Goal: Information Seeking & Learning: Learn about a topic

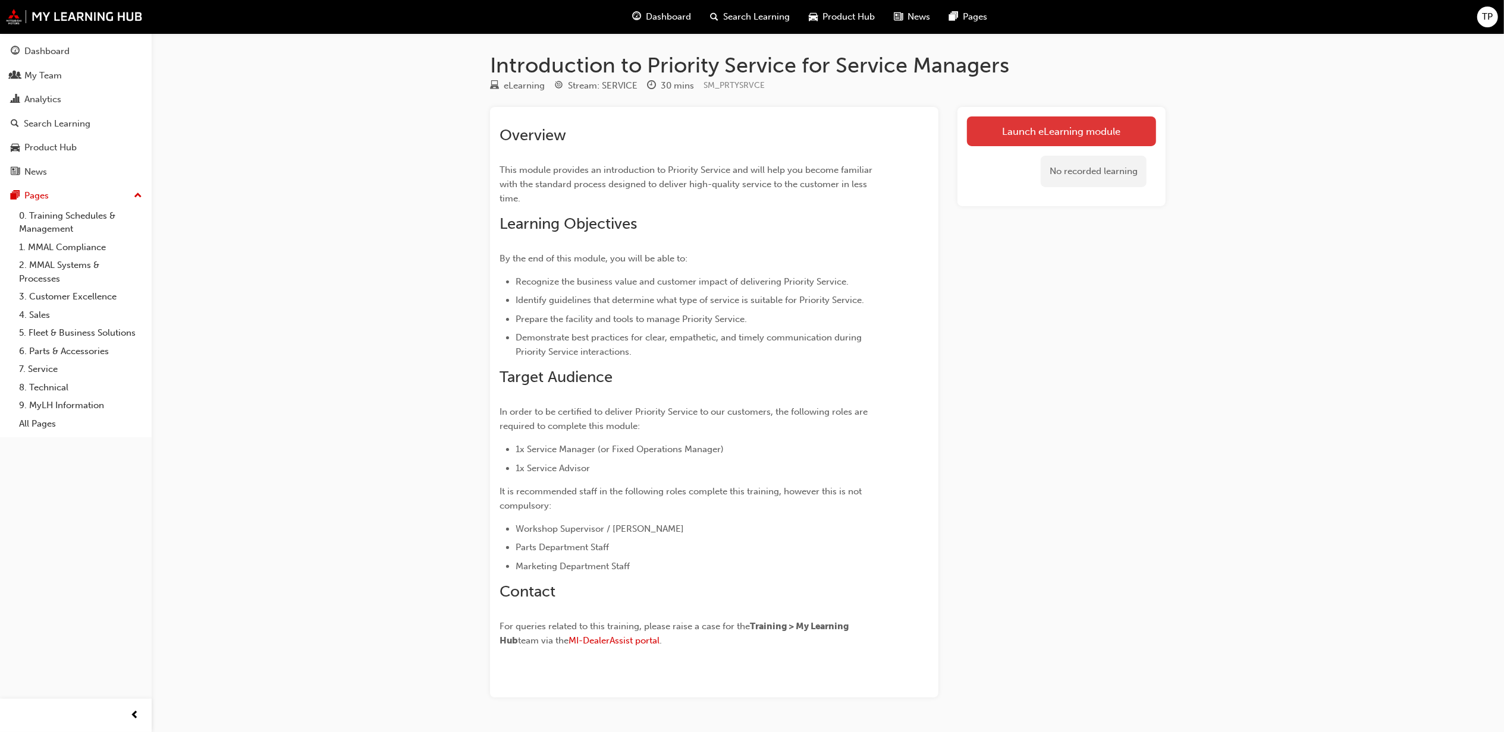
click at [1064, 134] on link "Launch eLearning module" at bounding box center [1061, 132] width 189 height 30
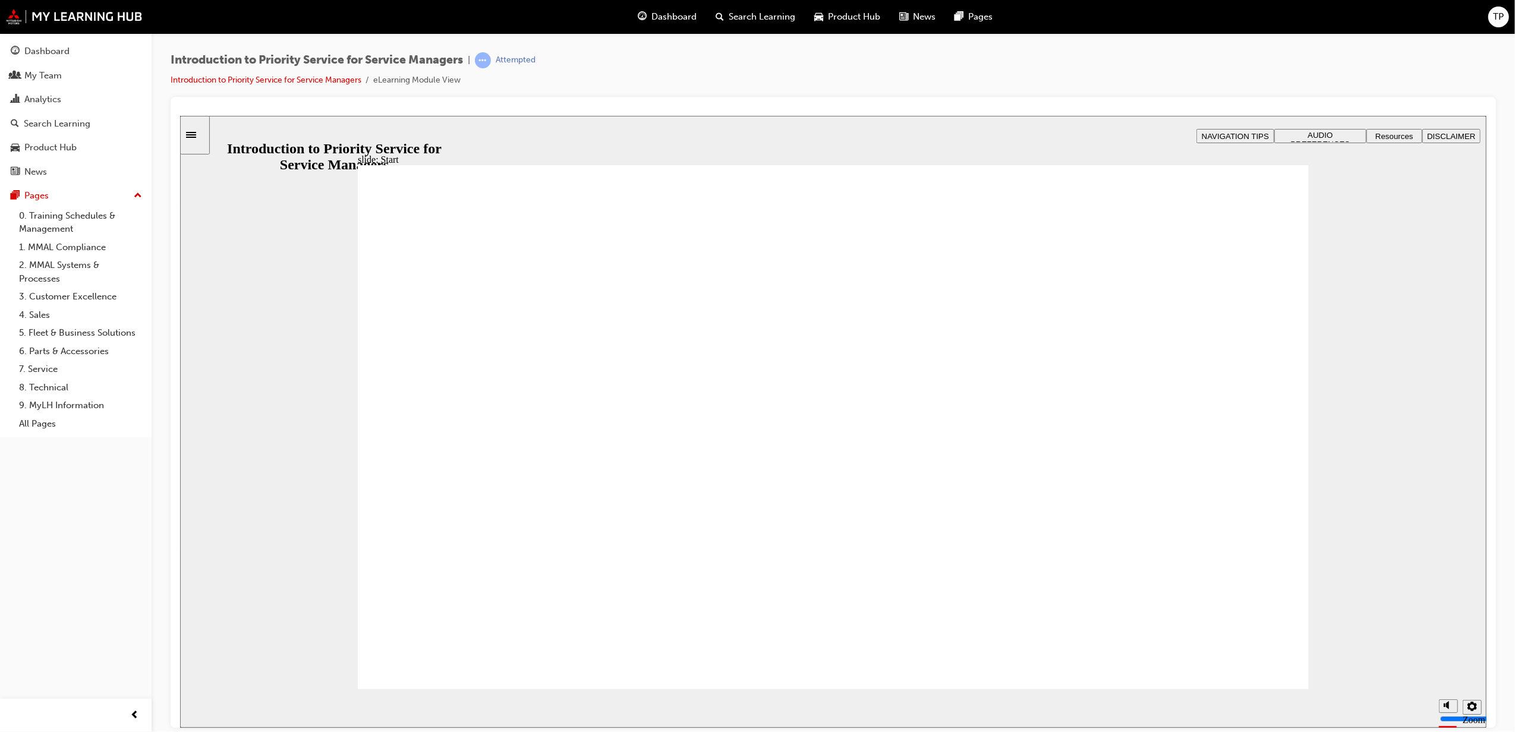
drag, startPoint x: 617, startPoint y: 650, endPoint x: 612, endPoint y: 645, distance: 6.7
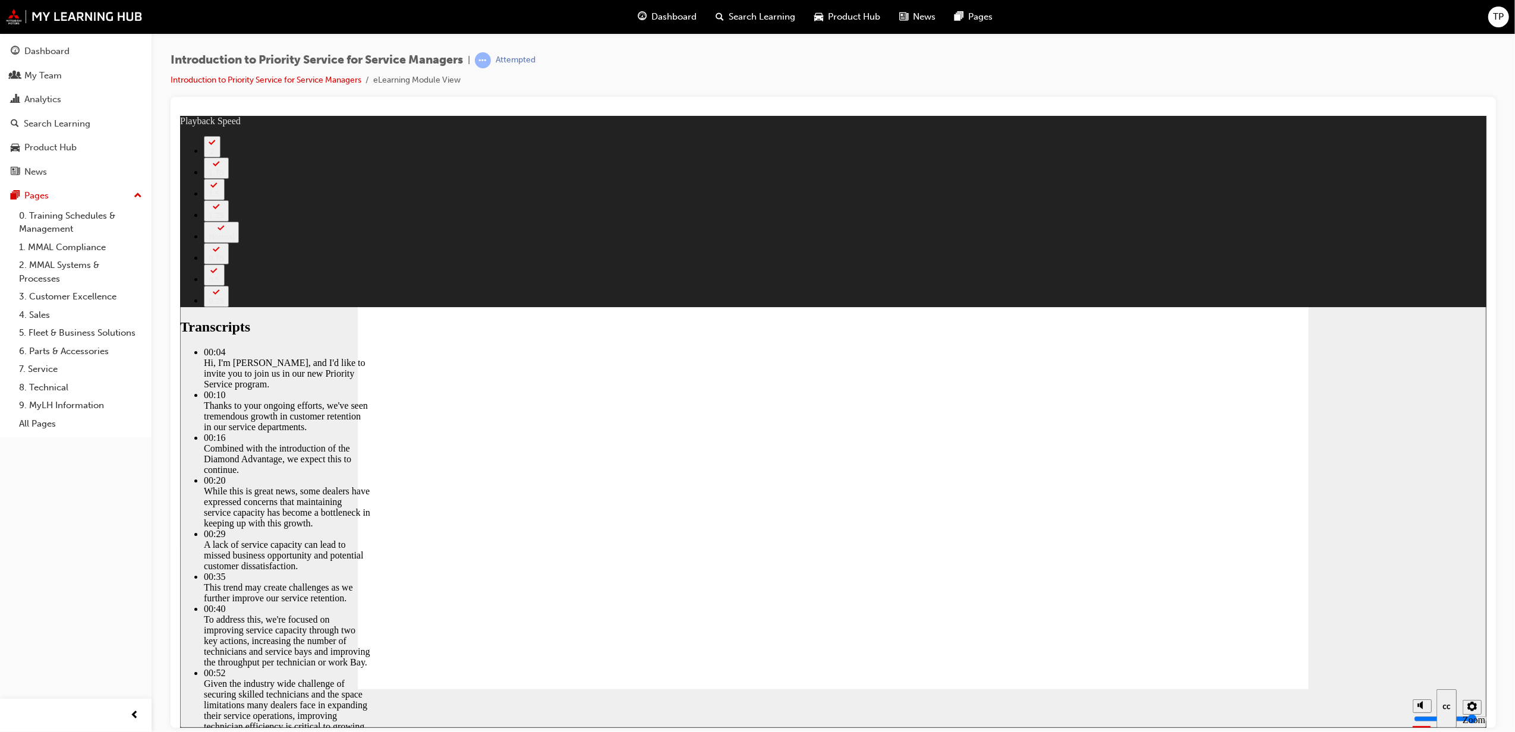
type input "6"
type input "10"
type input "8"
type input "10"
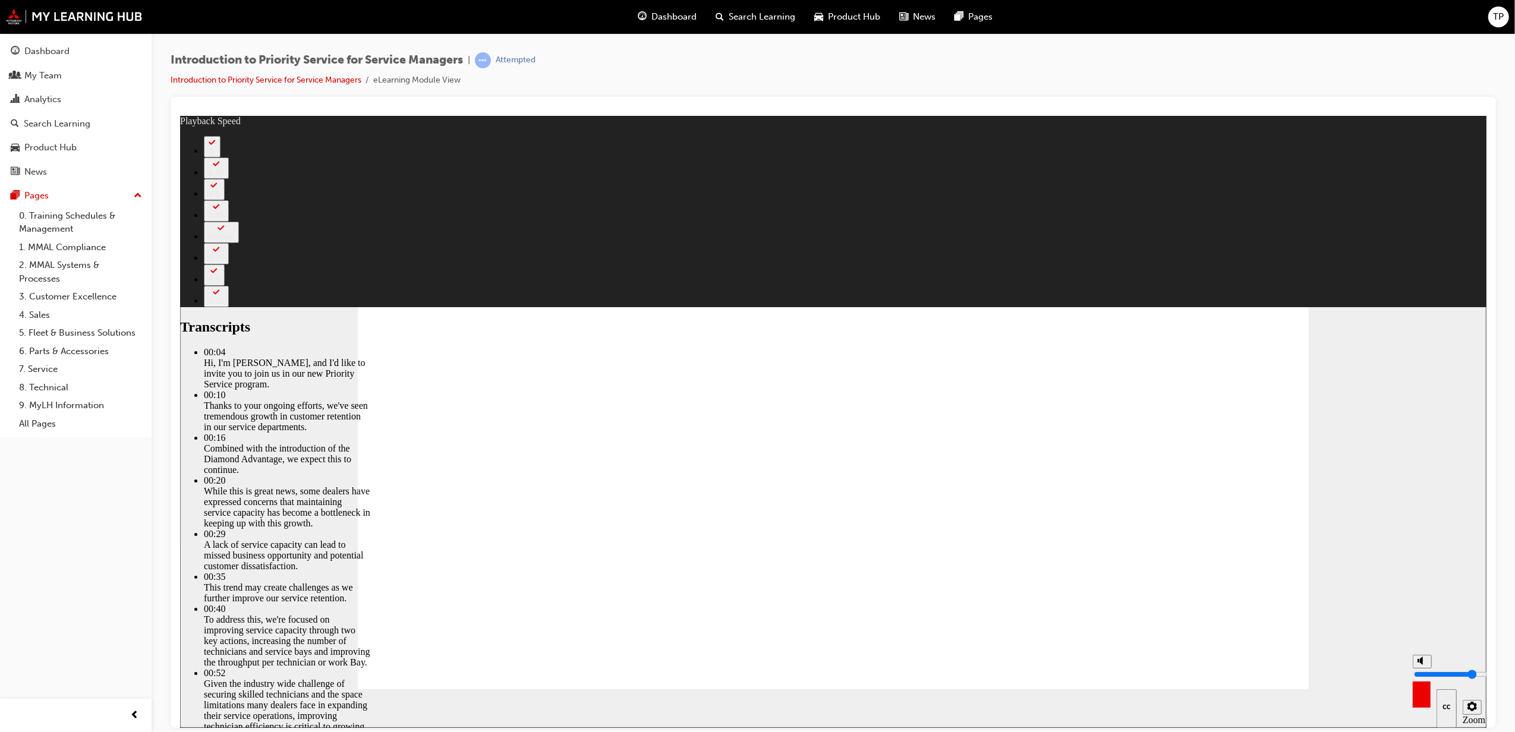
type input "10"
type input "11"
drag, startPoint x: 1418, startPoint y: 666, endPoint x: 1420, endPoint y: 612, distance: 54.2
type input "10"
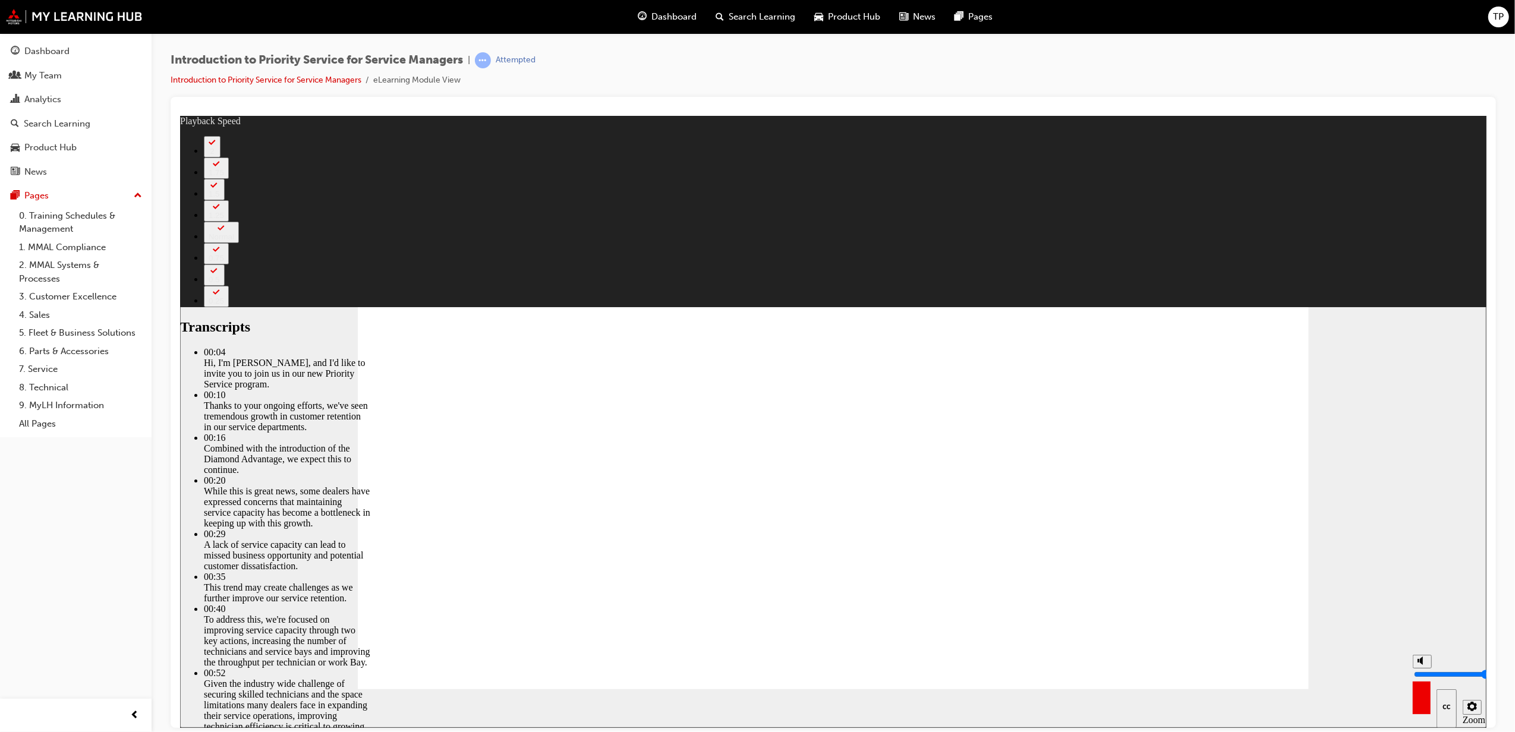
click at [1420, 669] on input "volume" at bounding box center [1452, 674] width 77 height 10
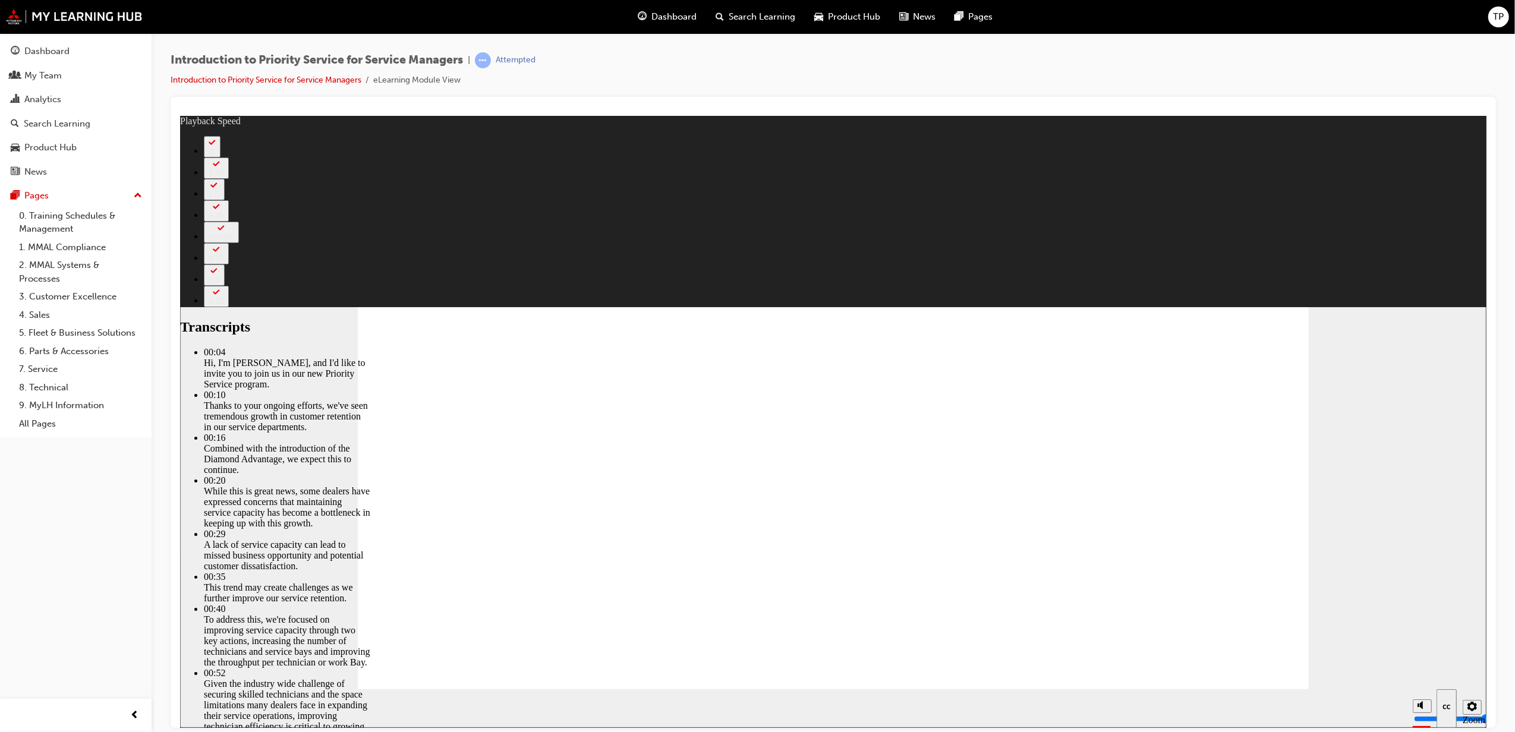
drag, startPoint x: 1149, startPoint y: 18, endPoint x: 1339, endPoint y: 77, distance: 199.0
click at [1339, 77] on div "Introduction to Priority Service for Service Managers | Attempted Introduction …" at bounding box center [834, 74] width 1326 height 45
type input "127"
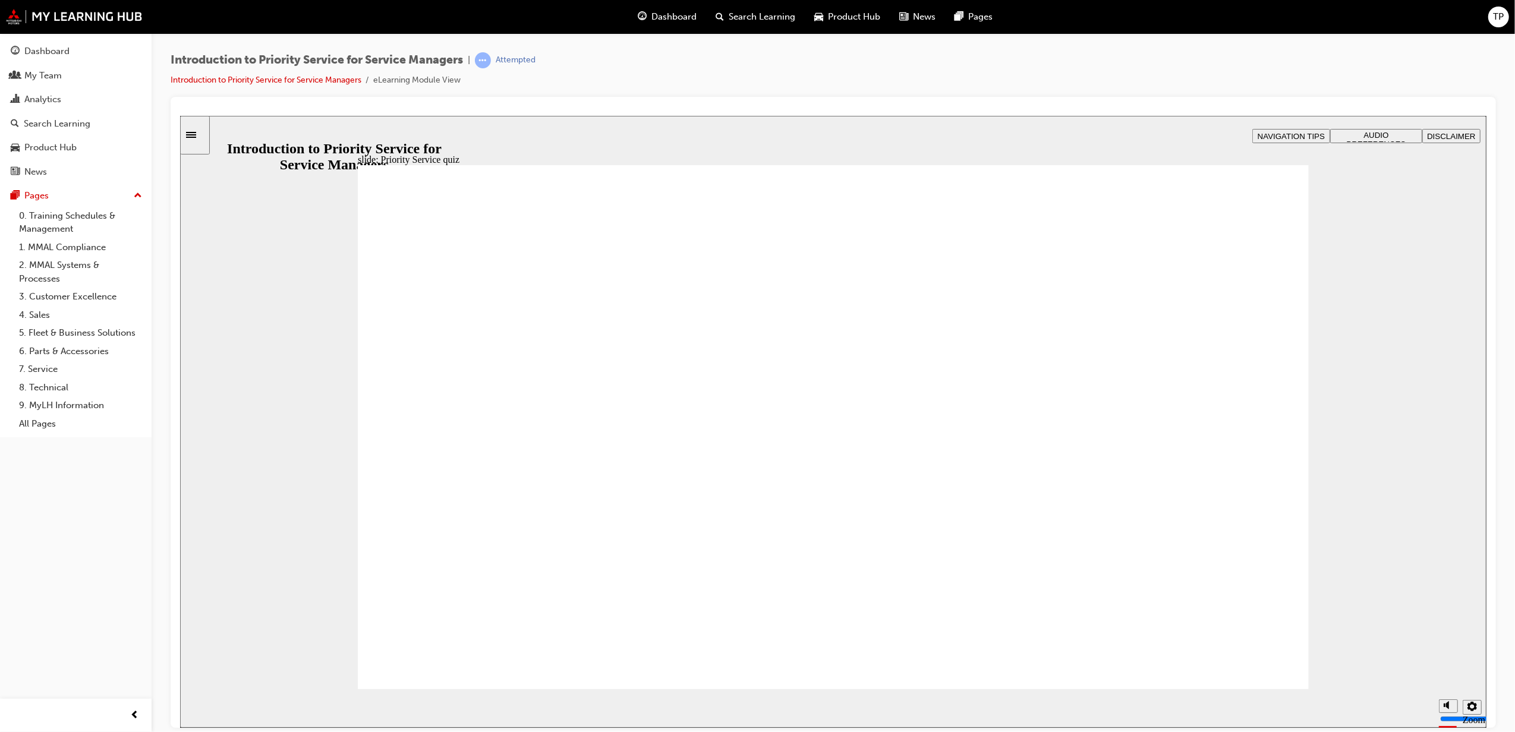
radio input "true"
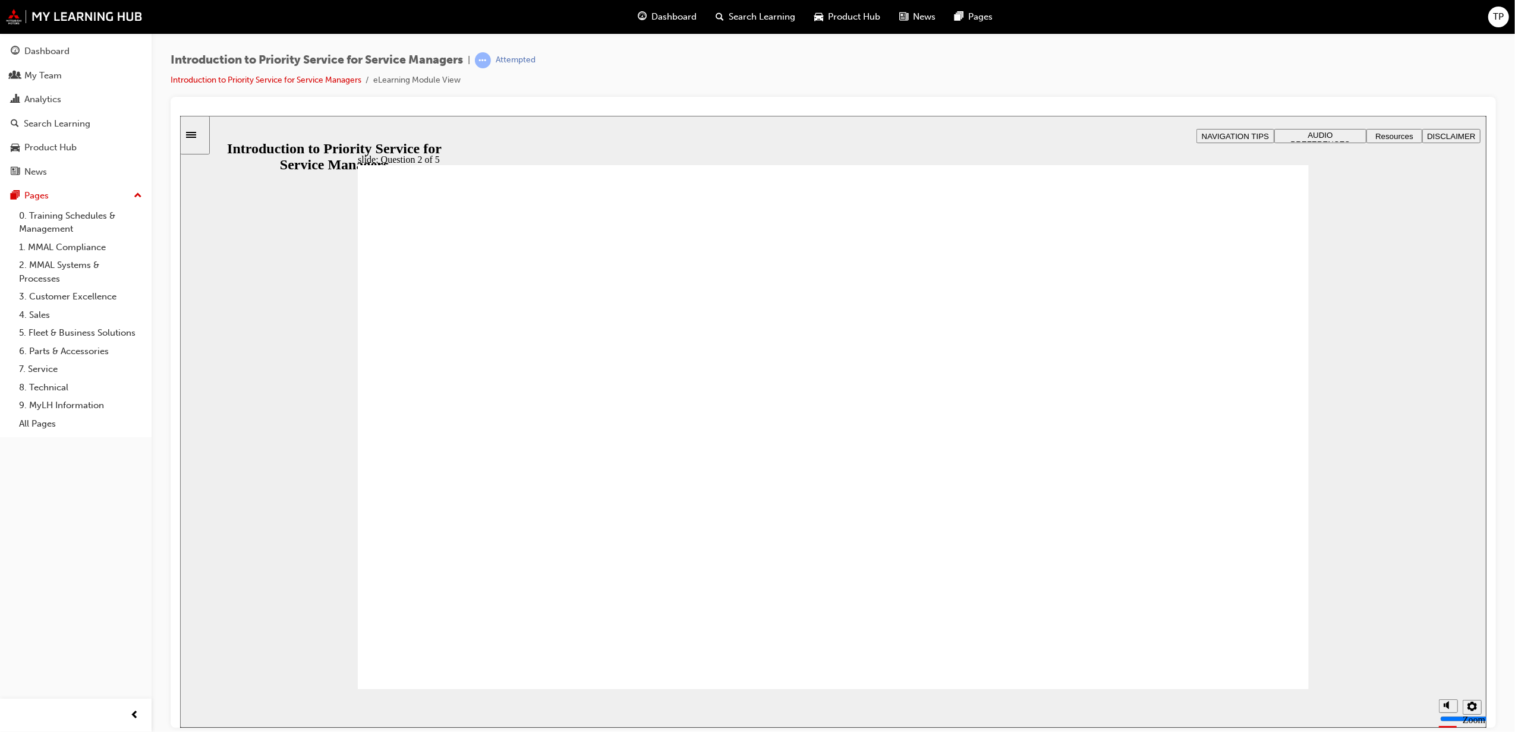
drag, startPoint x: 1204, startPoint y: 569, endPoint x: 1033, endPoint y: 445, distance: 211.6
drag, startPoint x: 1013, startPoint y: 563, endPoint x: 1198, endPoint y: 449, distance: 217.0
drag, startPoint x: 840, startPoint y: 592, endPoint x: 833, endPoint y: 468, distance: 123.9
drag, startPoint x: 665, startPoint y: 581, endPoint x: 473, endPoint y: 454, distance: 230.9
drag, startPoint x: 460, startPoint y: 578, endPoint x: 659, endPoint y: 469, distance: 226.9
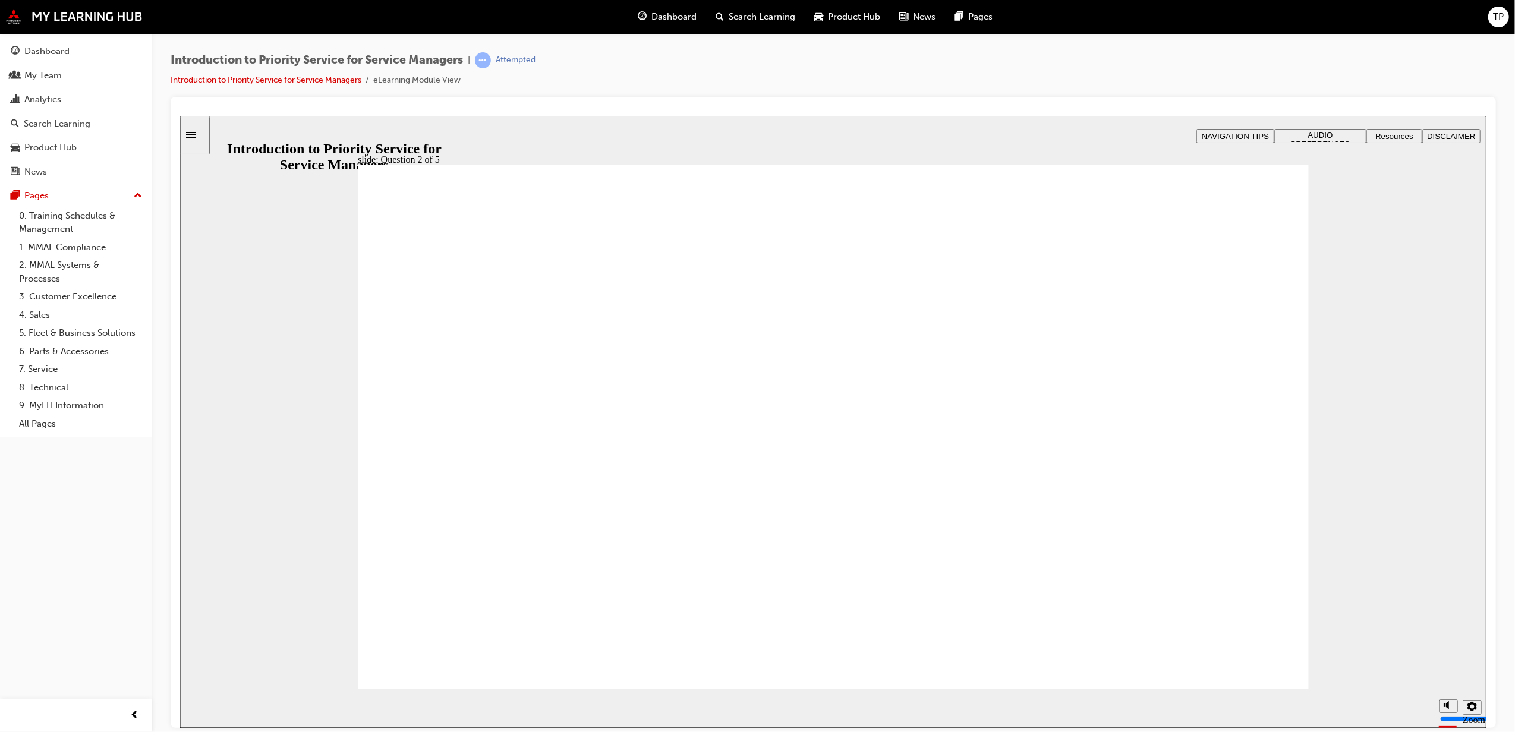
checkbox input "true"
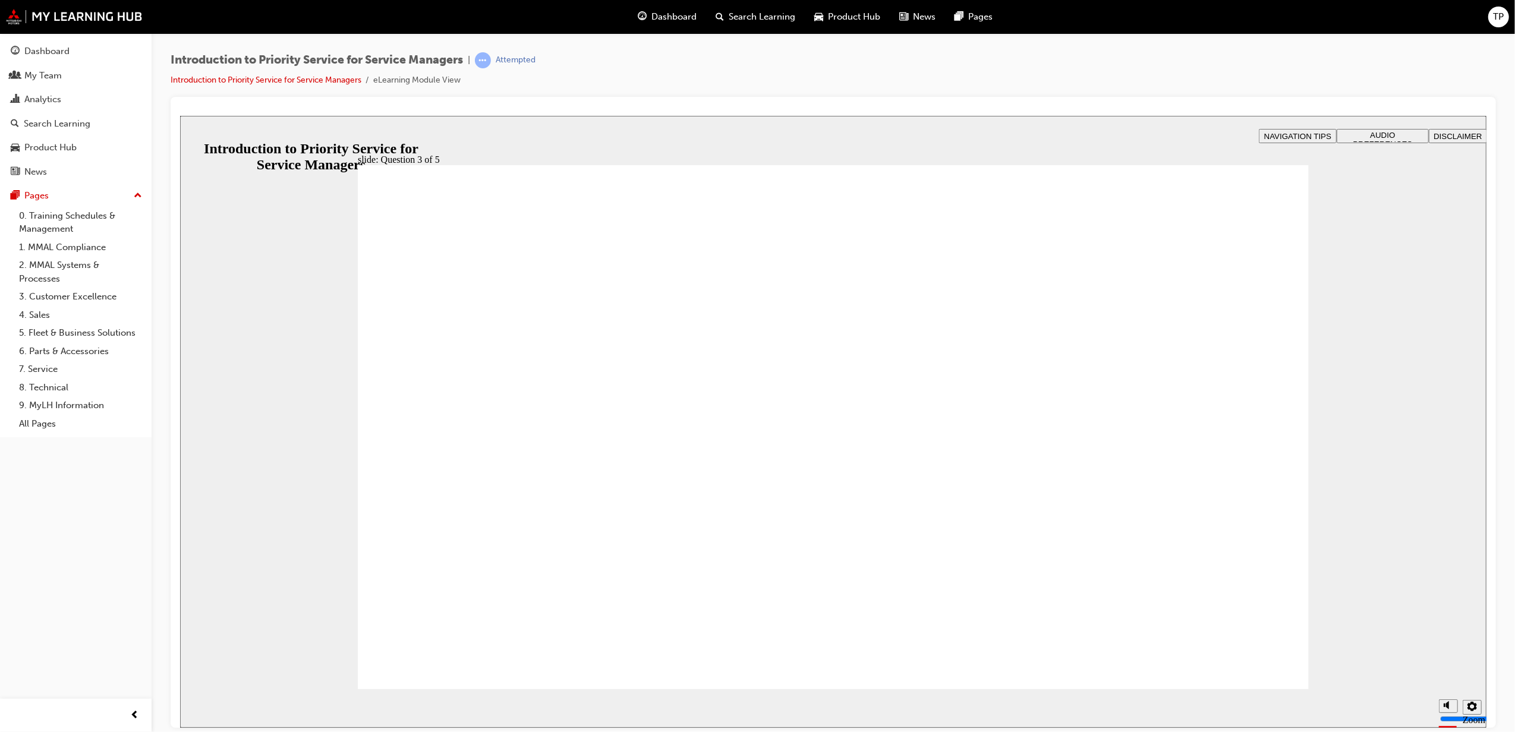
checkbox input "true"
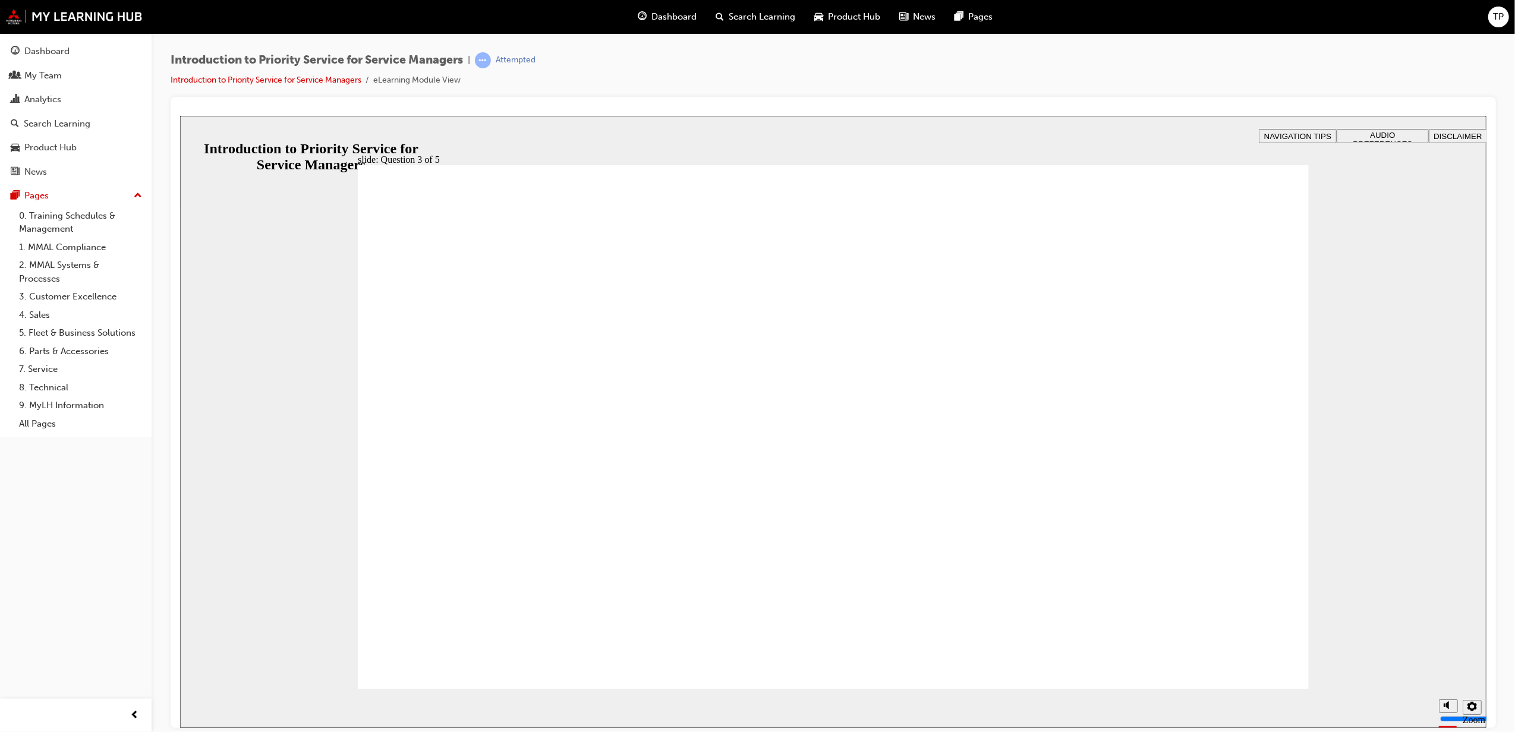
drag, startPoint x: 400, startPoint y: 402, endPoint x: 407, endPoint y: 407, distance: 8.9
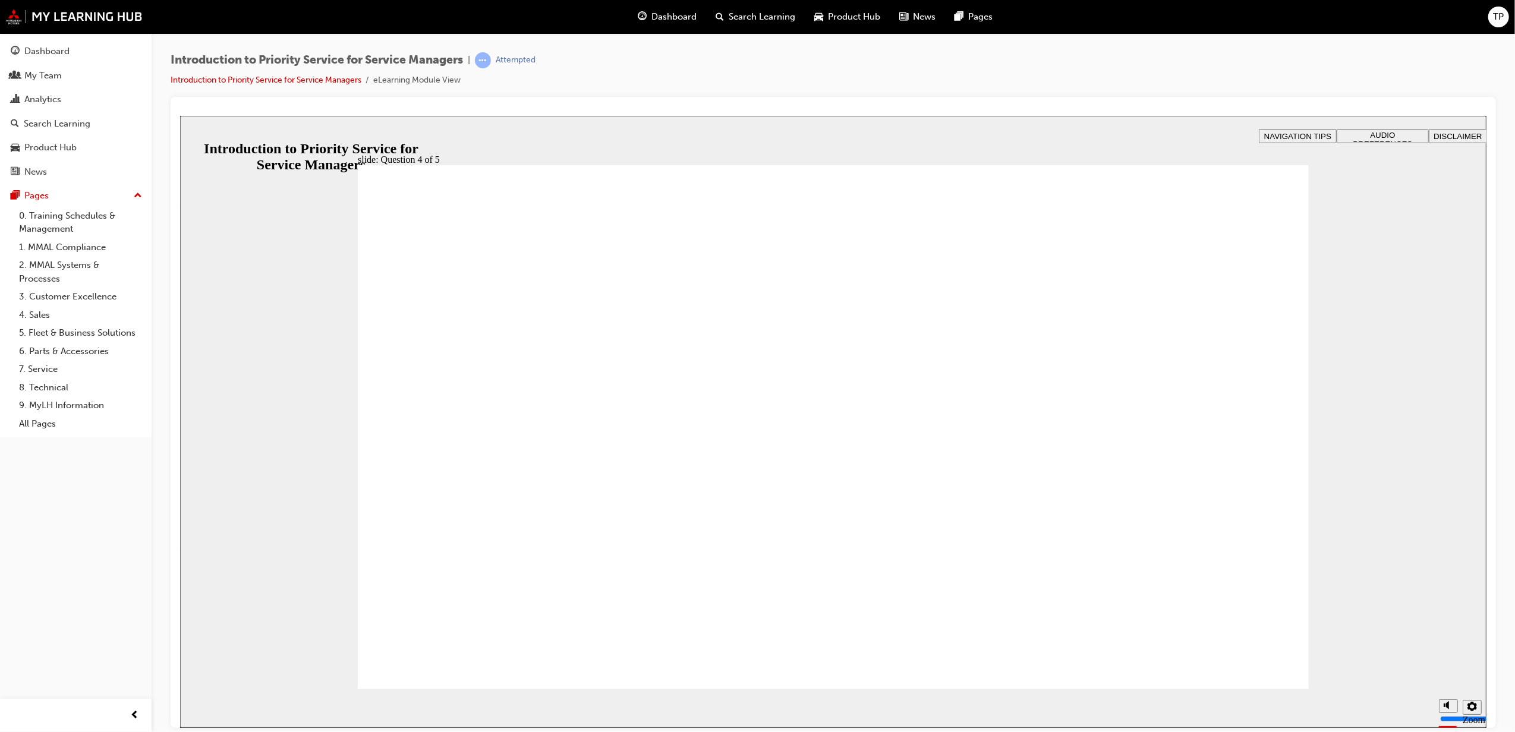
radio input "true"
radio input "false"
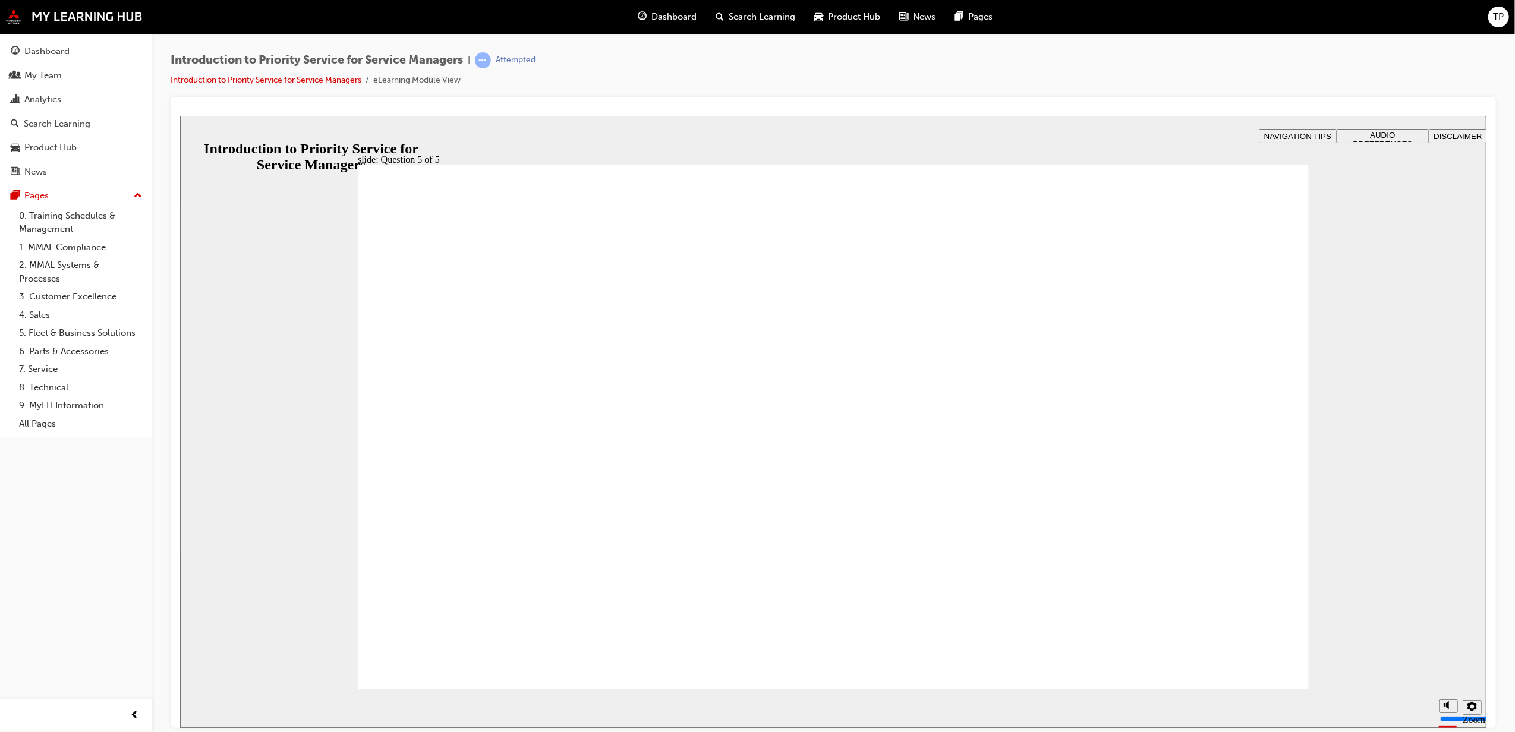
radio input "false"
radio input "true"
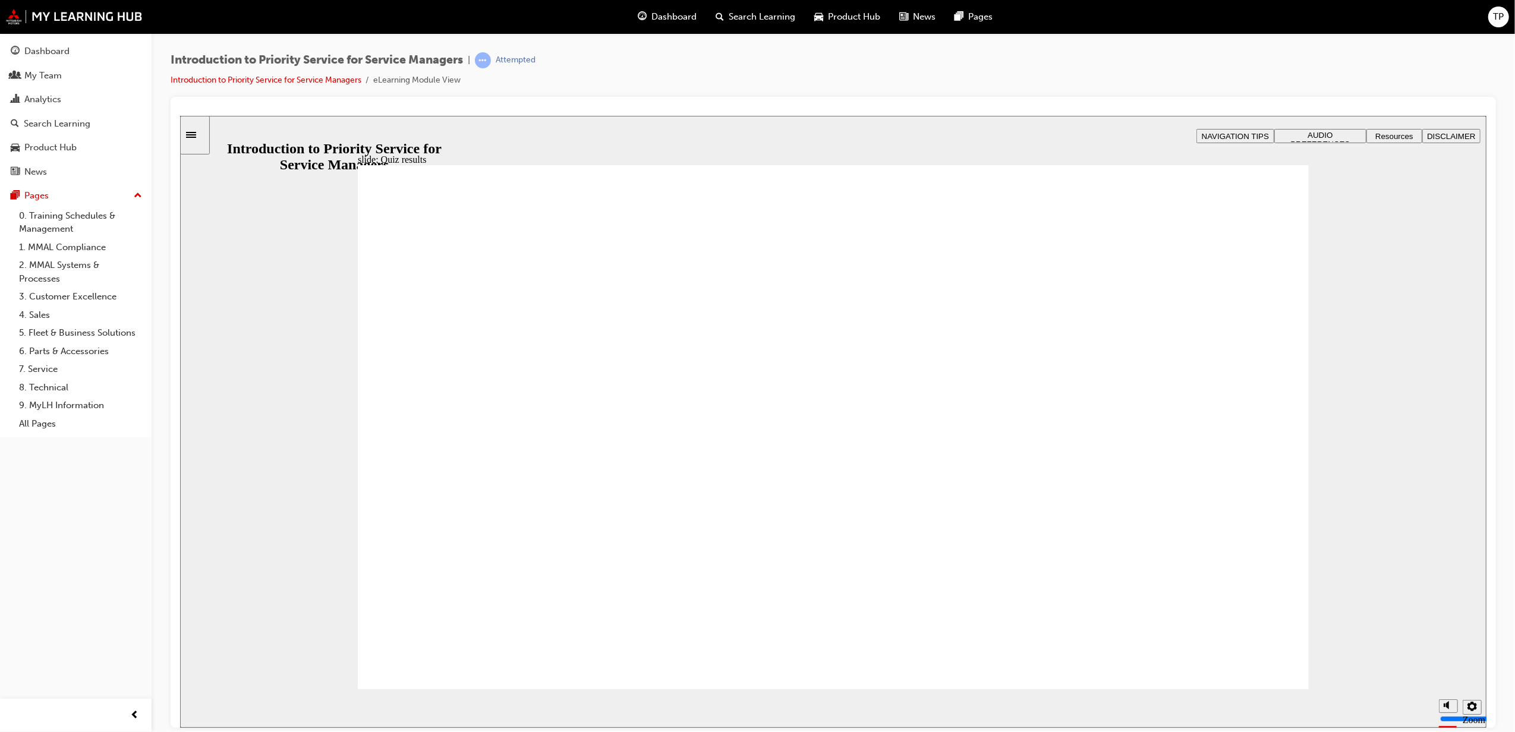
radio input "true"
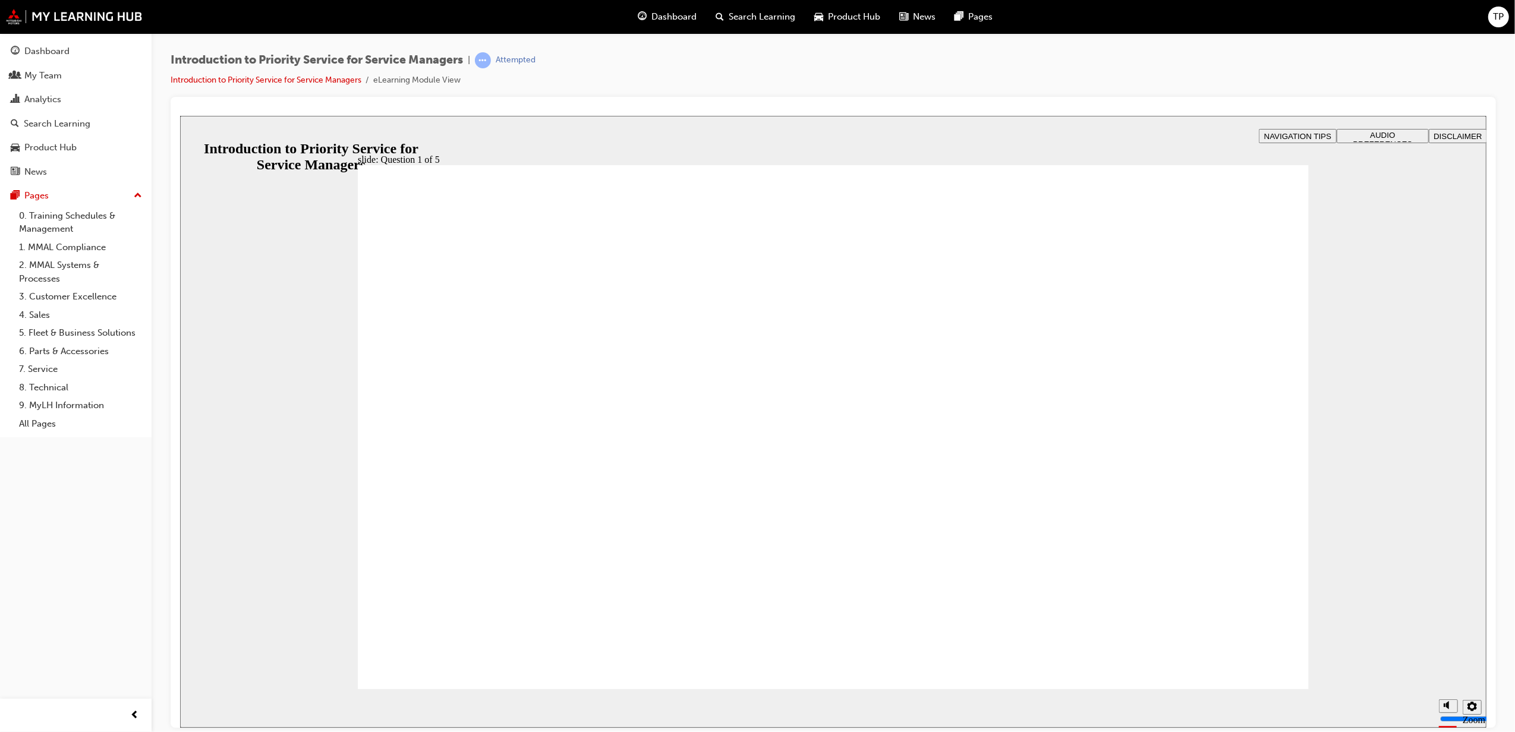
drag, startPoint x: 1235, startPoint y: 574, endPoint x: 1070, endPoint y: 454, distance: 203.5
drag, startPoint x: 1047, startPoint y: 565, endPoint x: 1220, endPoint y: 454, distance: 206.0
drag, startPoint x: 856, startPoint y: 559, endPoint x: 678, endPoint y: 438, distance: 215.4
drag, startPoint x: 674, startPoint y: 588, endPoint x: 875, endPoint y: 466, distance: 235.3
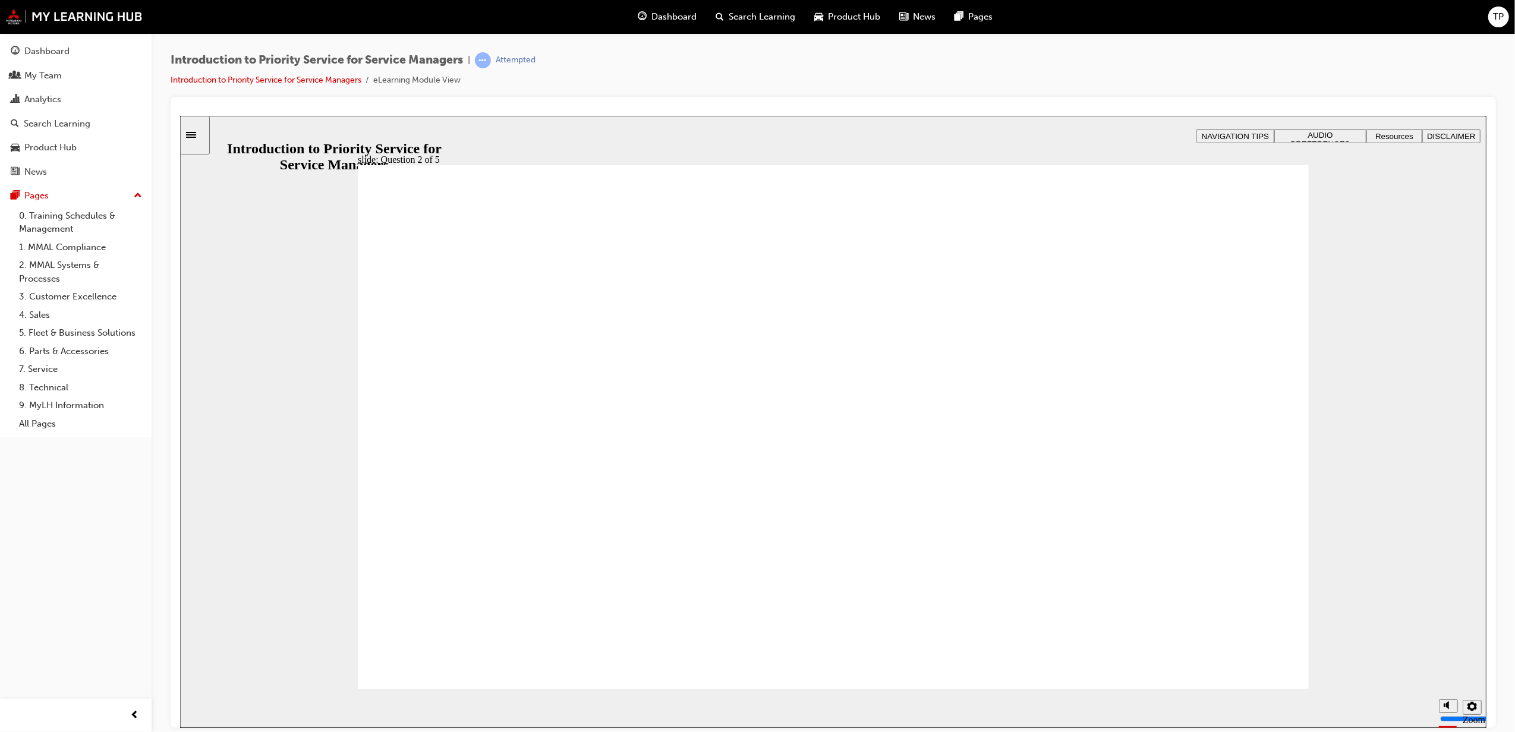
drag, startPoint x: 876, startPoint y: 457, endPoint x: 508, endPoint y: 468, distance: 367.6
drag, startPoint x: 481, startPoint y: 561, endPoint x: 872, endPoint y: 445, distance: 408.0
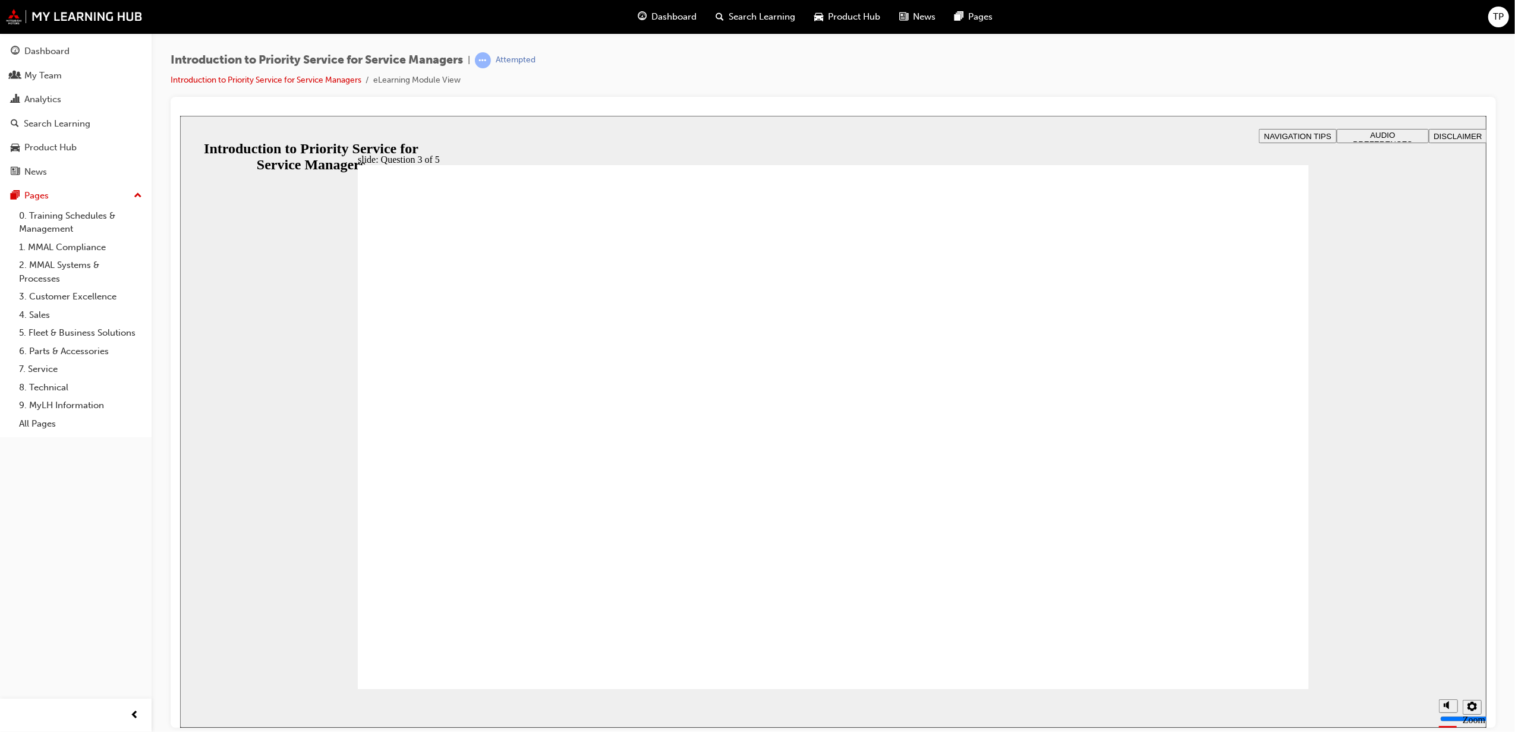
checkbox input "true"
drag, startPoint x: 416, startPoint y: 392, endPoint x: 416, endPoint y: 423, distance: 31.5
checkbox input "true"
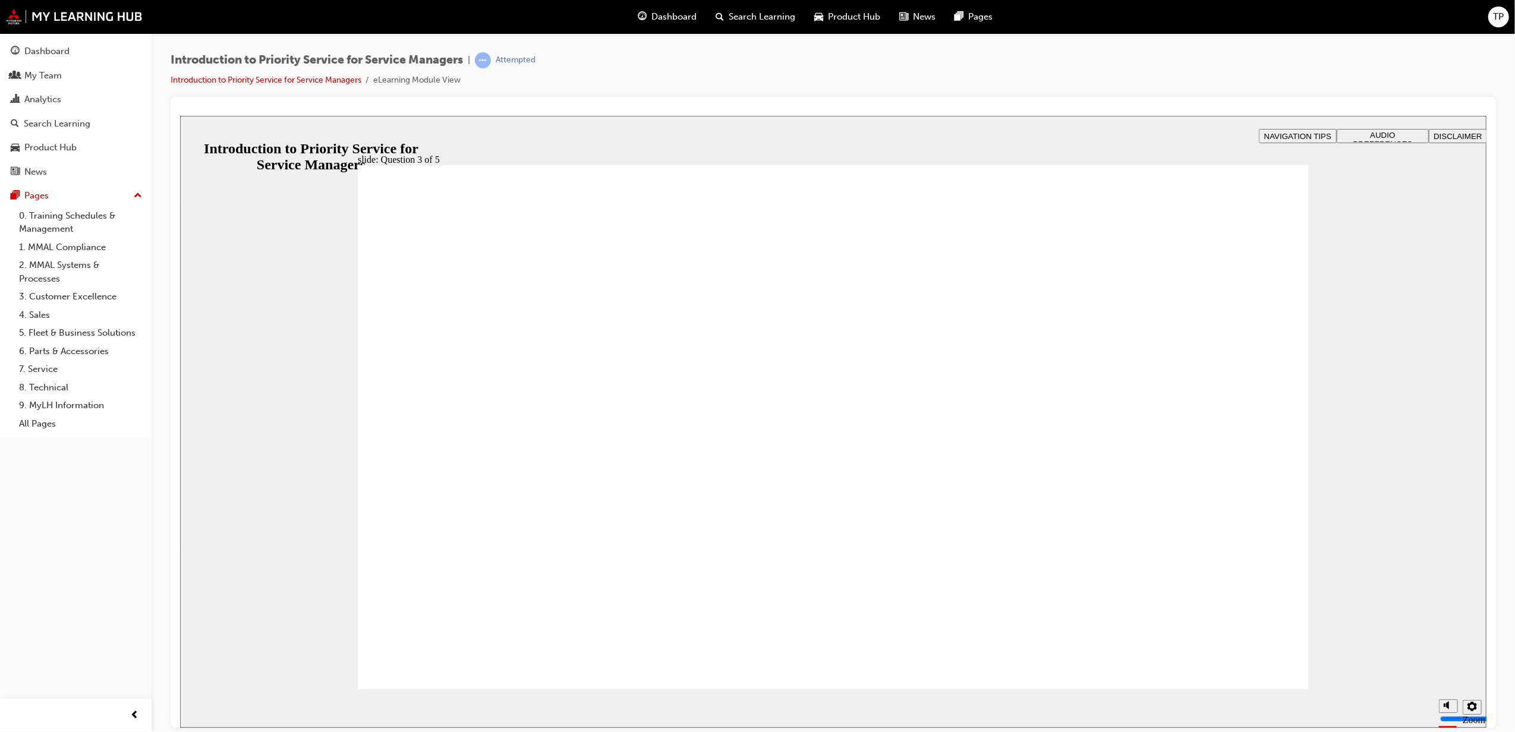
checkbox input "true"
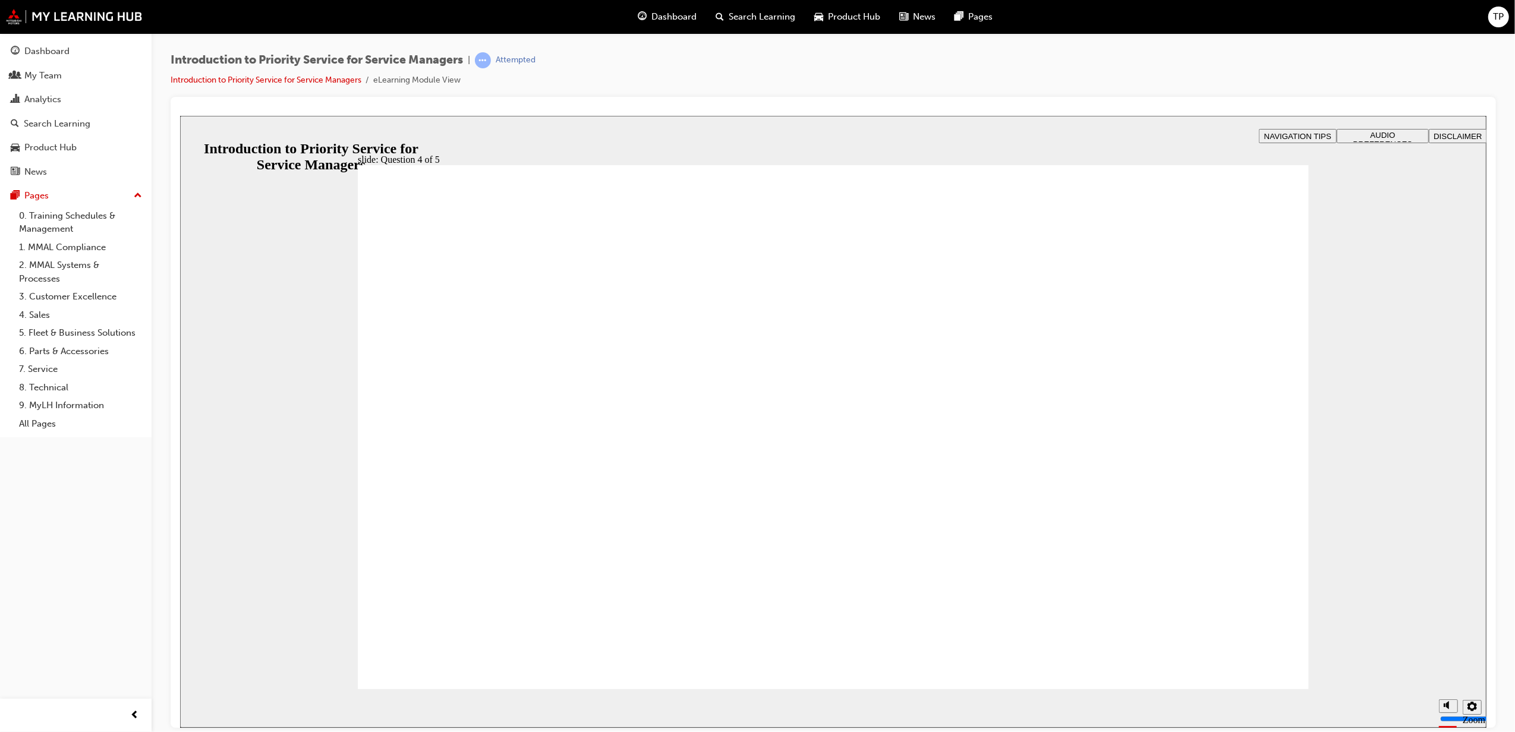
radio input "true"
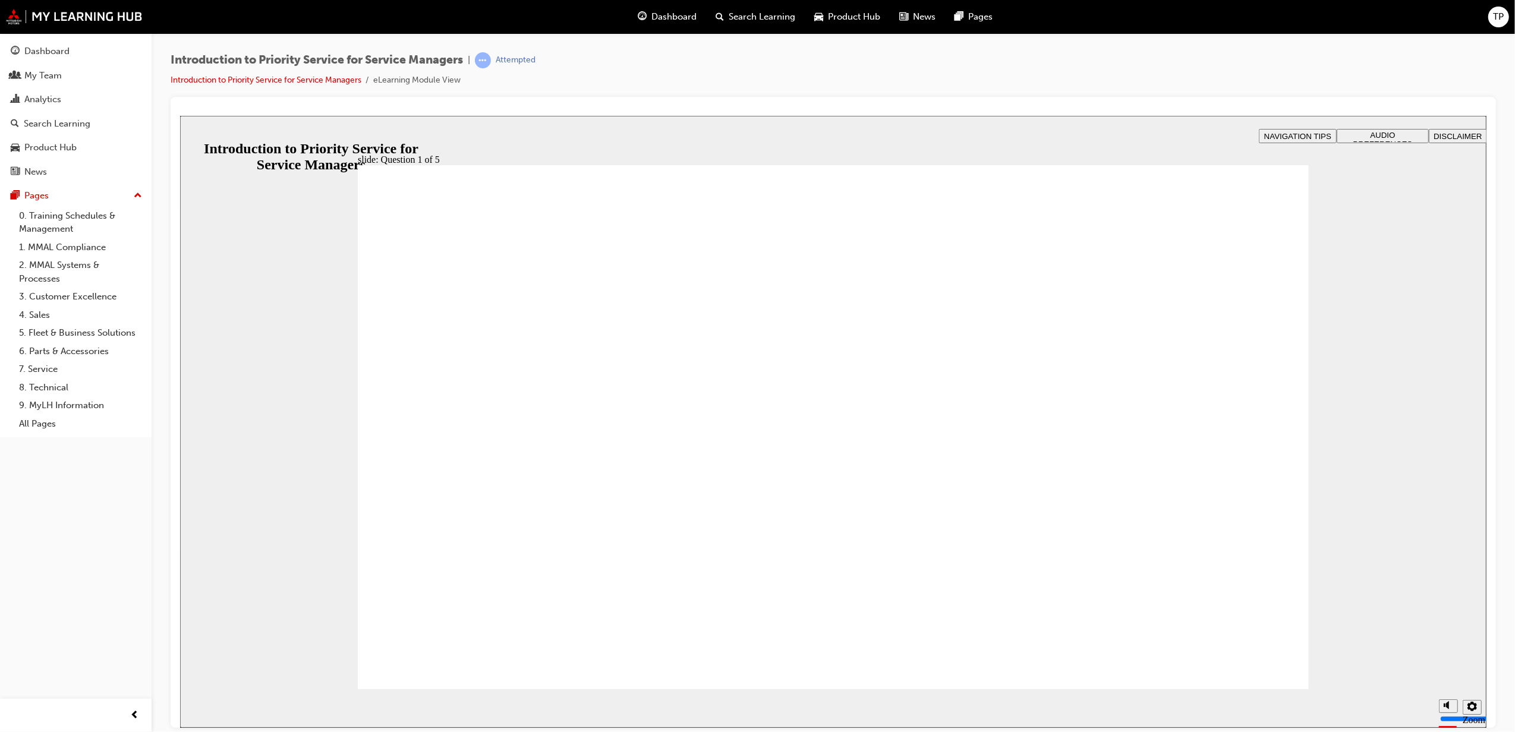
radio input "true"
drag, startPoint x: 1191, startPoint y: 551, endPoint x: 1044, endPoint y: 432, distance: 189.0
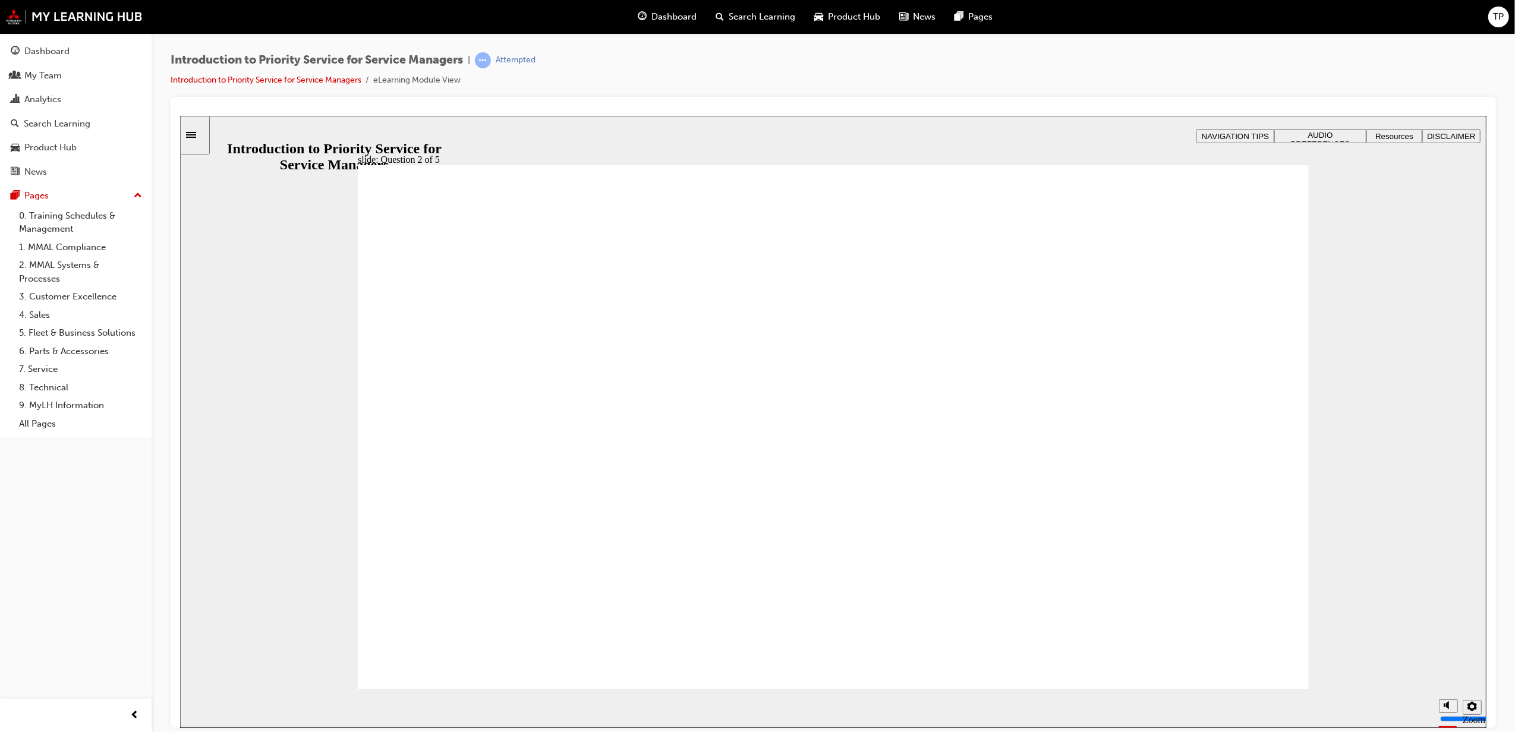
drag, startPoint x: 1025, startPoint y: 571, endPoint x: 1203, endPoint y: 470, distance: 204.7
drag, startPoint x: 827, startPoint y: 587, endPoint x: 647, endPoint y: 466, distance: 217.2
drag, startPoint x: 676, startPoint y: 586, endPoint x: 487, endPoint y: 473, distance: 219.9
drag, startPoint x: 447, startPoint y: 573, endPoint x: 856, endPoint y: 450, distance: 427.2
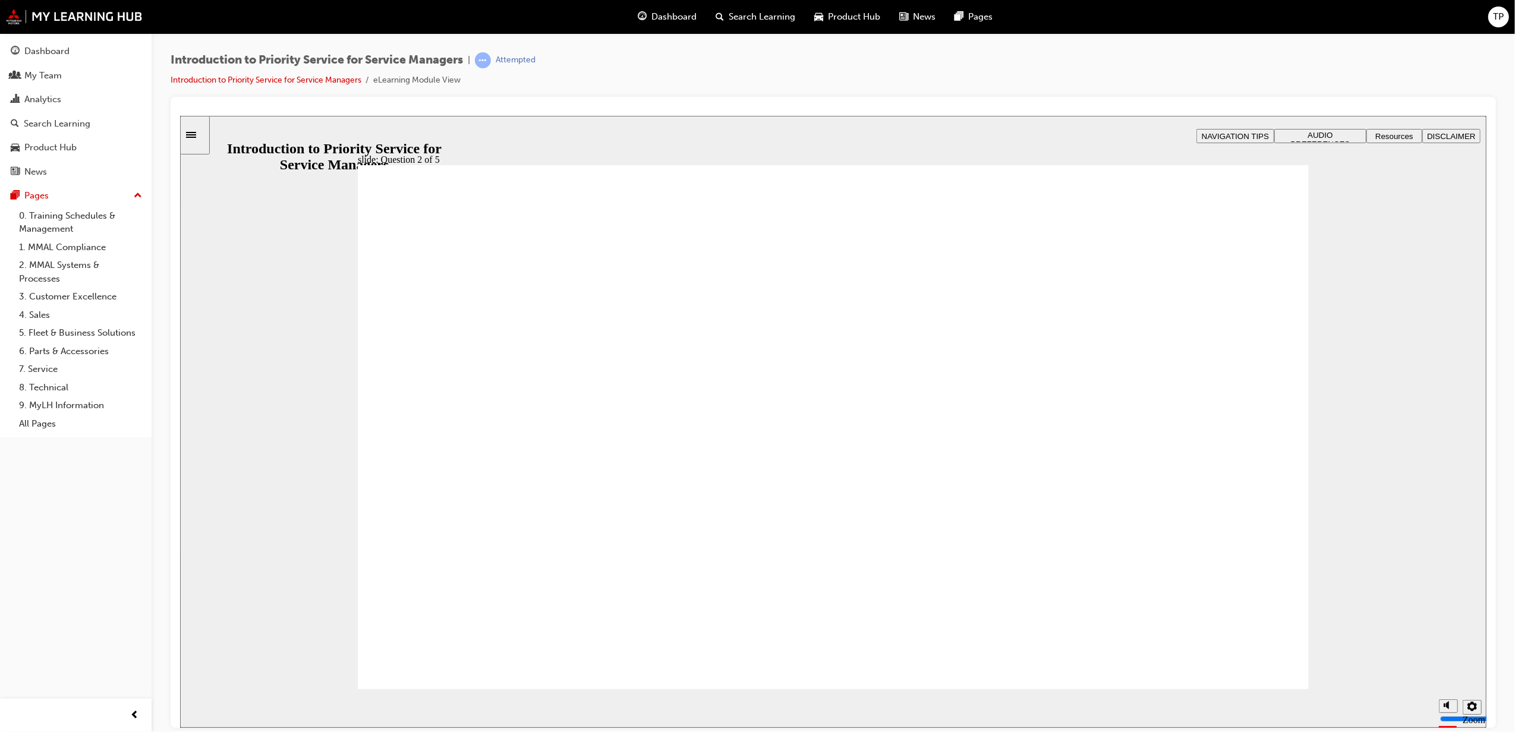
checkbox input "true"
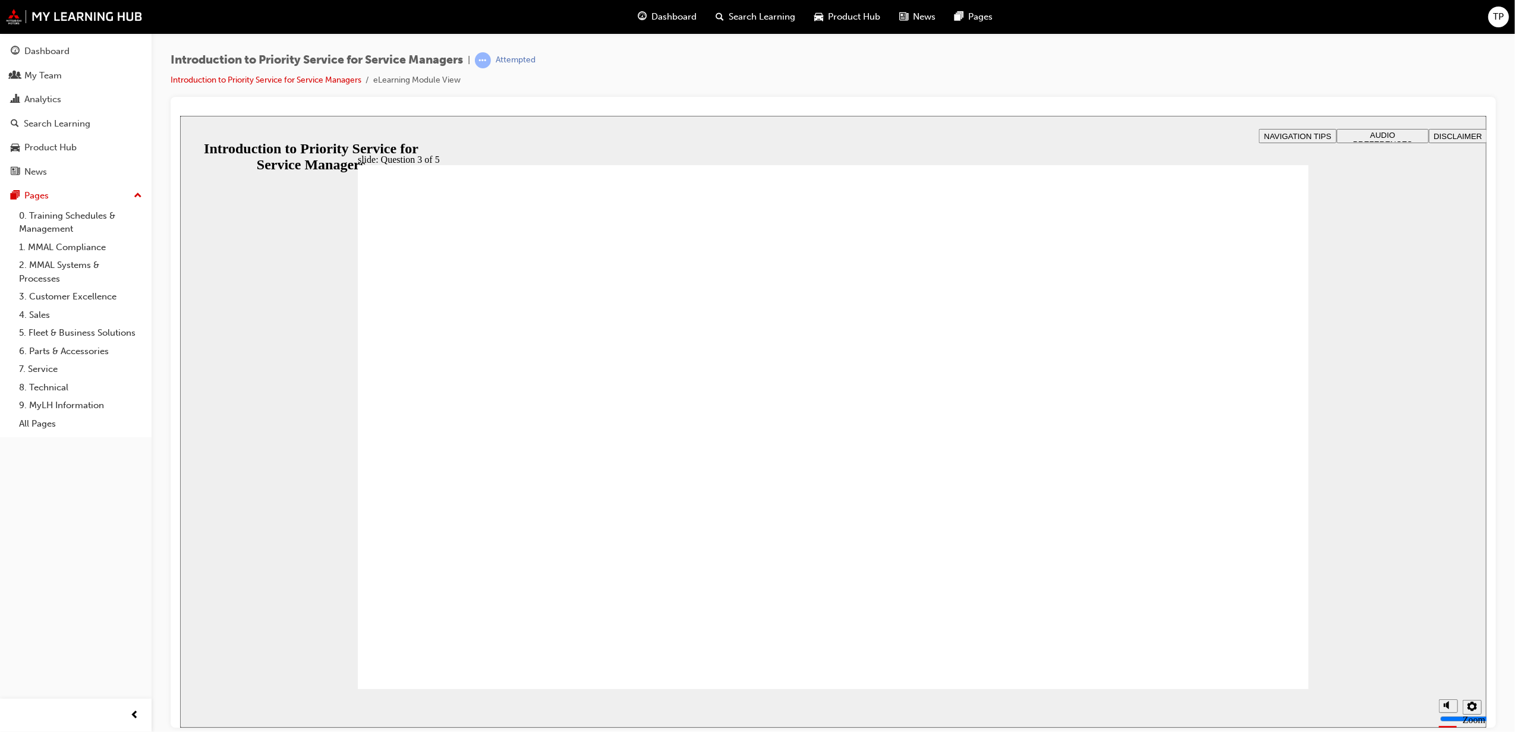
checkbox input "true"
radio input "true"
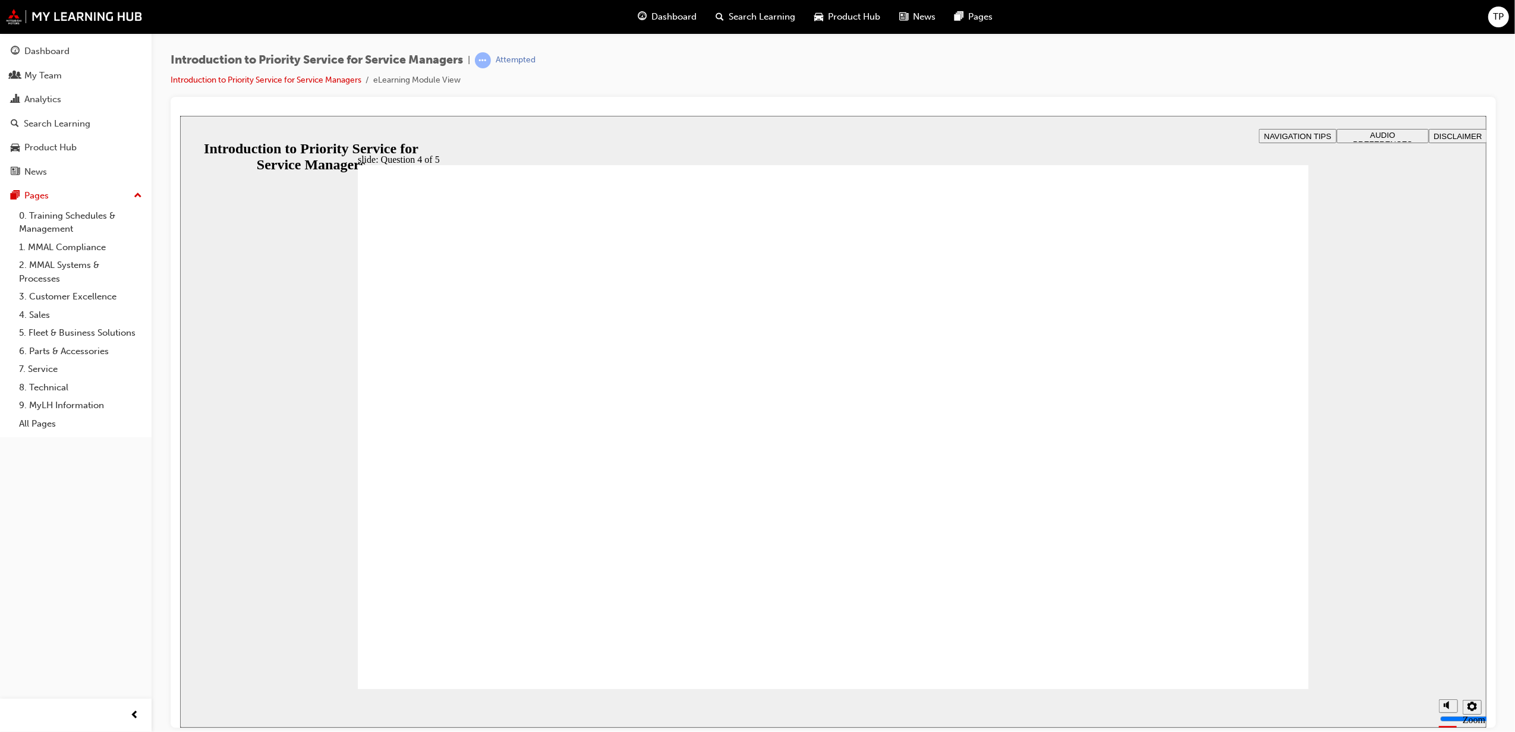
radio input "true"
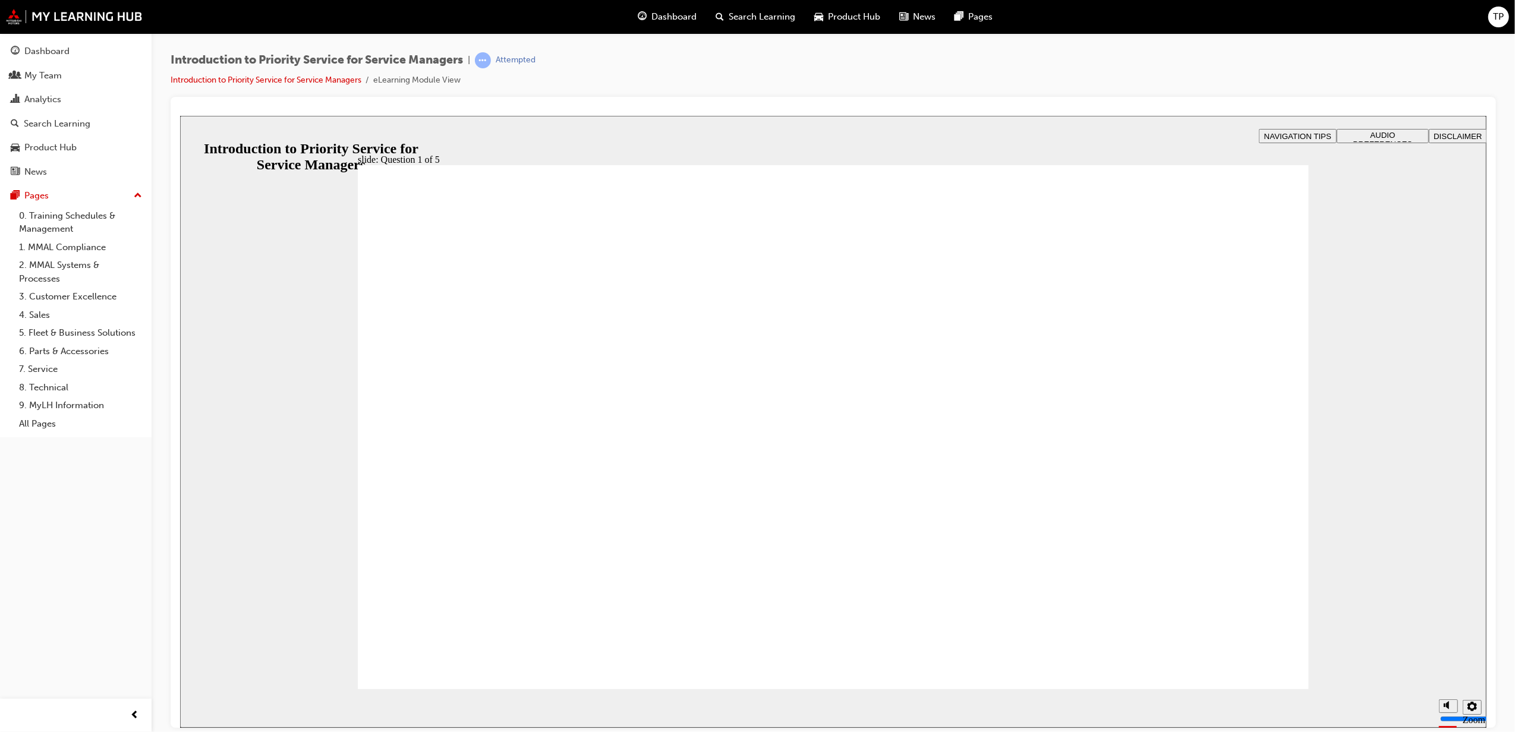
radio input "true"
drag, startPoint x: 1187, startPoint y: 590, endPoint x: 1013, endPoint y: 477, distance: 207.6
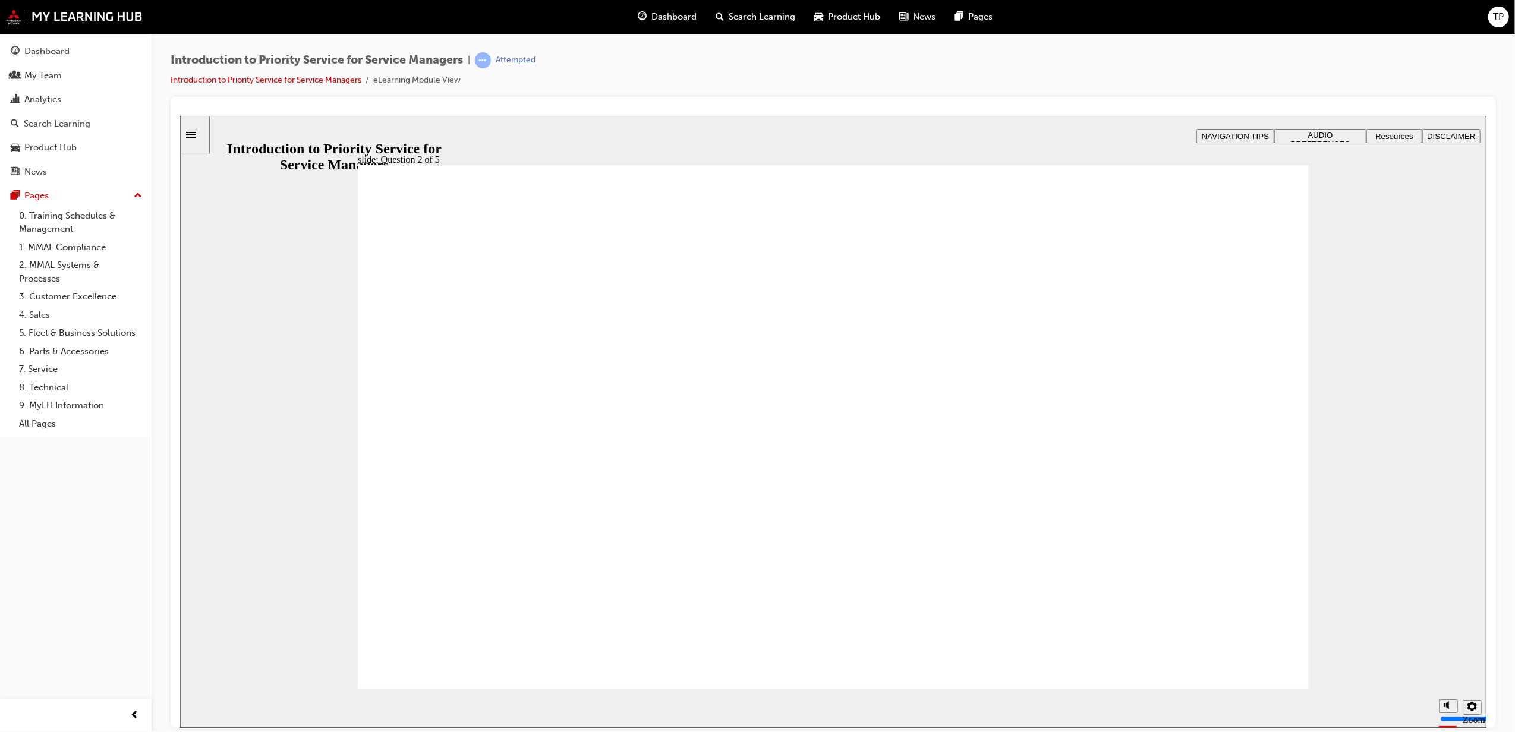
drag, startPoint x: 1012, startPoint y: 556, endPoint x: 1193, endPoint y: 426, distance: 222.8
drag, startPoint x: 661, startPoint y: 584, endPoint x: 438, endPoint y: 456, distance: 257.3
drag, startPoint x: 471, startPoint y: 556, endPoint x: 830, endPoint y: 439, distance: 377.0
drag, startPoint x: 828, startPoint y: 554, endPoint x: 715, endPoint y: 449, distance: 154.0
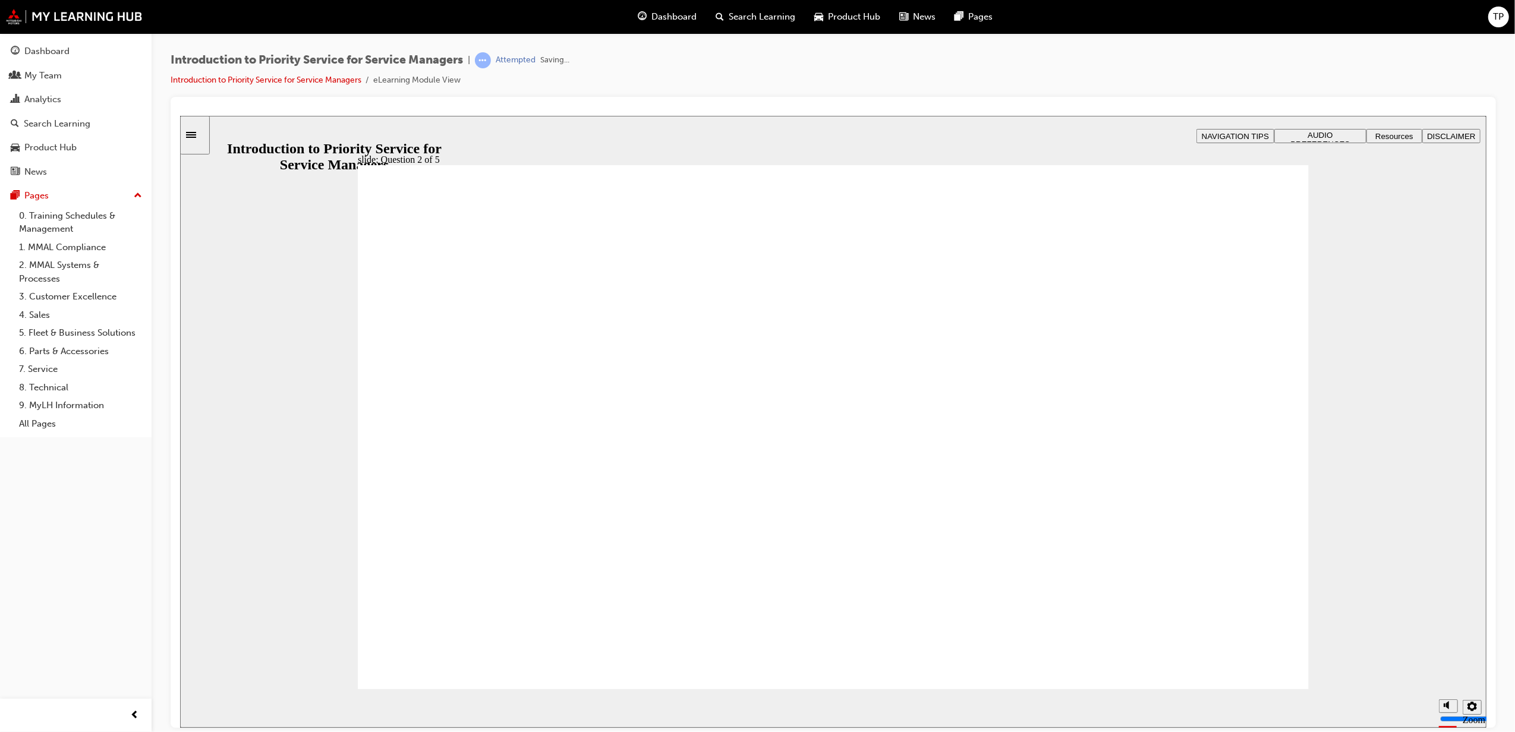
checkbox input "true"
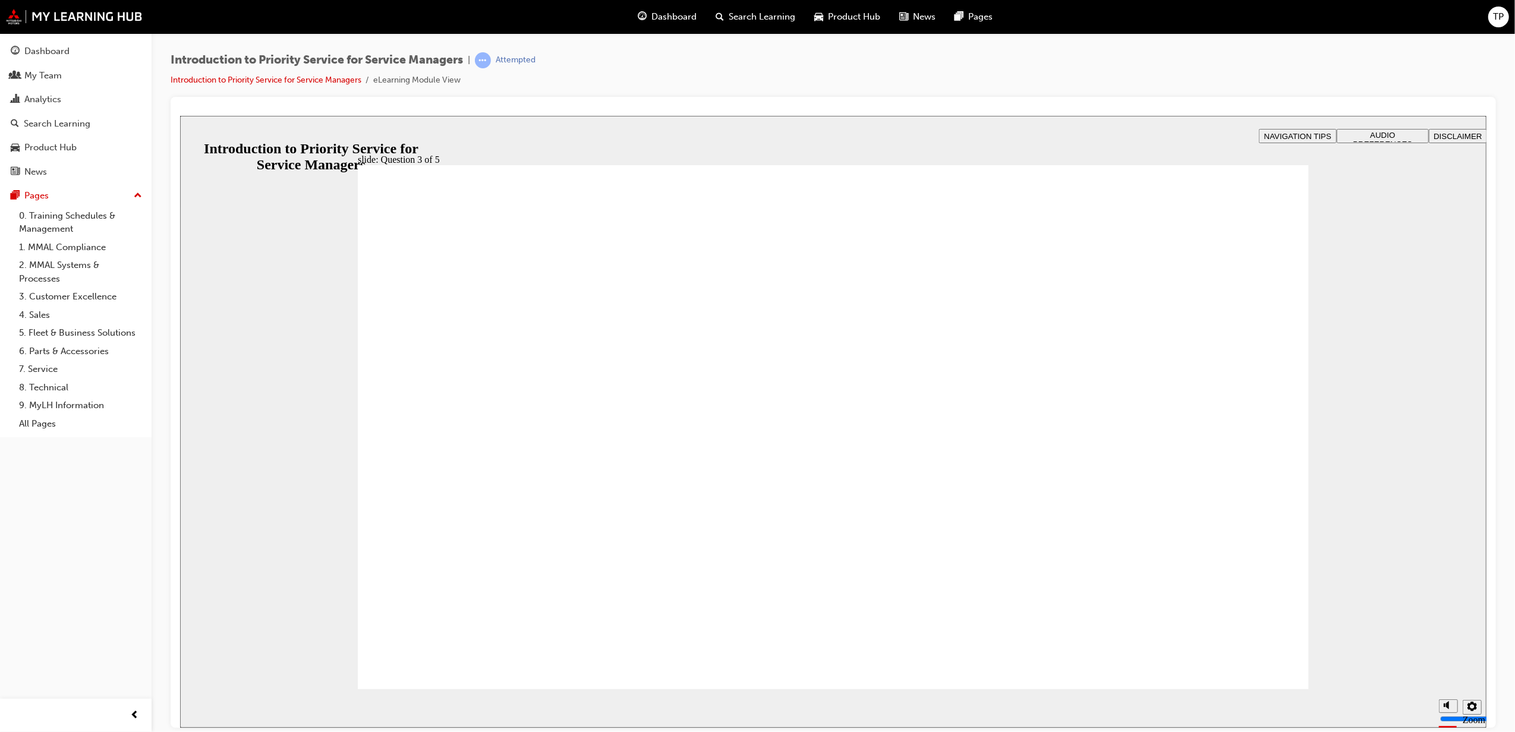
radio input "true"
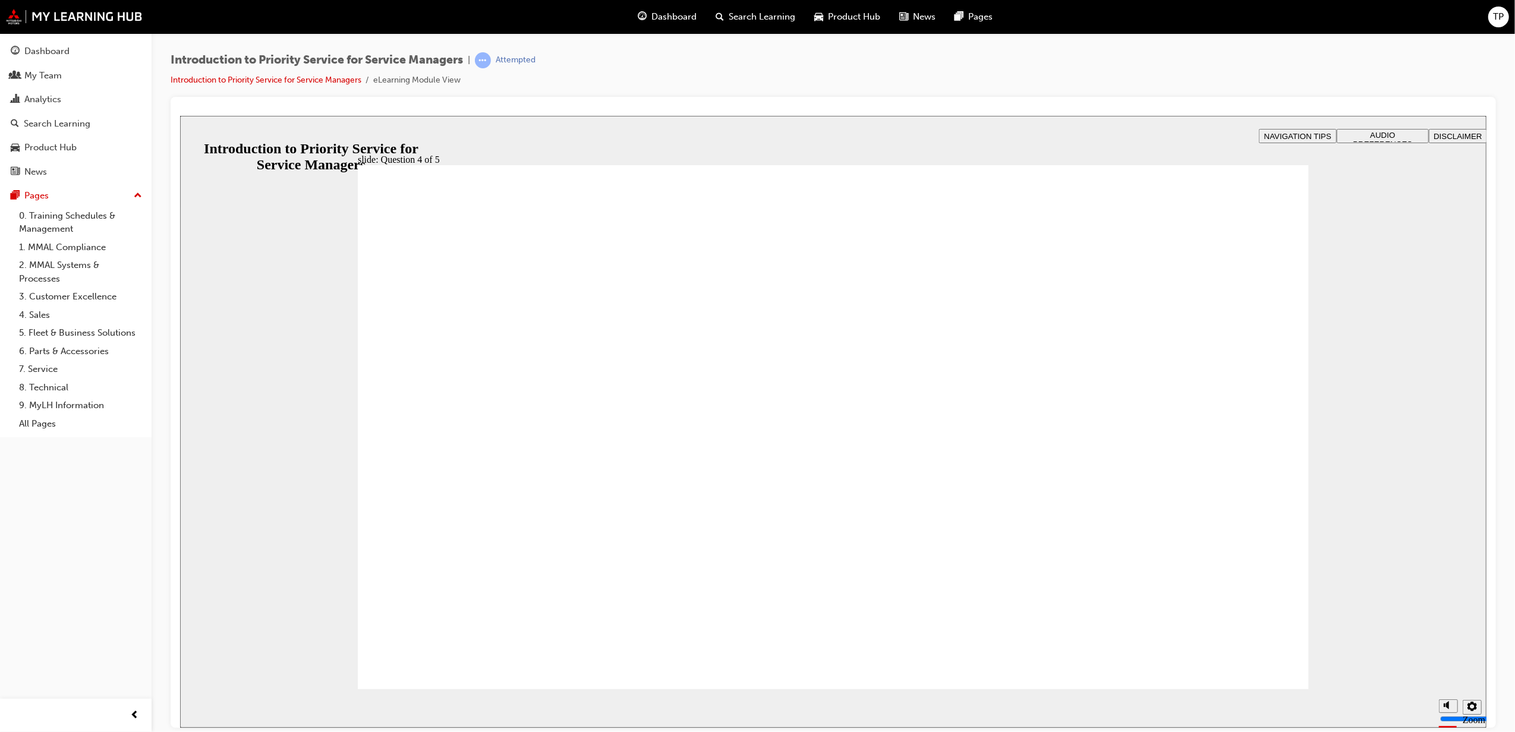
radio input "true"
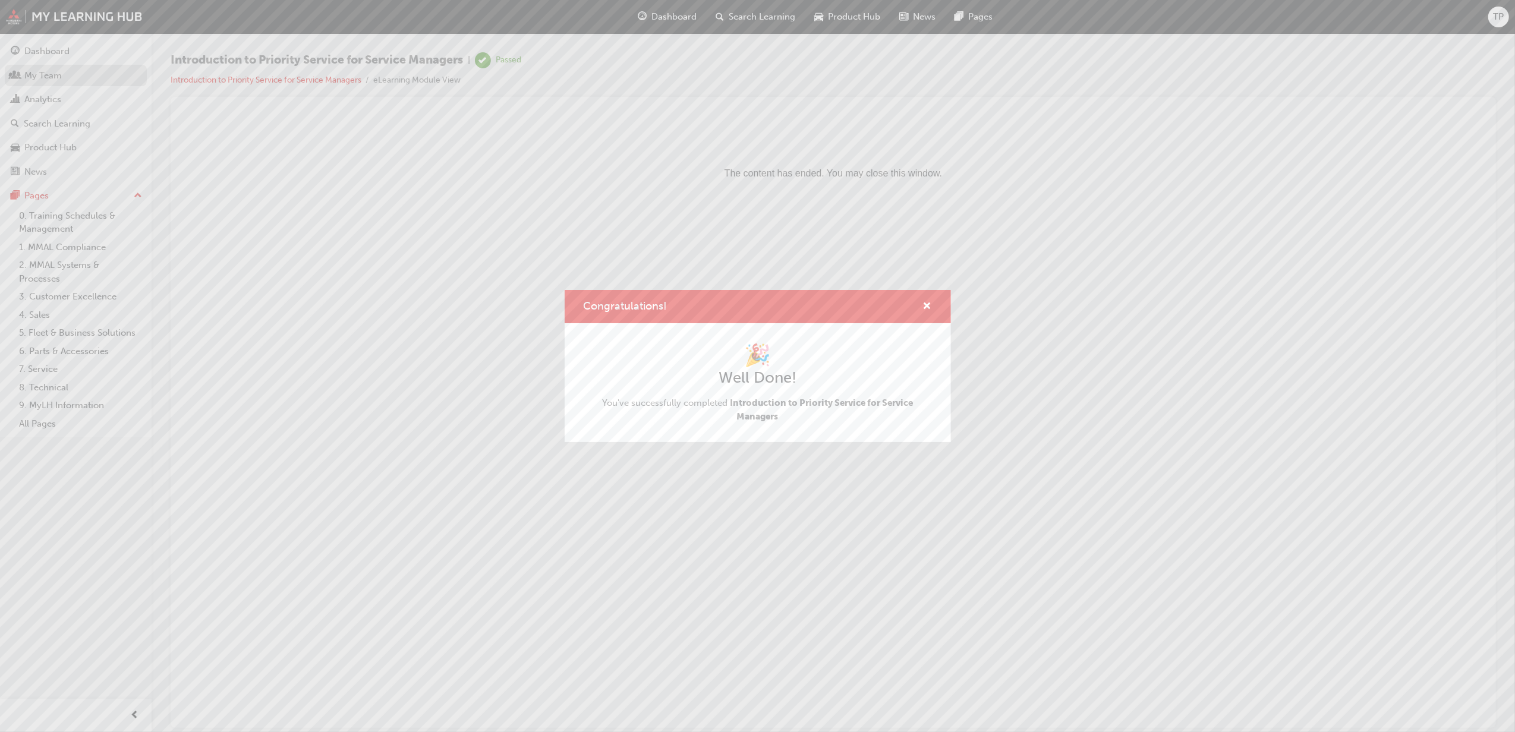
drag, startPoint x: 45, startPoint y: 88, endPoint x: 43, endPoint y: 81, distance: 7.5
click at [43, 84] on div "Congratulations! 🎉 Well Done! You've successfully completed Introduction to Pri…" at bounding box center [757, 366] width 1515 height 732
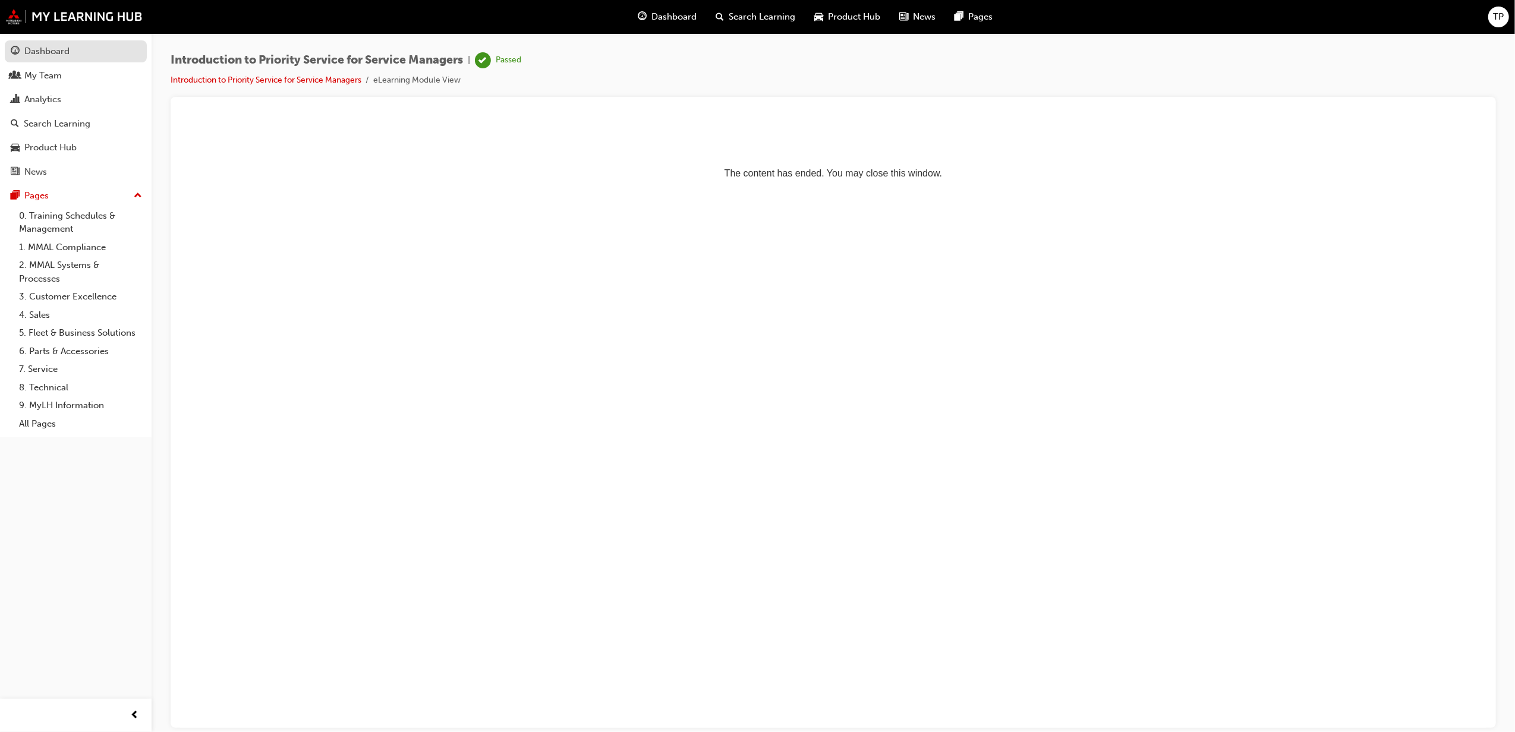
click at [46, 54] on div "Dashboard" at bounding box center [46, 52] width 45 height 14
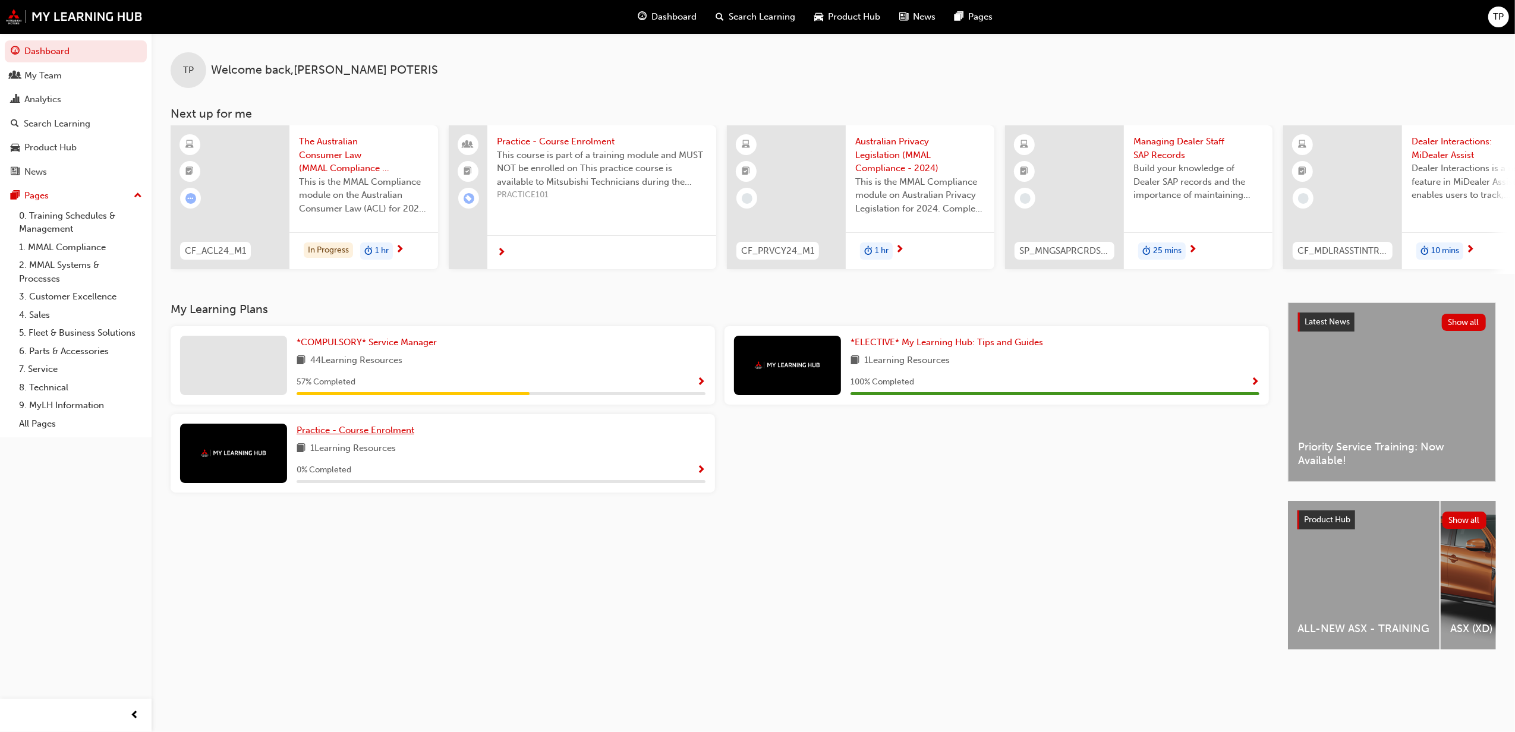
click at [400, 431] on span "Practice - Course Enrolment" at bounding box center [356, 430] width 118 height 11
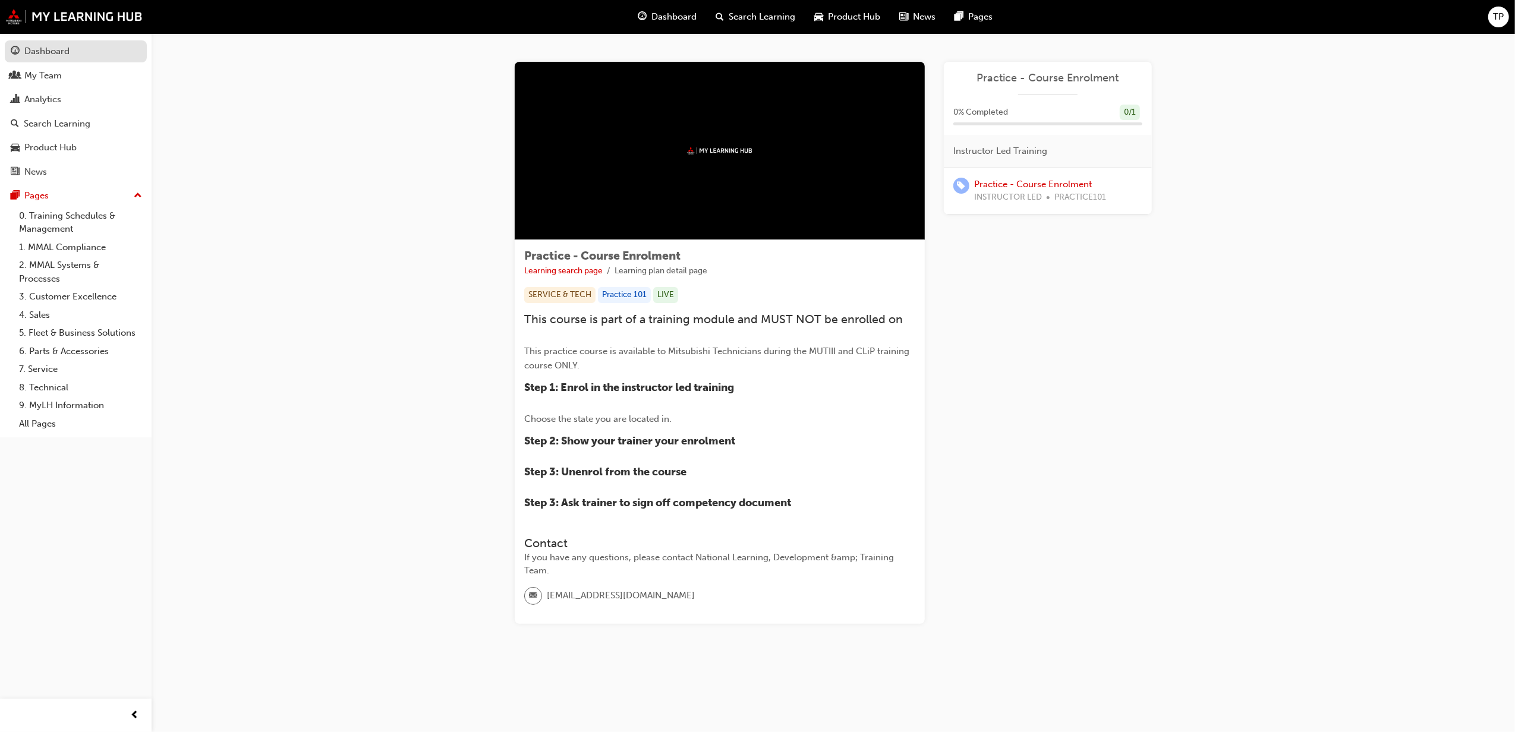
click at [55, 50] on div "Dashboard" at bounding box center [46, 52] width 45 height 14
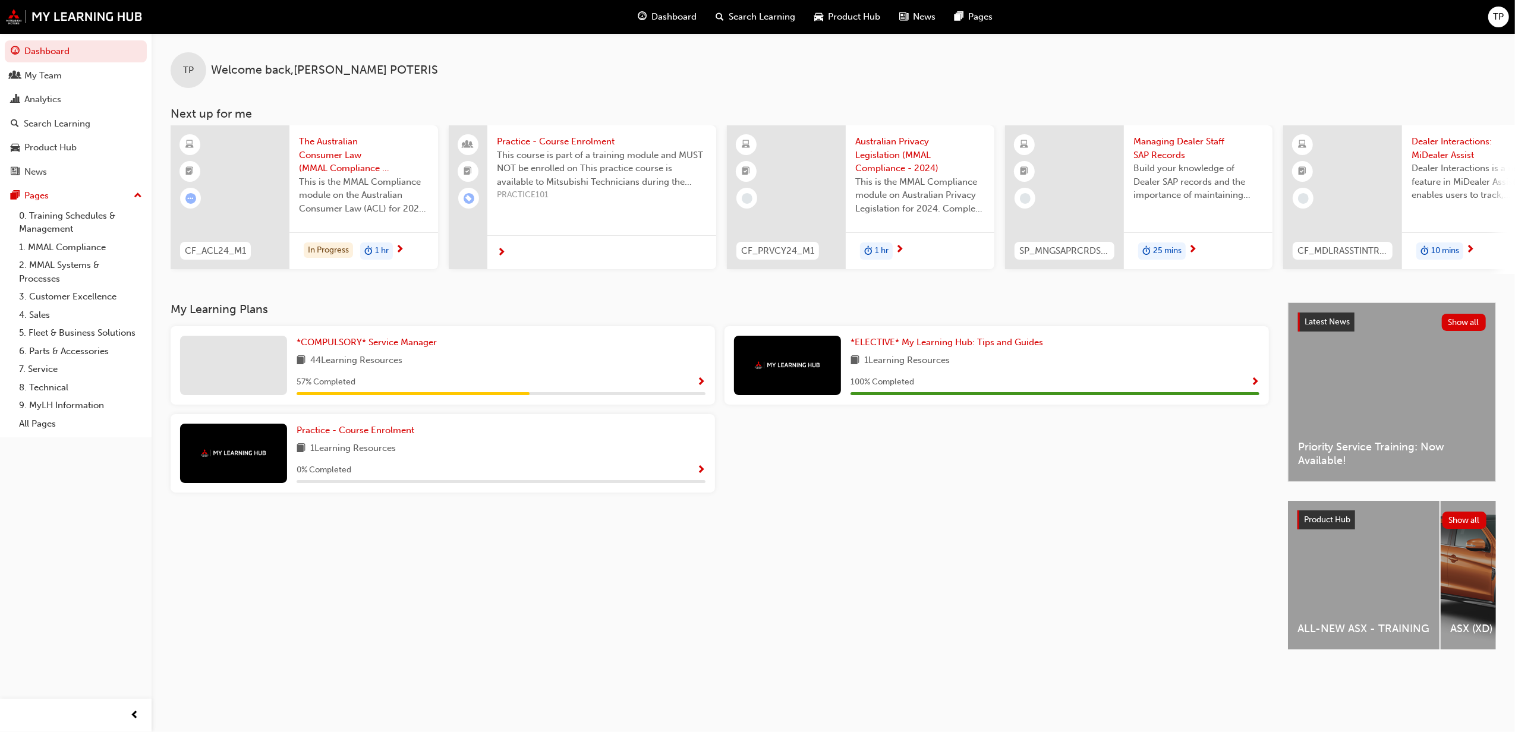
click at [1158, 155] on span "Managing Dealer Staff SAP Records" at bounding box center [1199, 148] width 130 height 27
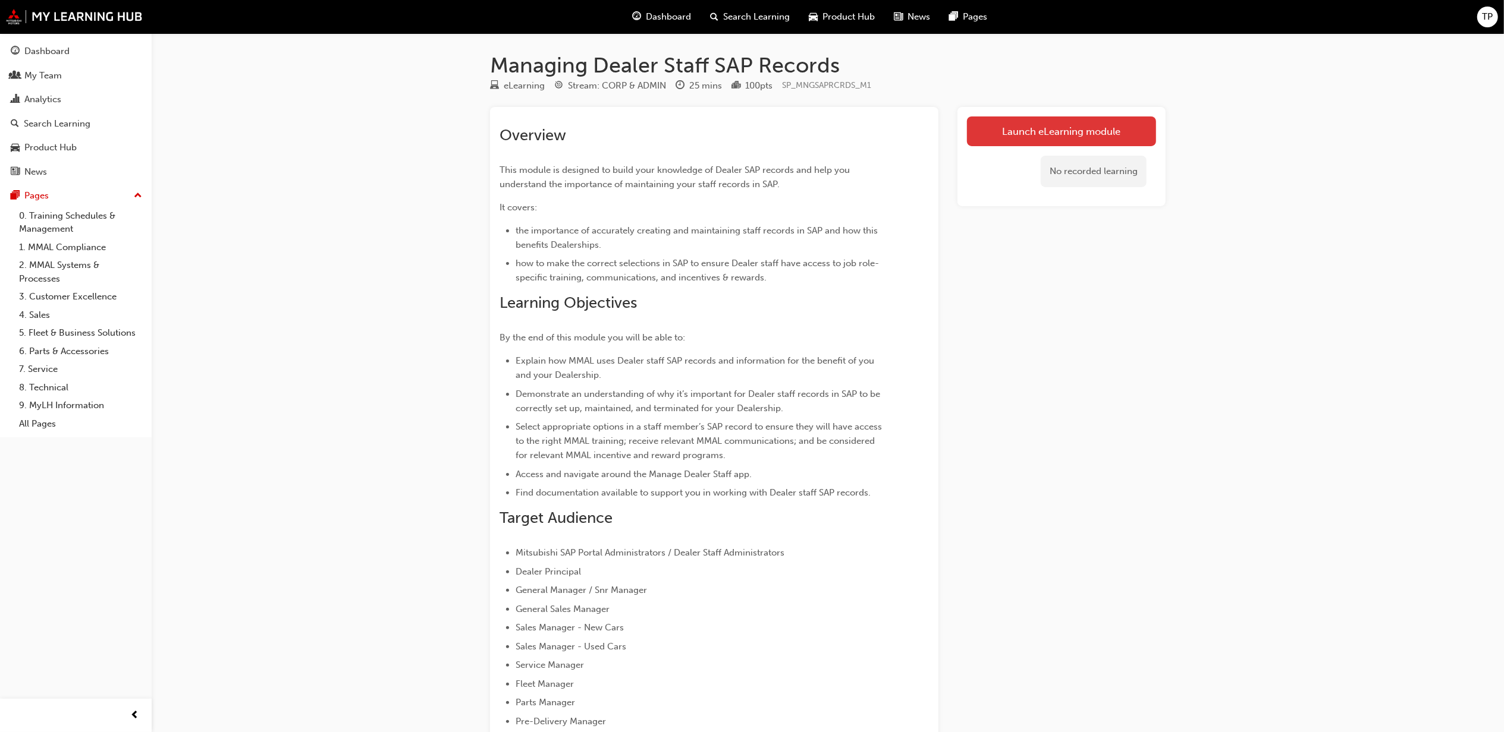
click at [1030, 125] on link "Launch eLearning module" at bounding box center [1061, 132] width 189 height 30
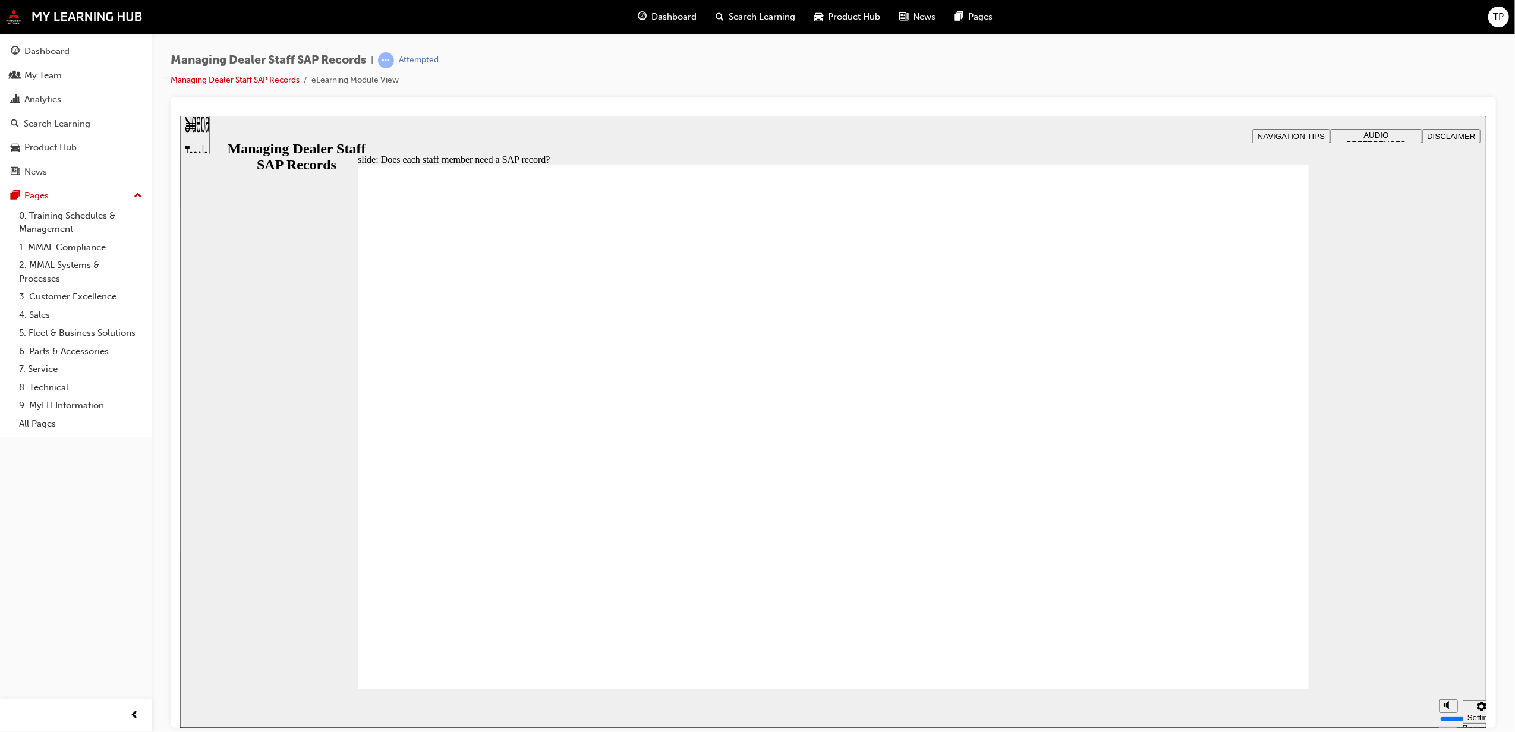
drag, startPoint x: 1251, startPoint y: 673, endPoint x: 1249, endPoint y: 656, distance: 17.4
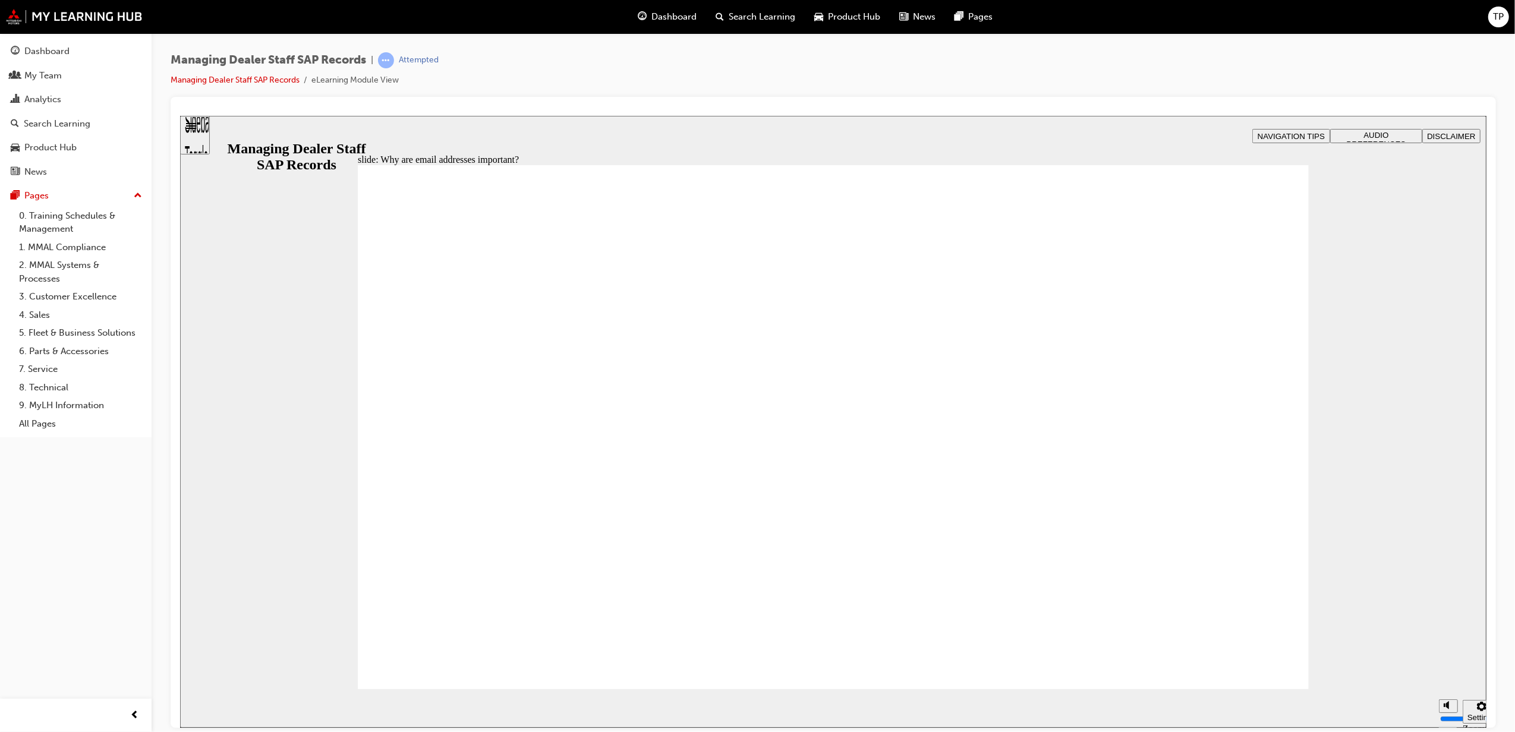
drag, startPoint x: 1215, startPoint y: 297, endPoint x: 1215, endPoint y: 309, distance: 11.9
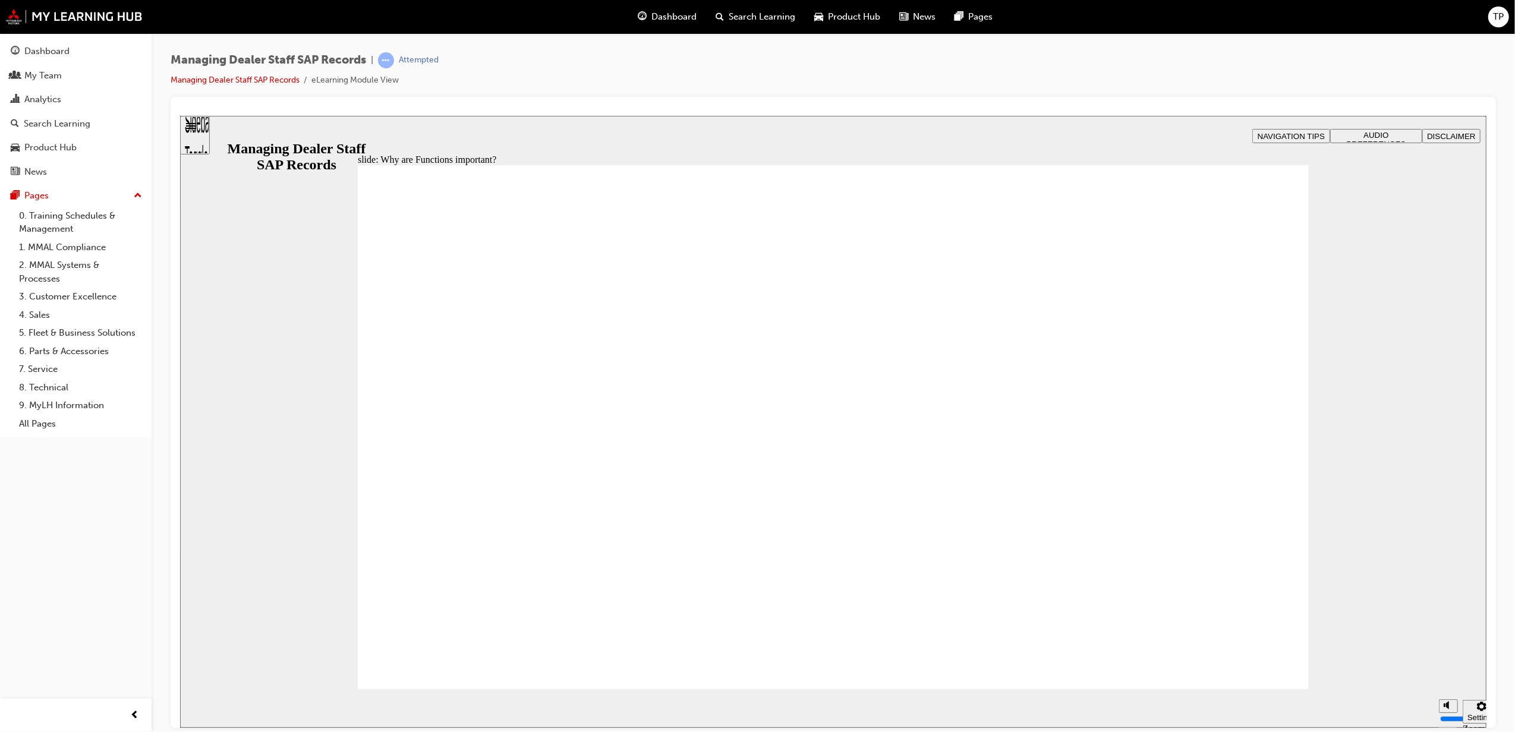
drag, startPoint x: 1187, startPoint y: 288, endPoint x: 1184, endPoint y: 369, distance: 80.3
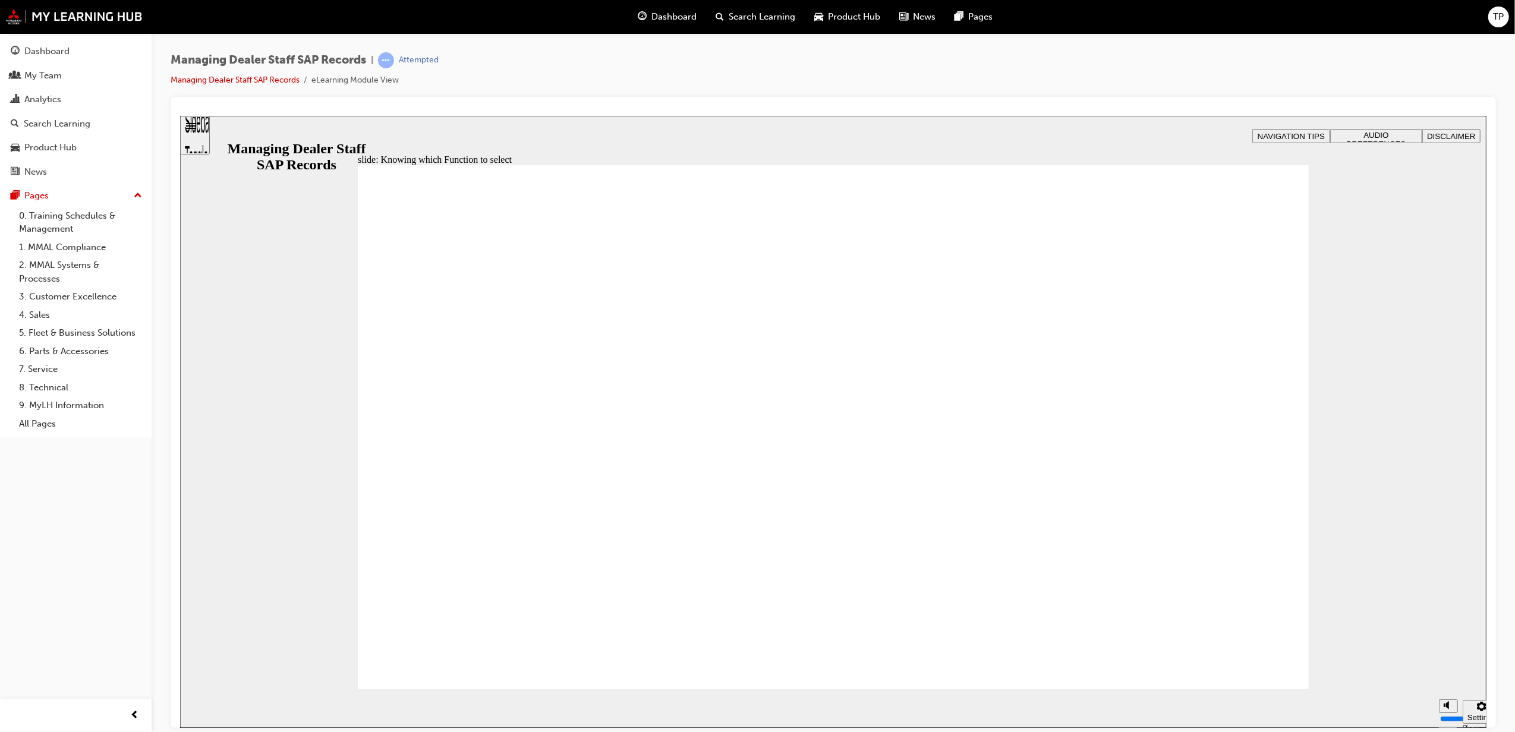
drag, startPoint x: 1253, startPoint y: 198, endPoint x: 983, endPoint y: 344, distance: 307.5
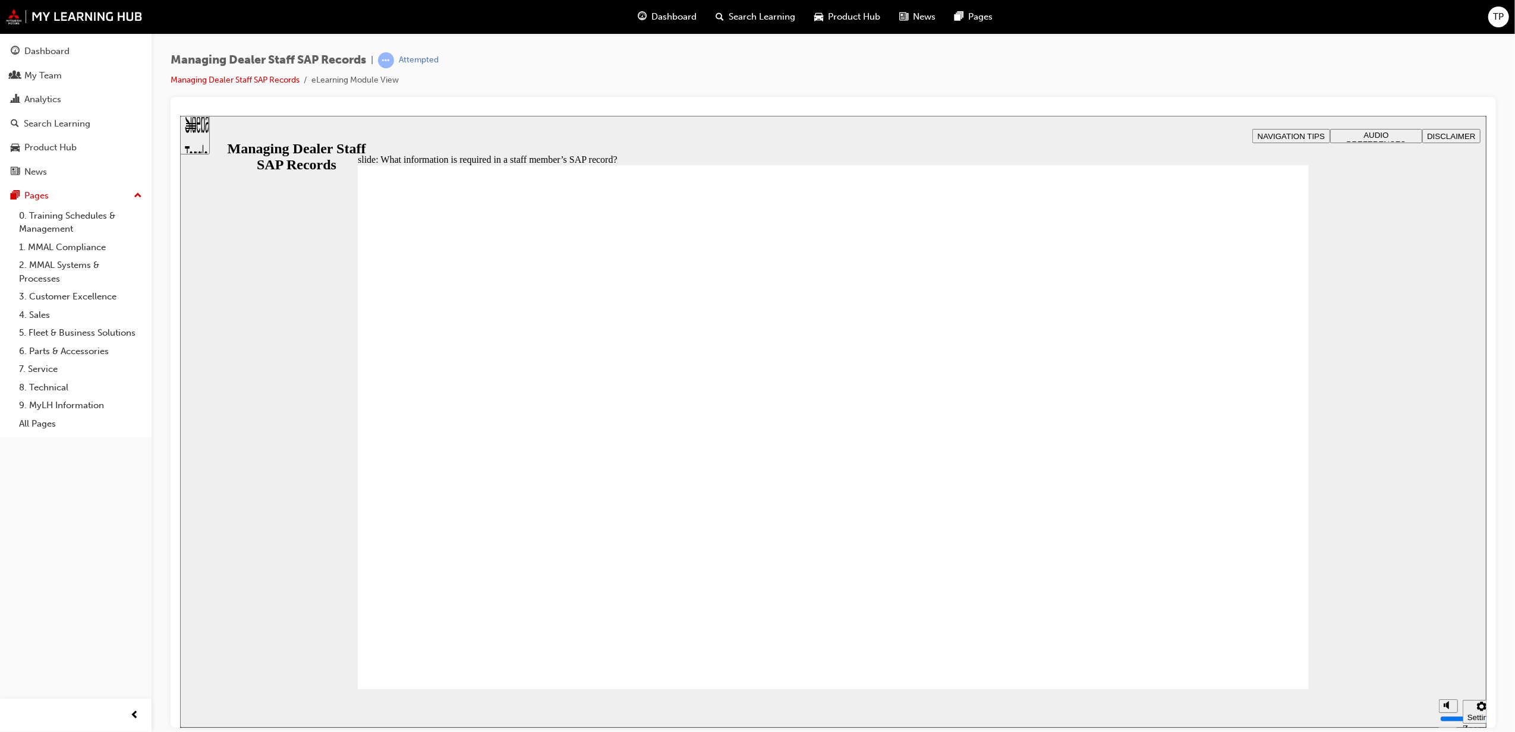
type input "123"
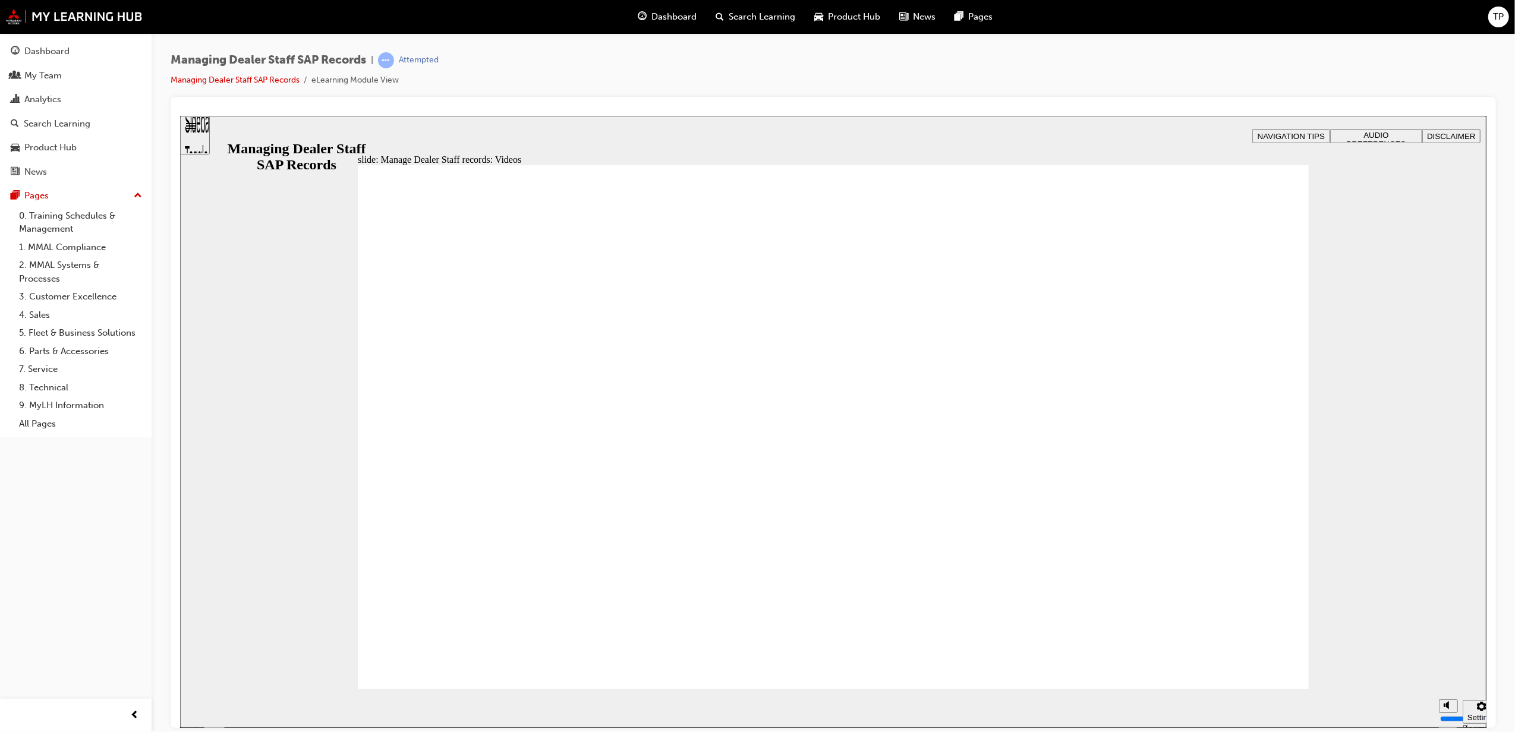
type input "127"
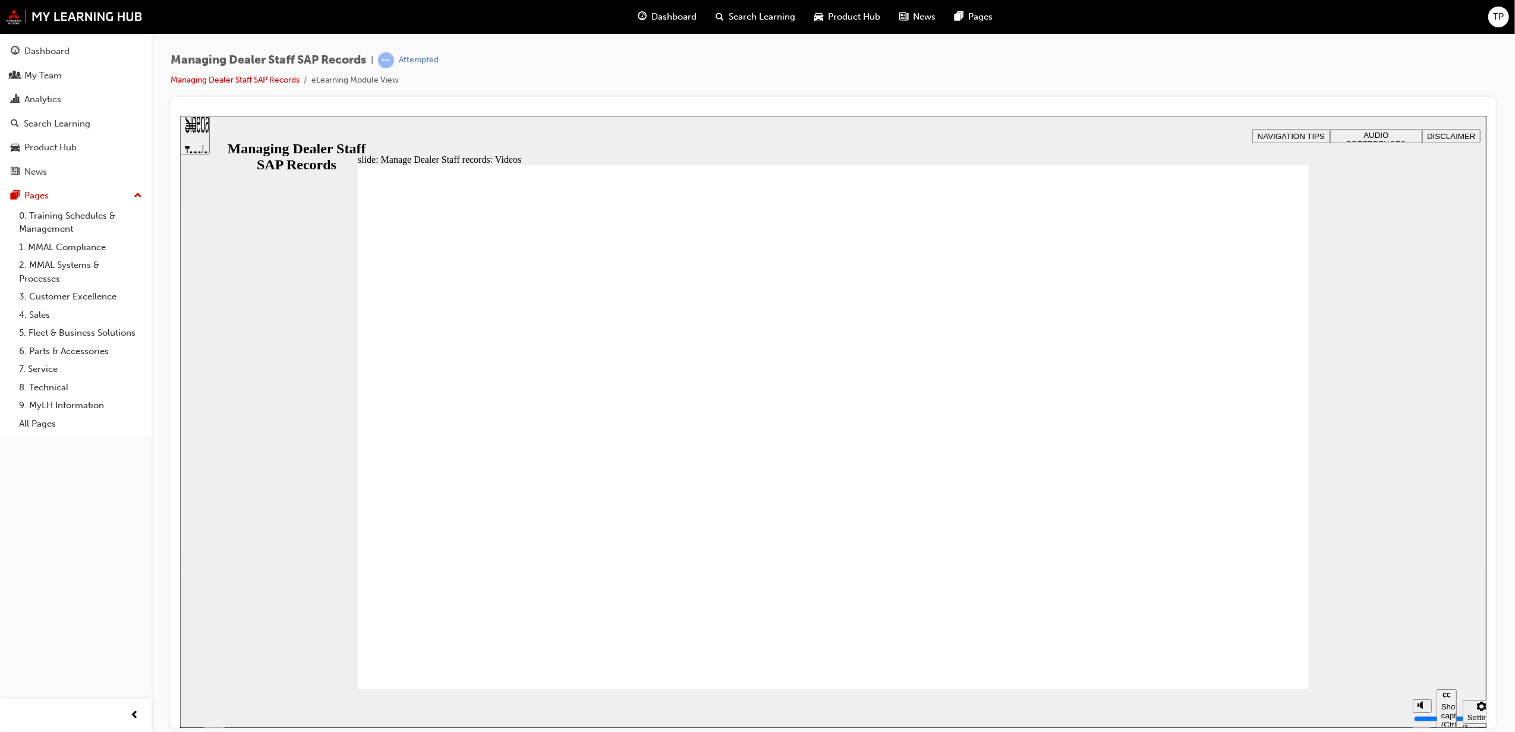
type input "254"
type input "75"
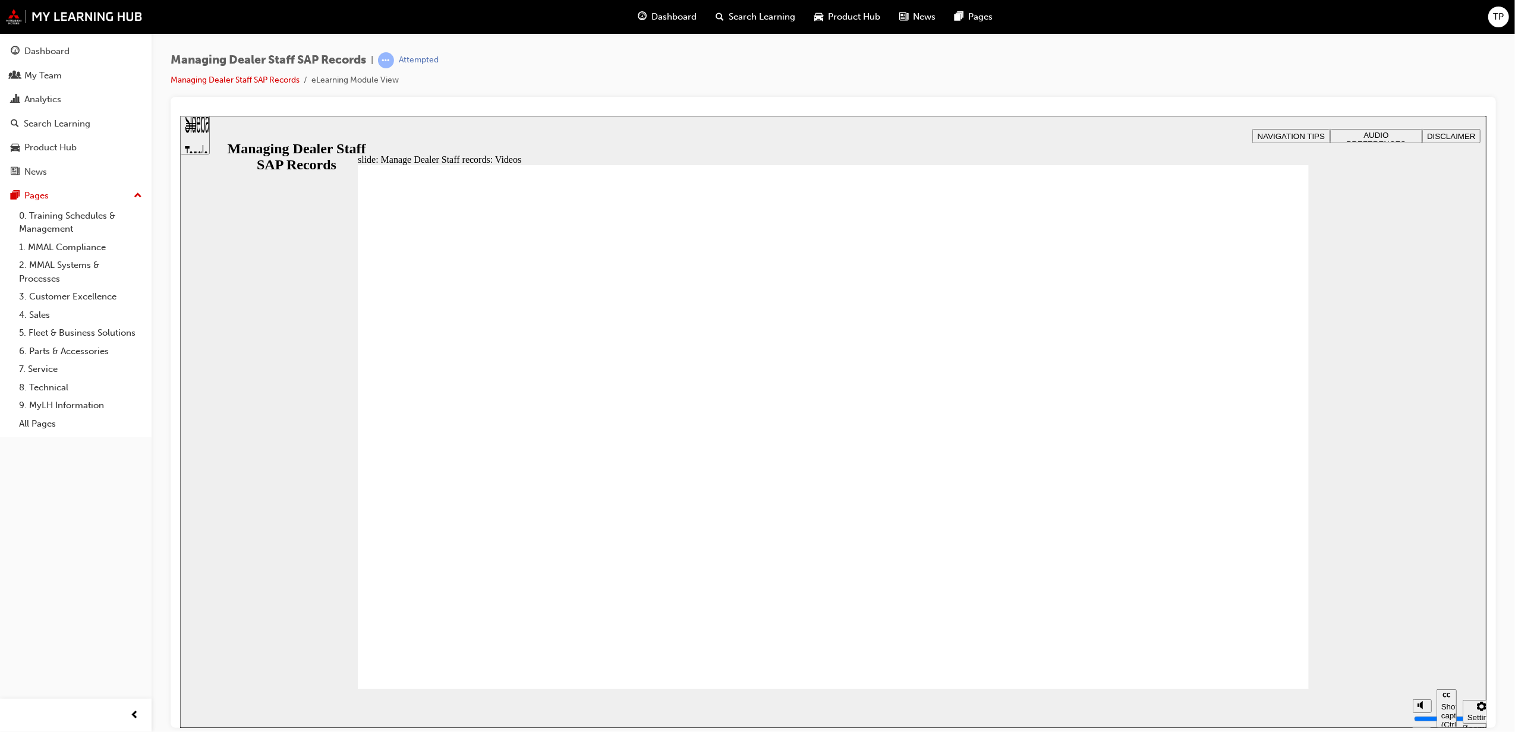
type input "144"
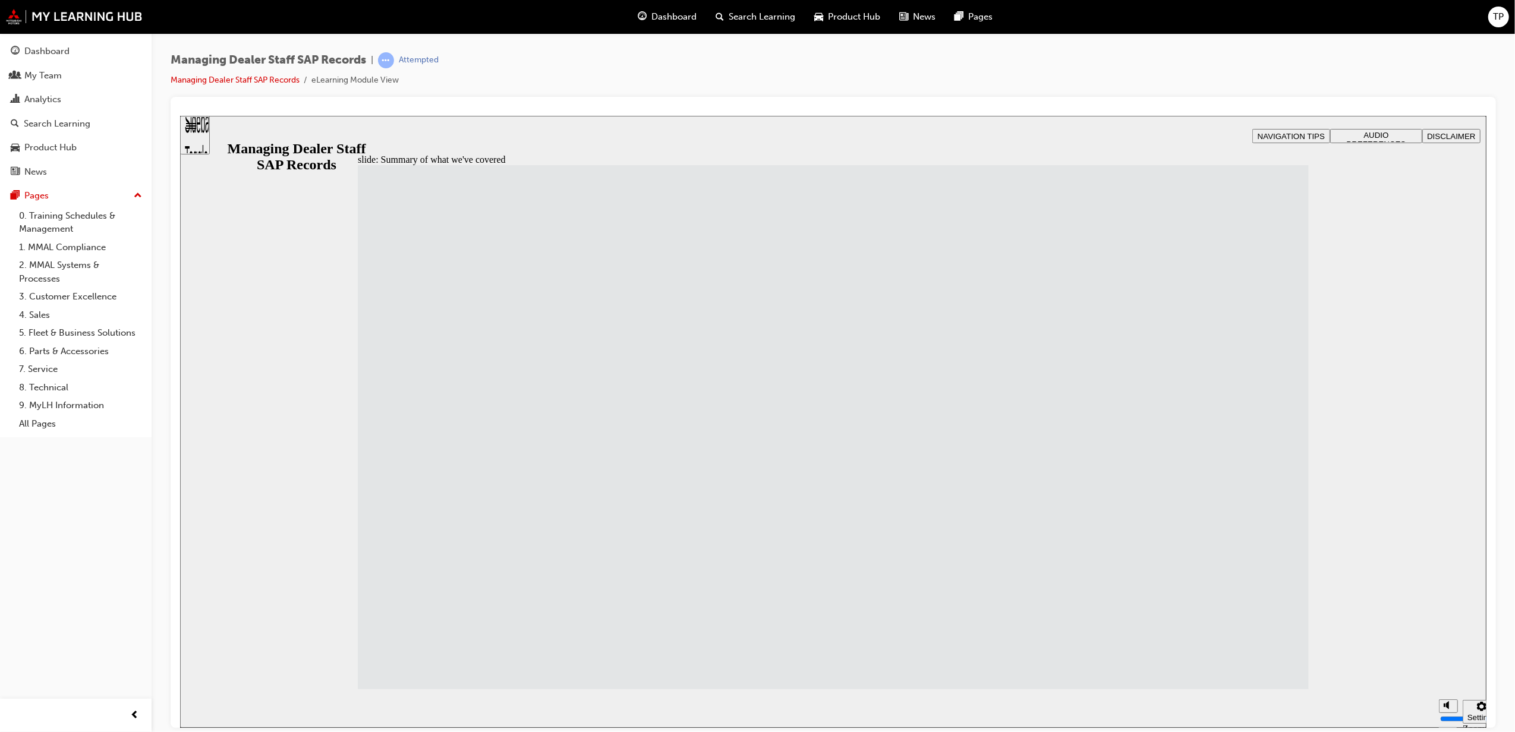
drag, startPoint x: 637, startPoint y: 480, endPoint x: 638, endPoint y: 490, distance: 10.2
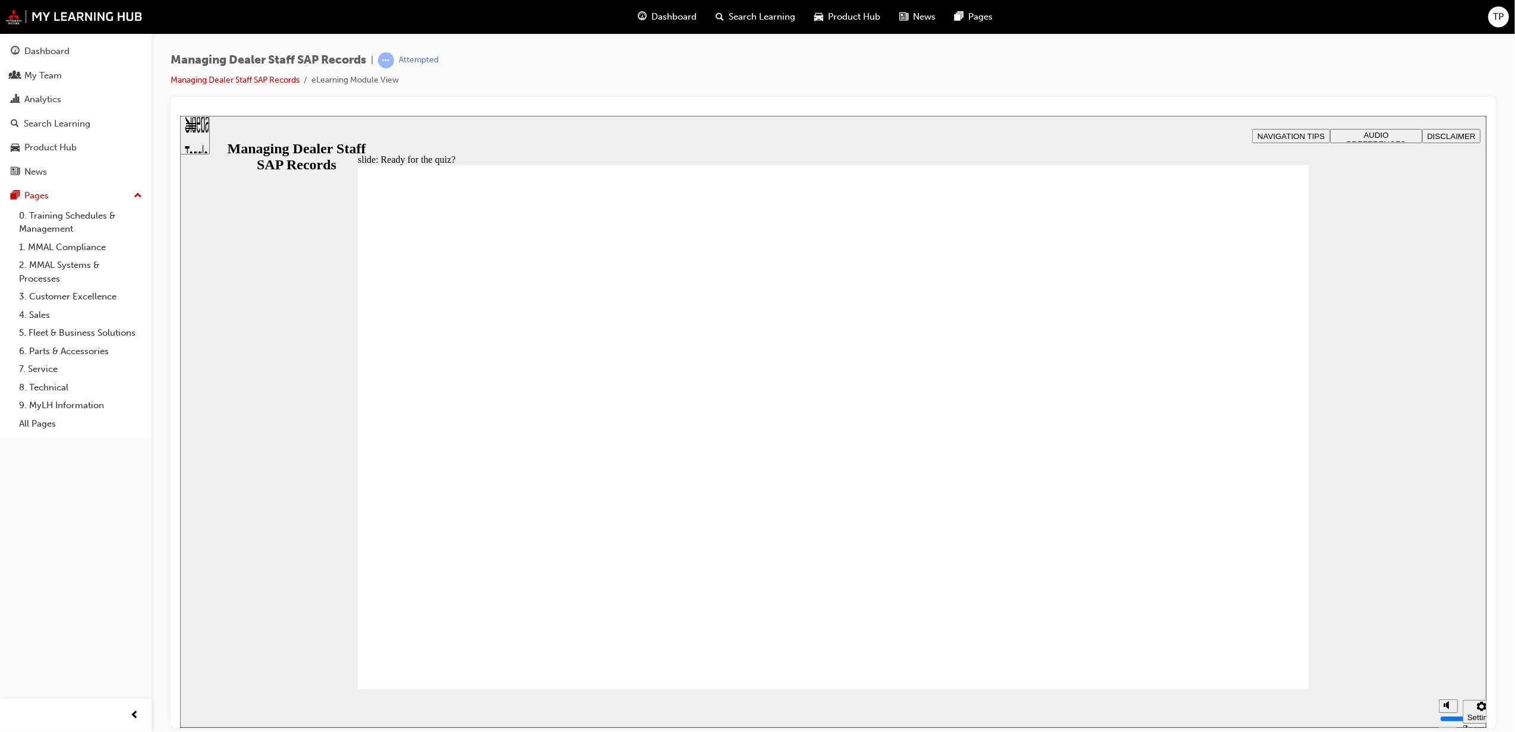
checkbox input "true"
drag, startPoint x: 568, startPoint y: 410, endPoint x: 520, endPoint y: 640, distance: 235.7
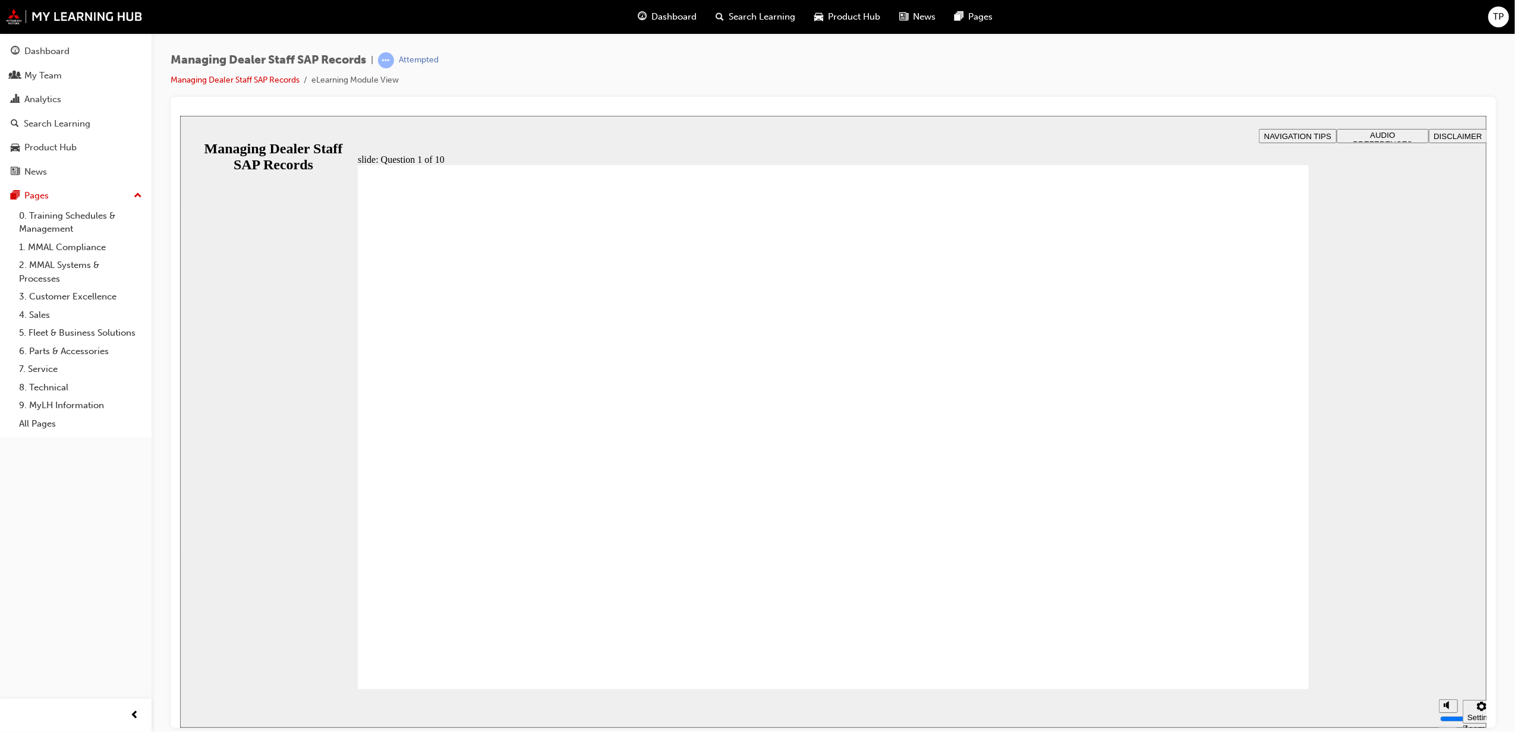
radio input "true"
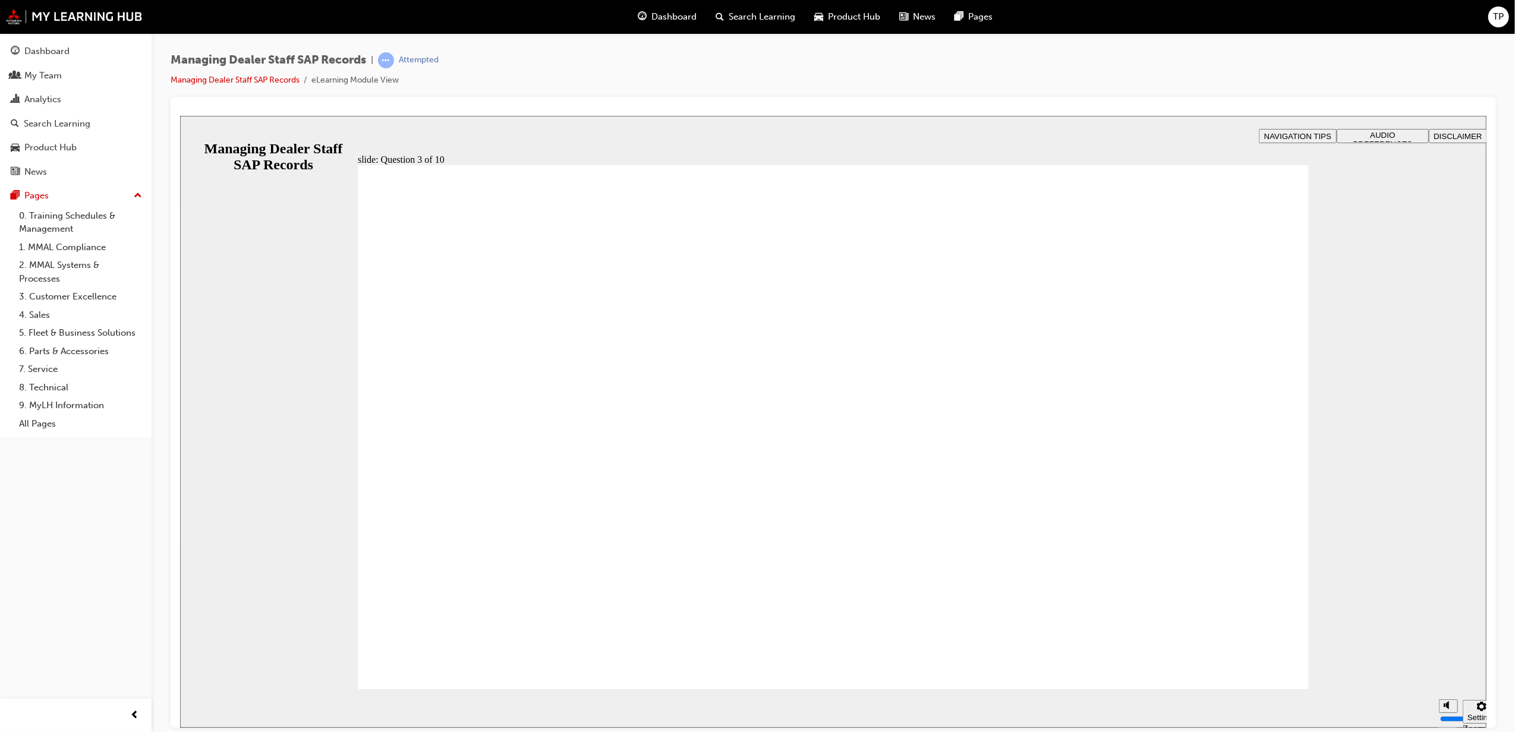
checkbox input "true"
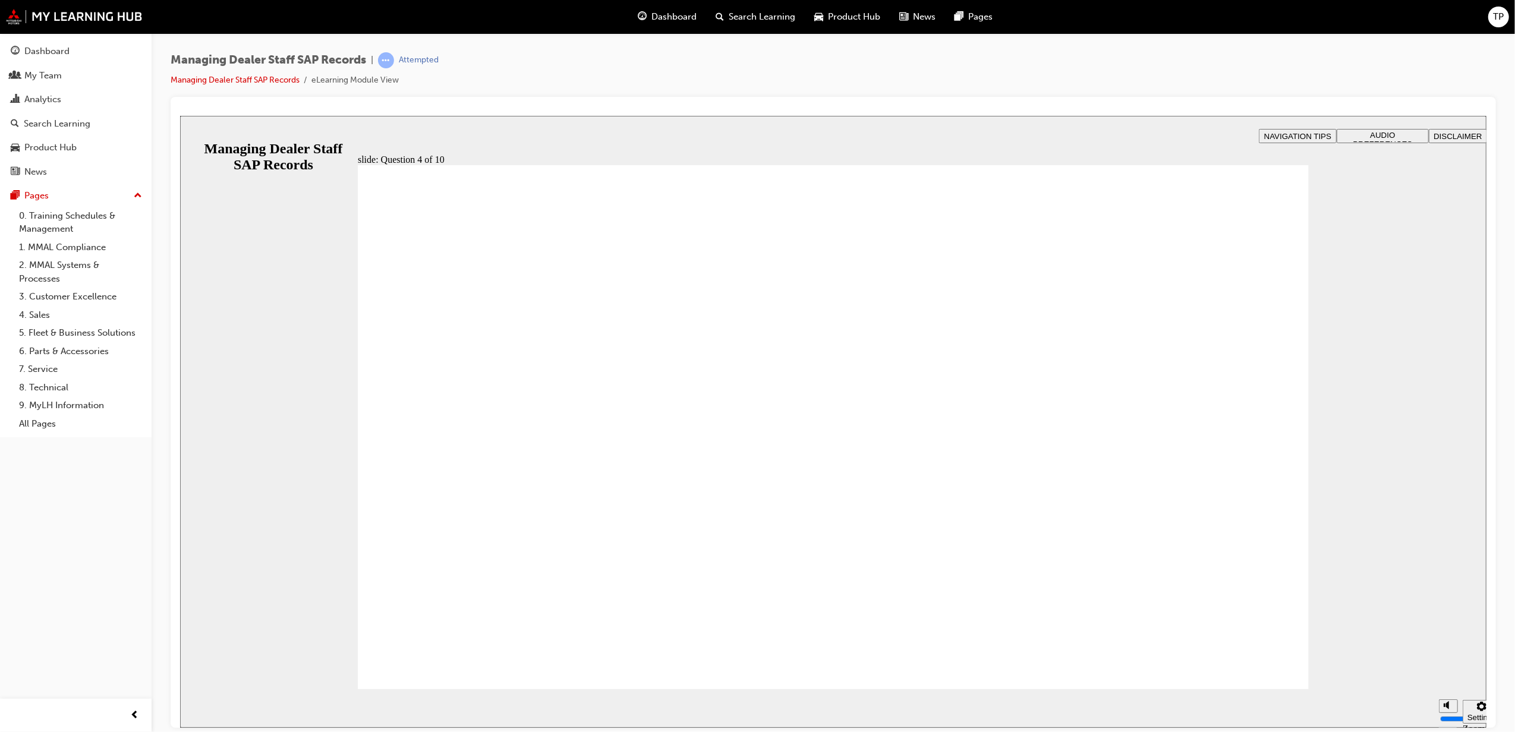
drag, startPoint x: 968, startPoint y: 582, endPoint x: 533, endPoint y: 659, distance: 442.5
checkbox input "true"
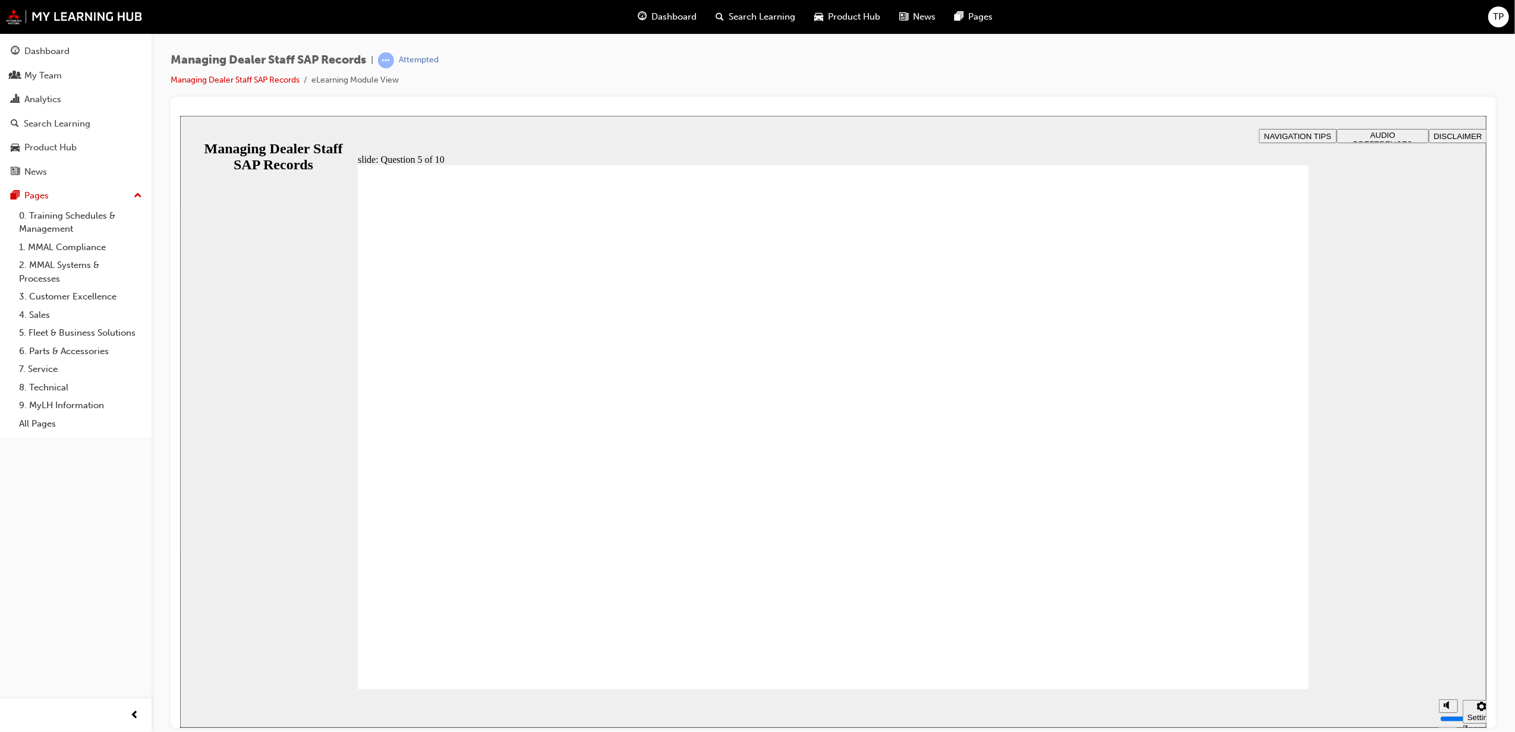
radio input "true"
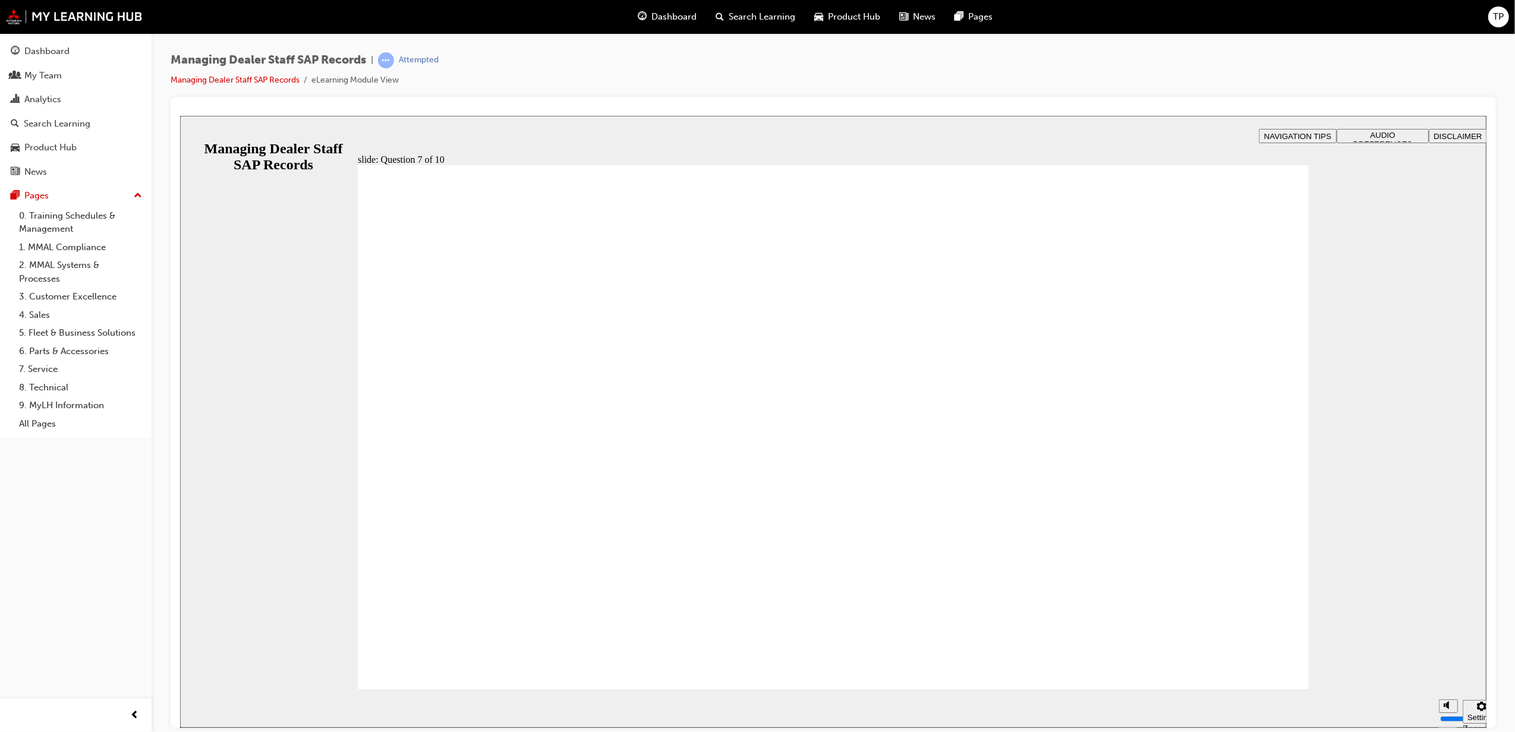
checkbox input "true"
radio input "true"
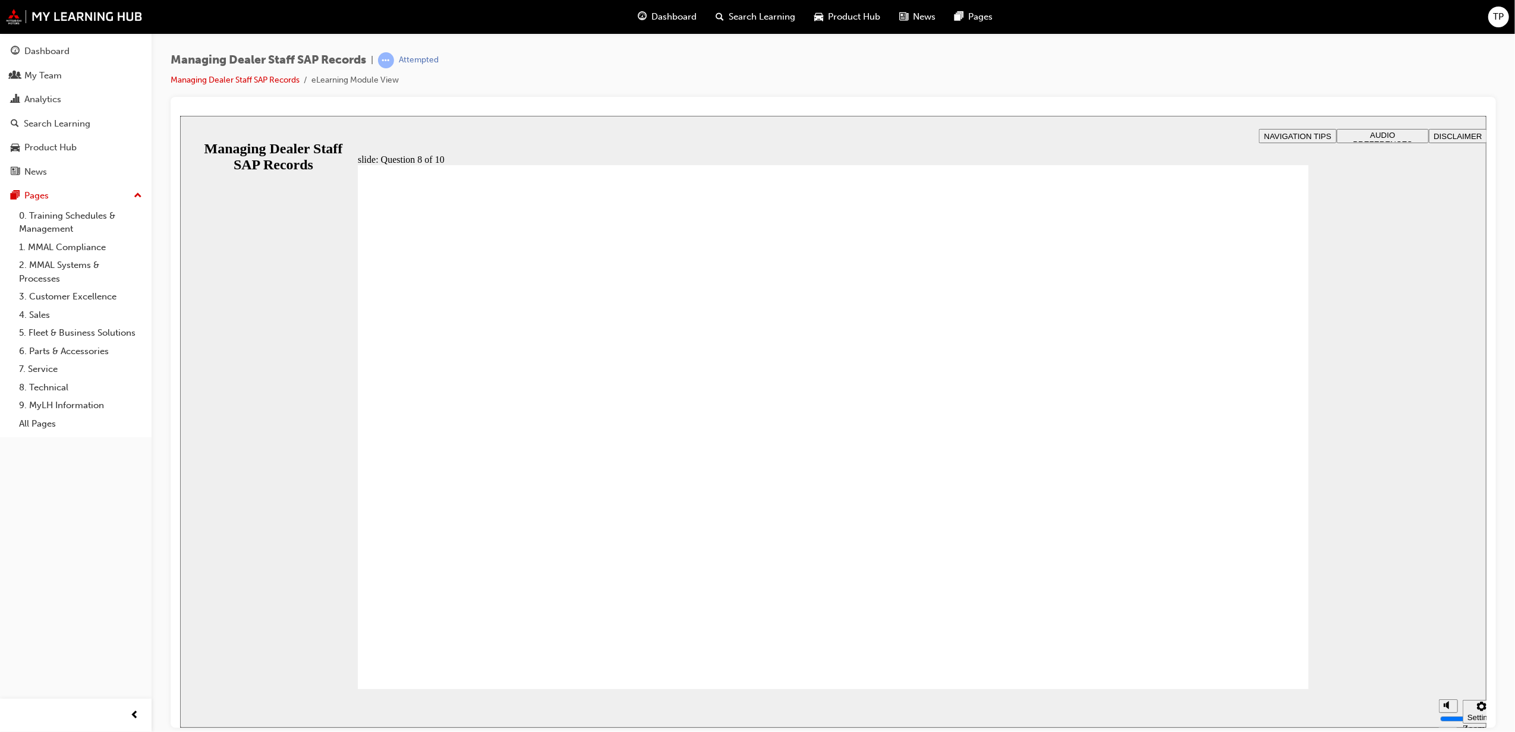
radio input "true"
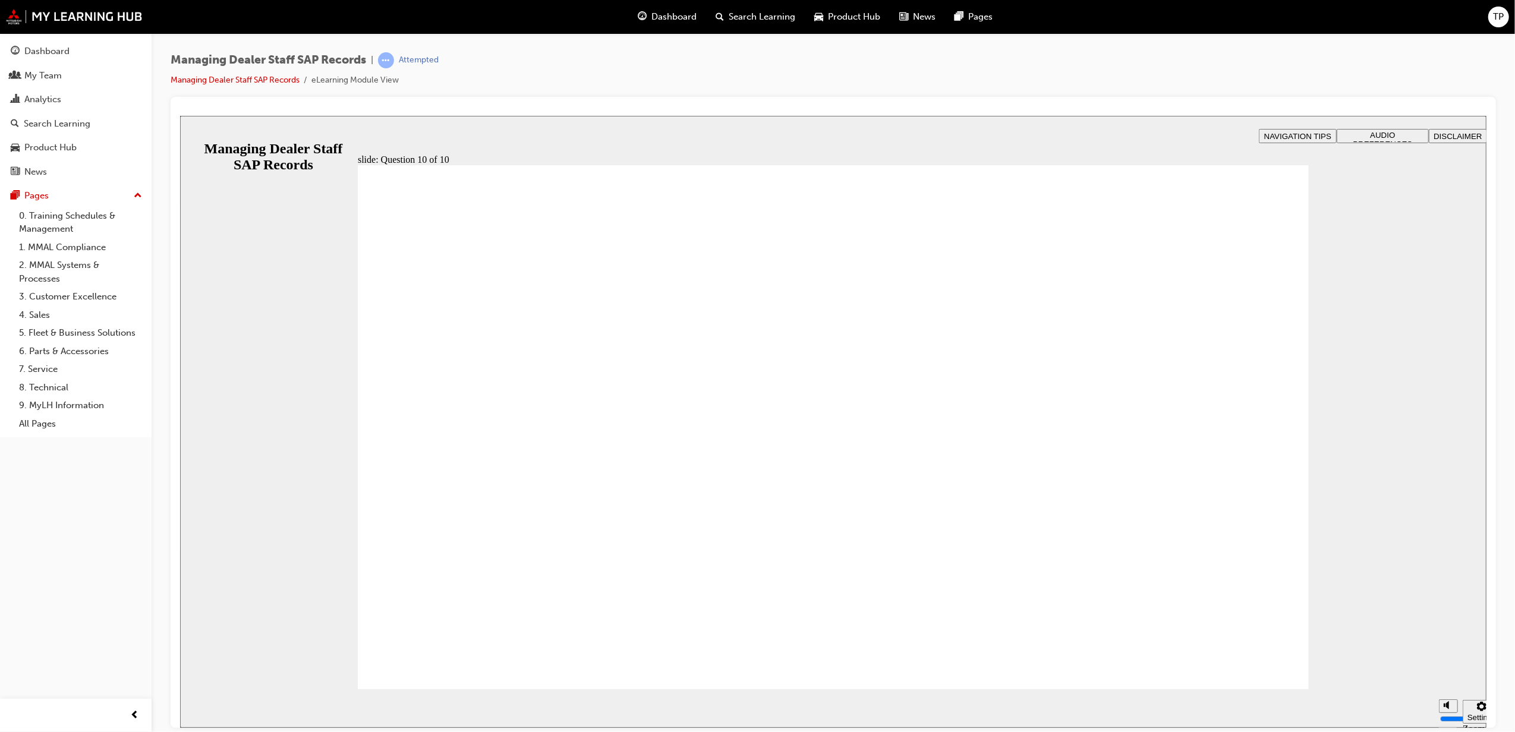
drag, startPoint x: 485, startPoint y: 640, endPoint x: 475, endPoint y: 659, distance: 22.1
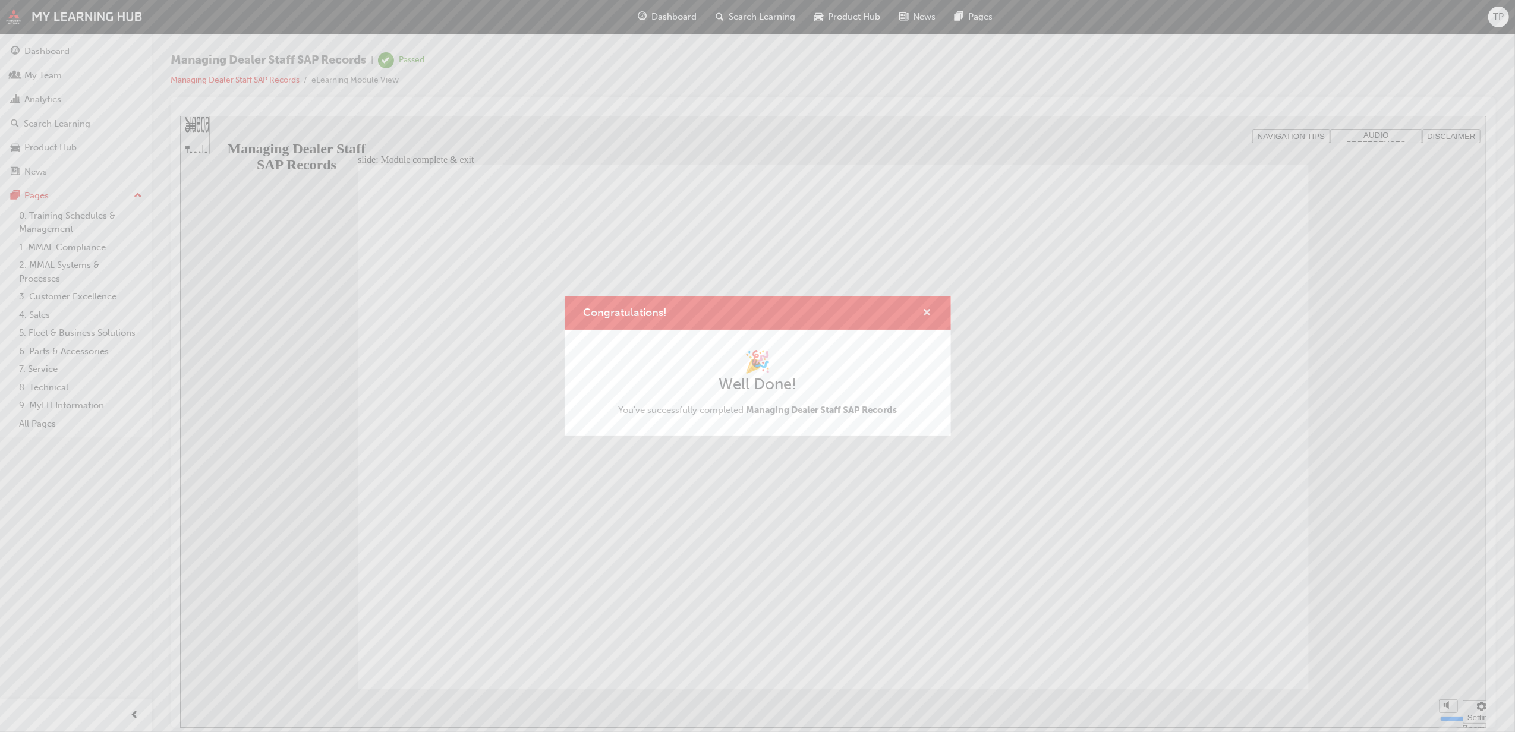
click at [926, 310] on span "cross-icon" at bounding box center [927, 314] width 9 height 11
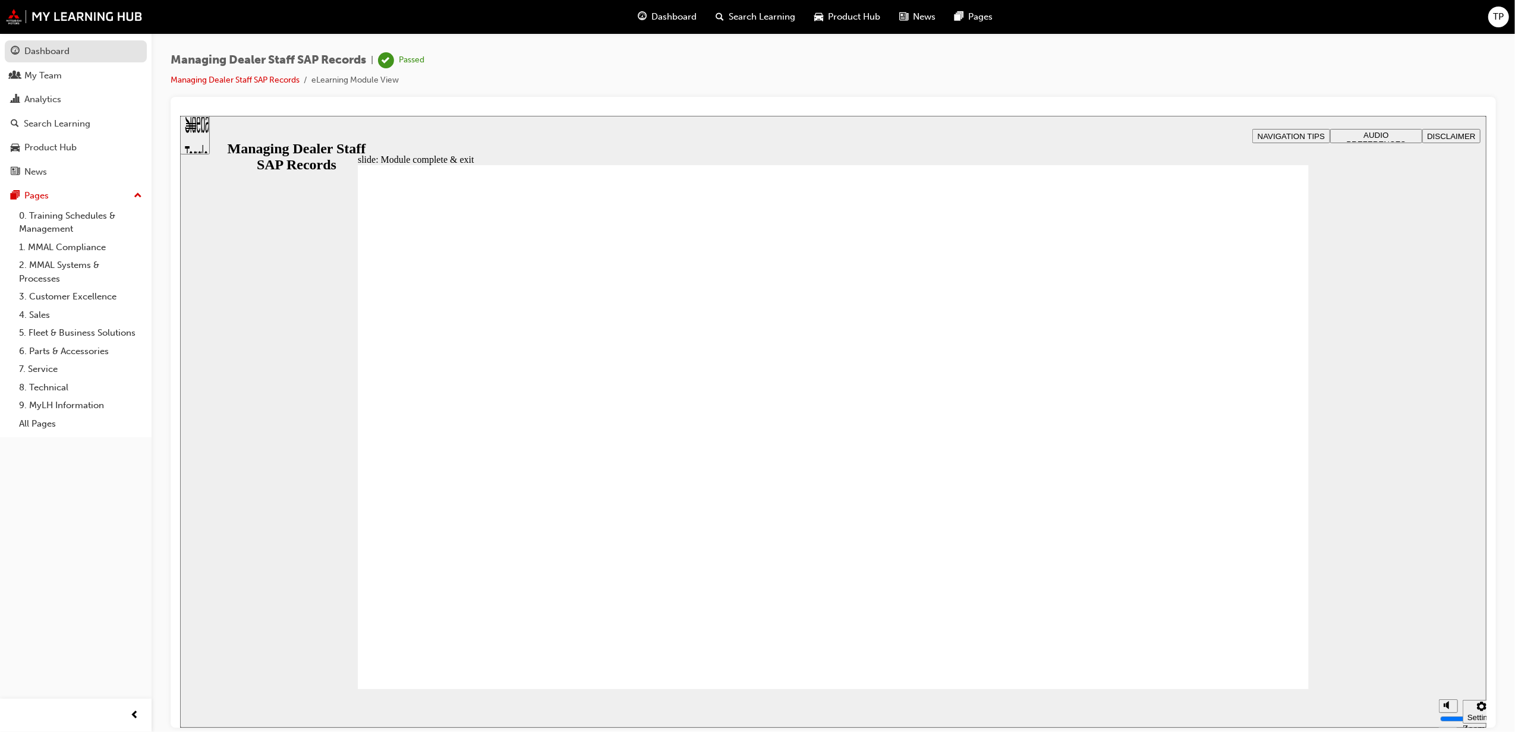
click at [70, 50] on div "Dashboard" at bounding box center [76, 51] width 130 height 15
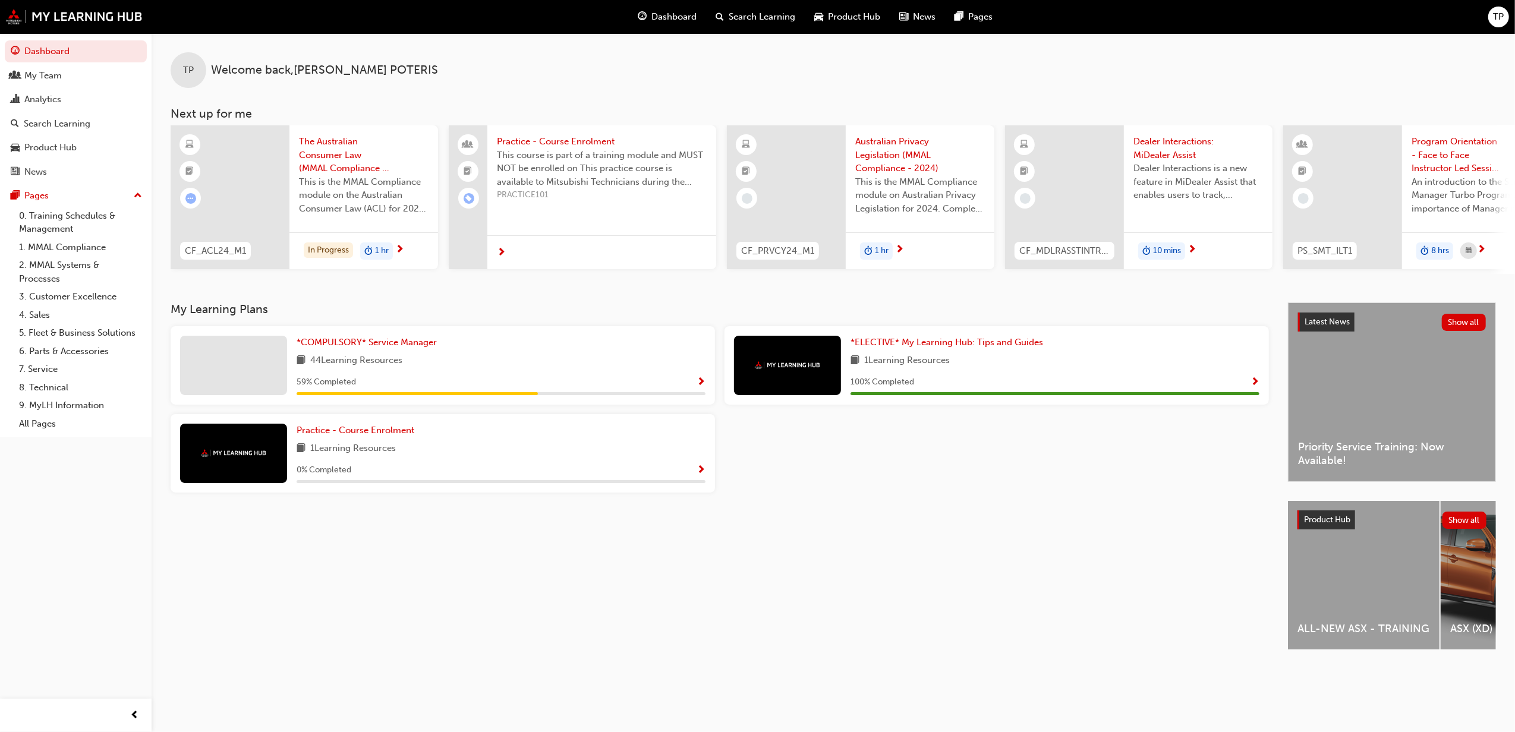
click at [1171, 151] on span "Dealer Interactions: MiDealer Assist" at bounding box center [1199, 148] width 130 height 27
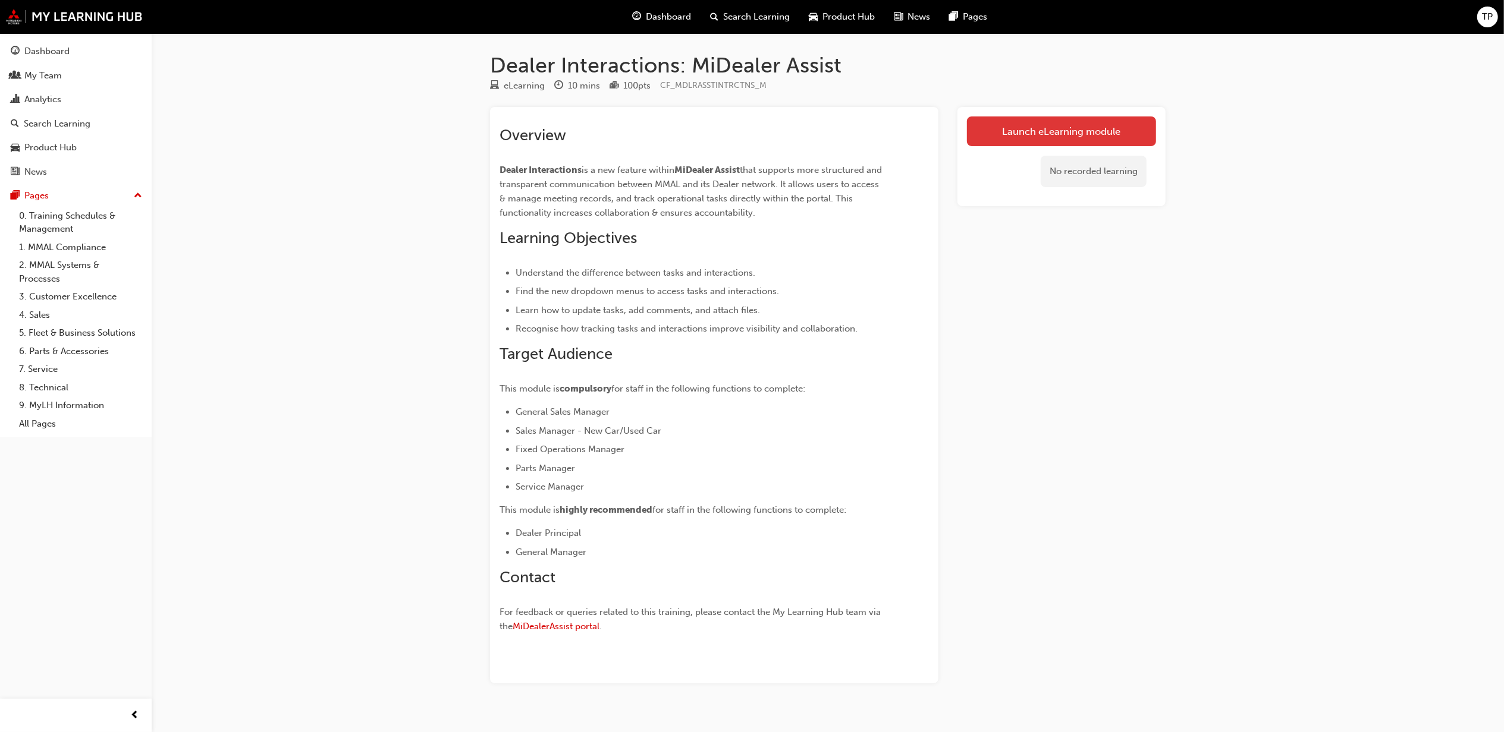
click at [1062, 129] on link "Launch eLearning module" at bounding box center [1061, 132] width 189 height 30
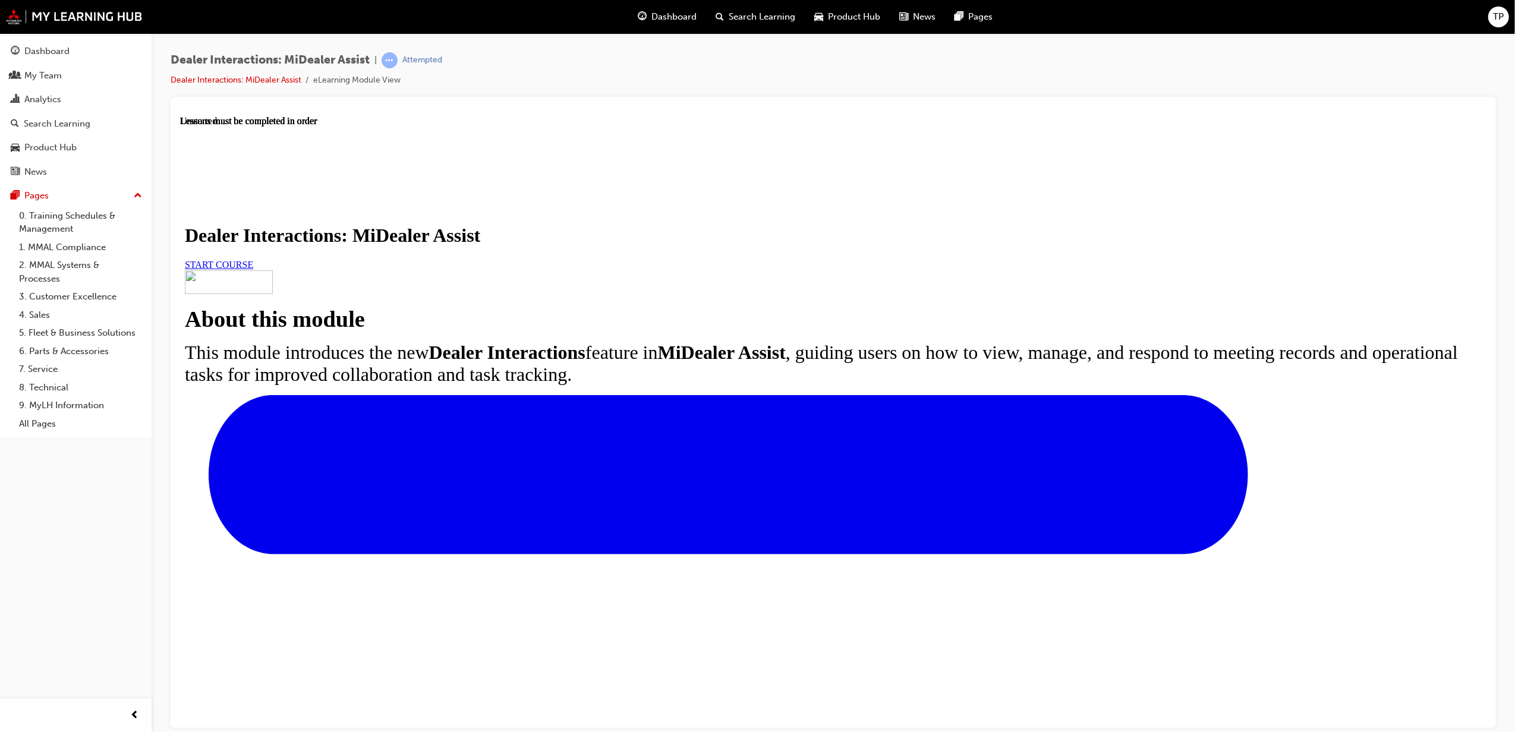
click at [253, 269] on span "START COURSE" at bounding box center [218, 264] width 68 height 10
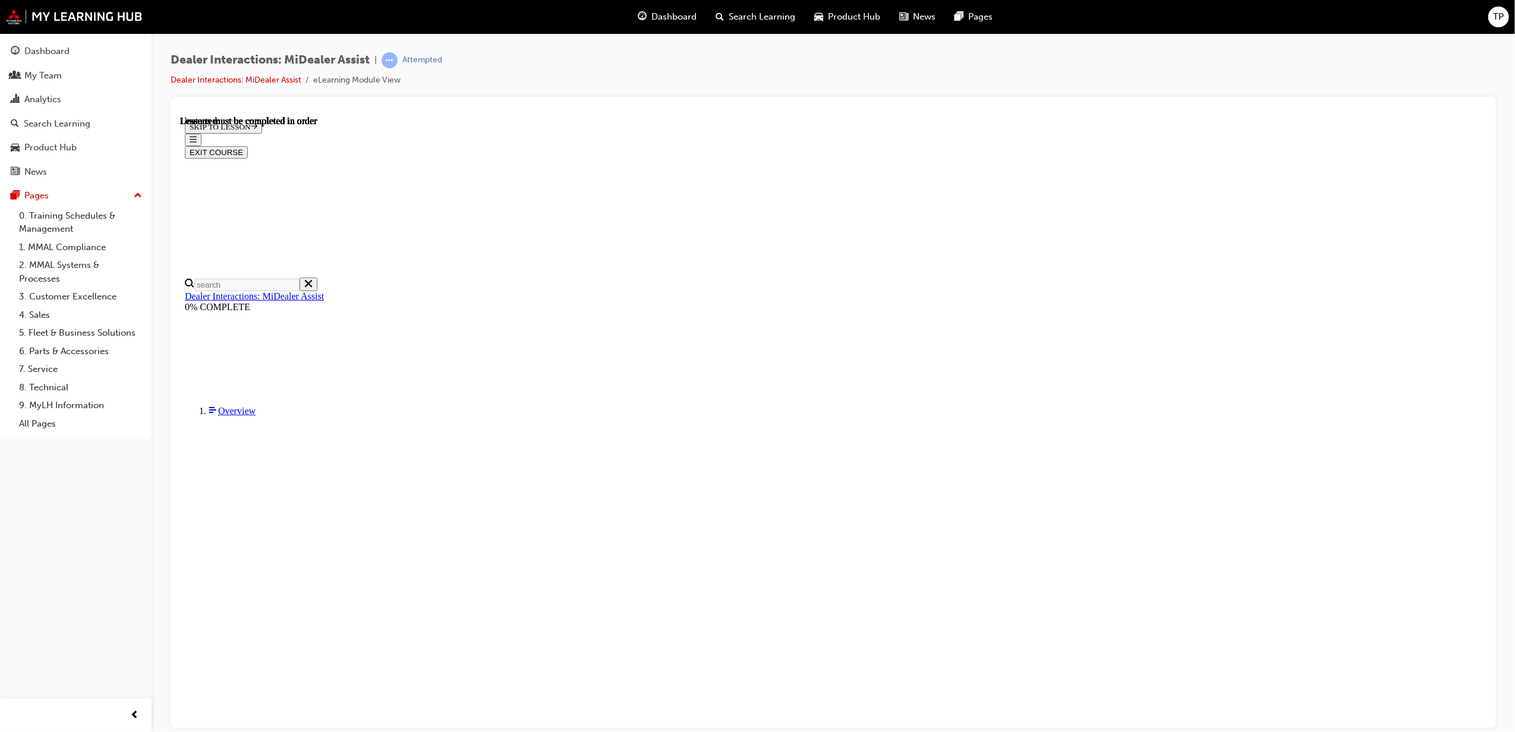
scroll to position [42, 0]
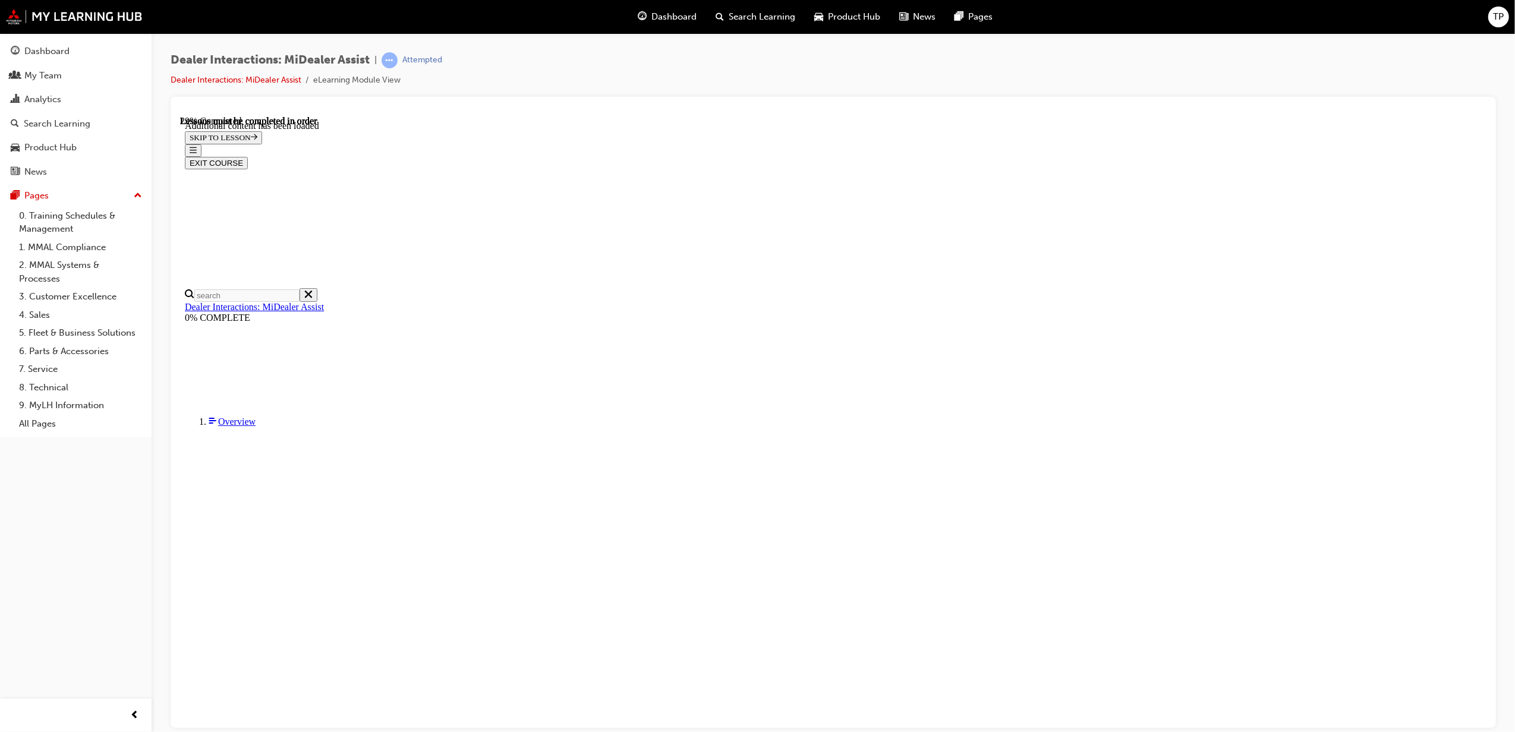
scroll to position [931, 0]
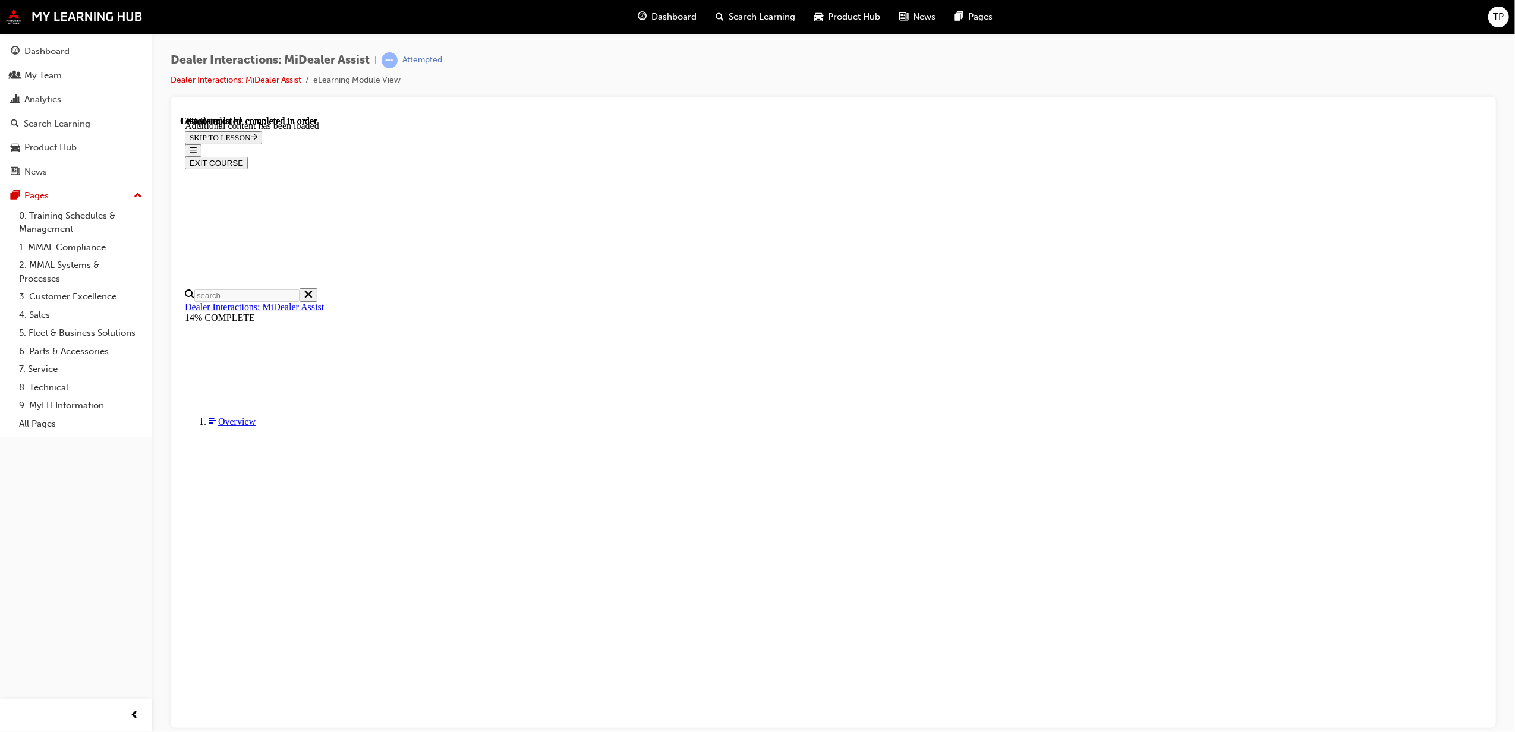
drag, startPoint x: 940, startPoint y: 529, endPoint x: 939, endPoint y: 539, distance: 10.8
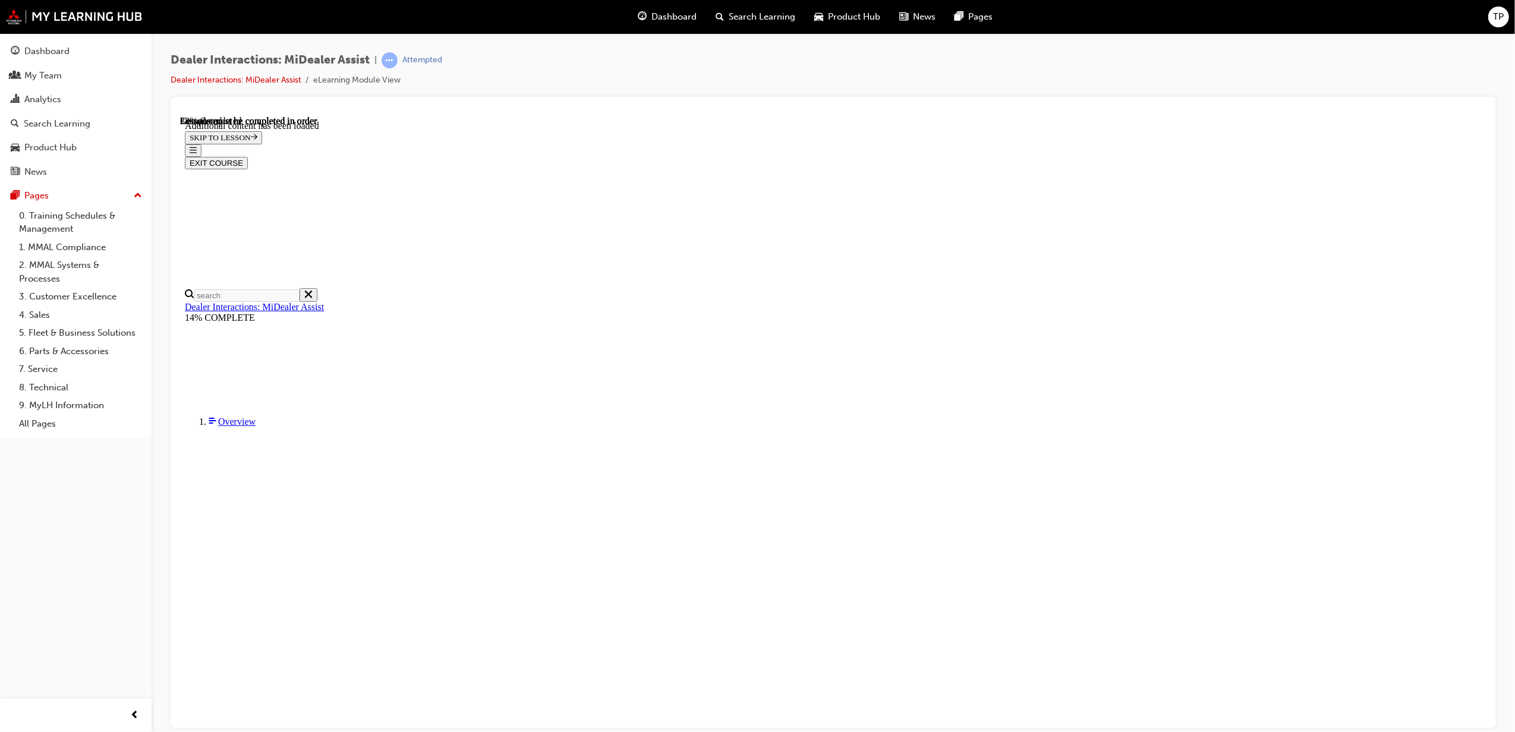
scroll to position [1441, 0]
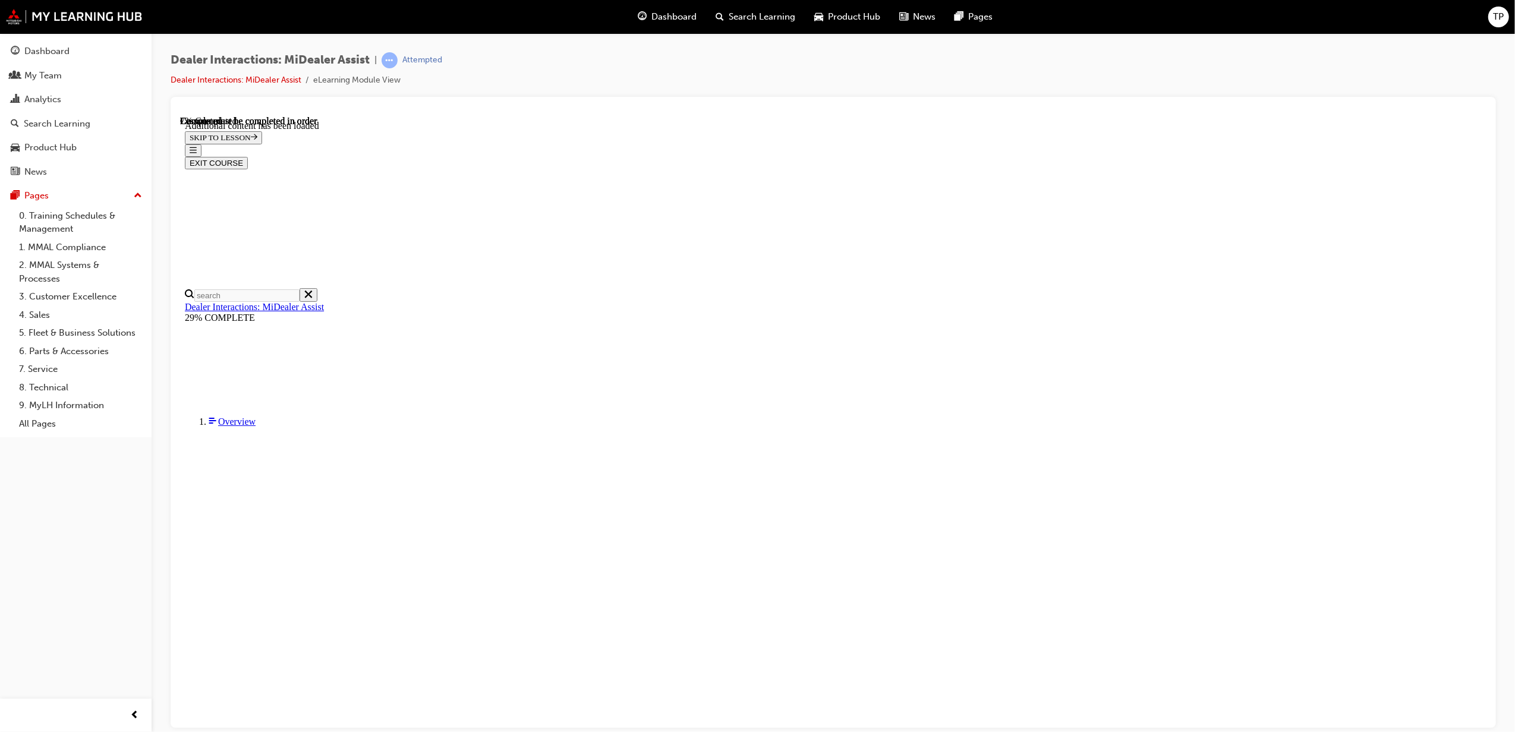
drag, startPoint x: 932, startPoint y: 389, endPoint x: 920, endPoint y: 571, distance: 181.7
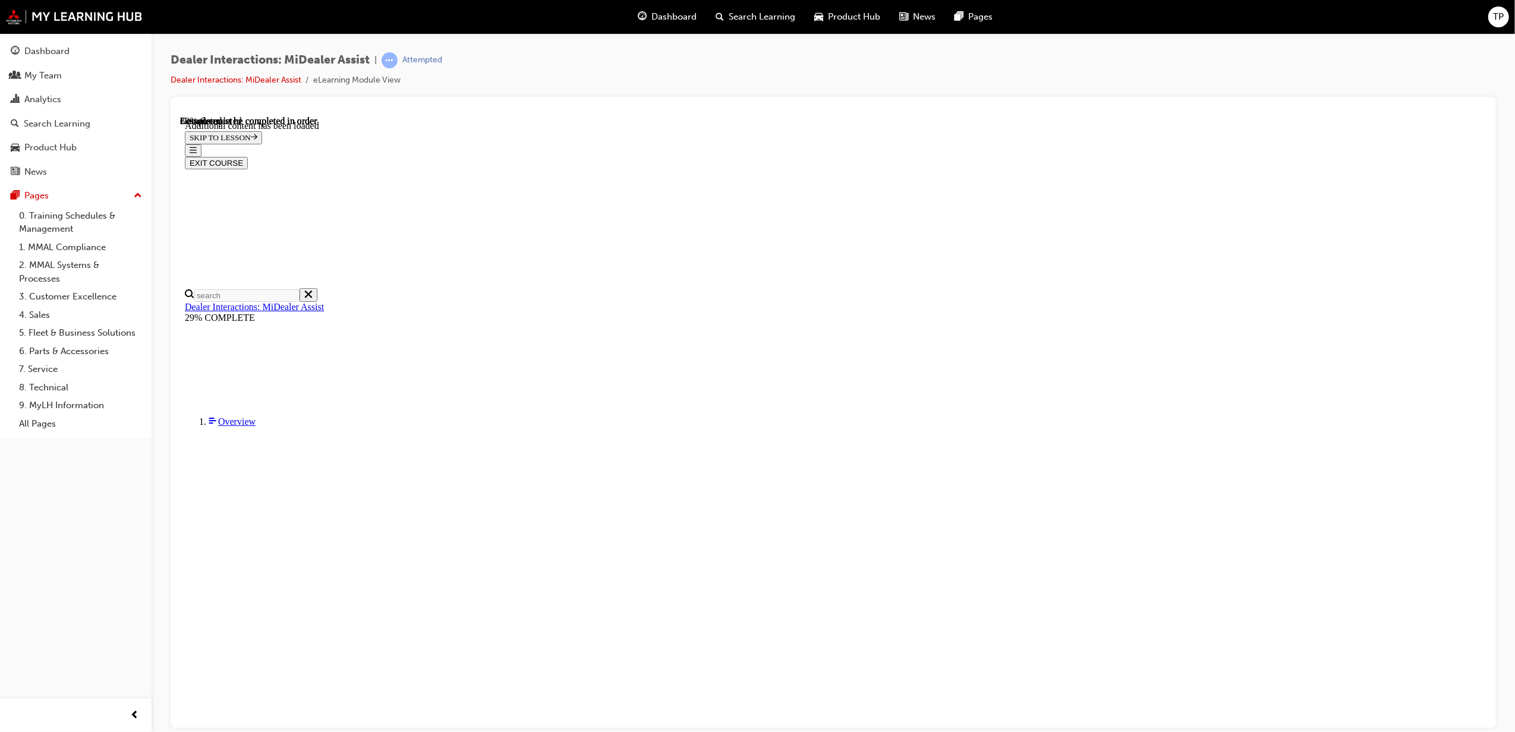
scroll to position [2218, 0]
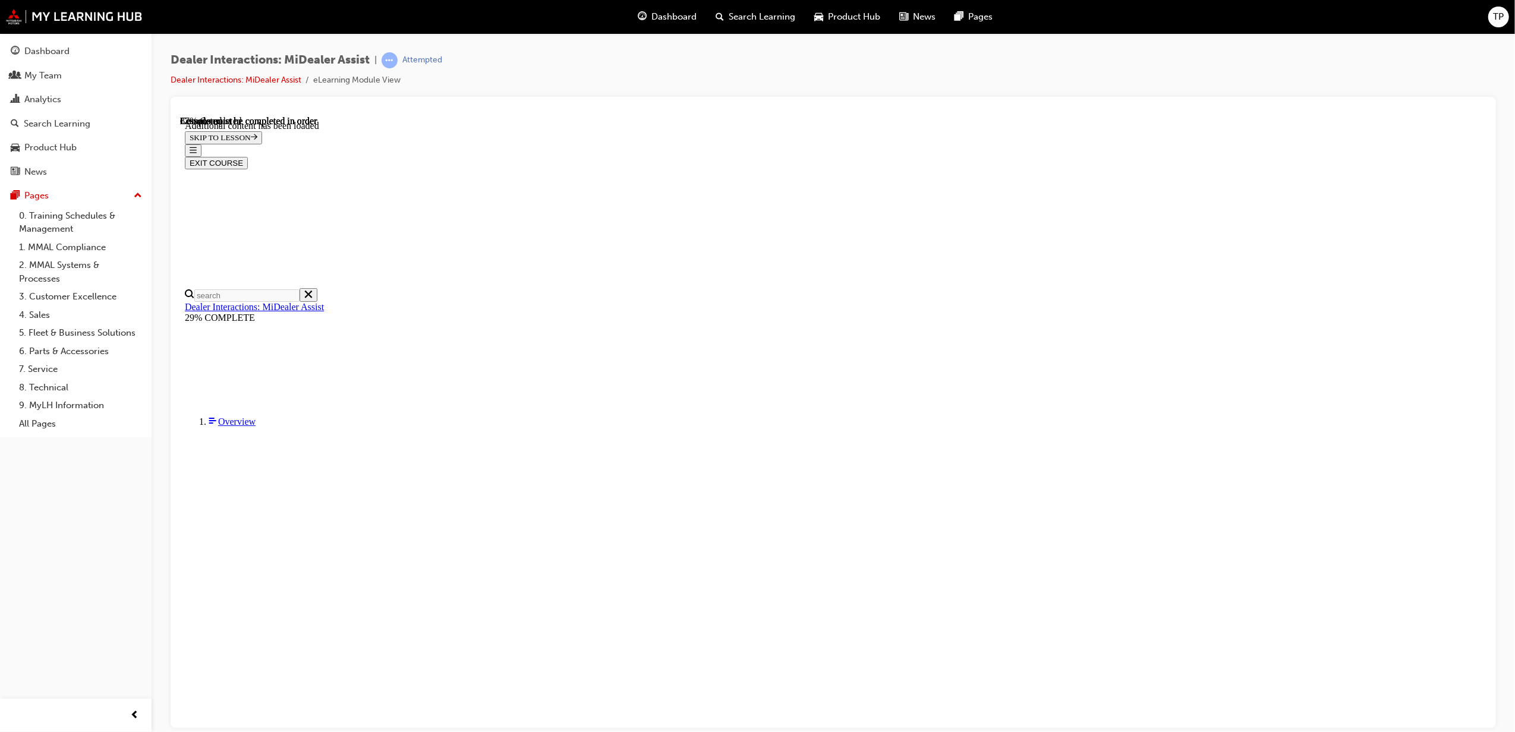
scroll to position [1908, 0]
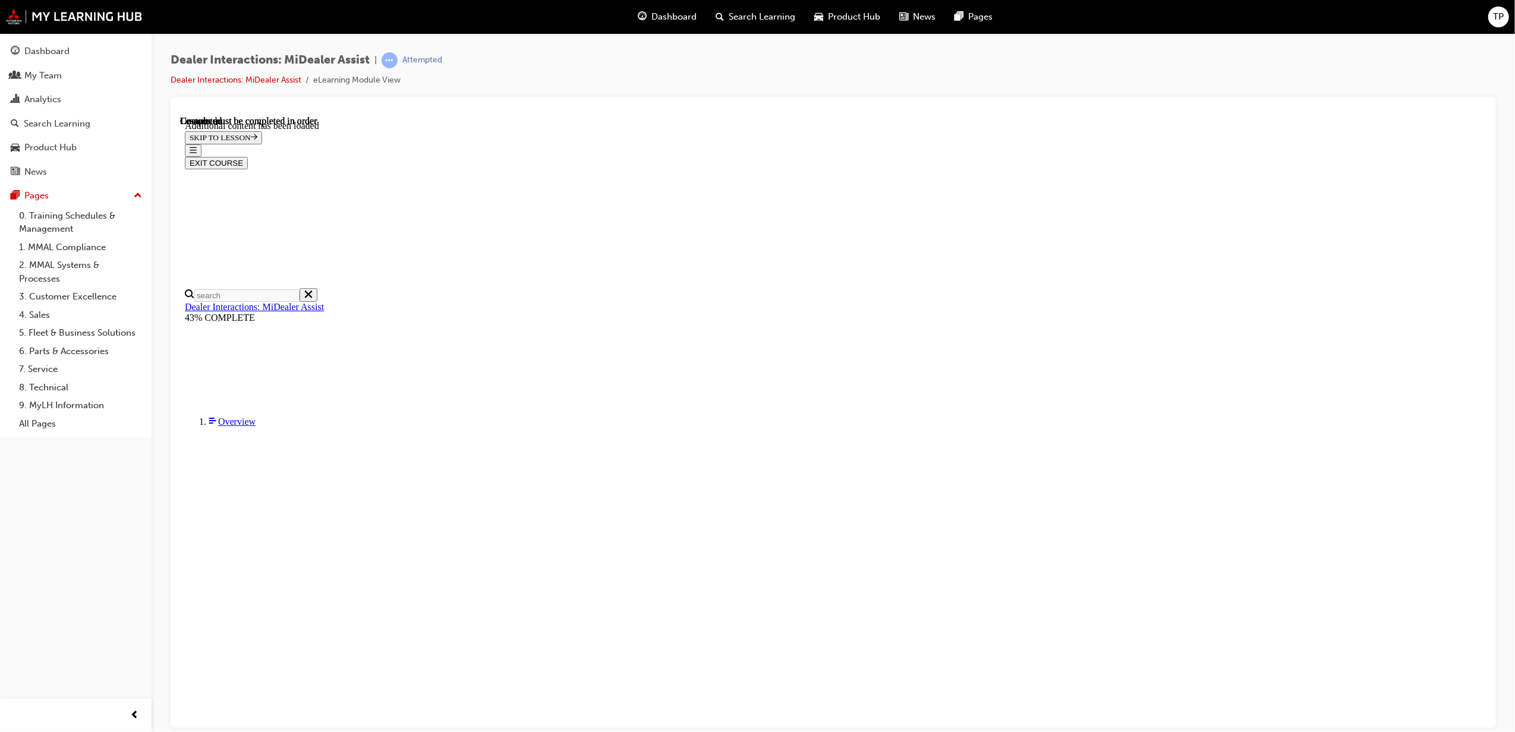
scroll to position [2500, 0]
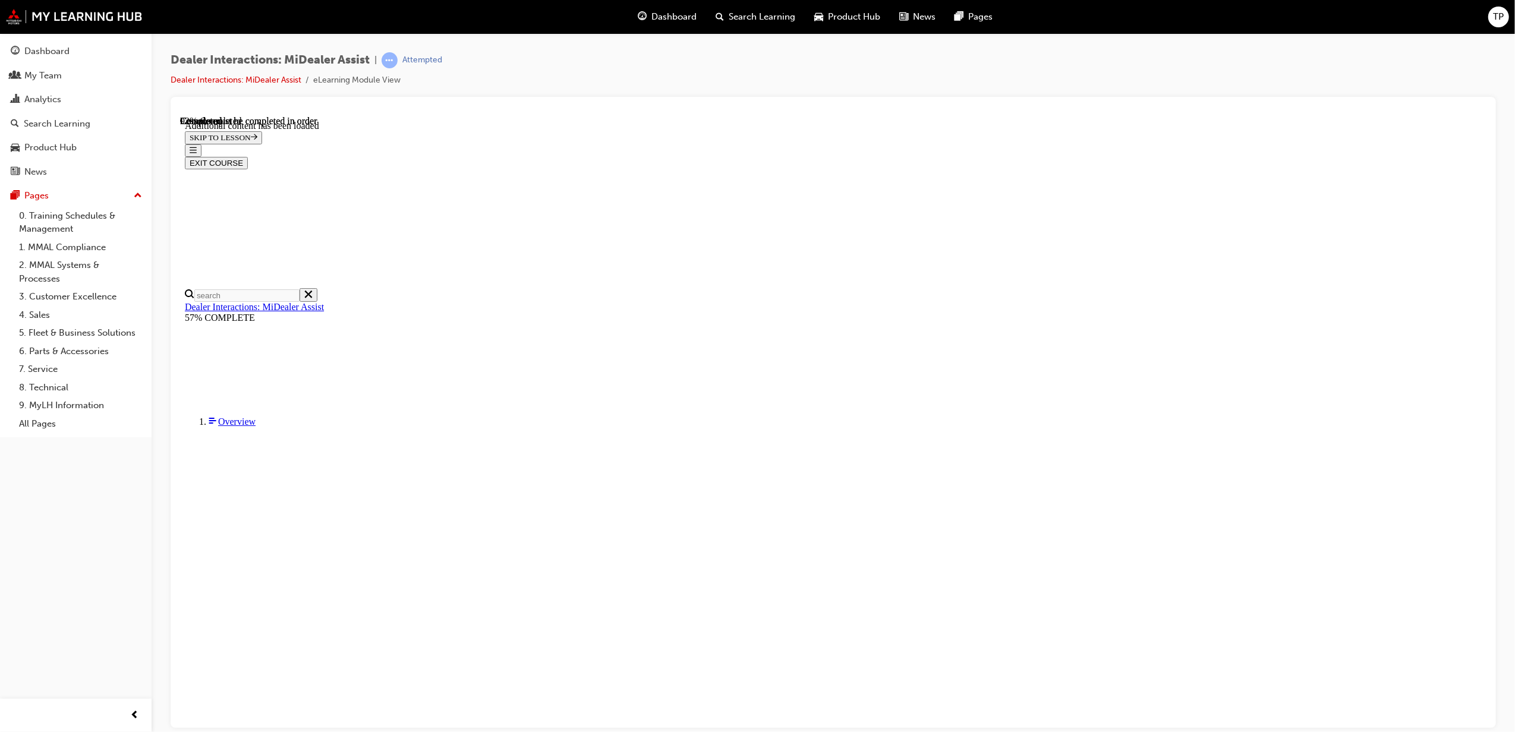
scroll to position [1703, 0]
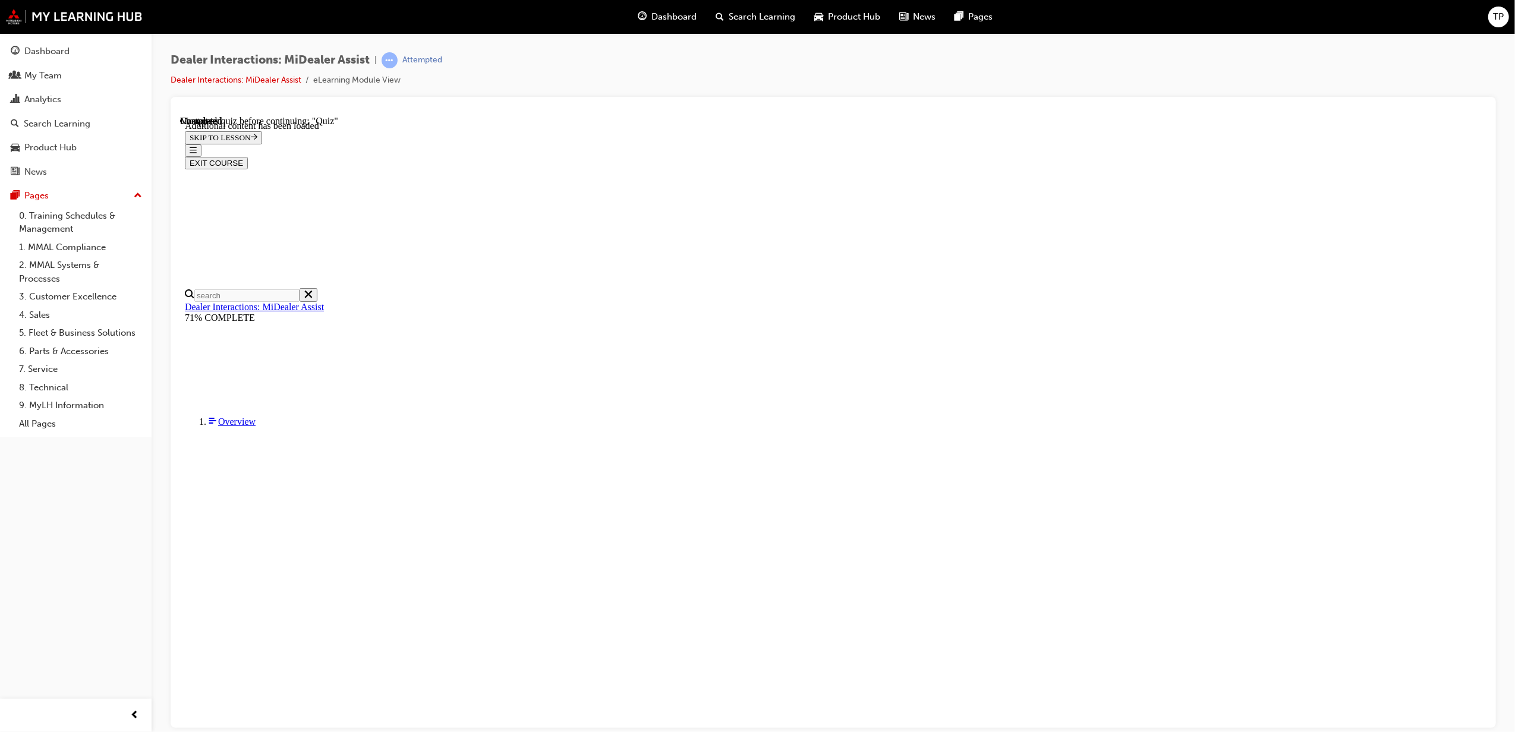
radio input "true"
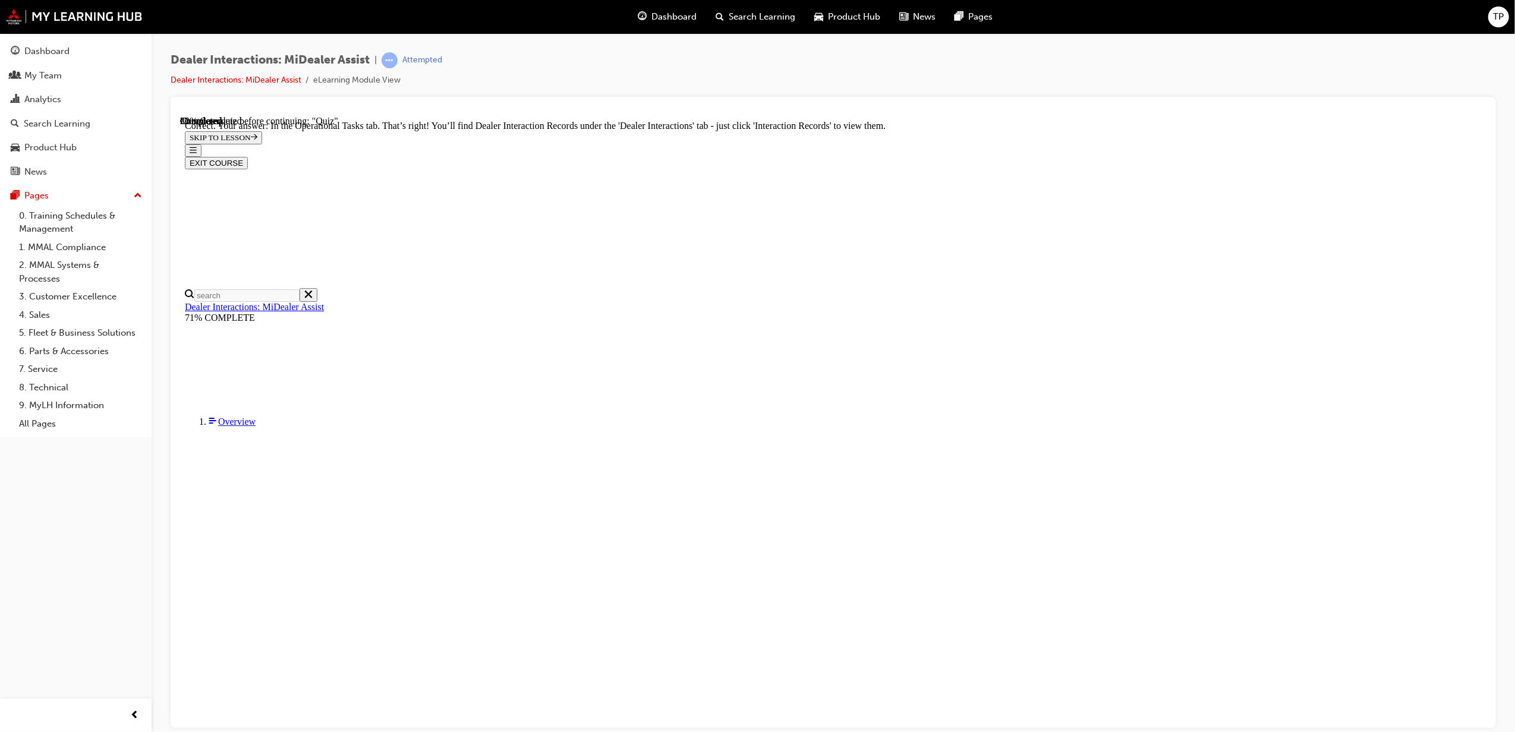
scroll to position [115, 0]
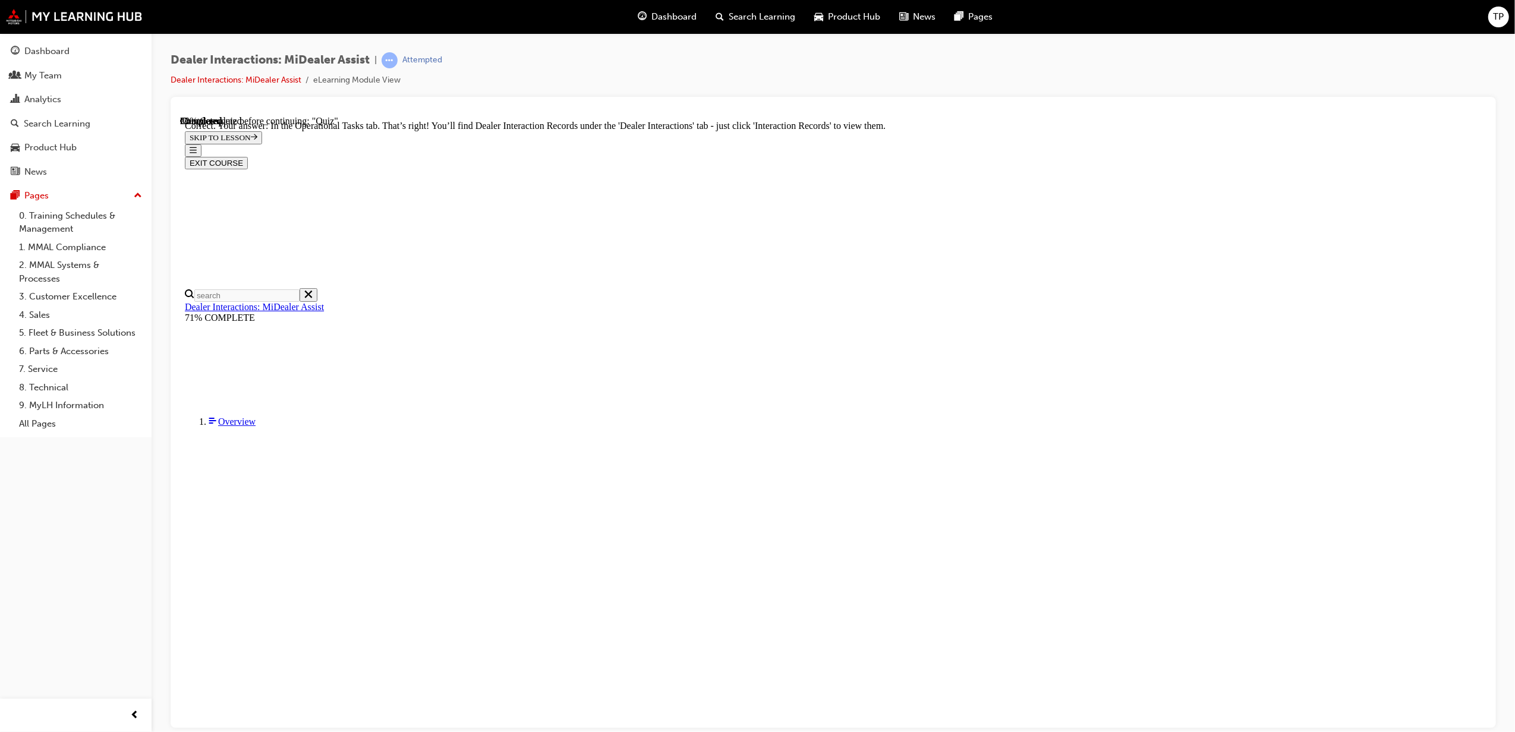
radio input "true"
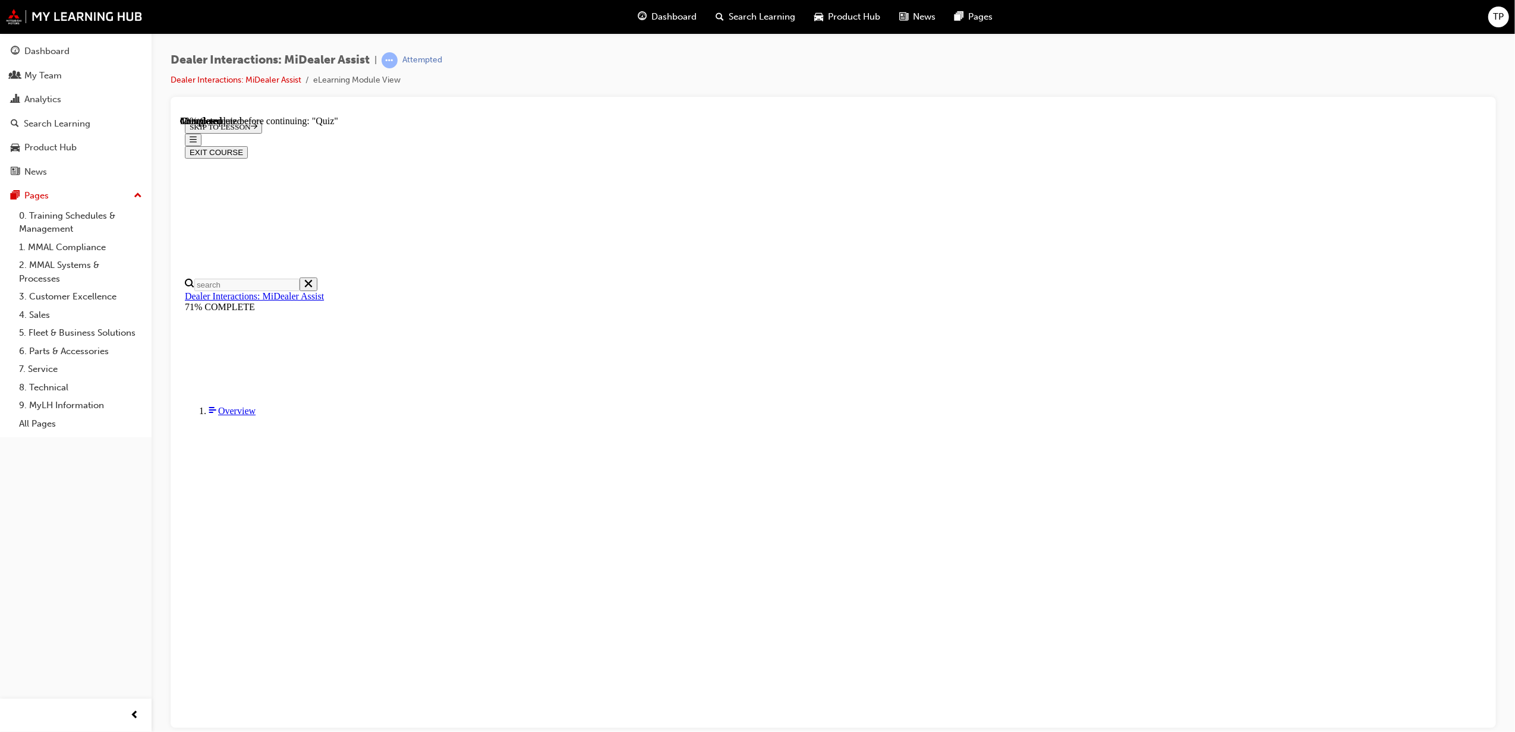
scroll to position [41, 0]
radio input "true"
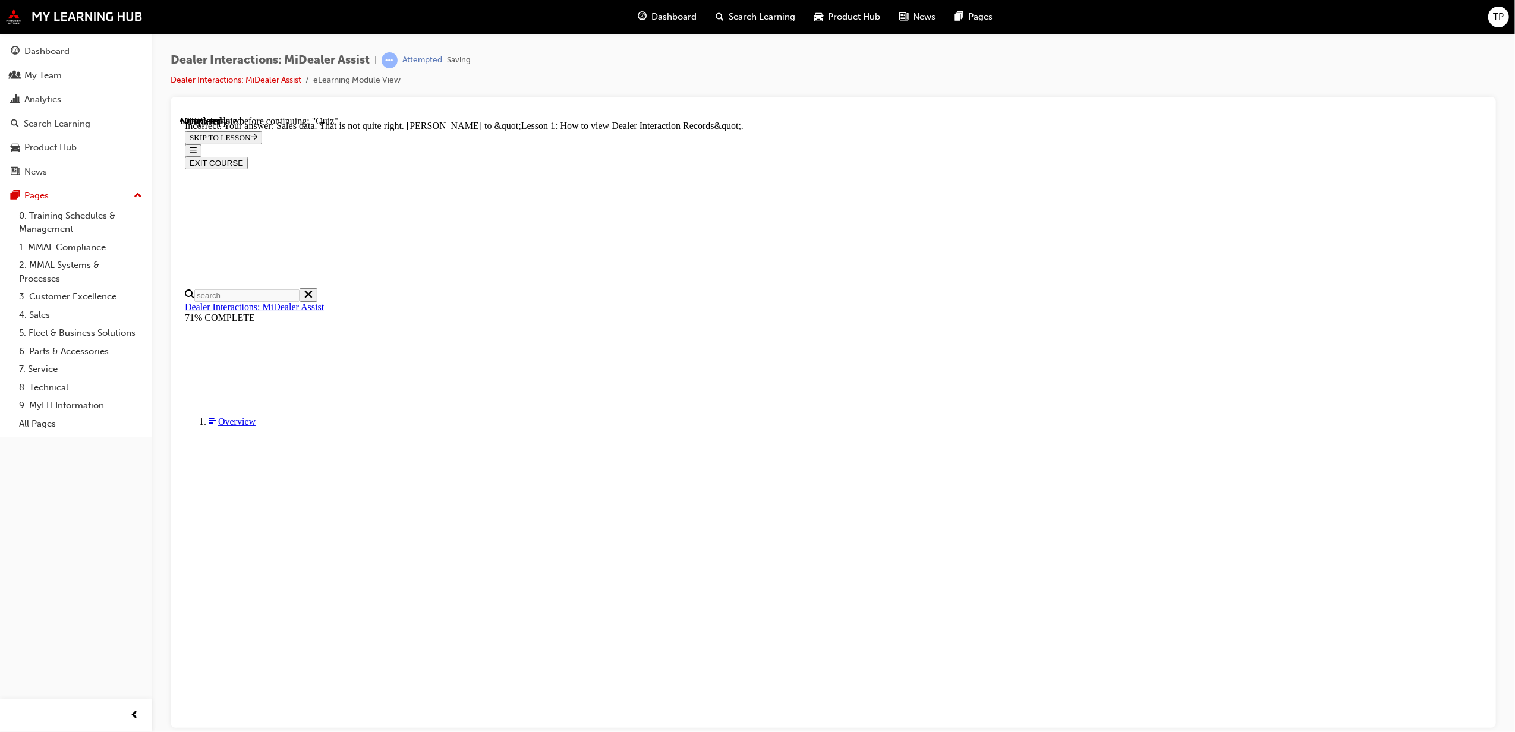
scroll to position [115, 0]
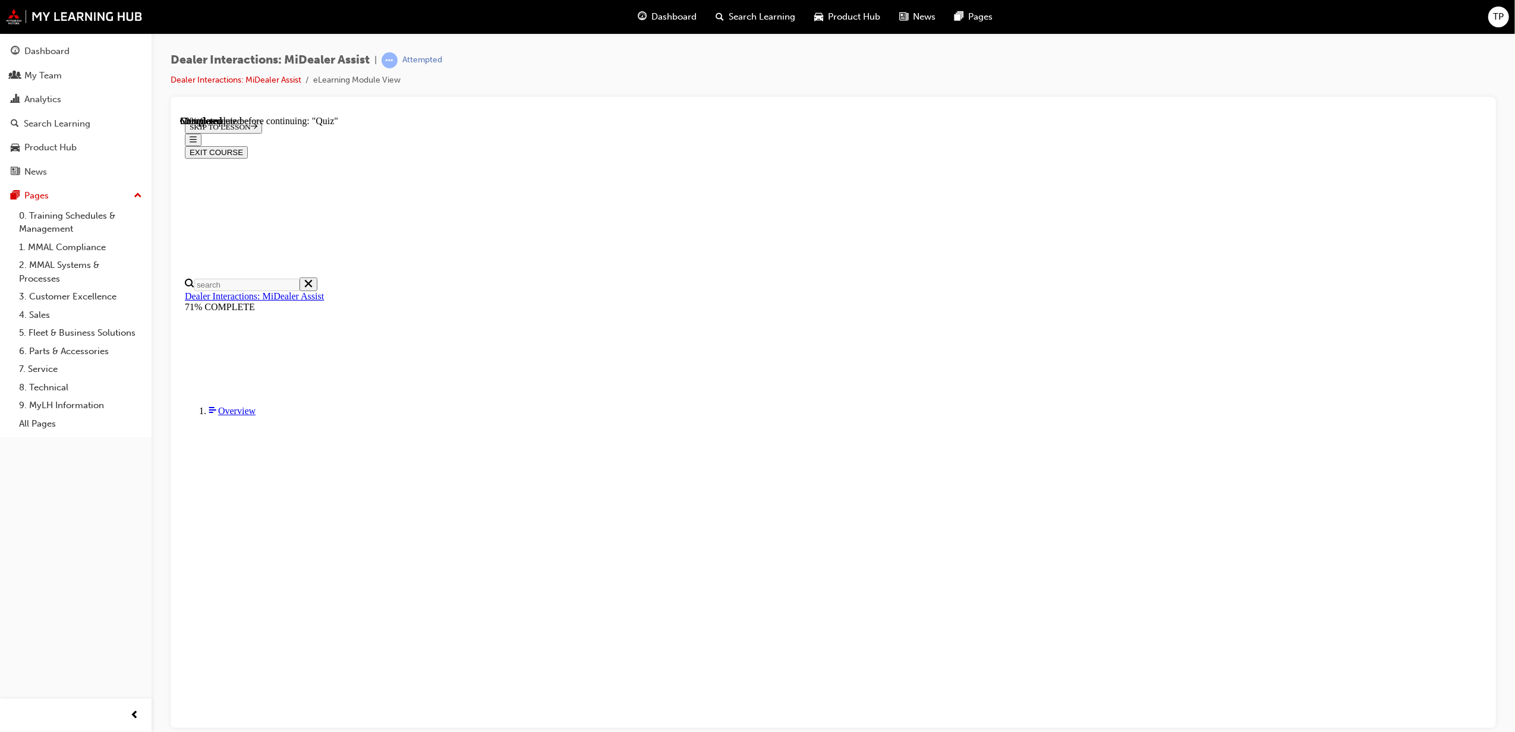
scroll to position [41, 0]
radio input "true"
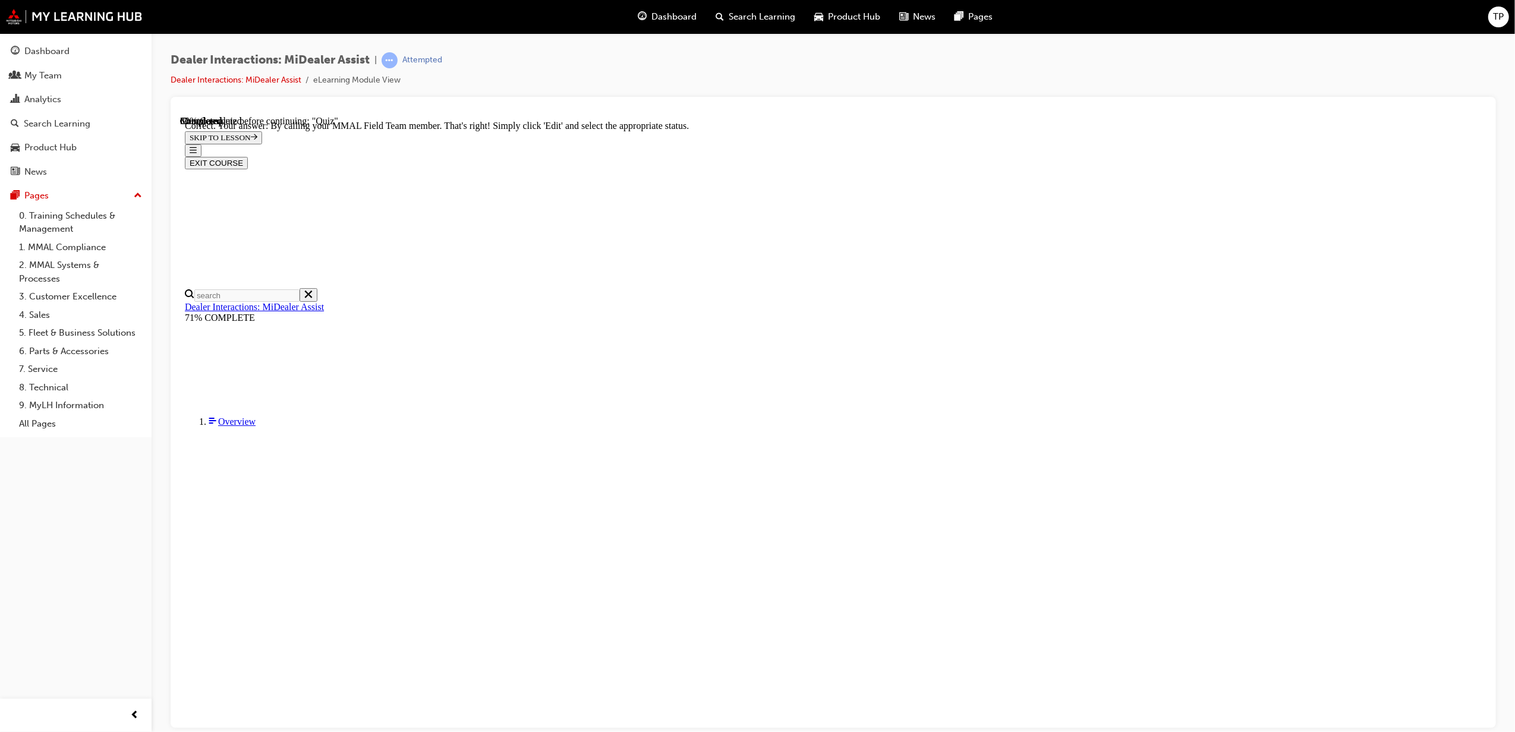
scroll to position [118, 0]
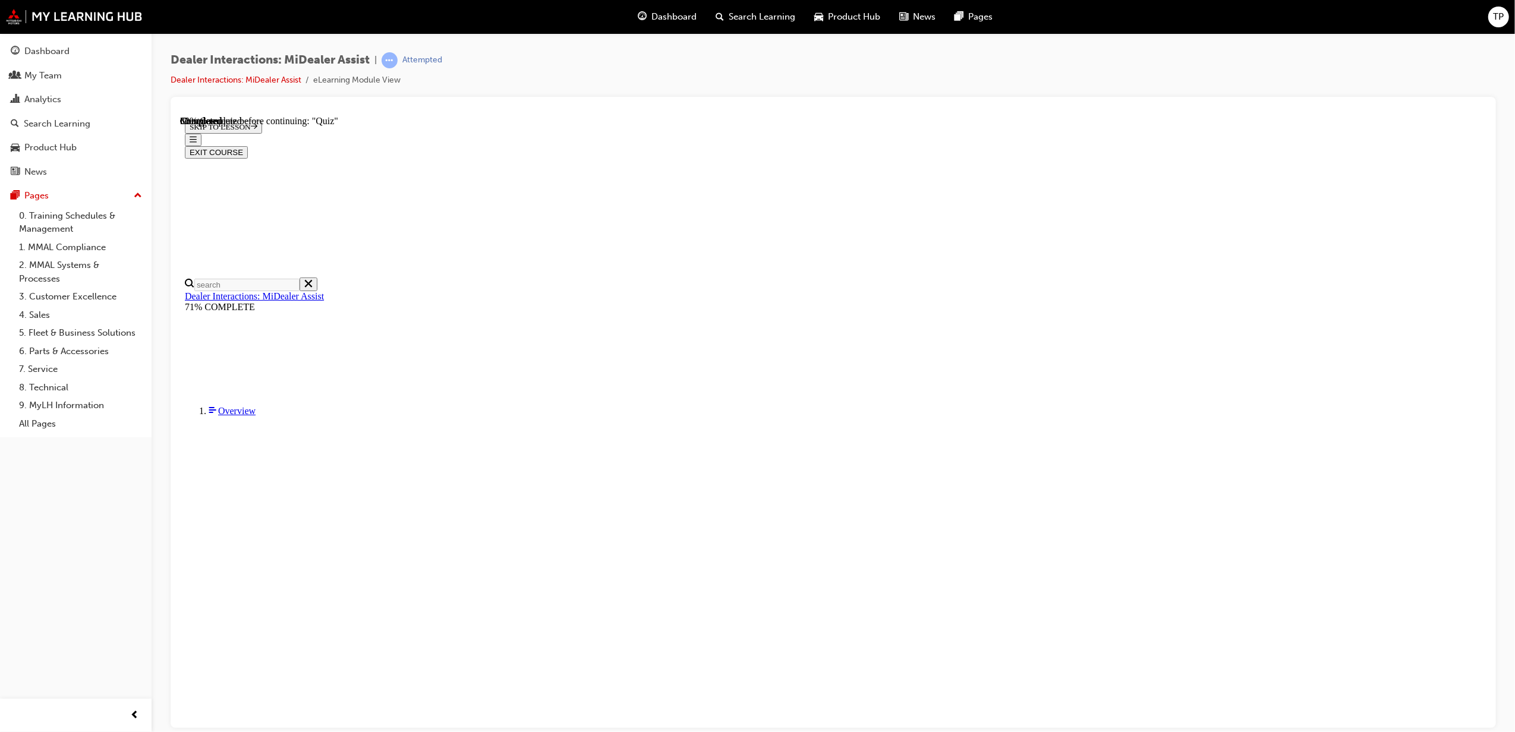
radio input "true"
drag, startPoint x: 899, startPoint y: 597, endPoint x: 903, endPoint y: 604, distance: 8.3
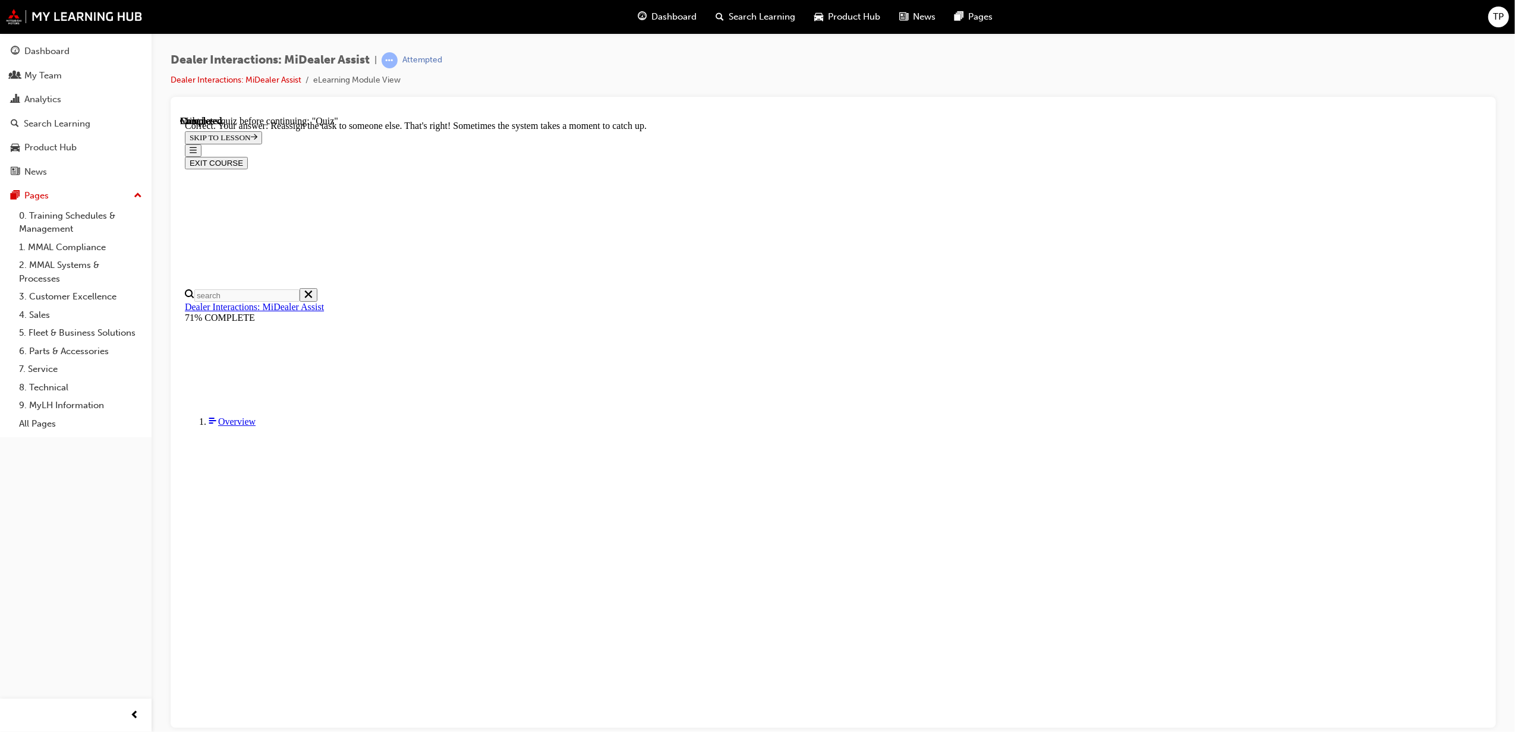
scroll to position [124, 0]
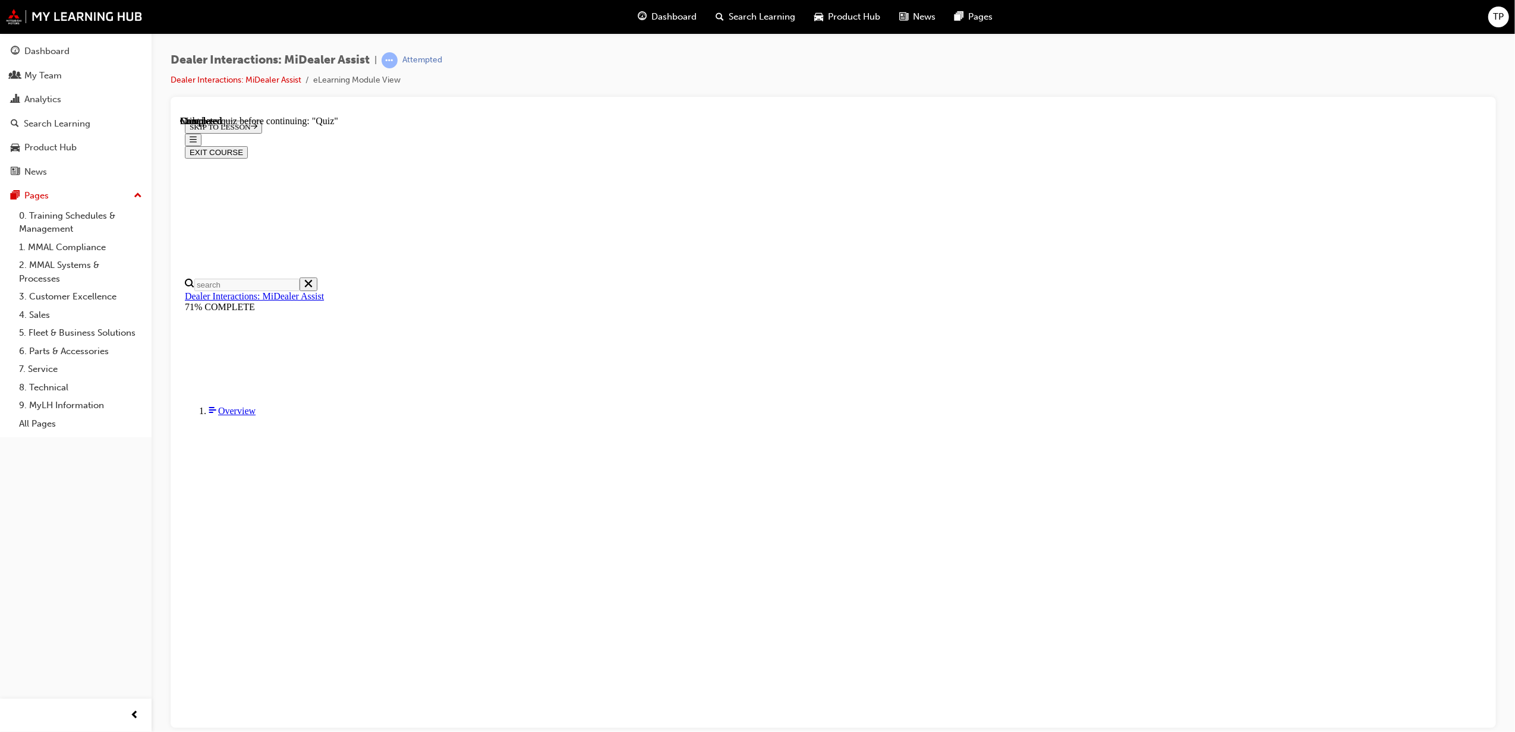
scroll to position [41, 0]
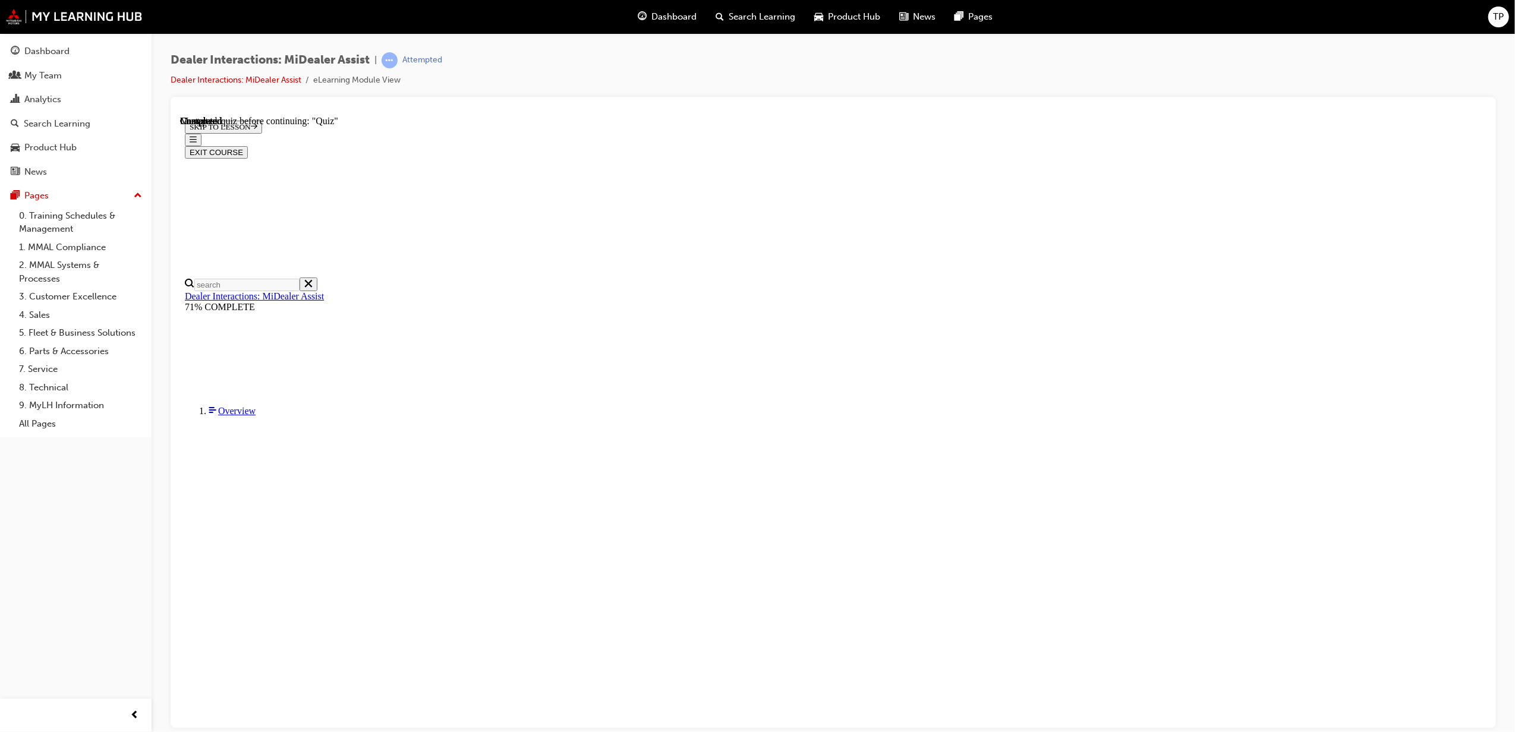
radio input "true"
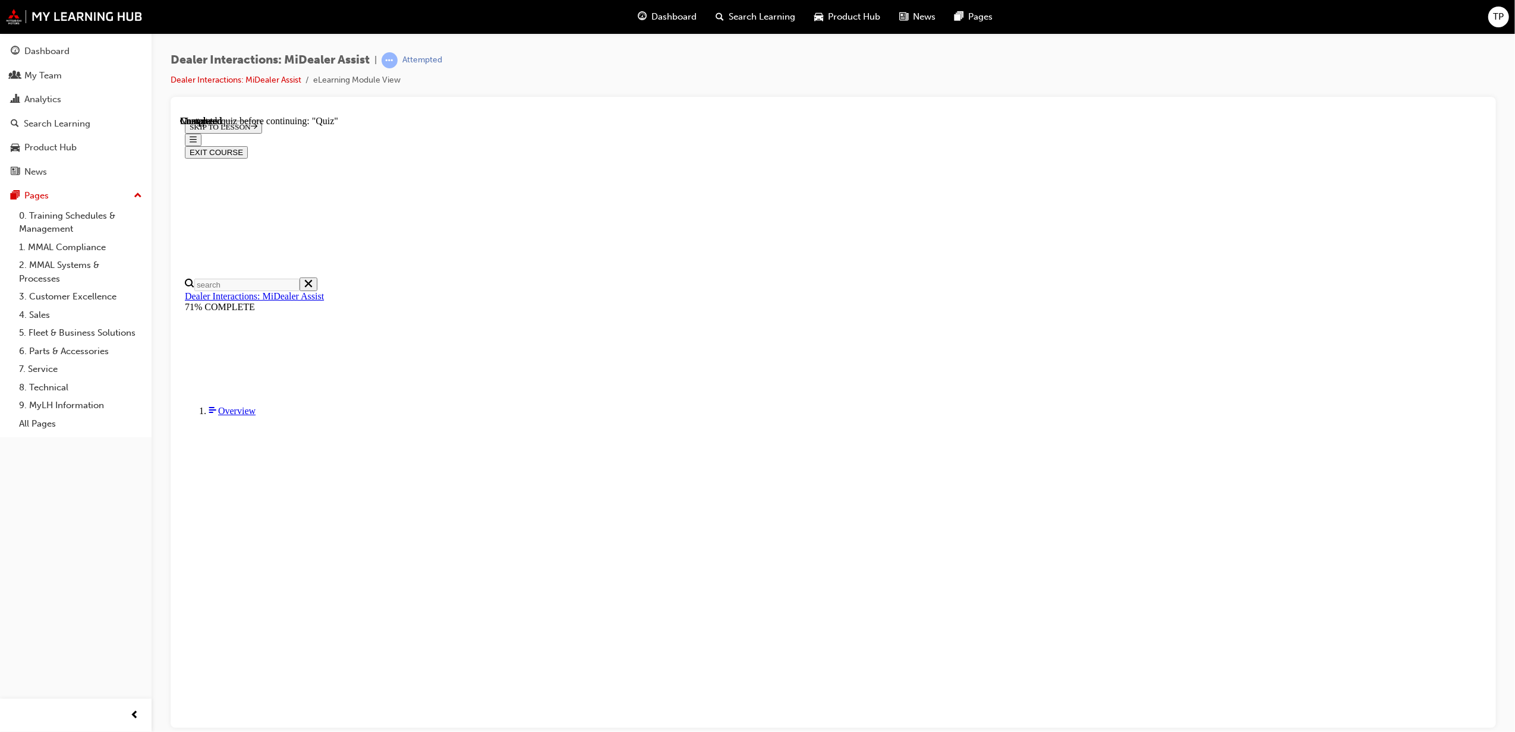
radio input "true"
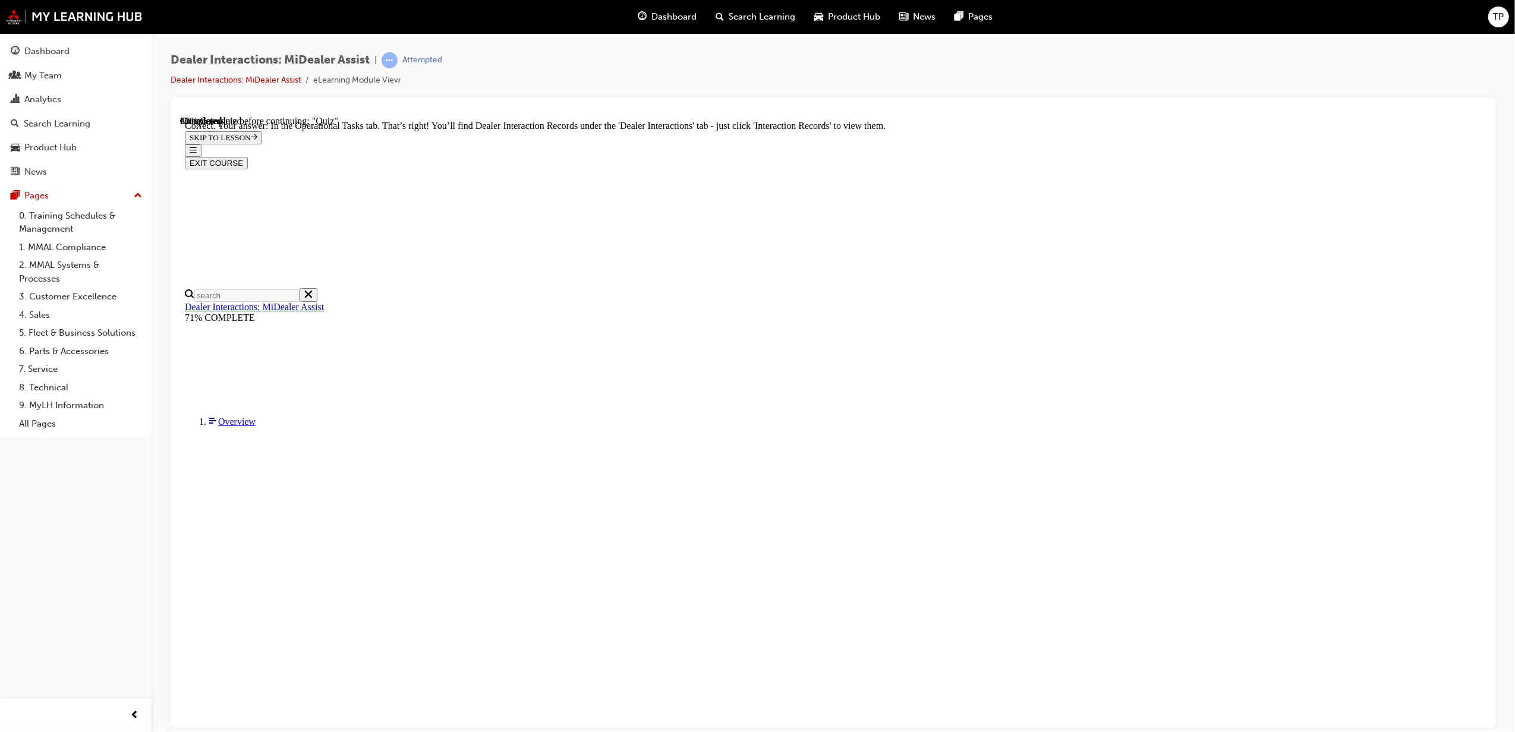
radio input "true"
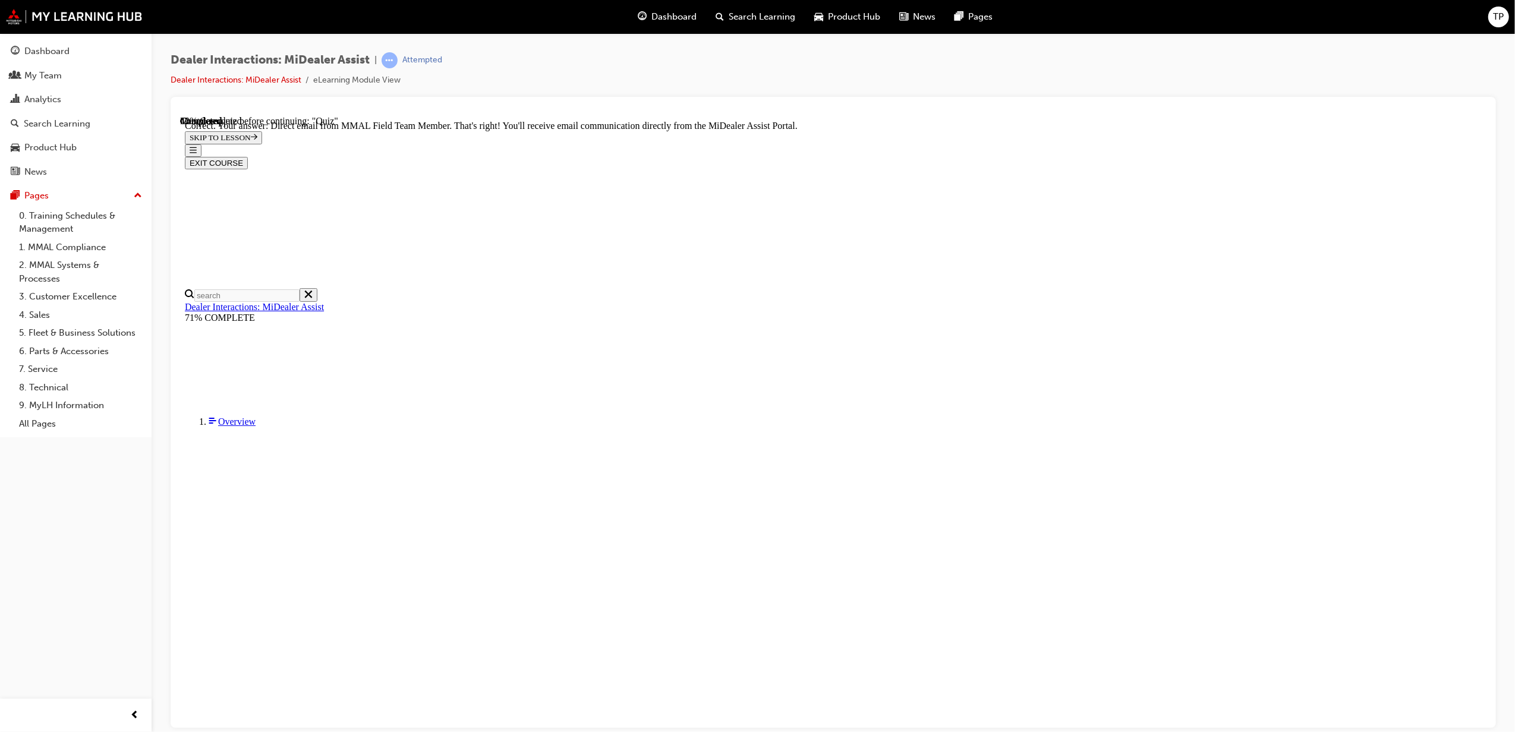
scroll to position [115, 0]
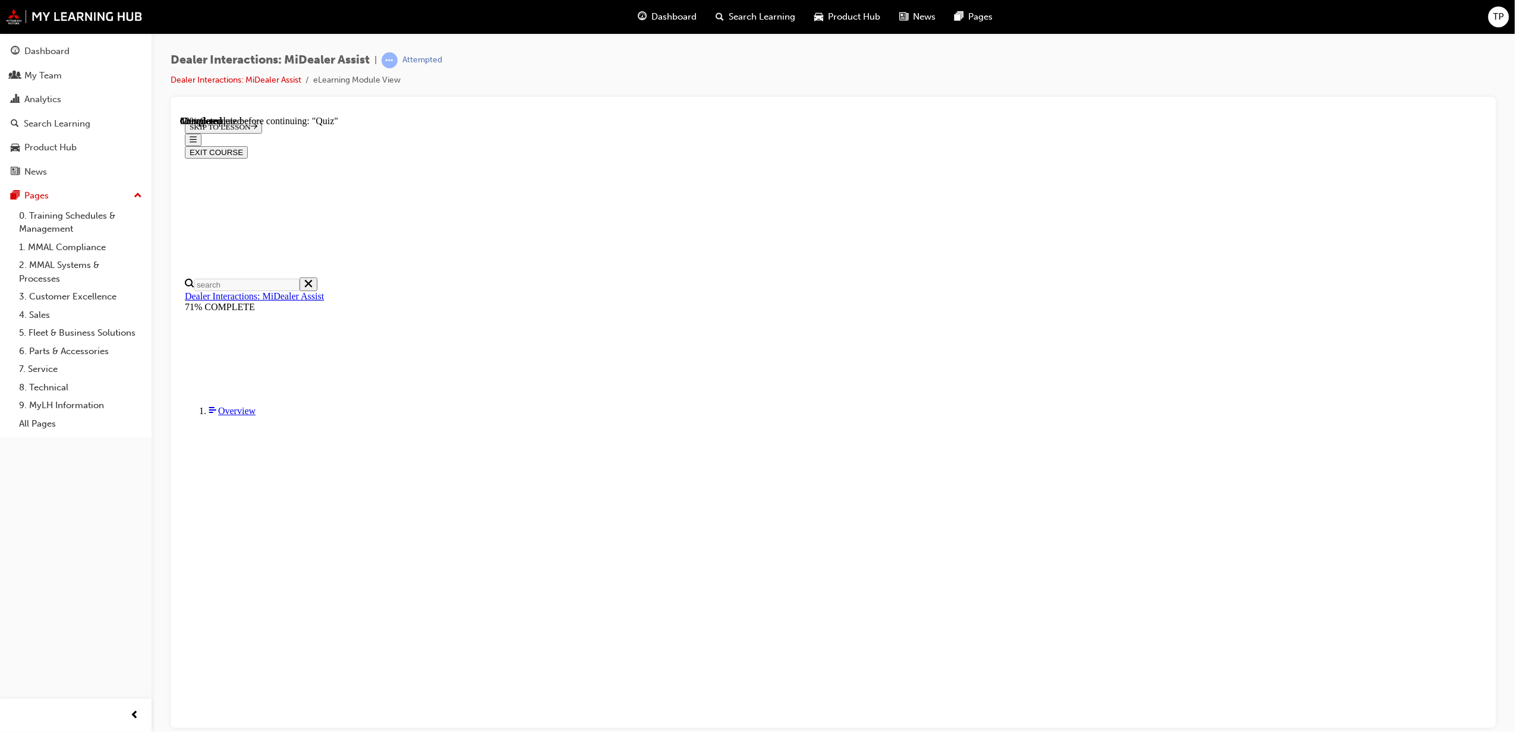
scroll to position [41, 0]
radio input "true"
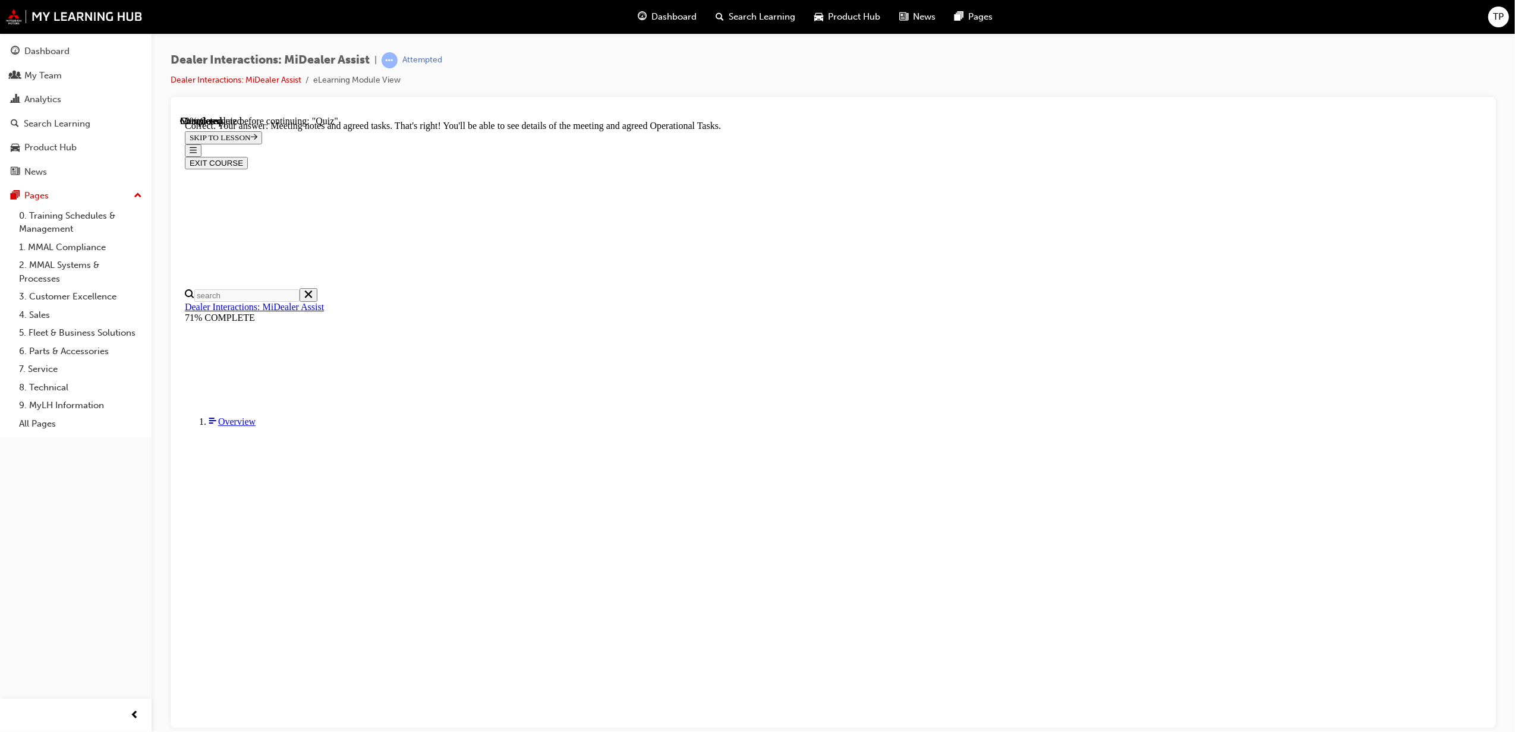
scroll to position [115, 0]
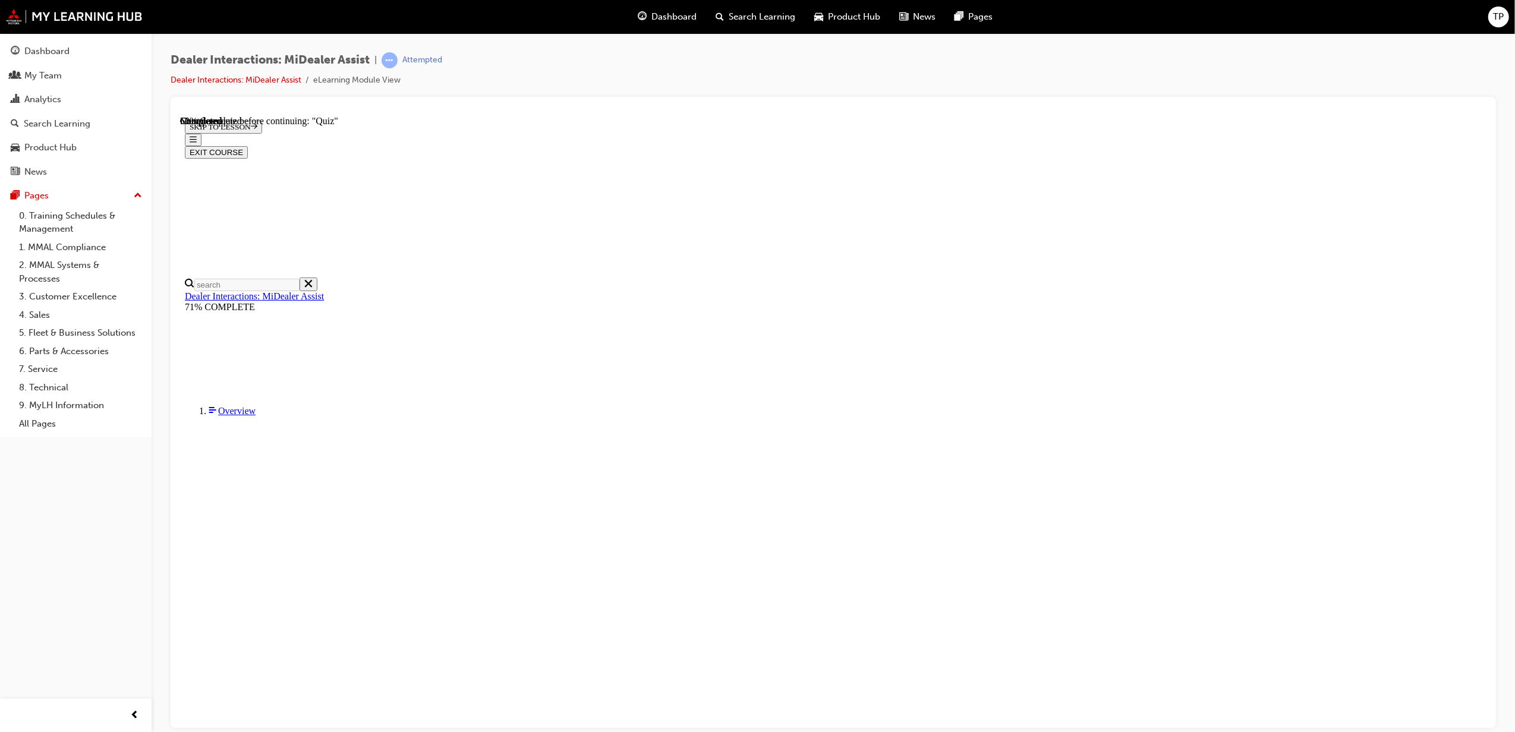
radio input "true"
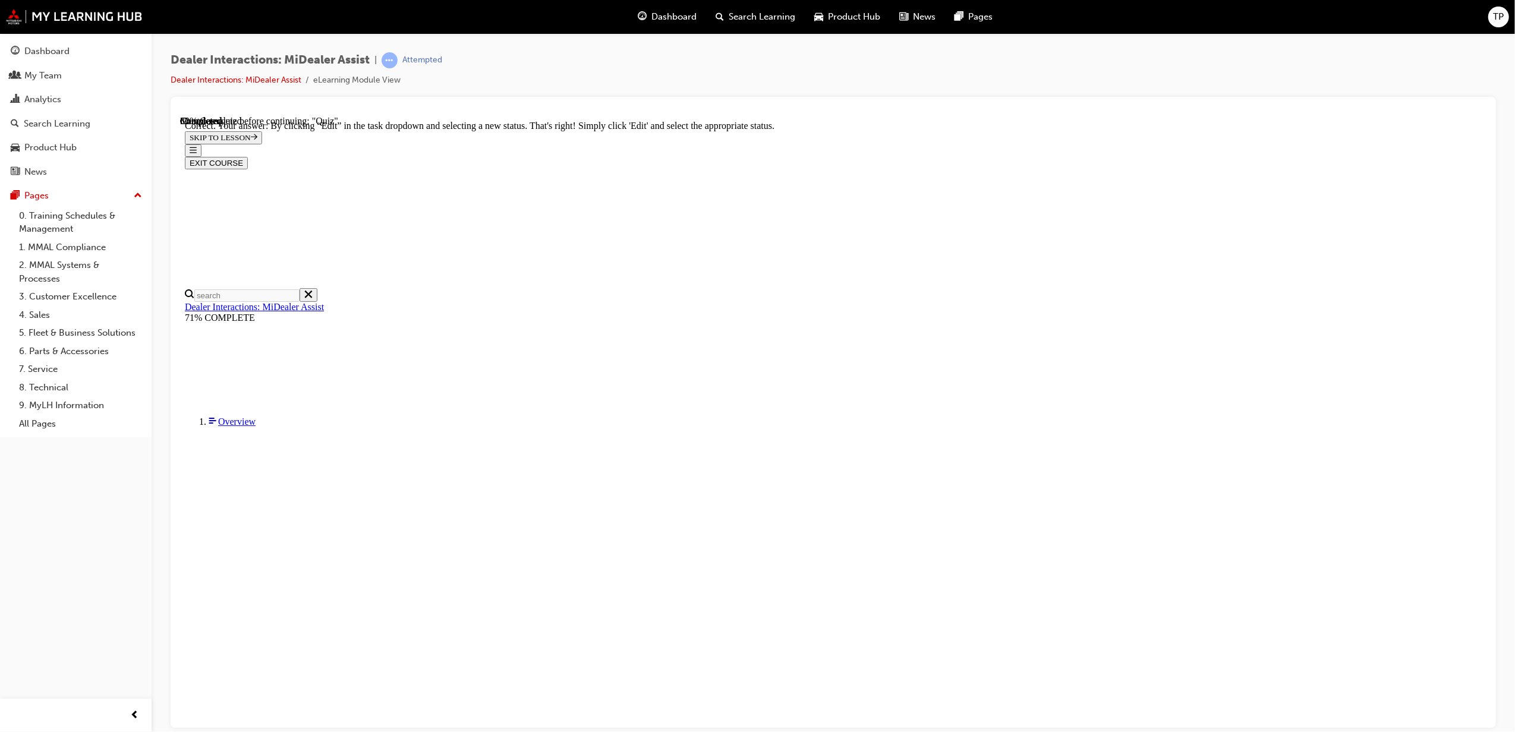
scroll to position [118, 0]
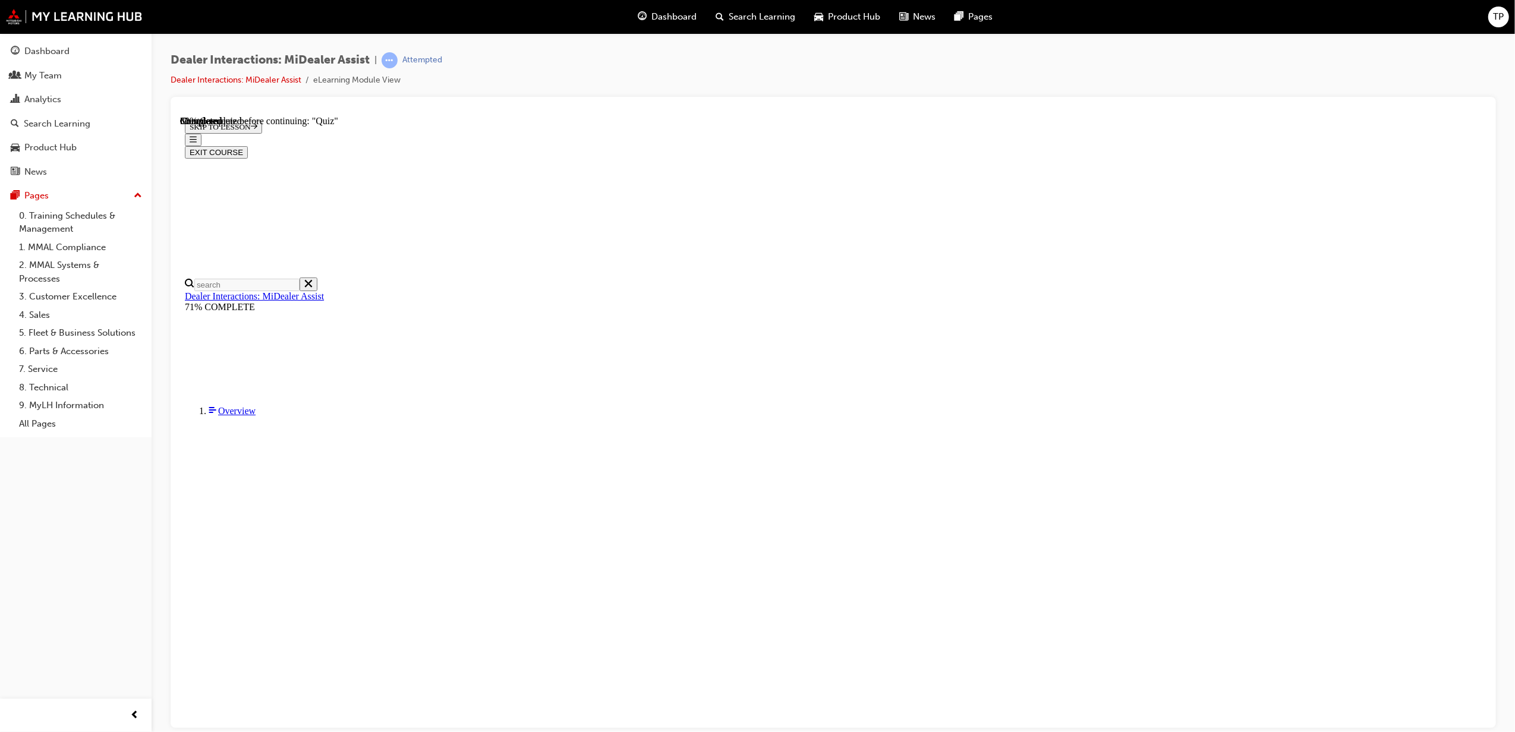
radio input "true"
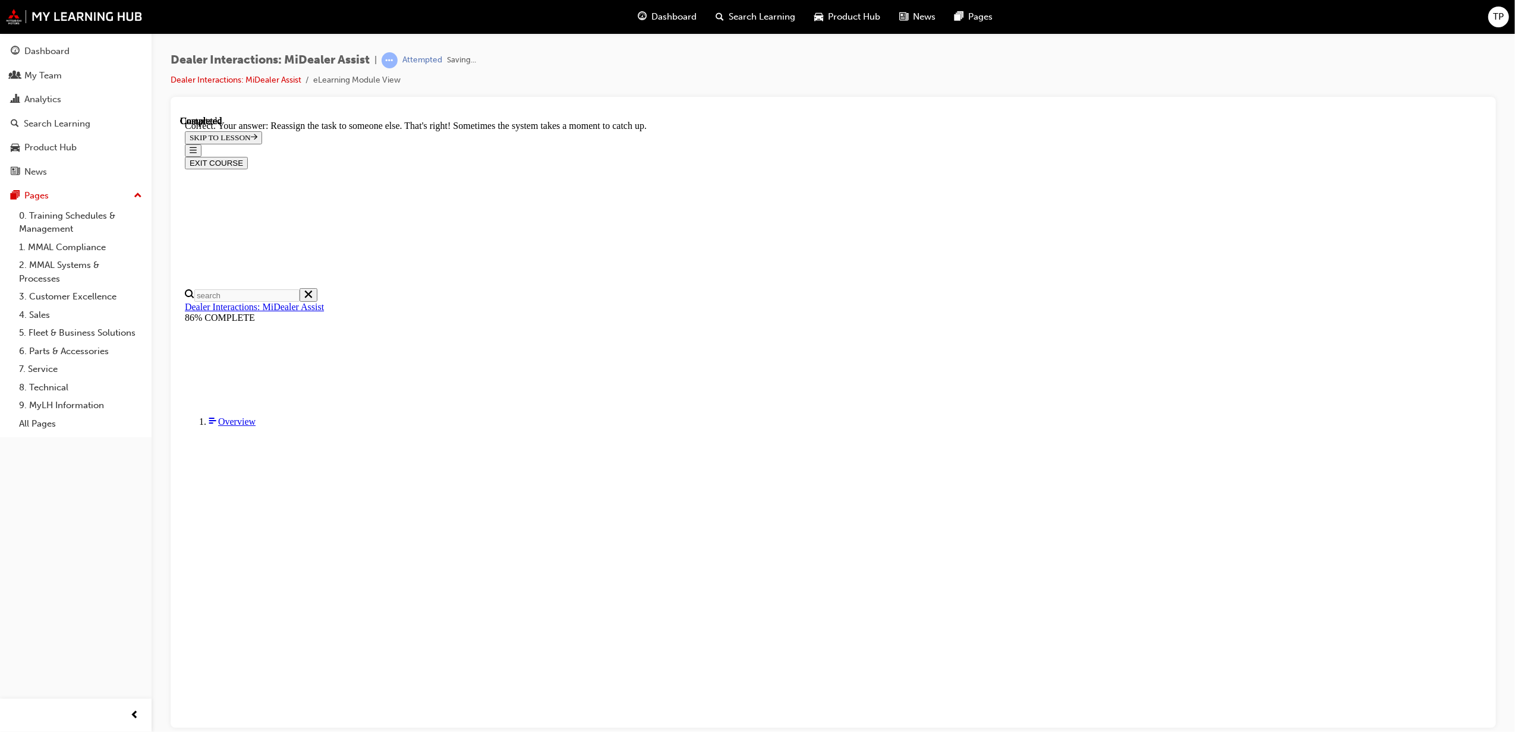
scroll to position [124, 0]
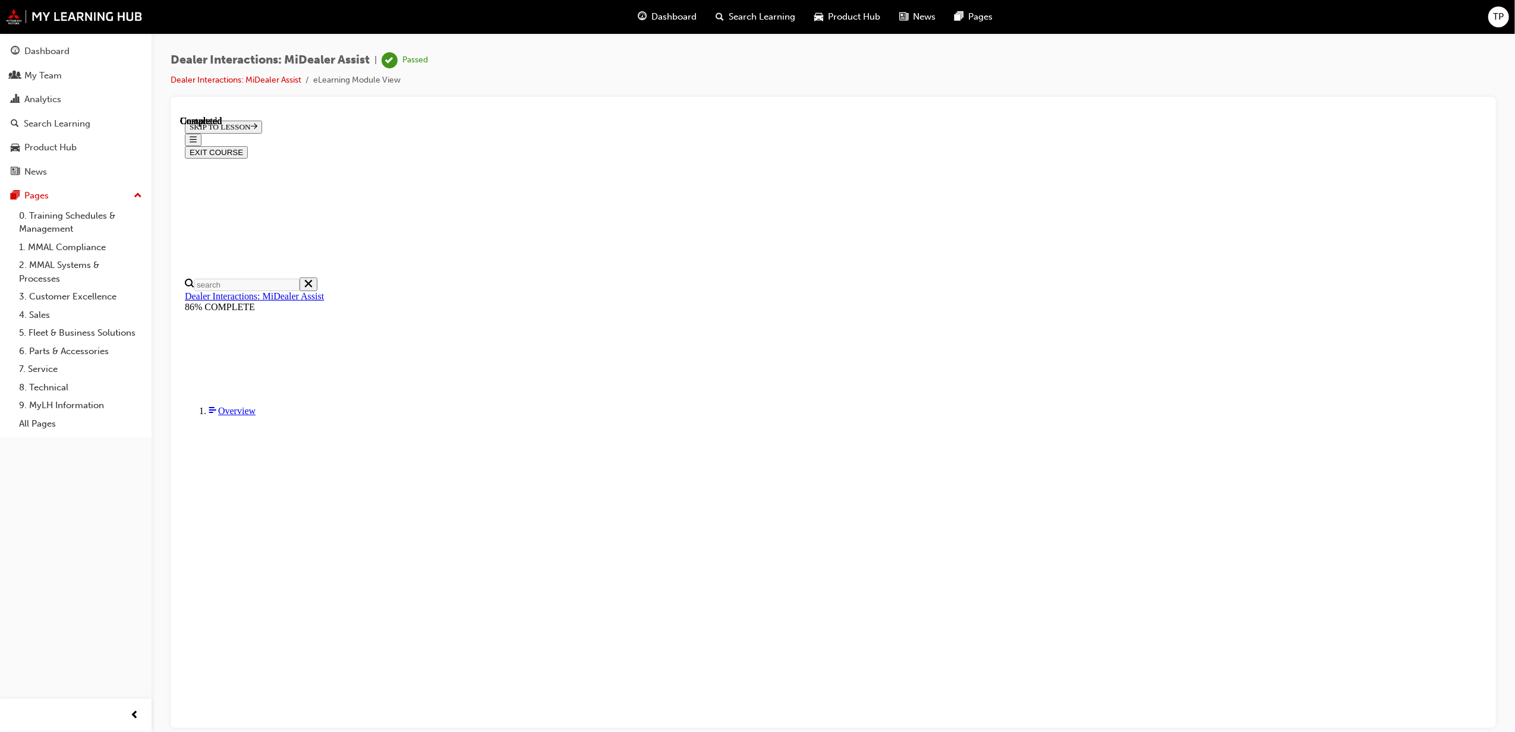
click at [247, 146] on button "EXIT COURSE" at bounding box center [215, 152] width 63 height 12
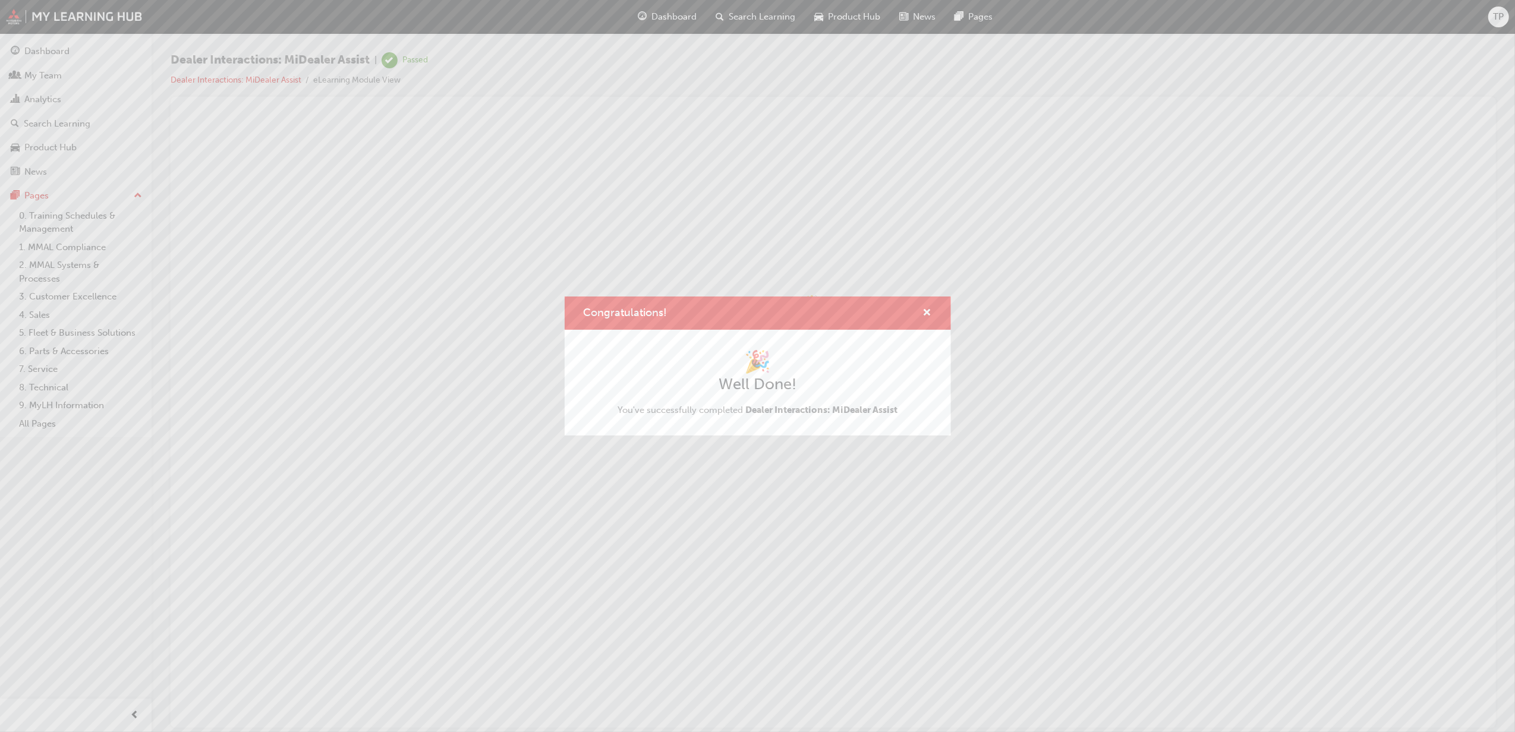
scroll to position [0, 0]
click at [56, 54] on div "Congratulations! 🎉 Well Done! You've successfully completed Dealer Interactions…" at bounding box center [757, 366] width 1515 height 732
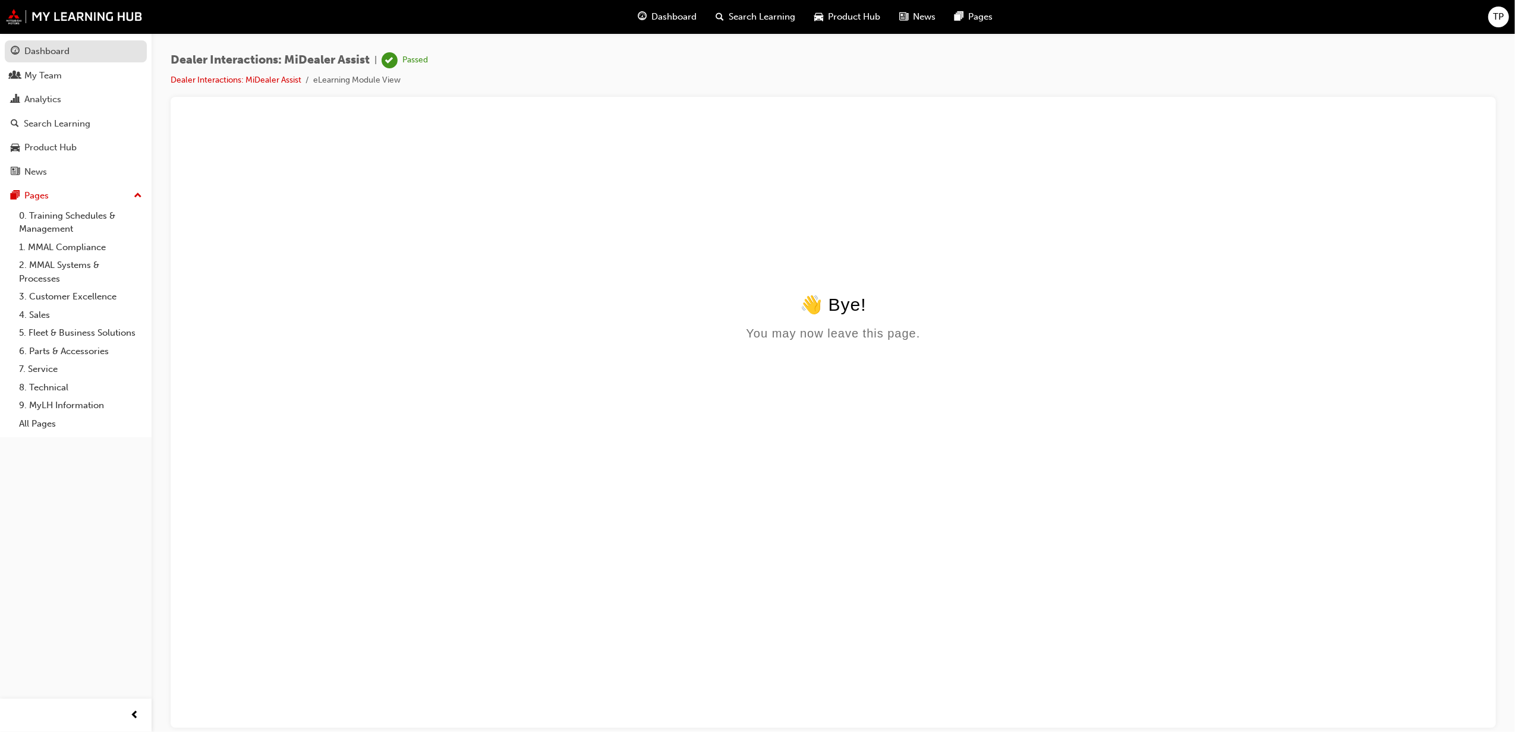
click at [56, 54] on div "Dashboard" at bounding box center [46, 52] width 45 height 14
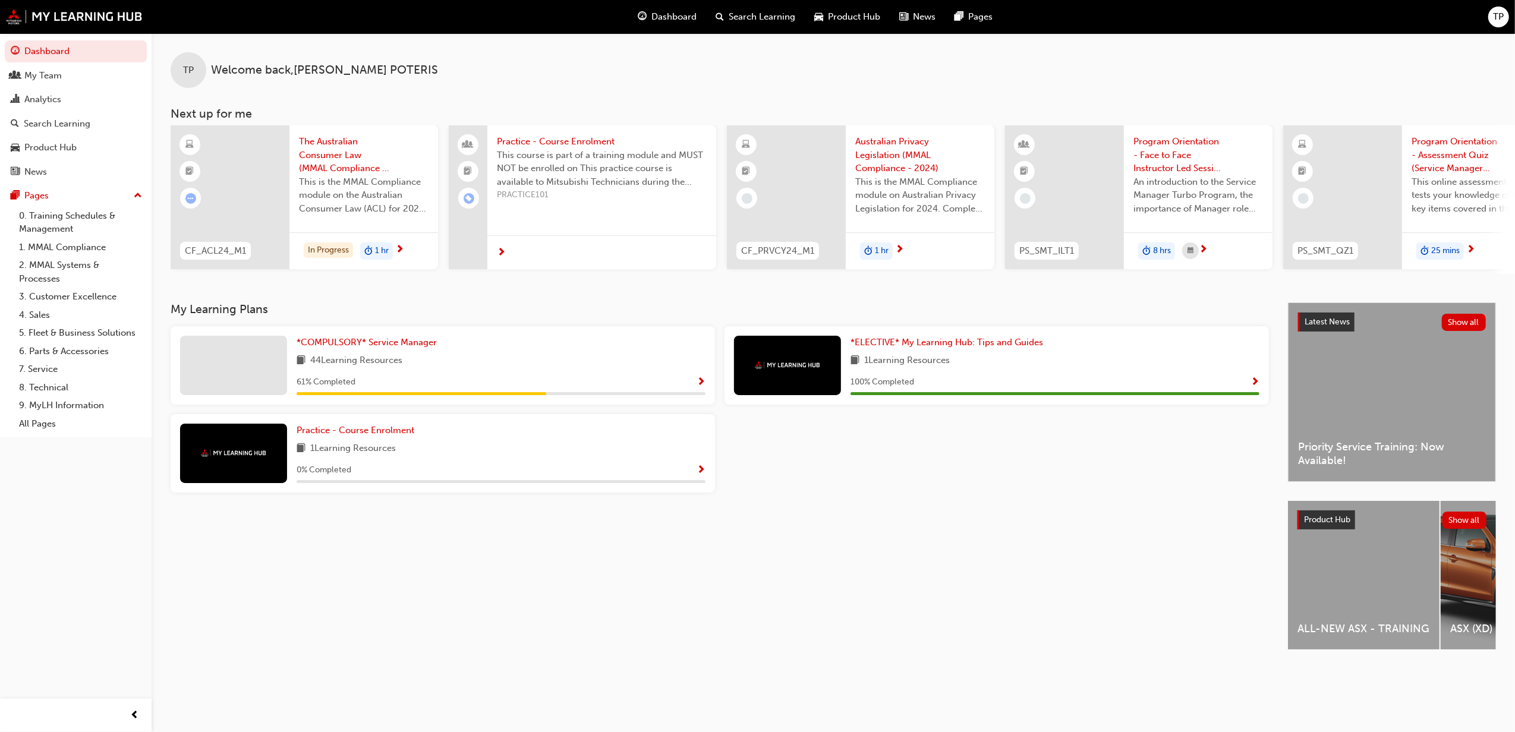
drag, startPoint x: 969, startPoint y: 272, endPoint x: 988, endPoint y: 276, distance: 18.8
click at [988, 274] on div "CF_ACL24_M1 The Australian Consumer Law (MMAL Compliance - 2024) This is the MM…" at bounding box center [843, 199] width 1345 height 149
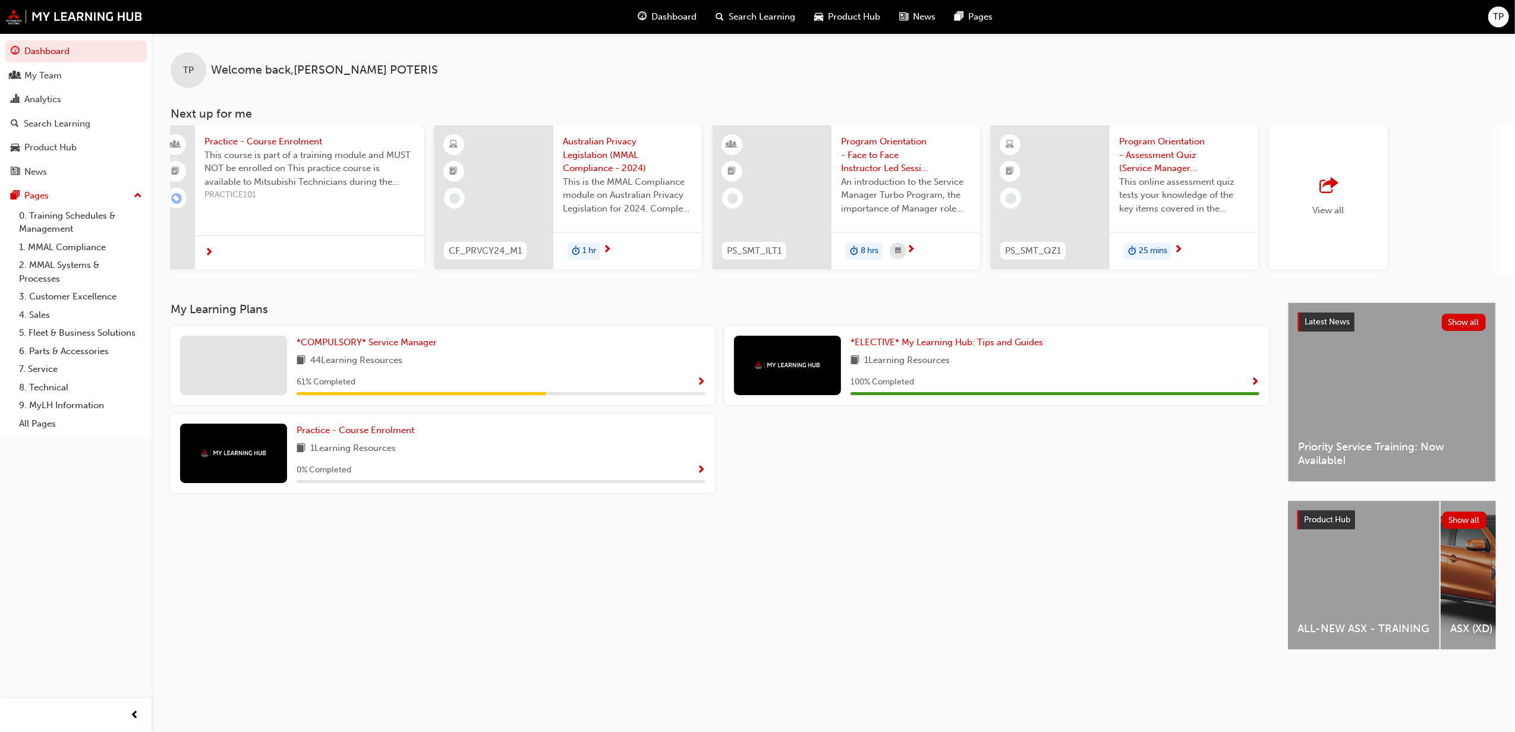
scroll to position [0, 322]
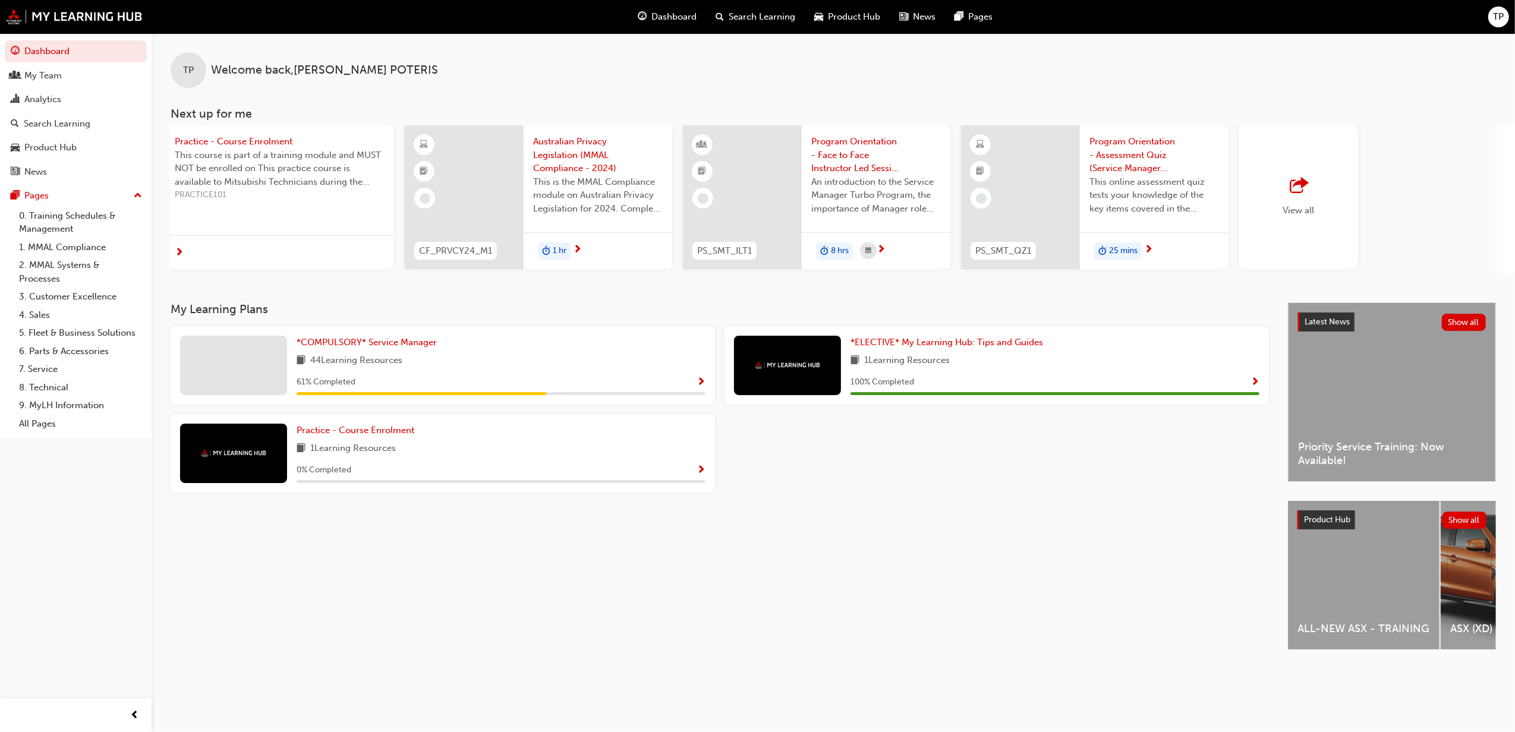
click at [1320, 210] on div "View all" at bounding box center [1299, 197] width 119 height 144
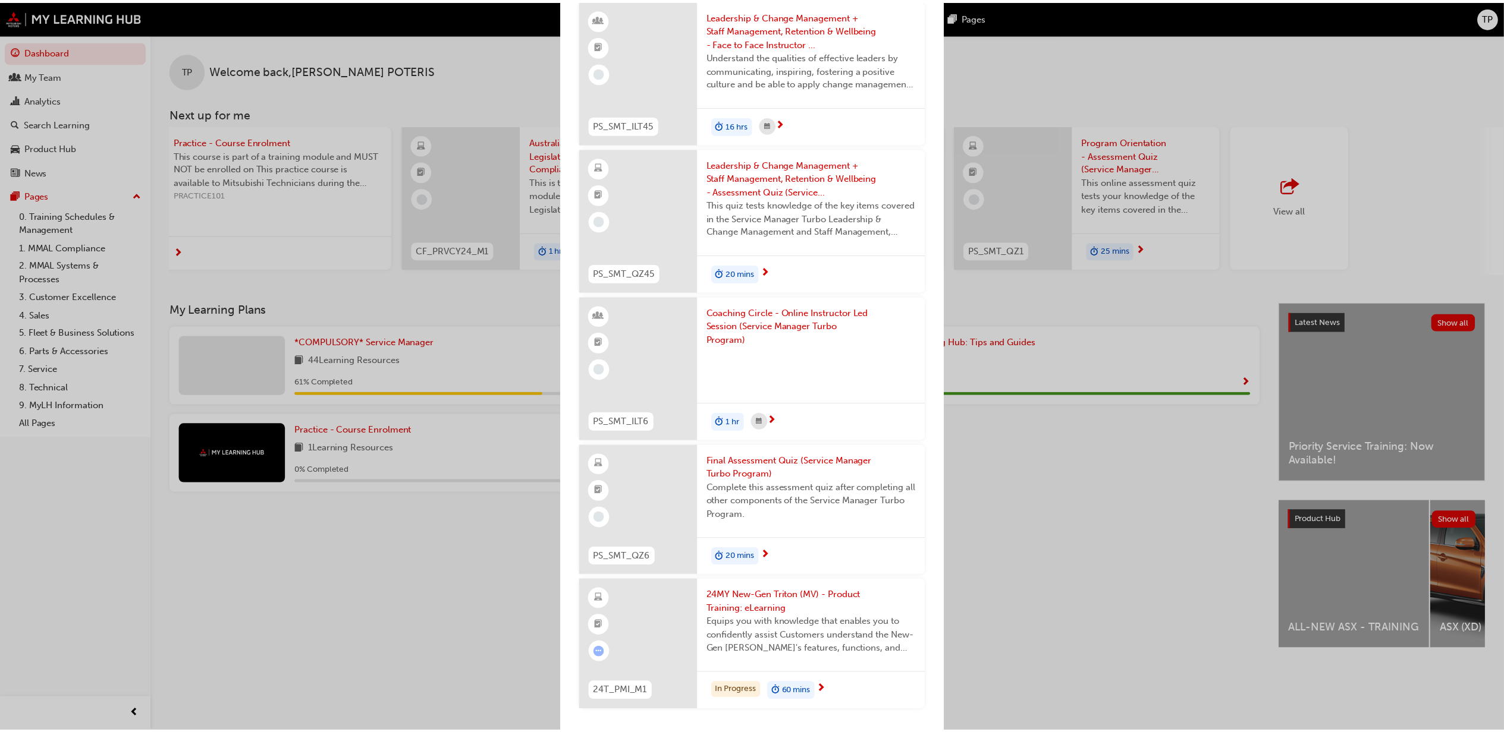
scroll to position [1904, 0]
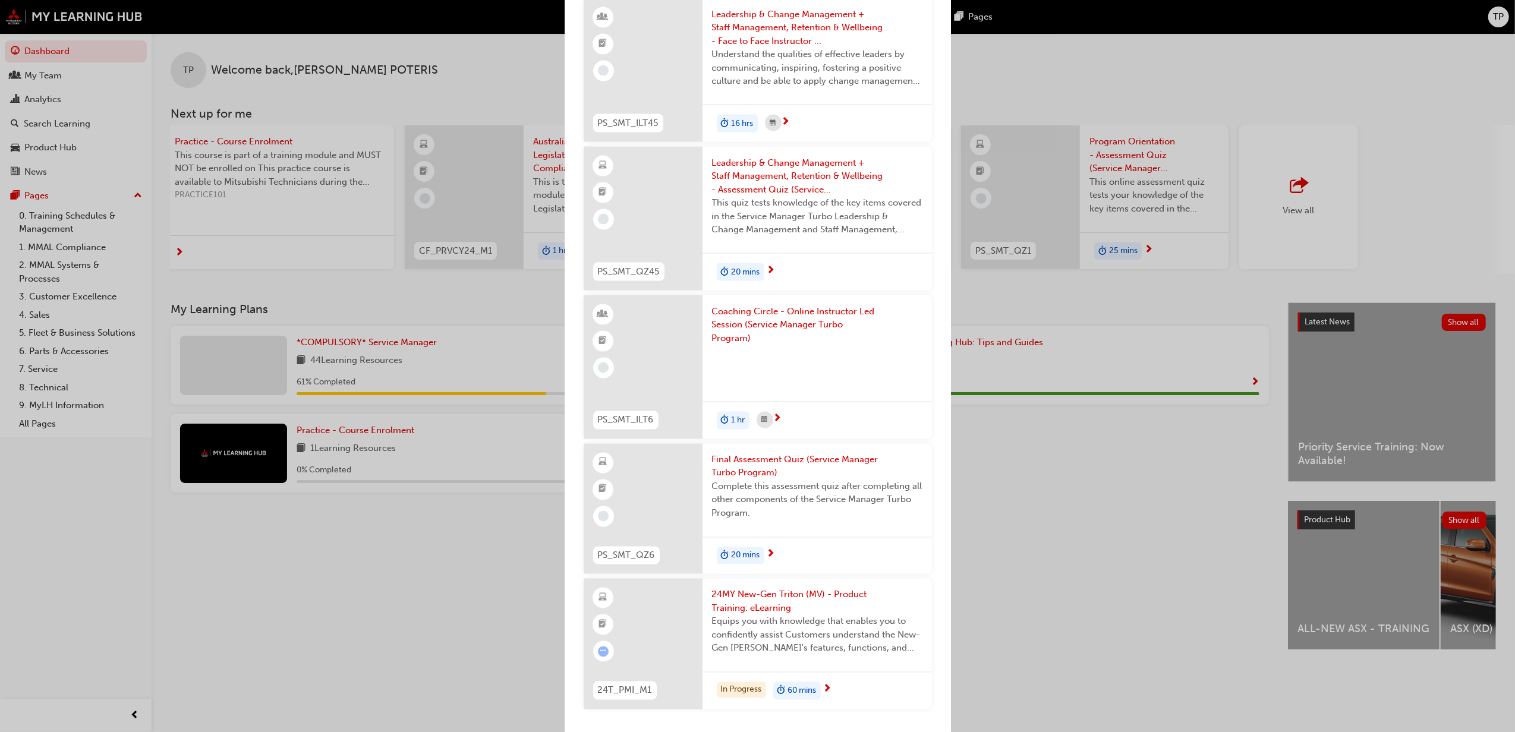
click at [1042, 464] on div "Next up for me CF_ACL24_M1 The Australian Consumer Law (MMAL Compliance - 2024)…" at bounding box center [757, 366] width 1515 height 732
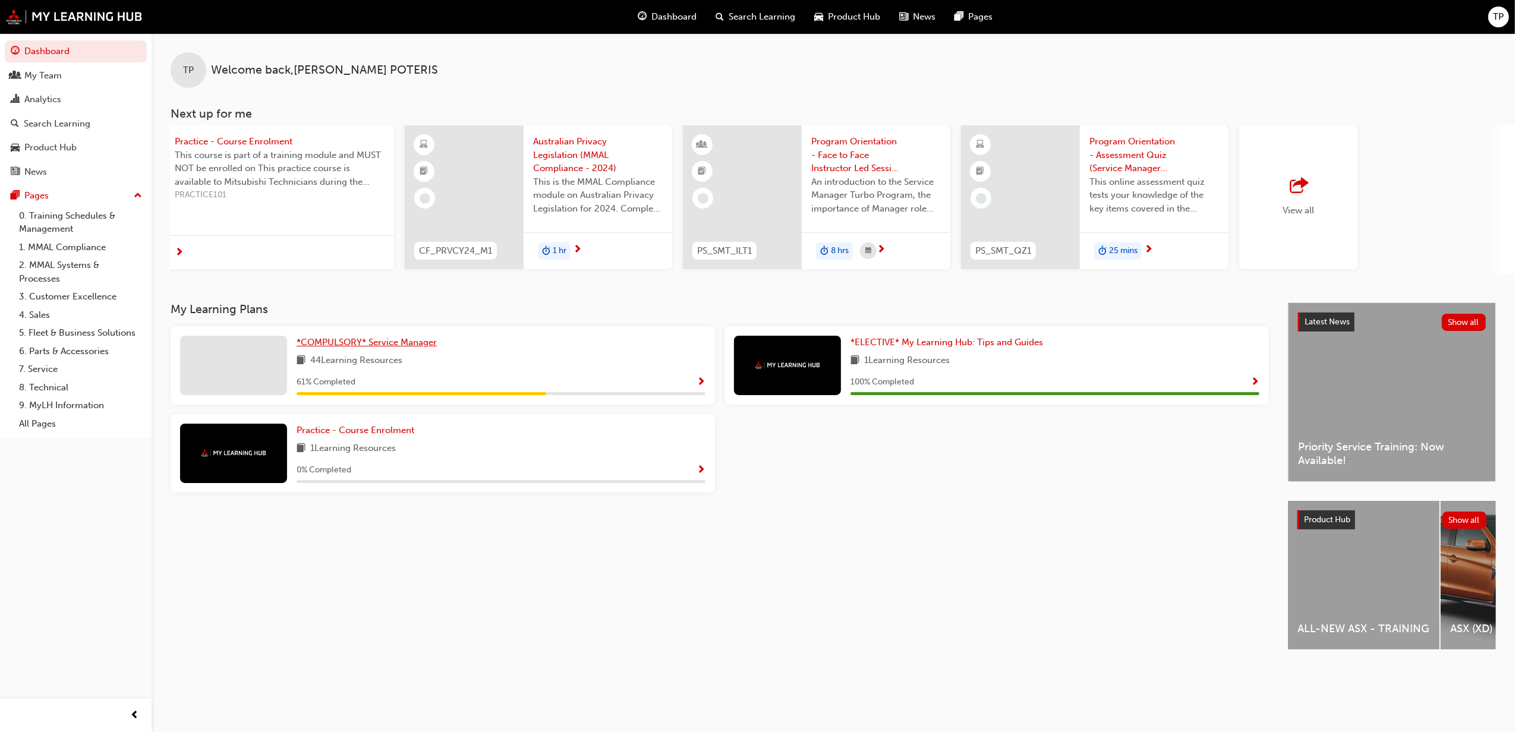
click at [365, 347] on span "*COMPULSORY* Service Manager" at bounding box center [367, 342] width 140 height 11
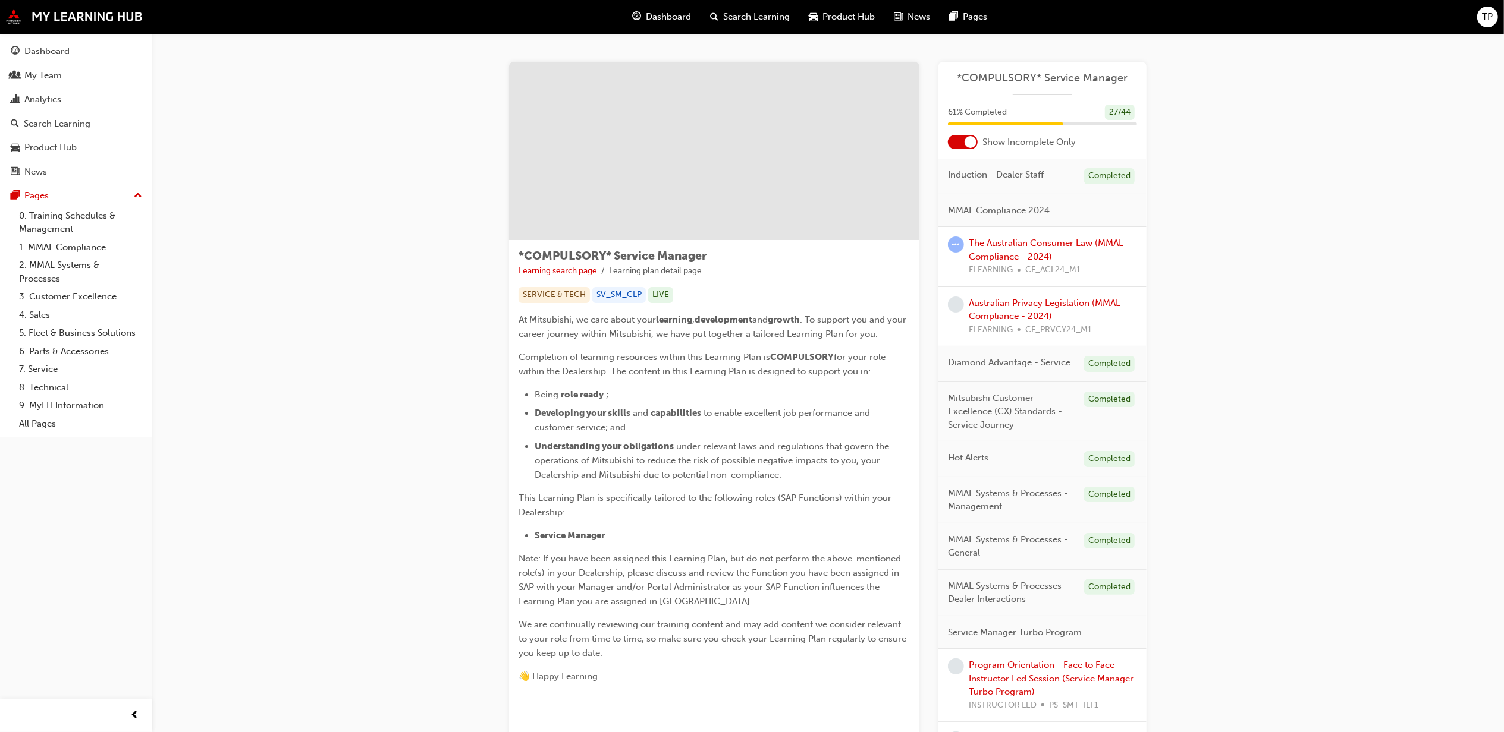
click at [970, 143] on div at bounding box center [970, 142] width 12 height 12
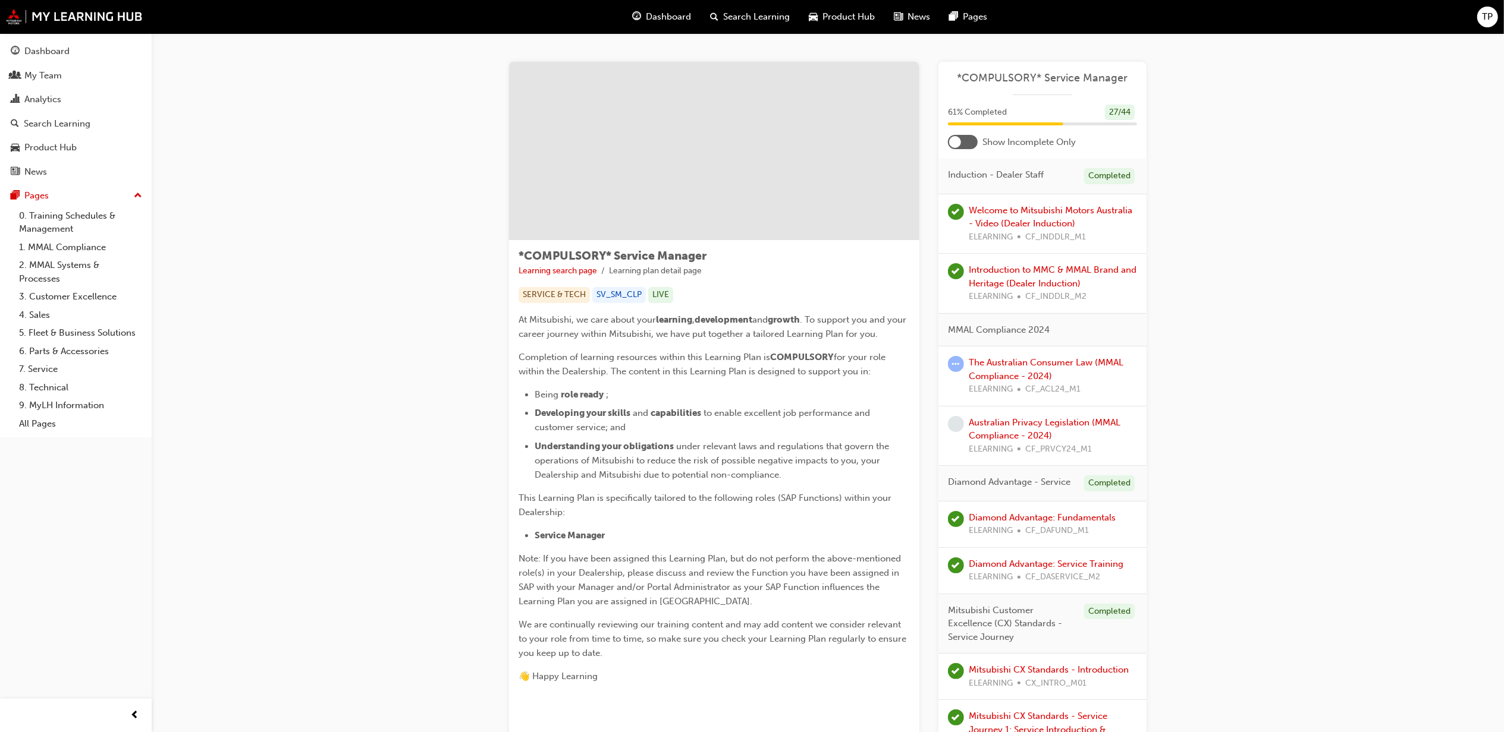
click at [963, 141] on div at bounding box center [963, 142] width 30 height 14
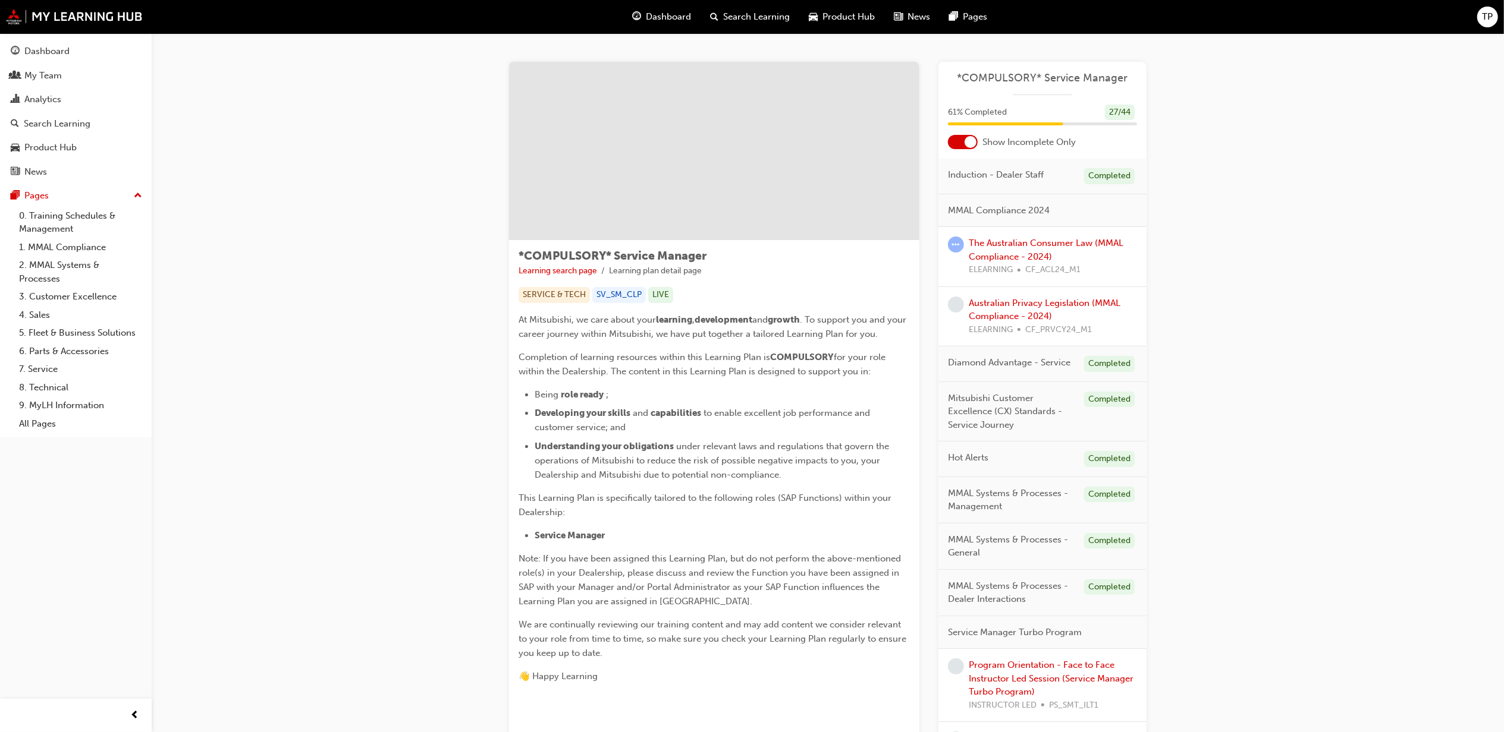
click at [981, 139] on div "Show Incomplete Only" at bounding box center [1042, 142] width 208 height 14
click at [967, 141] on div at bounding box center [970, 142] width 12 height 12
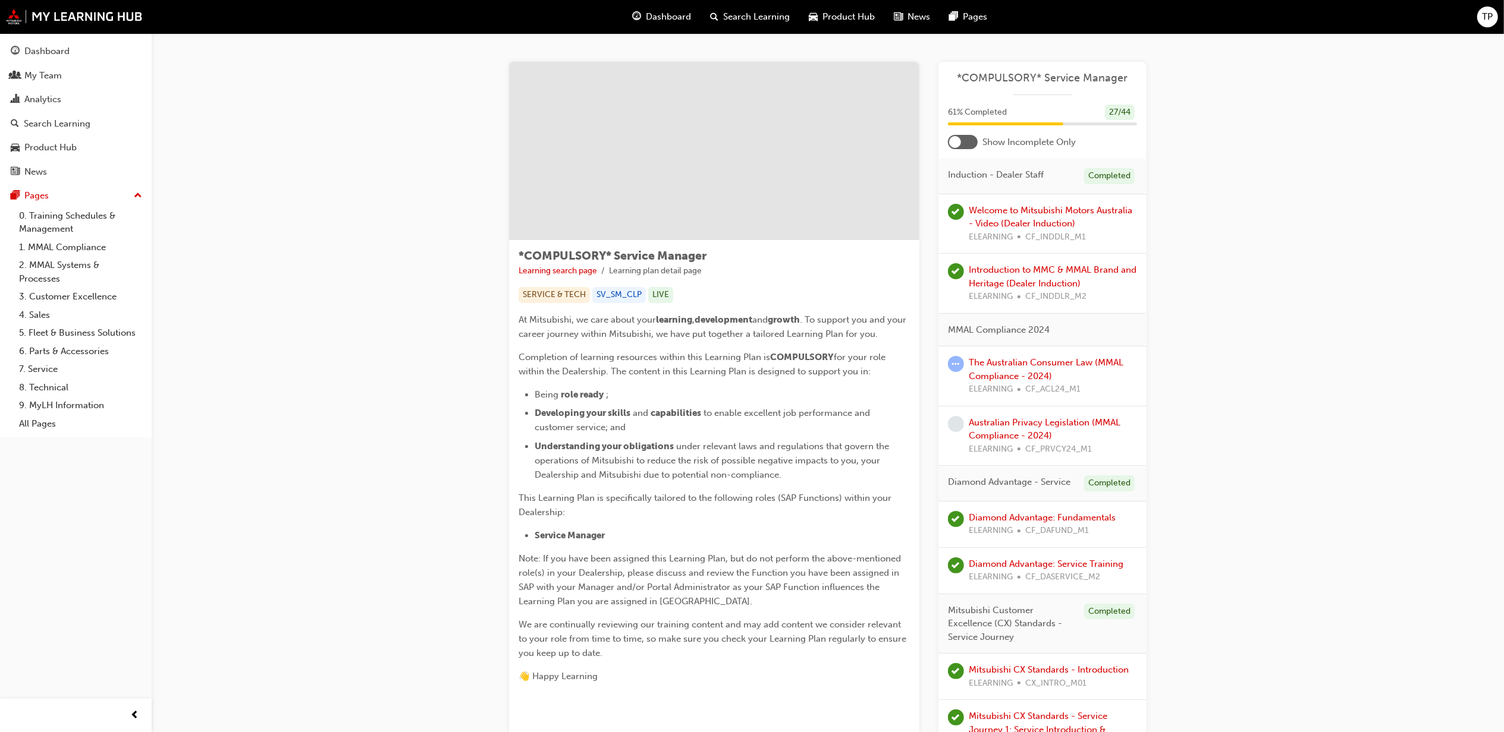
click at [967, 141] on div at bounding box center [963, 142] width 30 height 14
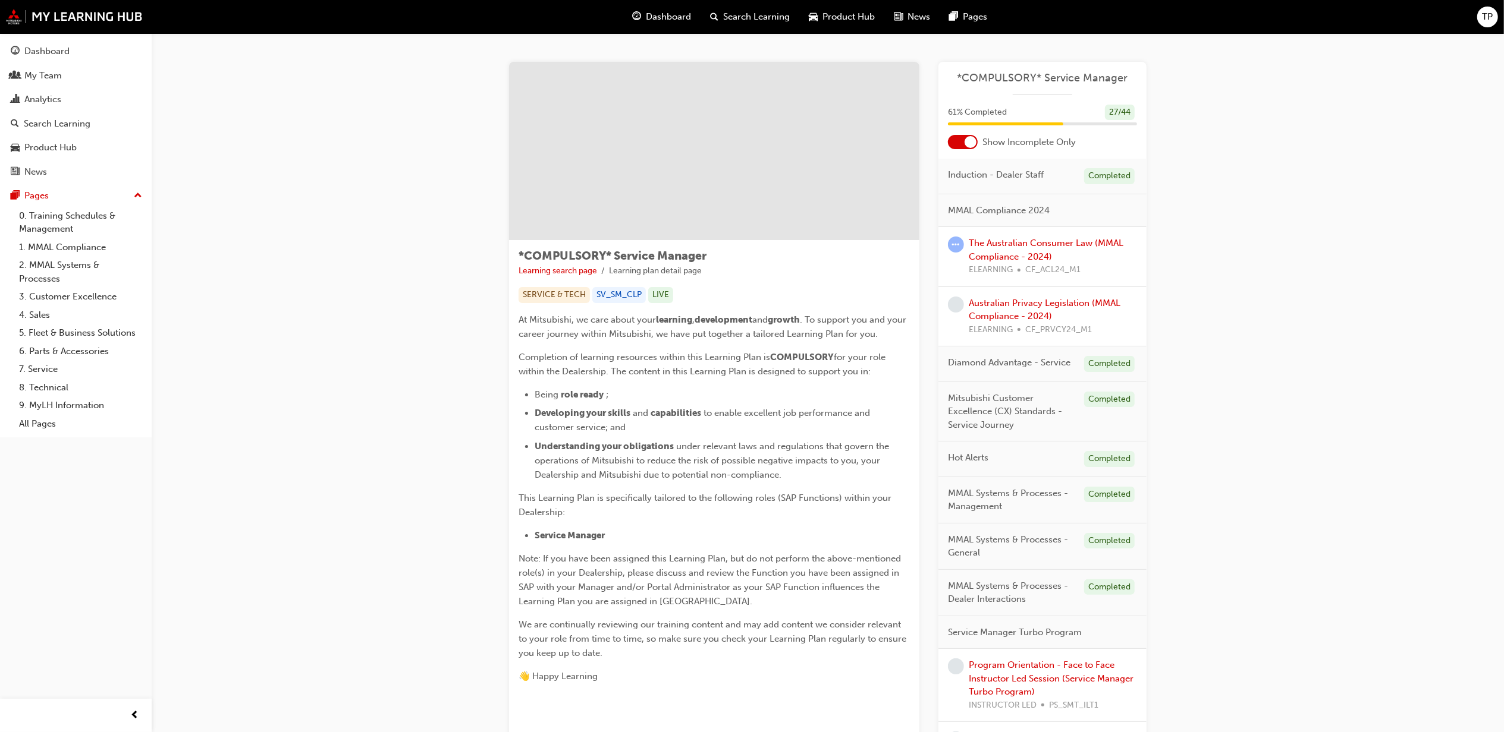
click at [967, 141] on div at bounding box center [970, 142] width 12 height 12
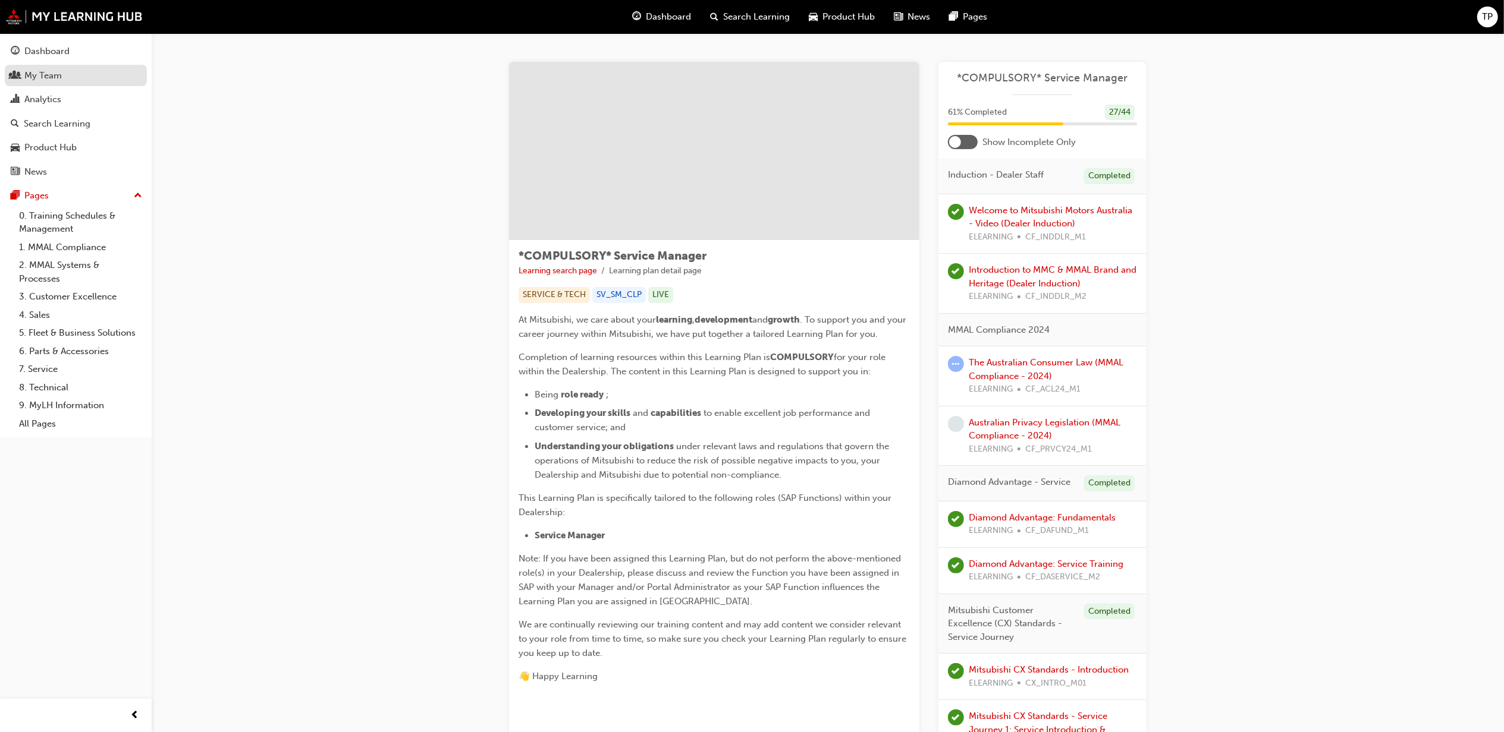
click at [61, 78] on div "My Team" at bounding box center [42, 76] width 37 height 14
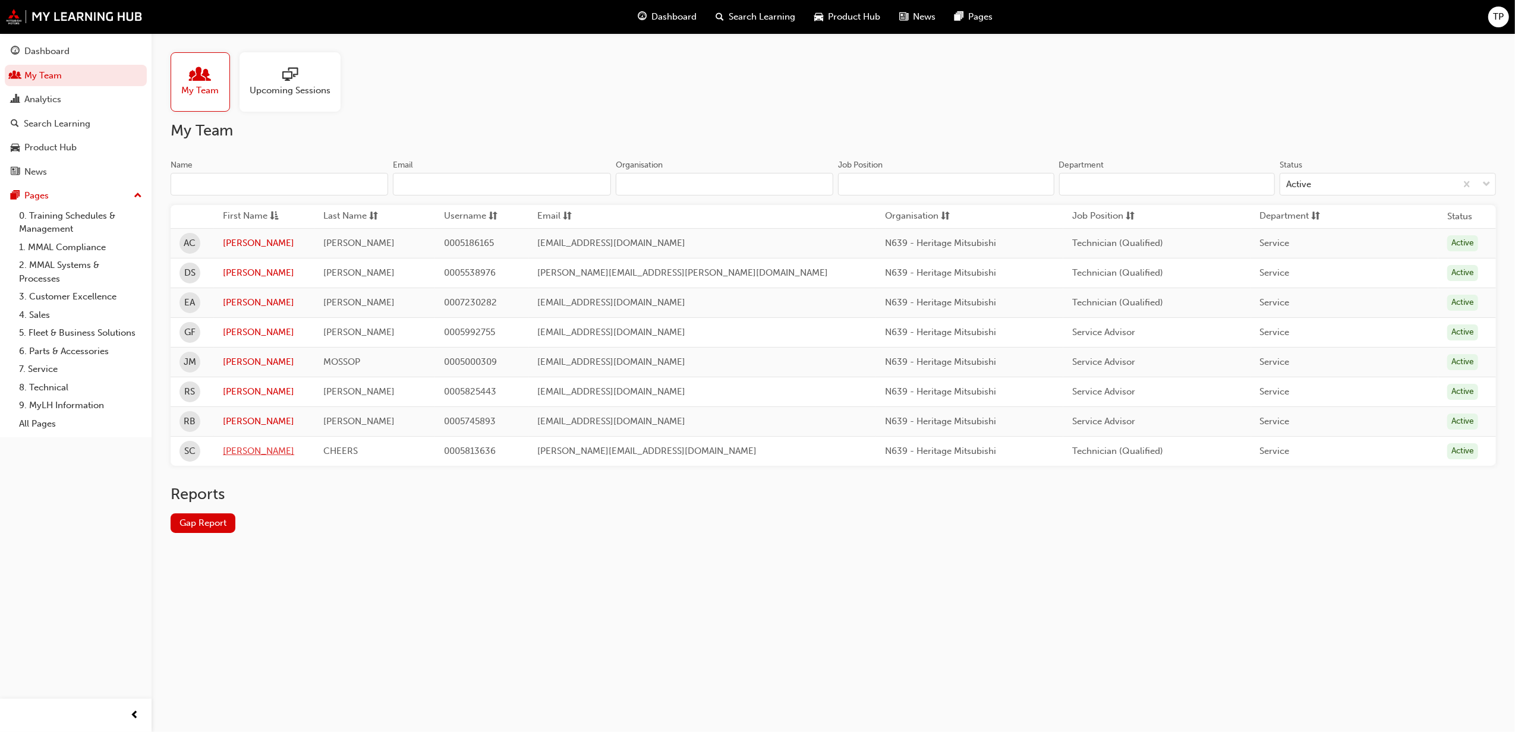
click at [238, 453] on link "[PERSON_NAME]" at bounding box center [264, 452] width 83 height 14
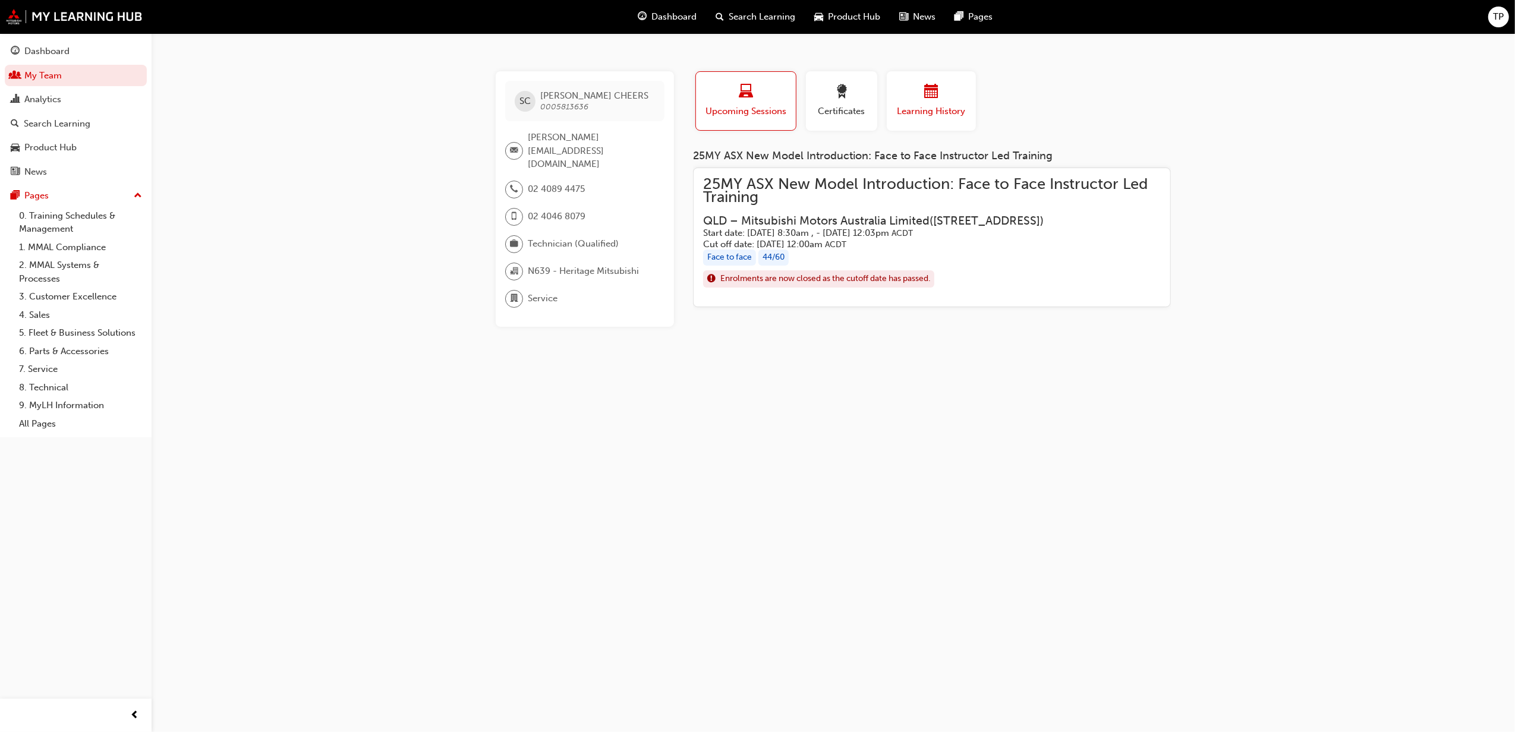
click at [945, 107] on span "Learning History" at bounding box center [931, 112] width 71 height 14
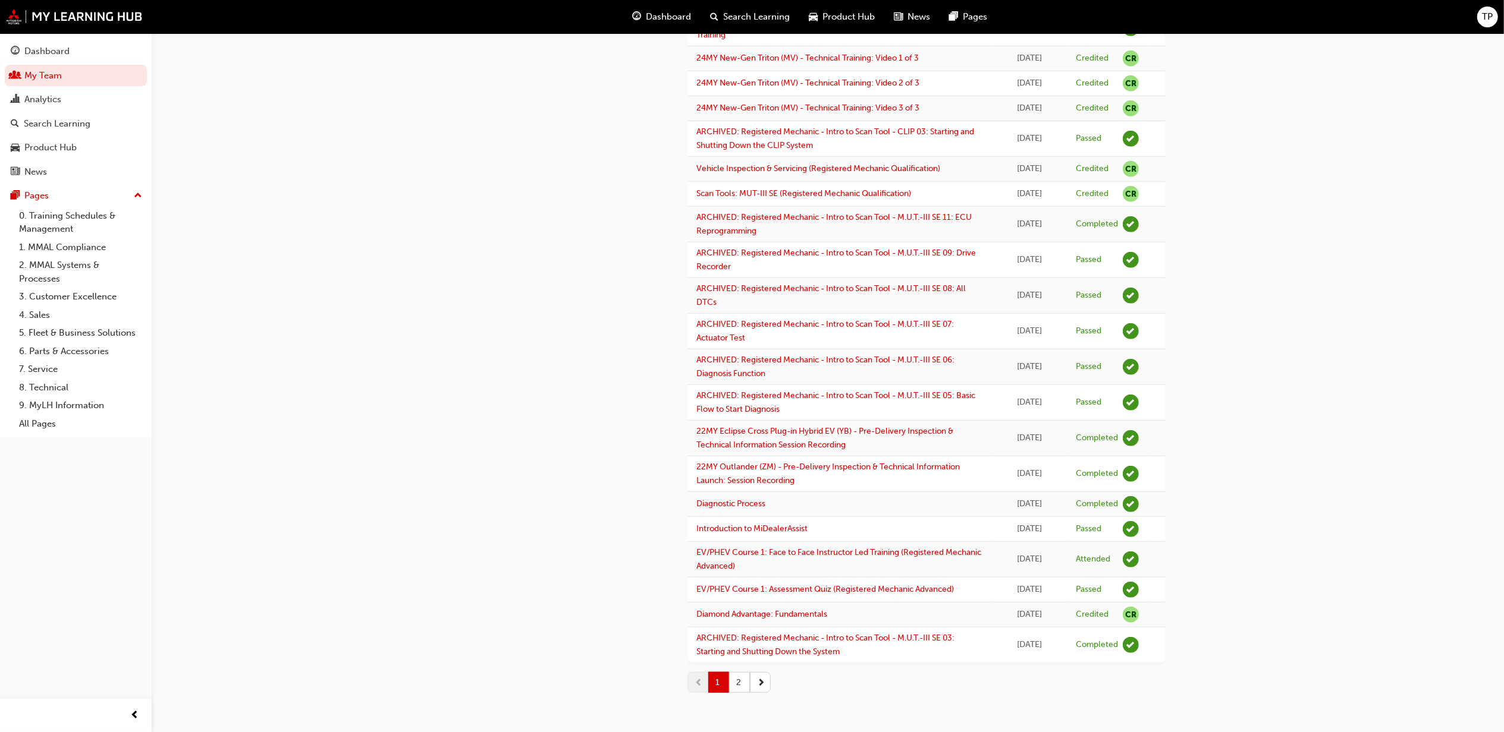
scroll to position [1268, 0]
click at [738, 690] on button "2" at bounding box center [739, 682] width 21 height 21
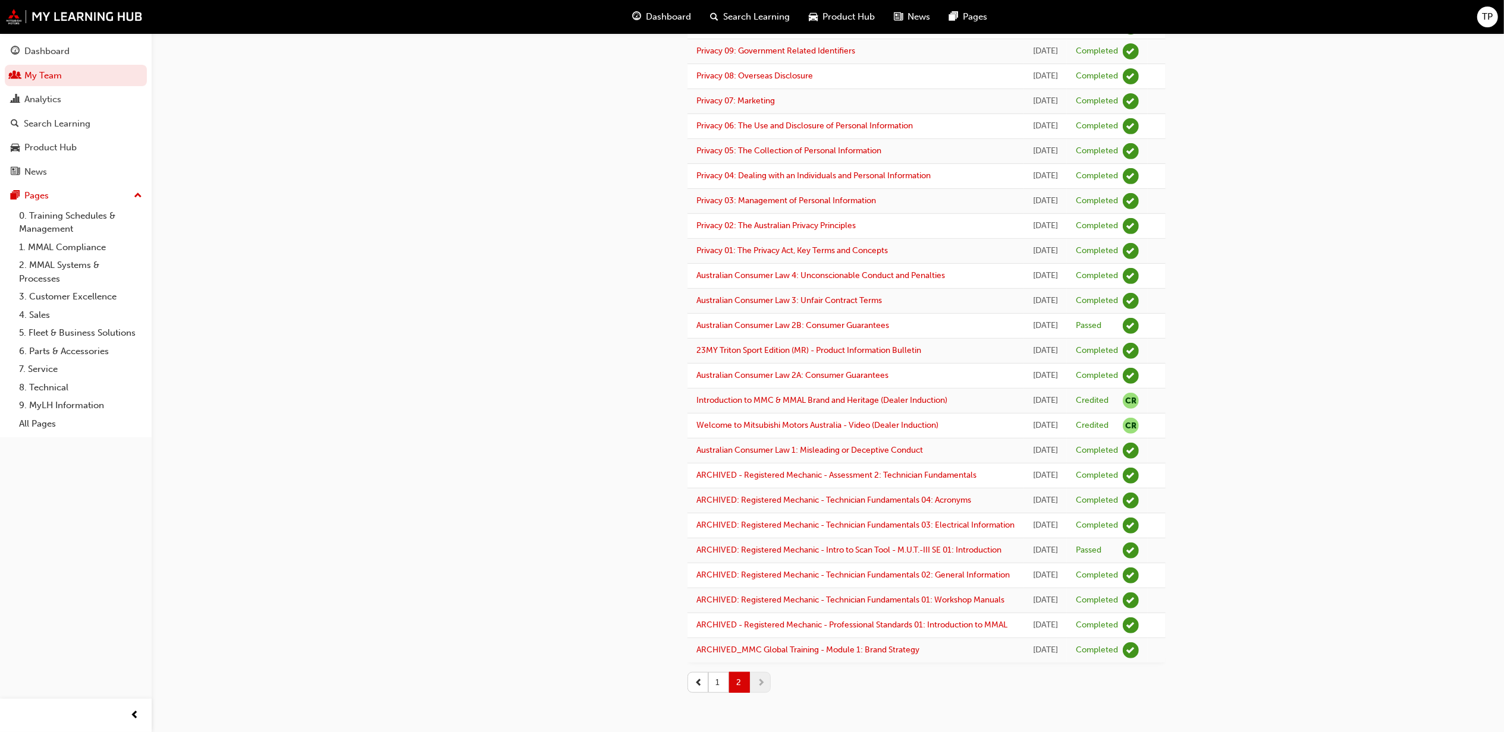
scroll to position [813, 0]
click at [721, 683] on button "1" at bounding box center [718, 682] width 21 height 21
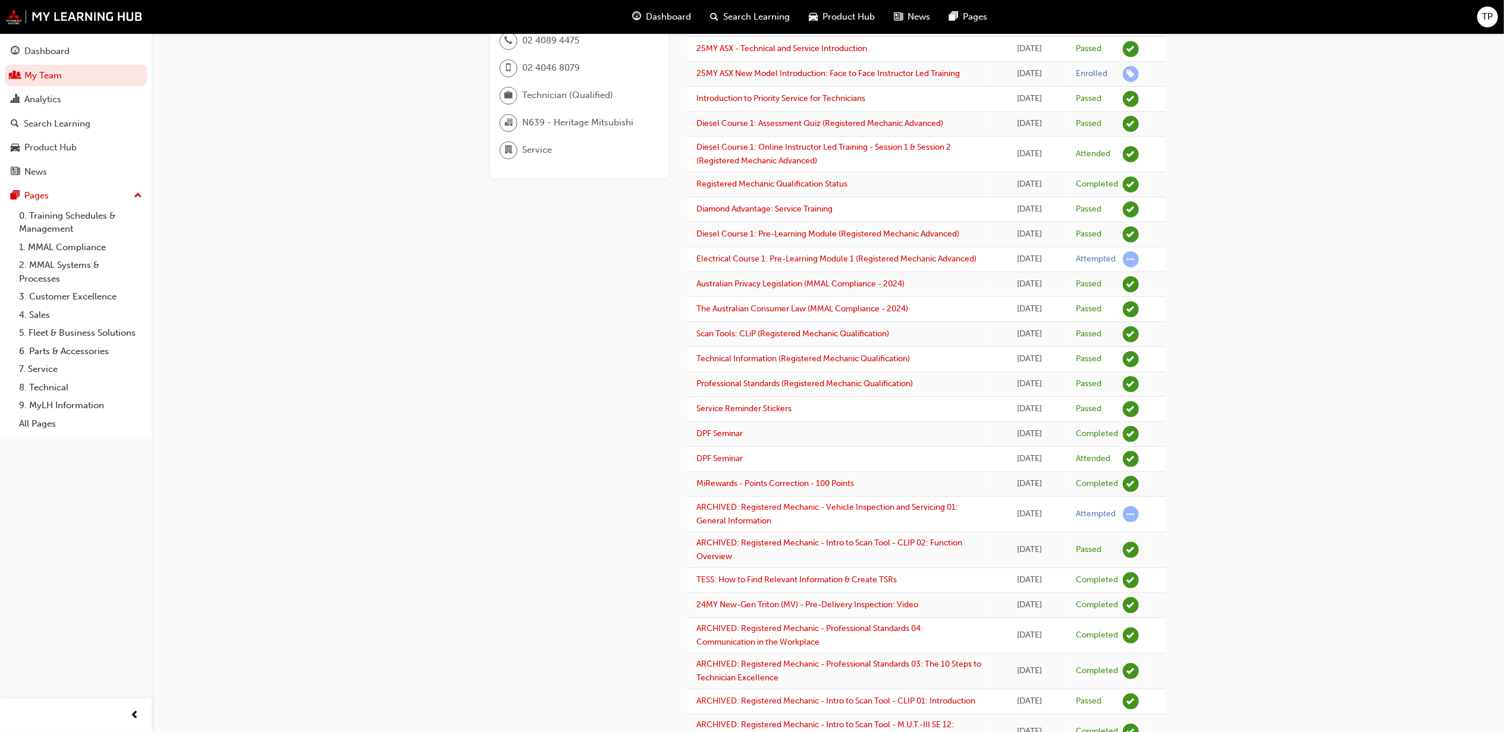
scroll to position [0, 0]
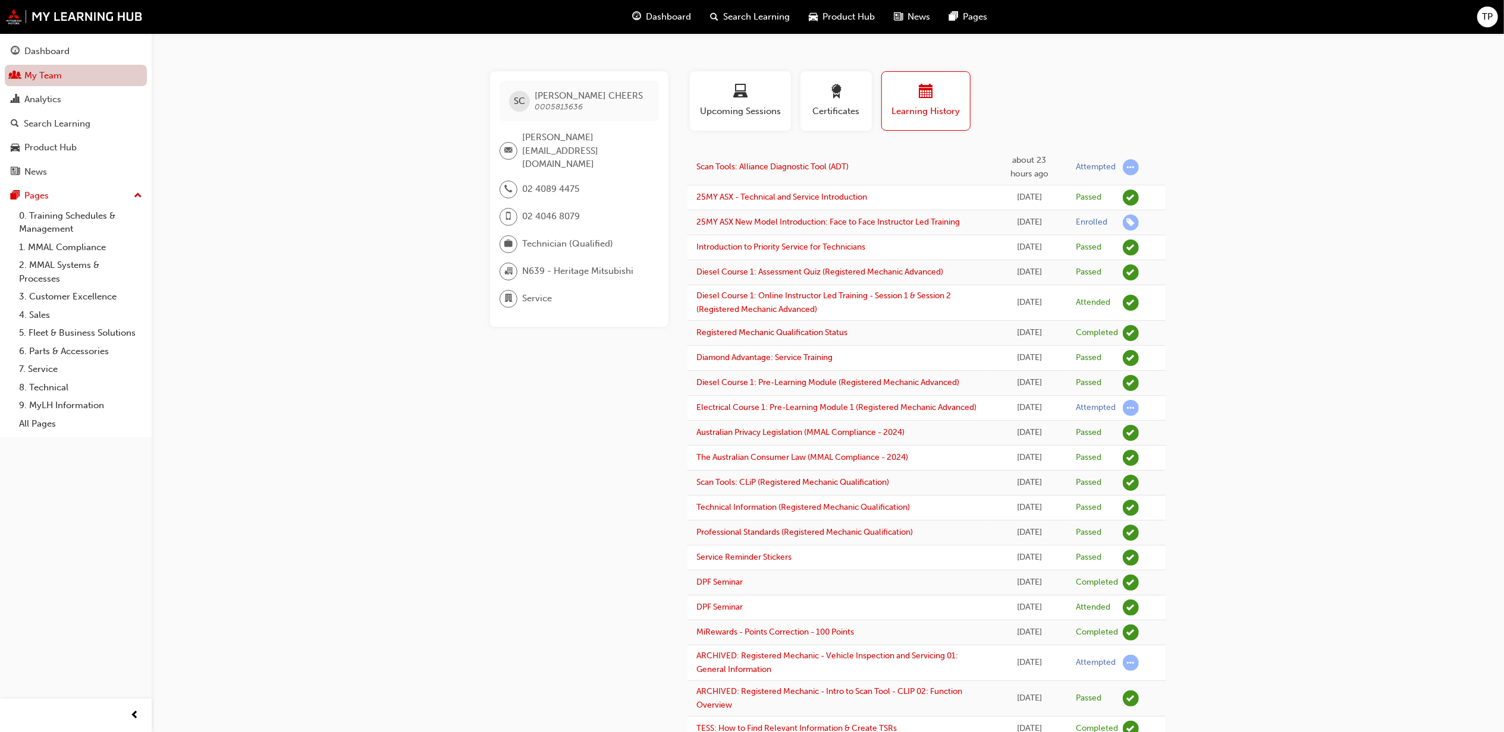
click at [39, 77] on link "My Team" at bounding box center [76, 76] width 142 height 22
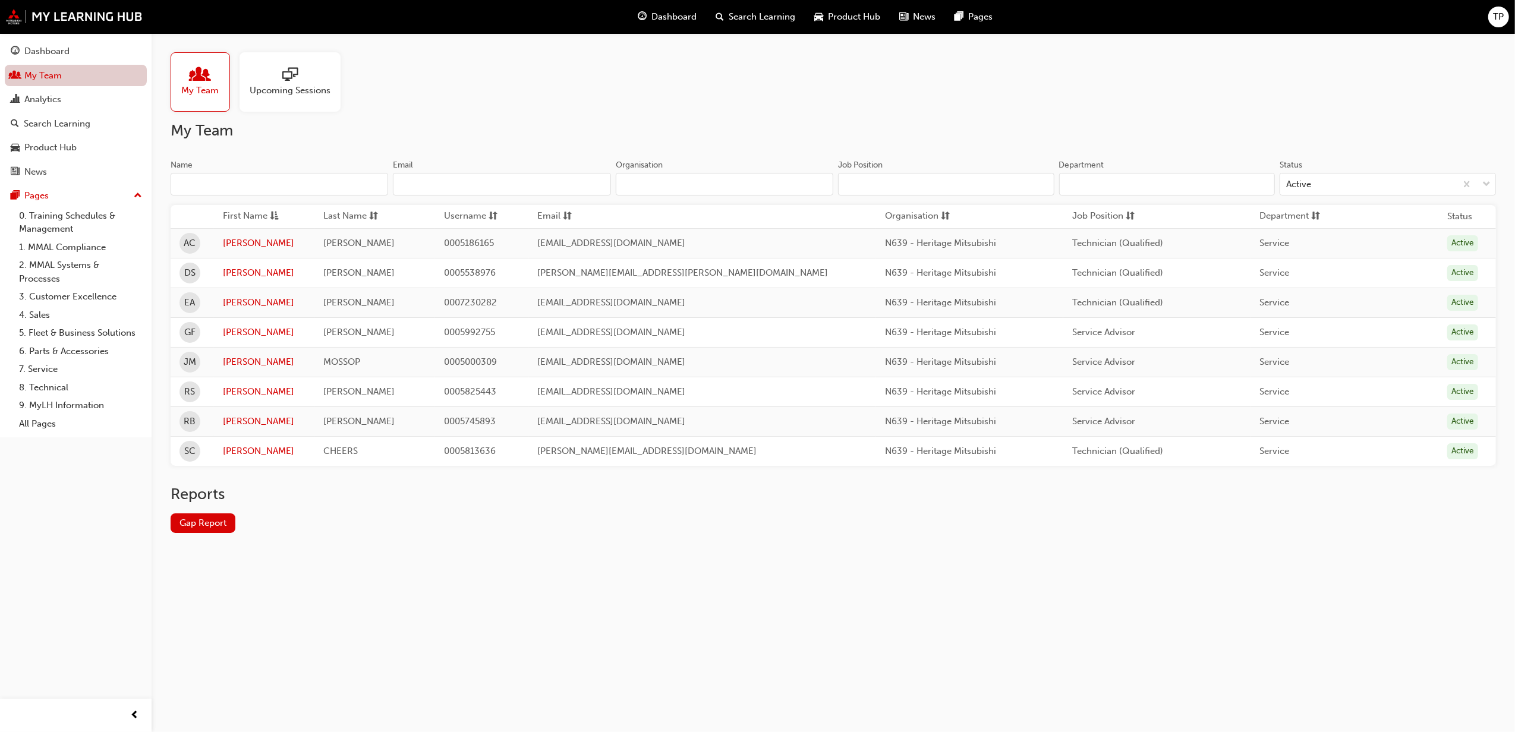
click at [55, 70] on link "My Team" at bounding box center [76, 76] width 142 height 22
click at [200, 99] on div "My Team" at bounding box center [200, 81] width 59 height 59
drag, startPoint x: 57, startPoint y: 53, endPoint x: 62, endPoint y: 49, distance: 6.3
click at [57, 52] on div "Dashboard" at bounding box center [46, 52] width 45 height 14
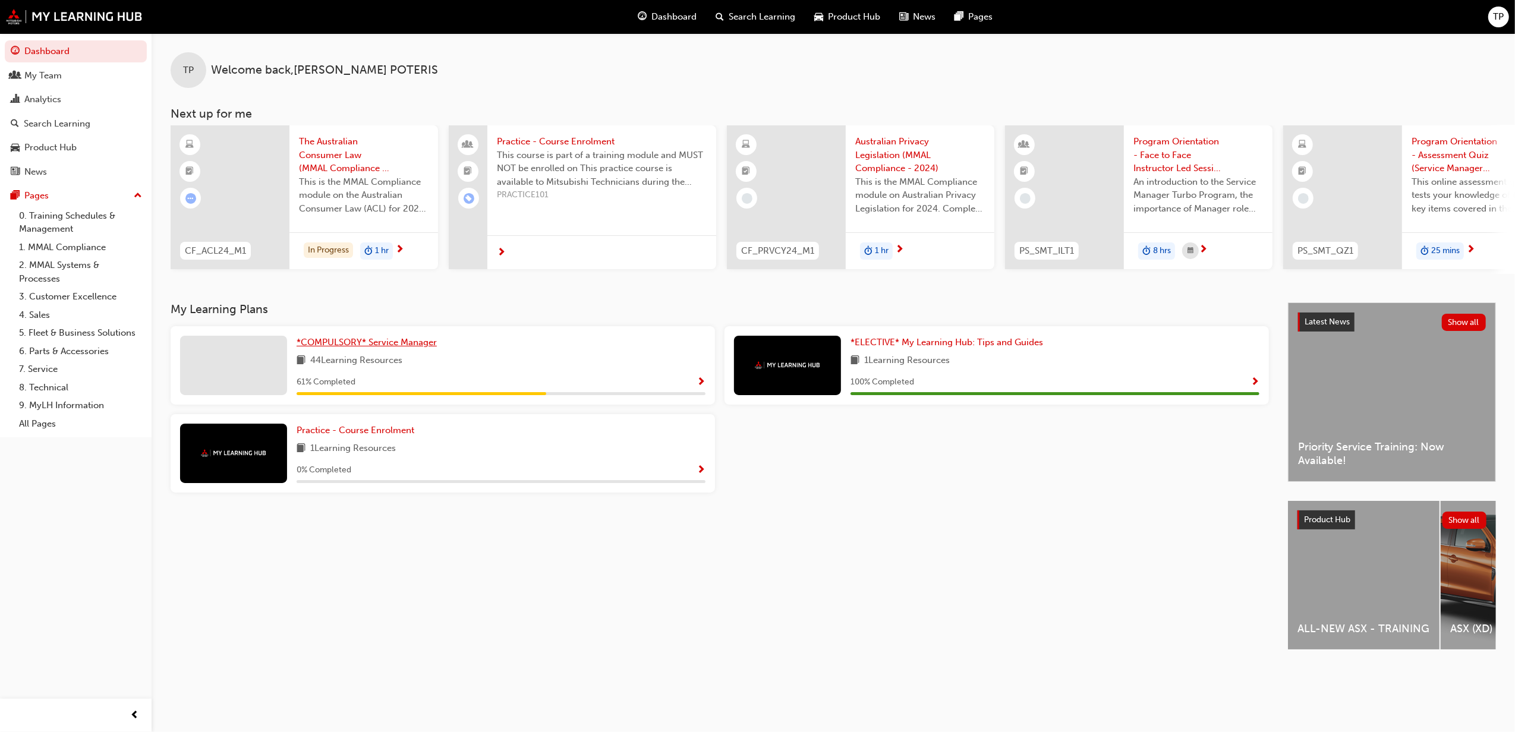
click at [357, 348] on span "*COMPULSORY* Service Manager" at bounding box center [367, 342] width 140 height 11
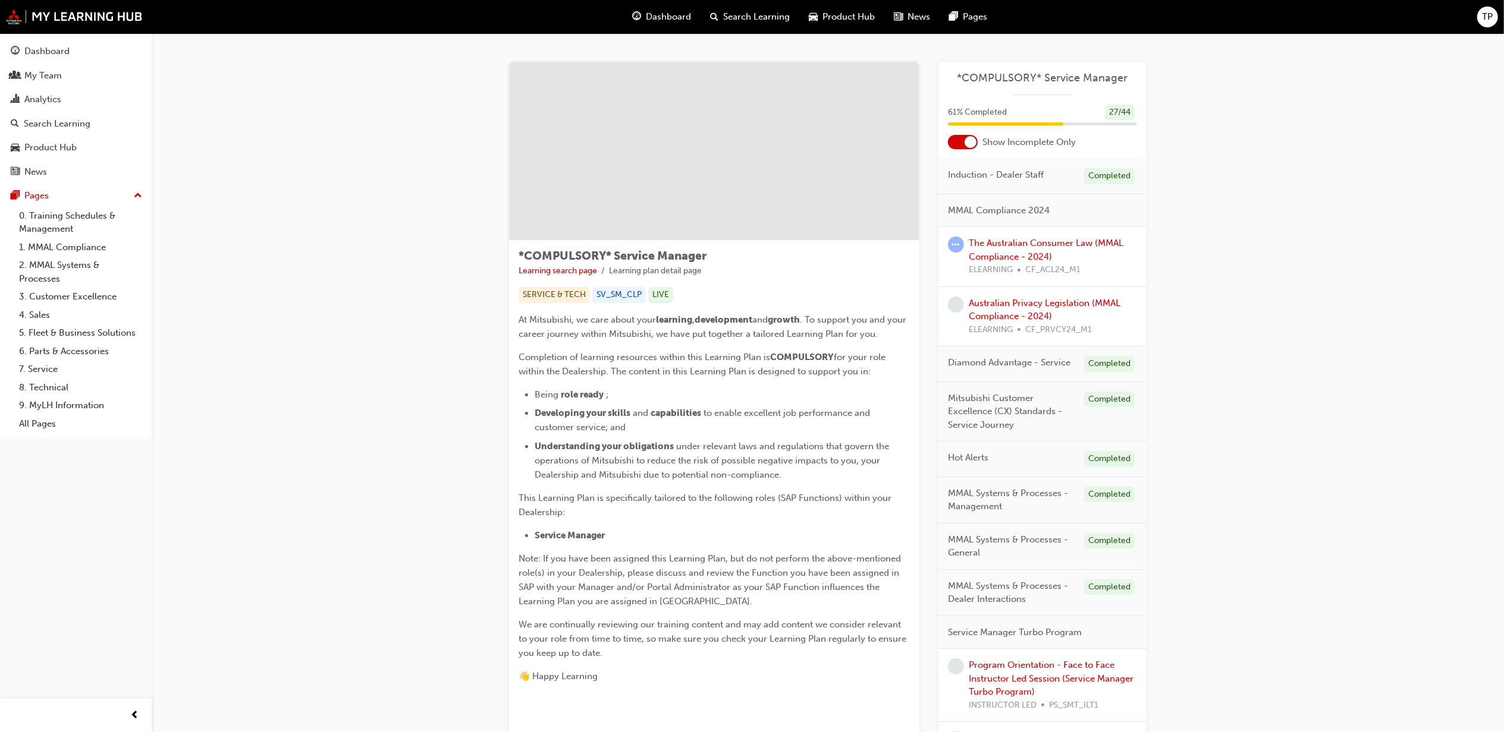
click at [968, 149] on div at bounding box center [963, 142] width 30 height 14
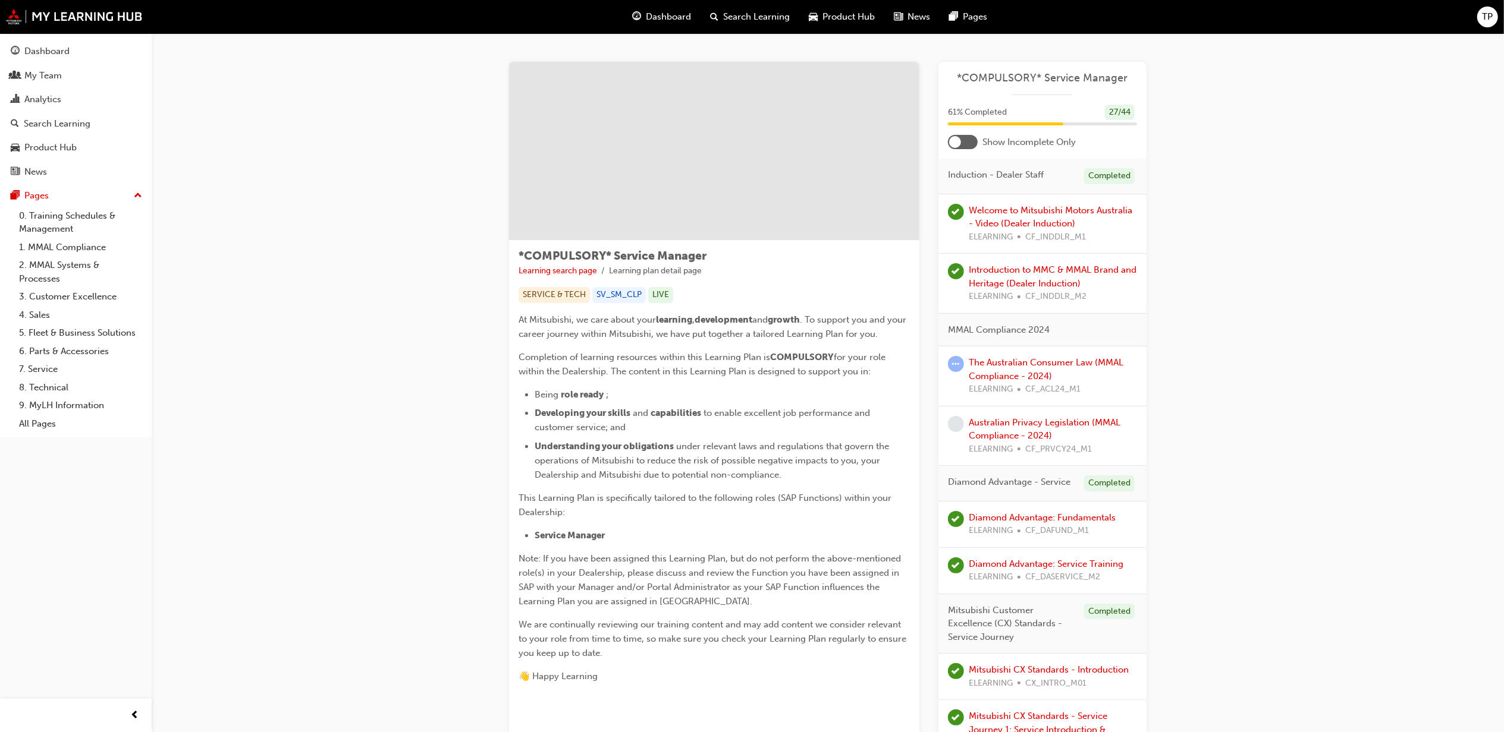
click at [955, 139] on div at bounding box center [955, 142] width 12 height 12
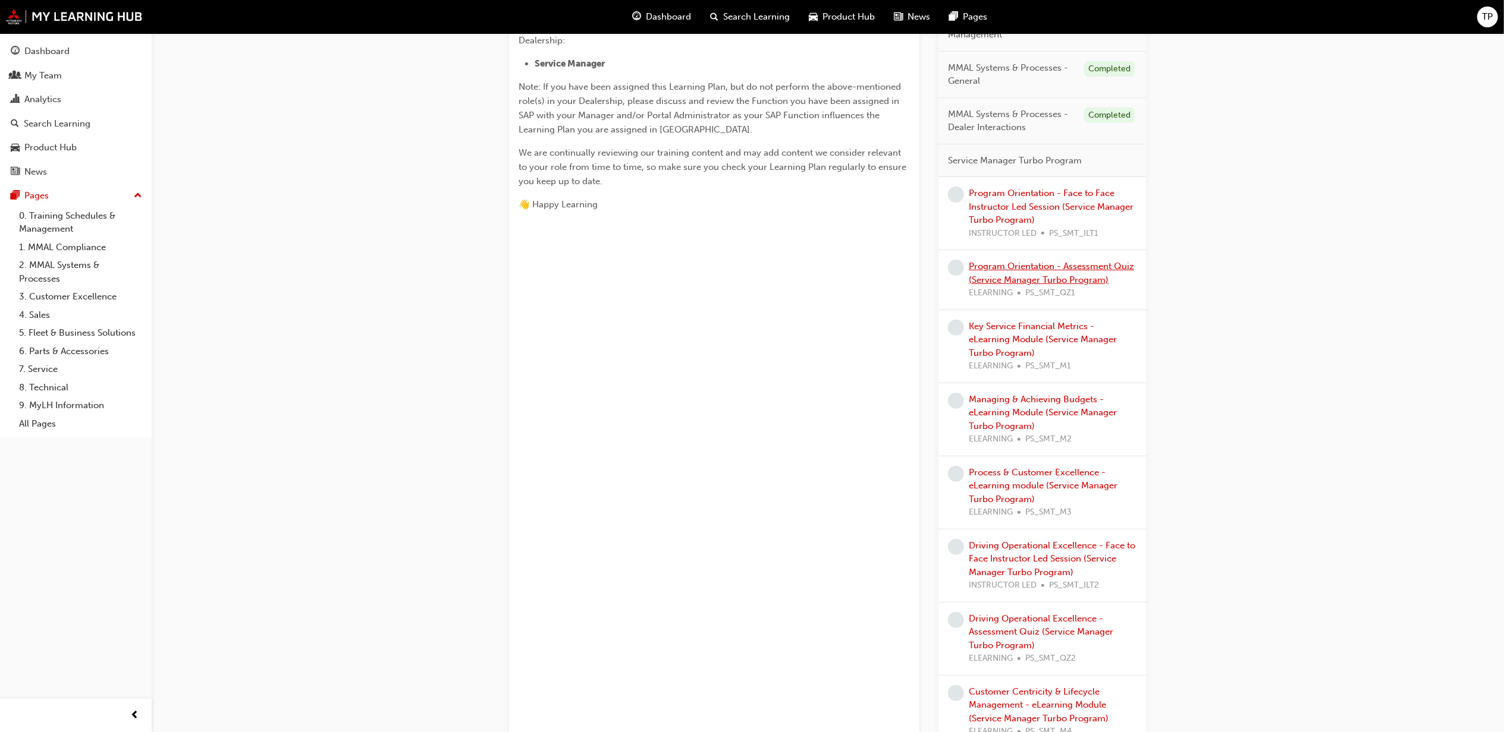
scroll to position [476, 0]
click at [1014, 338] on link "Key Service Financial Metrics - eLearning Module (Service Manager Turbo Program)" at bounding box center [1042, 335] width 148 height 37
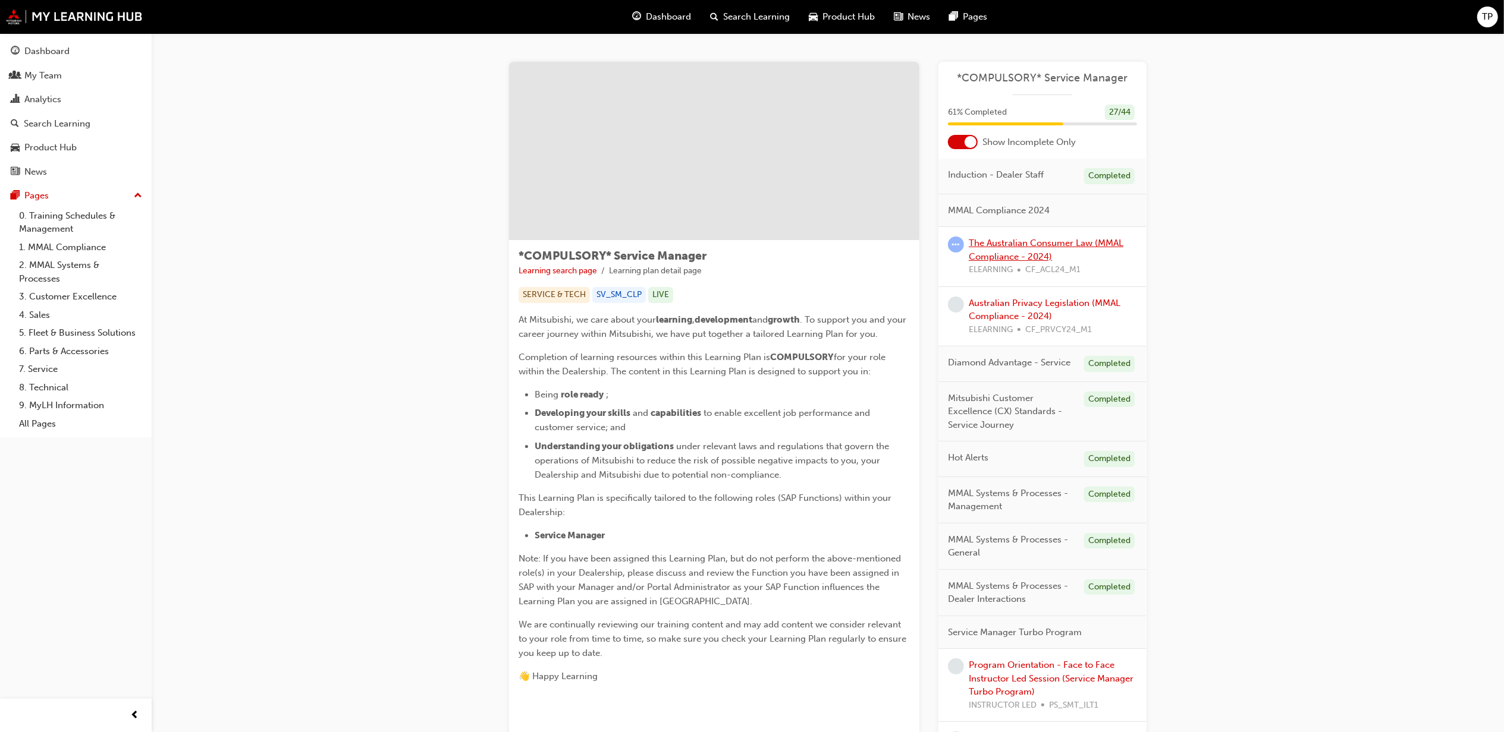
click at [1030, 249] on link "The Australian Consumer Law (MMAL Compliance - 2024)" at bounding box center [1045, 250] width 155 height 24
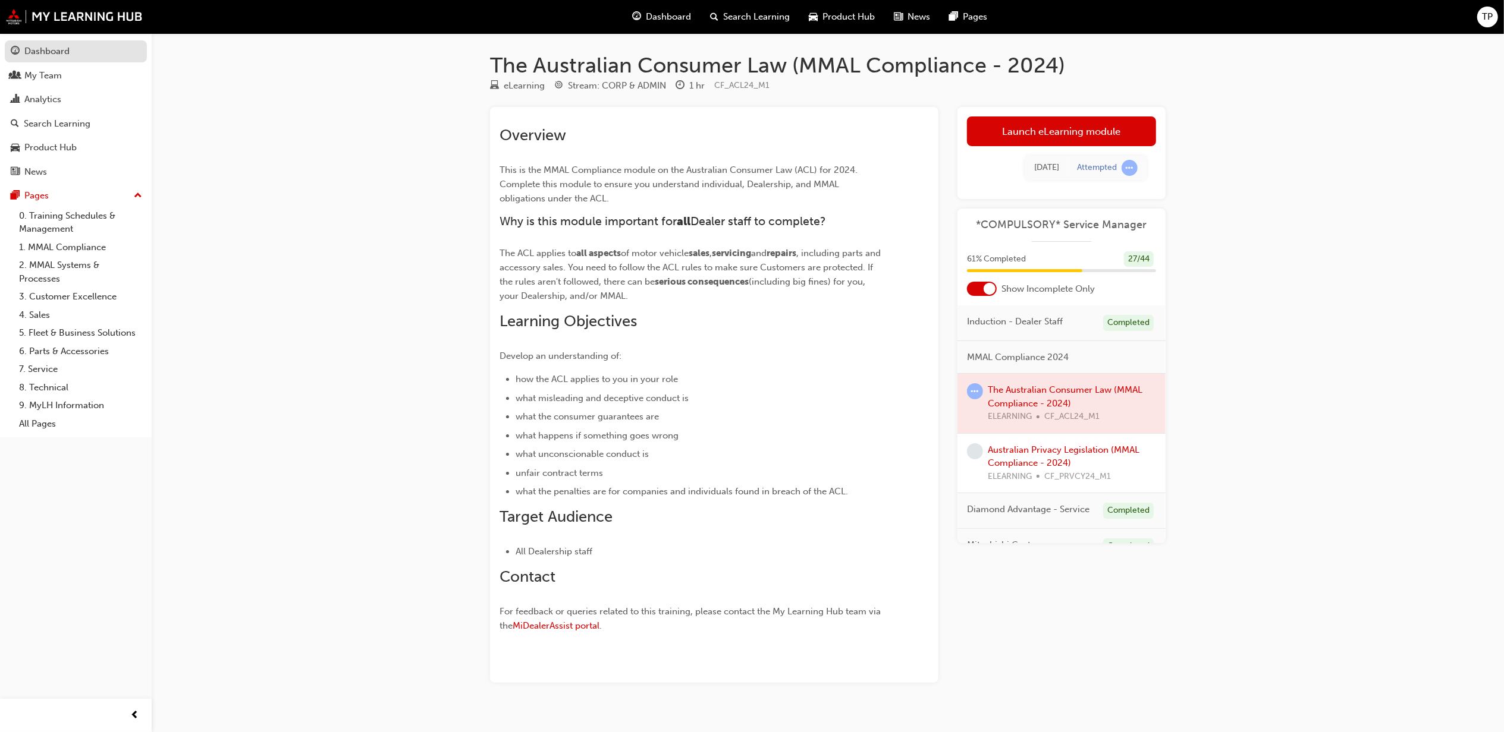
click at [77, 54] on div "Dashboard" at bounding box center [76, 51] width 130 height 15
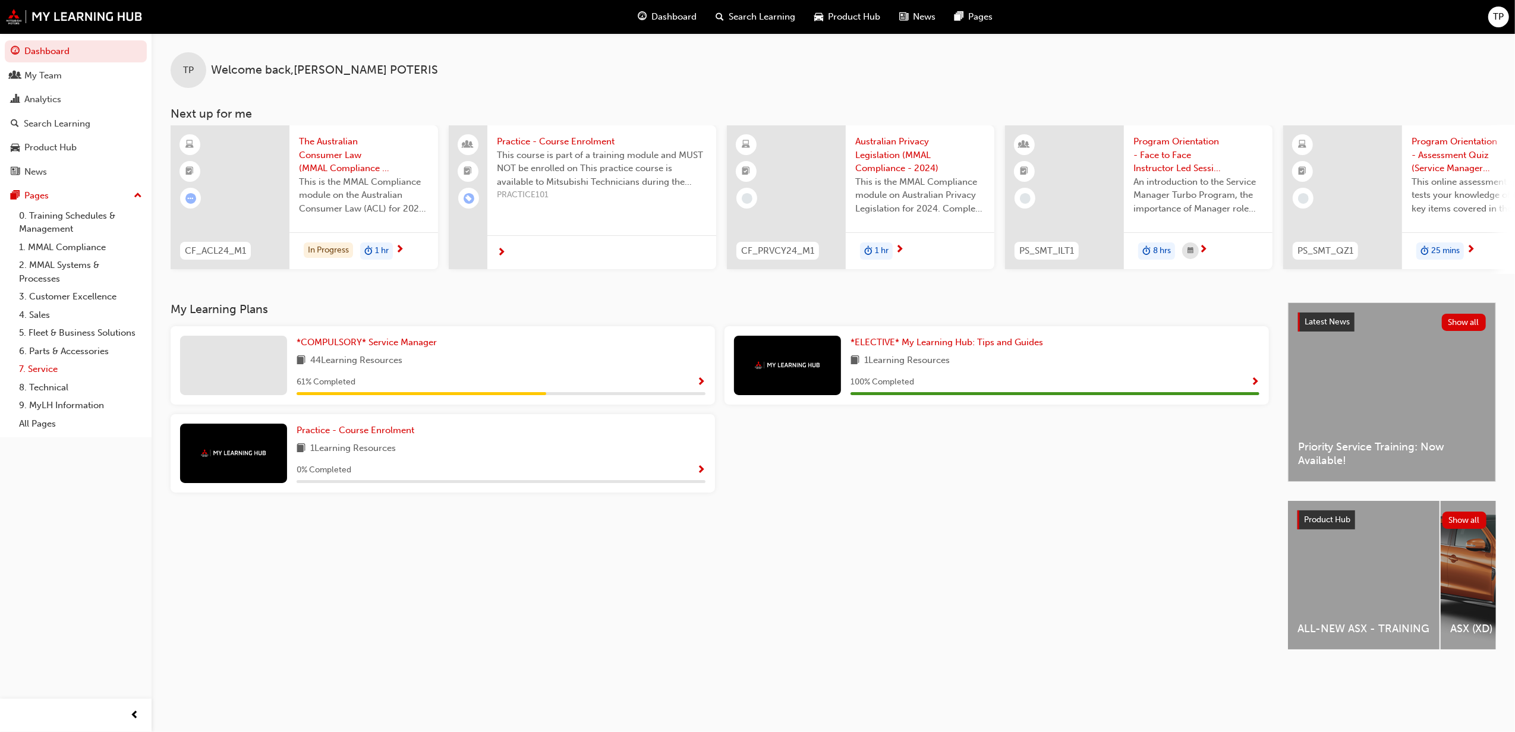
click at [36, 367] on link "7. Service" at bounding box center [80, 369] width 133 height 18
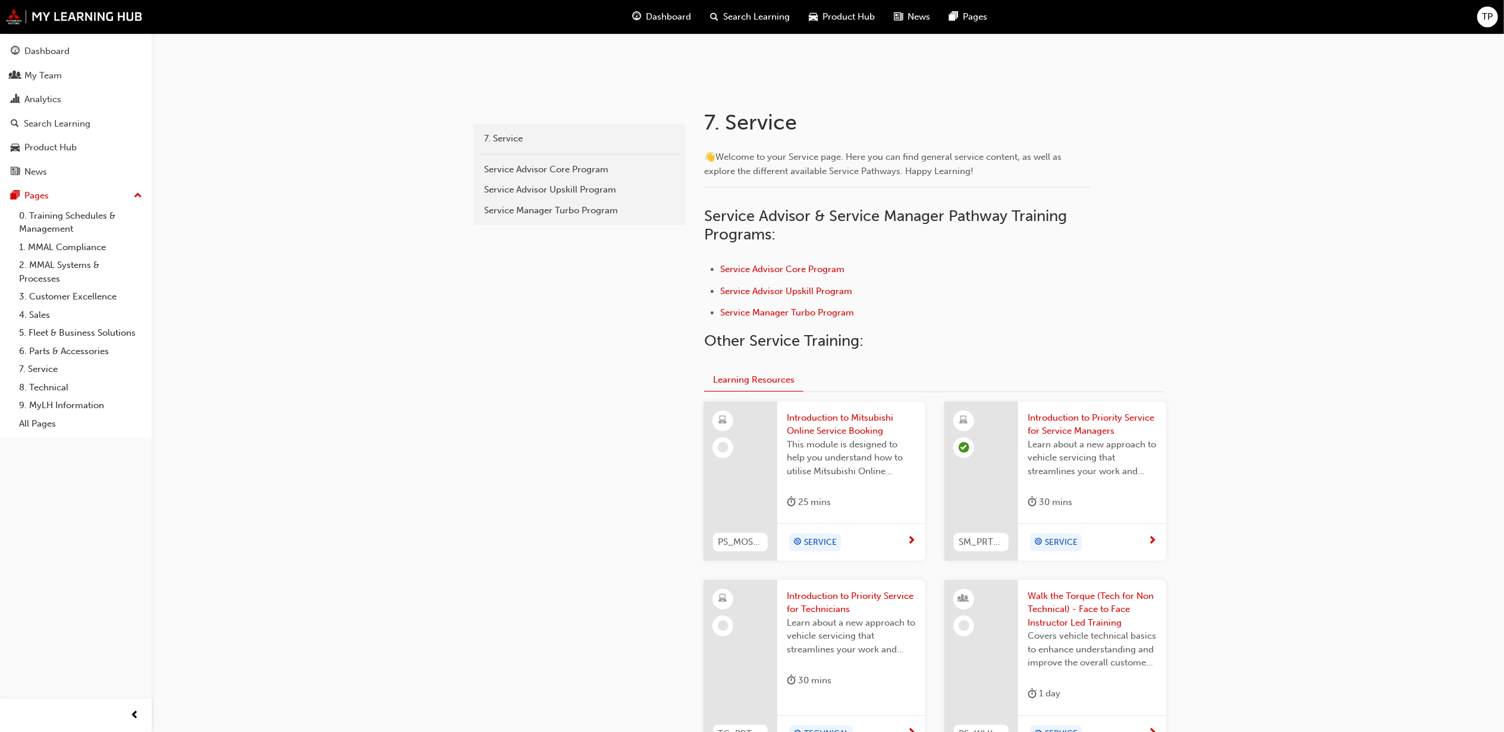
scroll to position [317, 0]
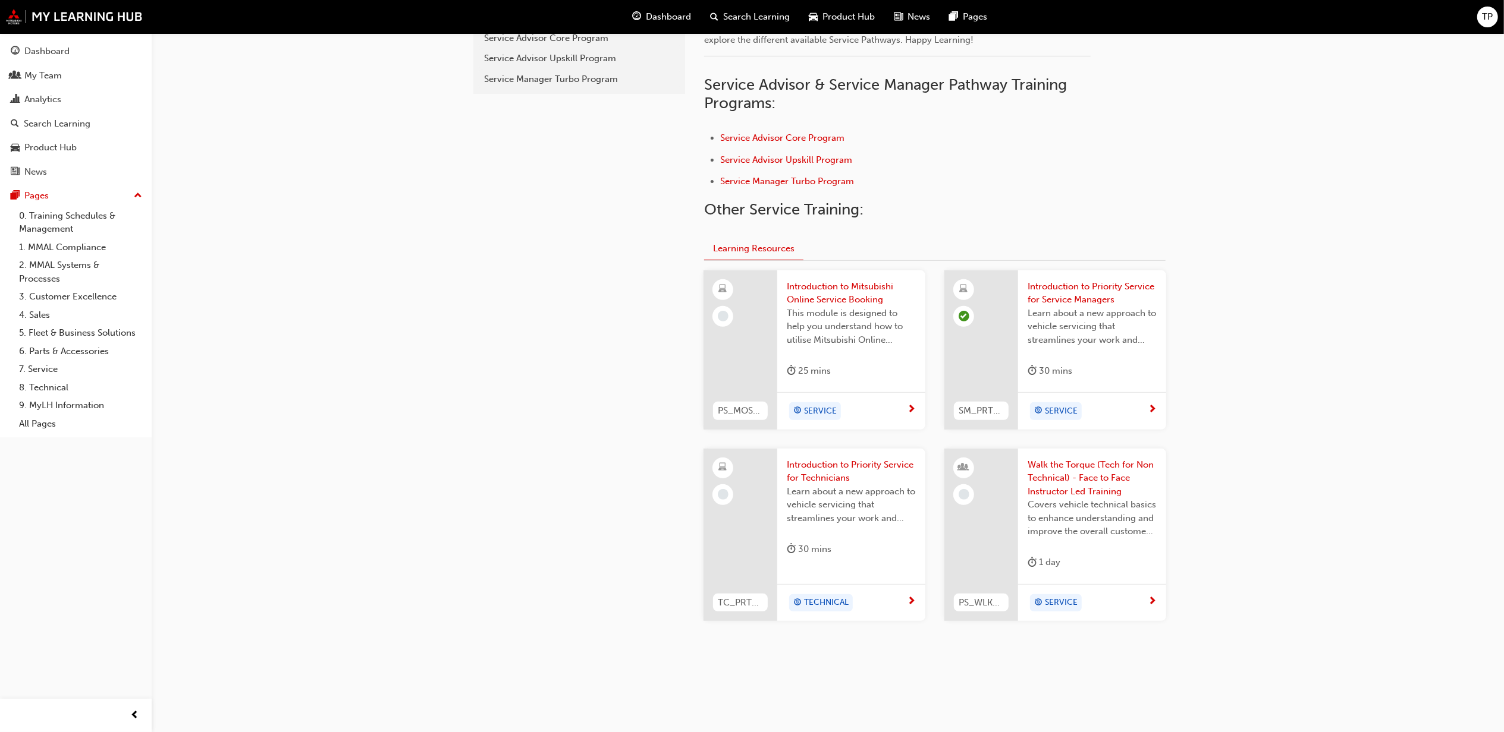
click at [842, 471] on span "Introduction to Priority Service for Technicians" at bounding box center [851, 471] width 129 height 27
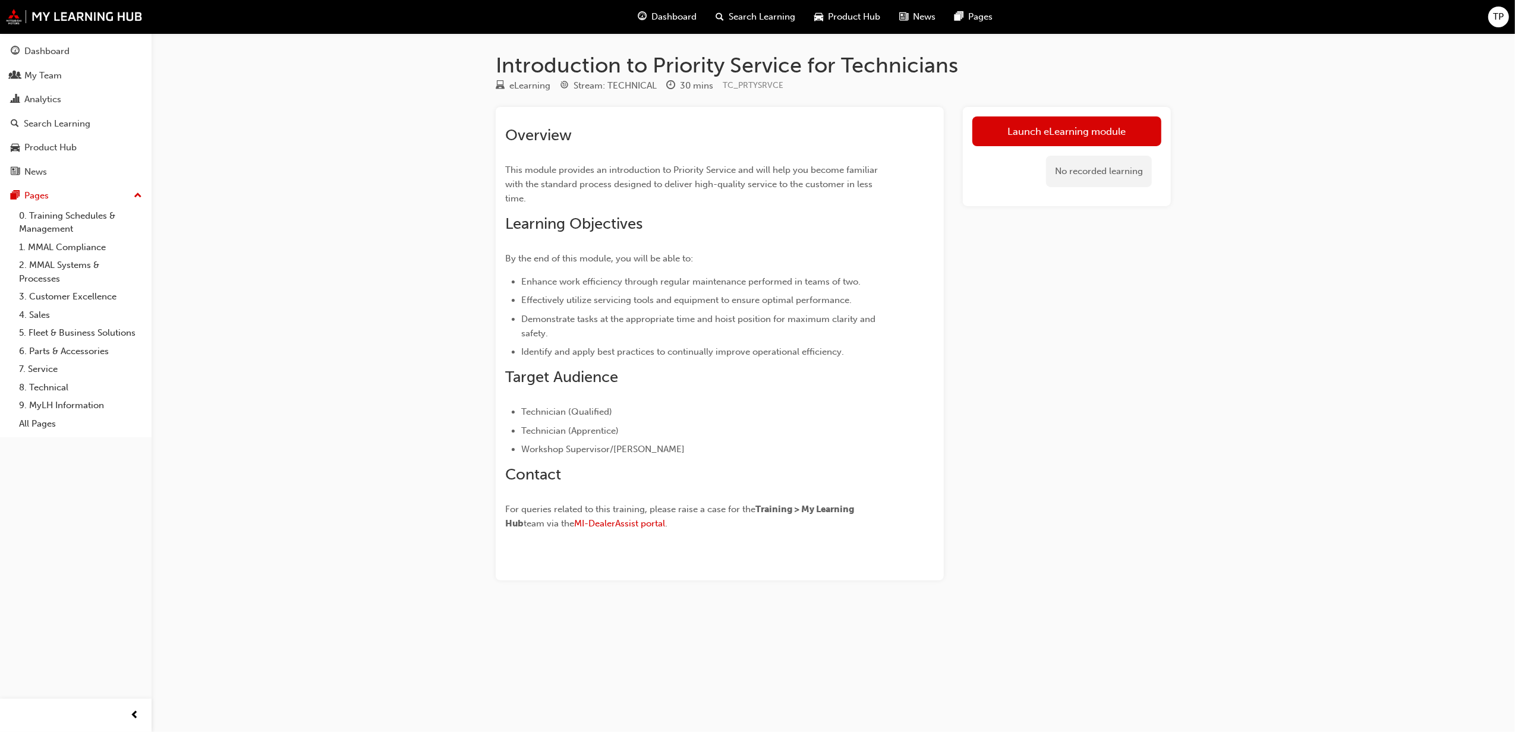
click at [1491, 14] on div "TP" at bounding box center [1499, 17] width 21 height 21
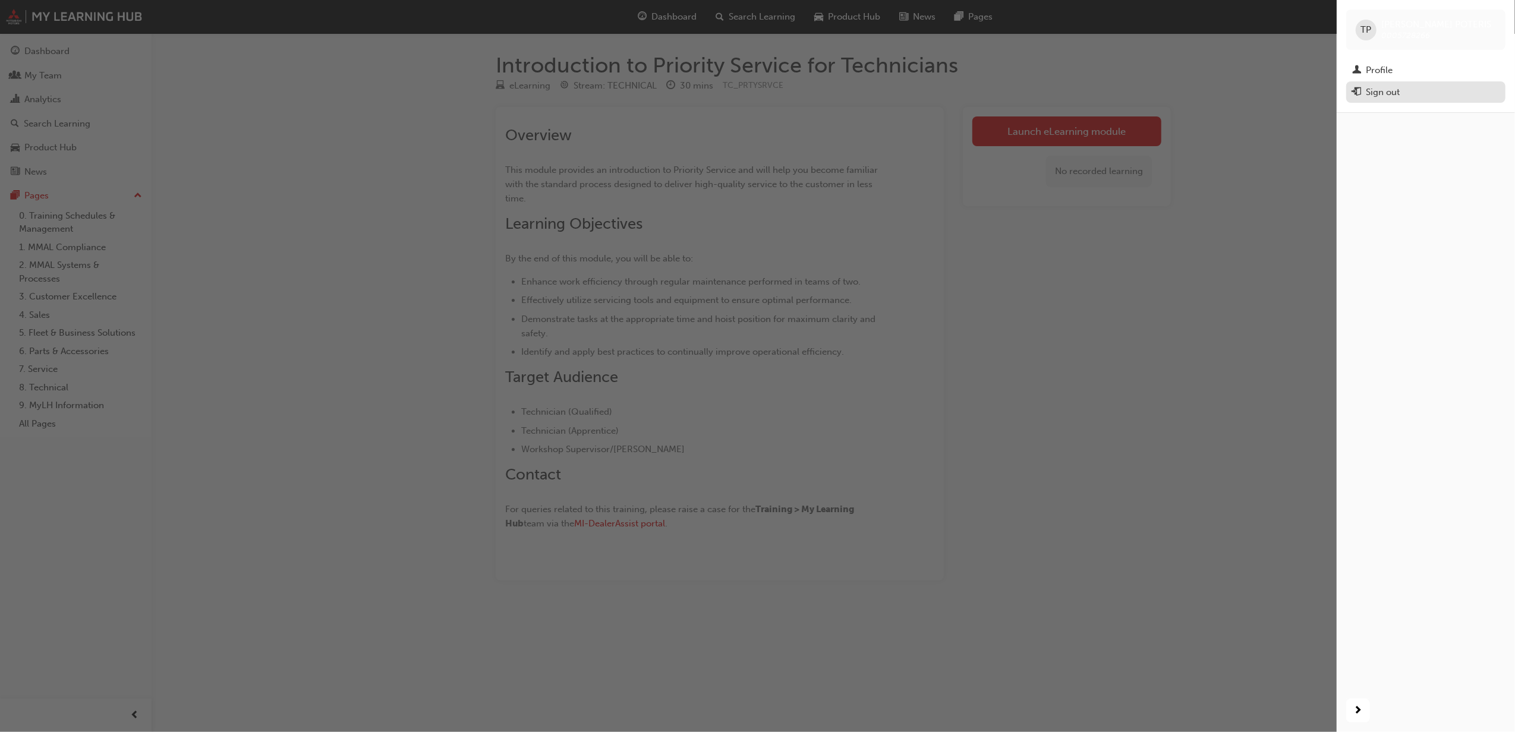
click at [1375, 96] on div "Sign out" at bounding box center [1383, 93] width 34 height 14
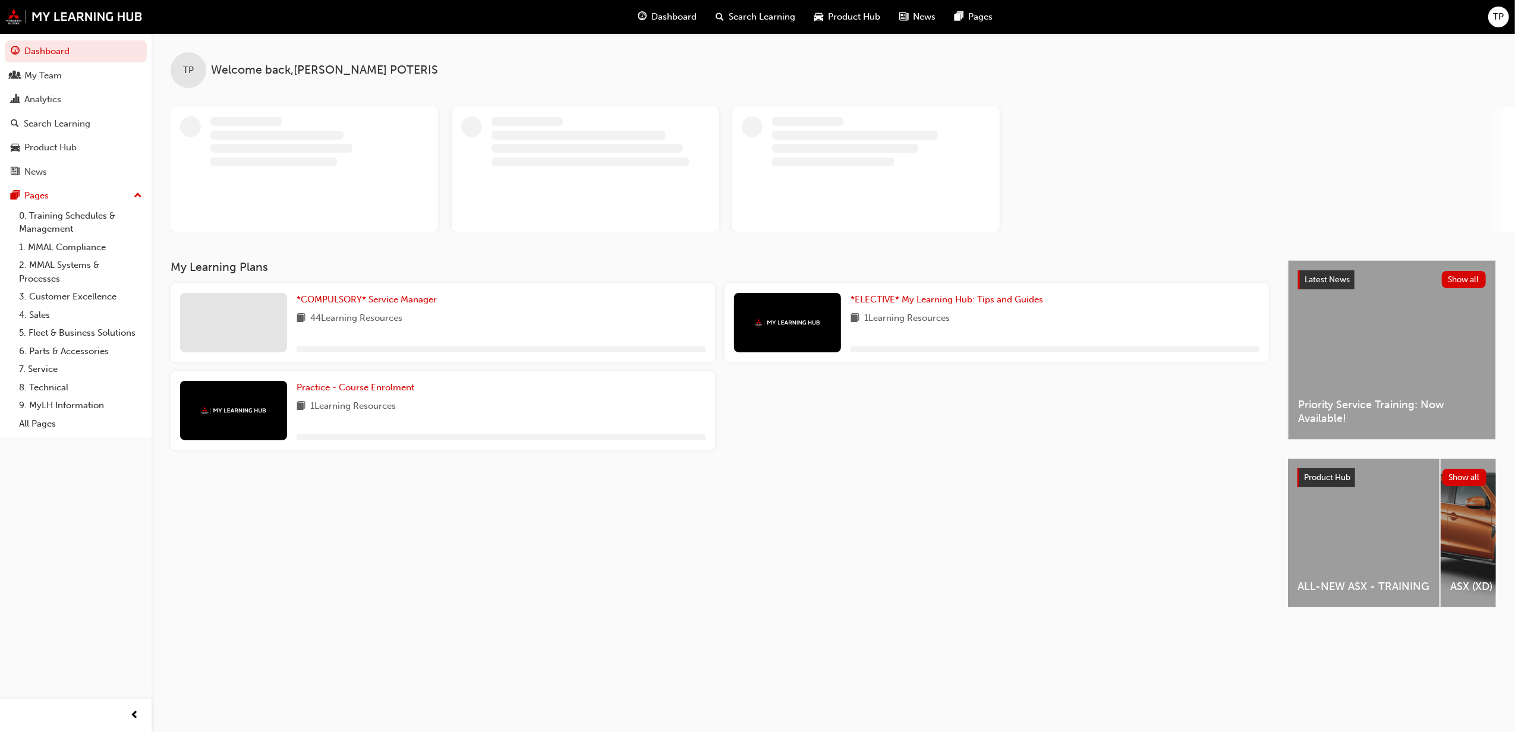
click at [1503, 18] on span "TP" at bounding box center [1499, 17] width 11 height 14
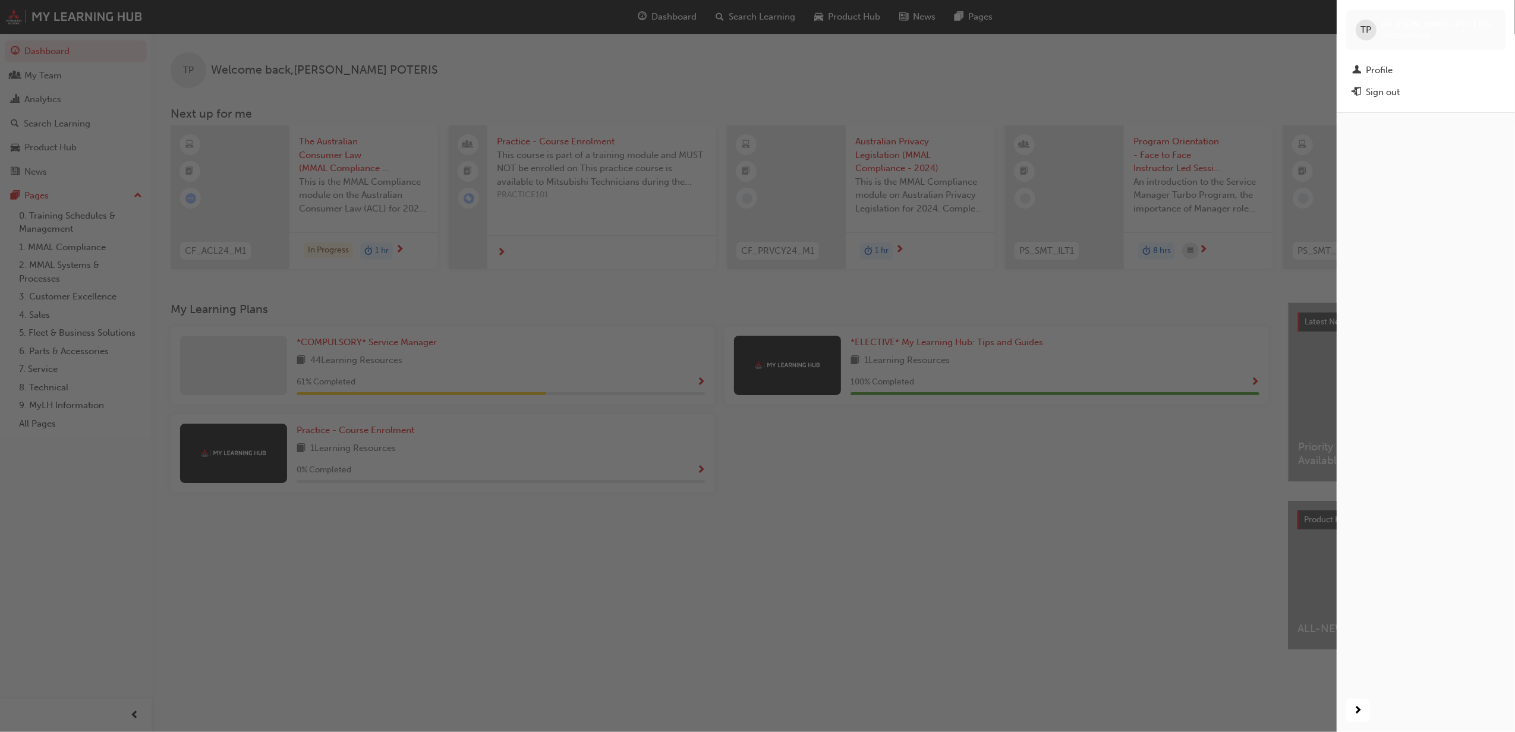
click at [1361, 31] on span "TP" at bounding box center [1366, 30] width 11 height 14
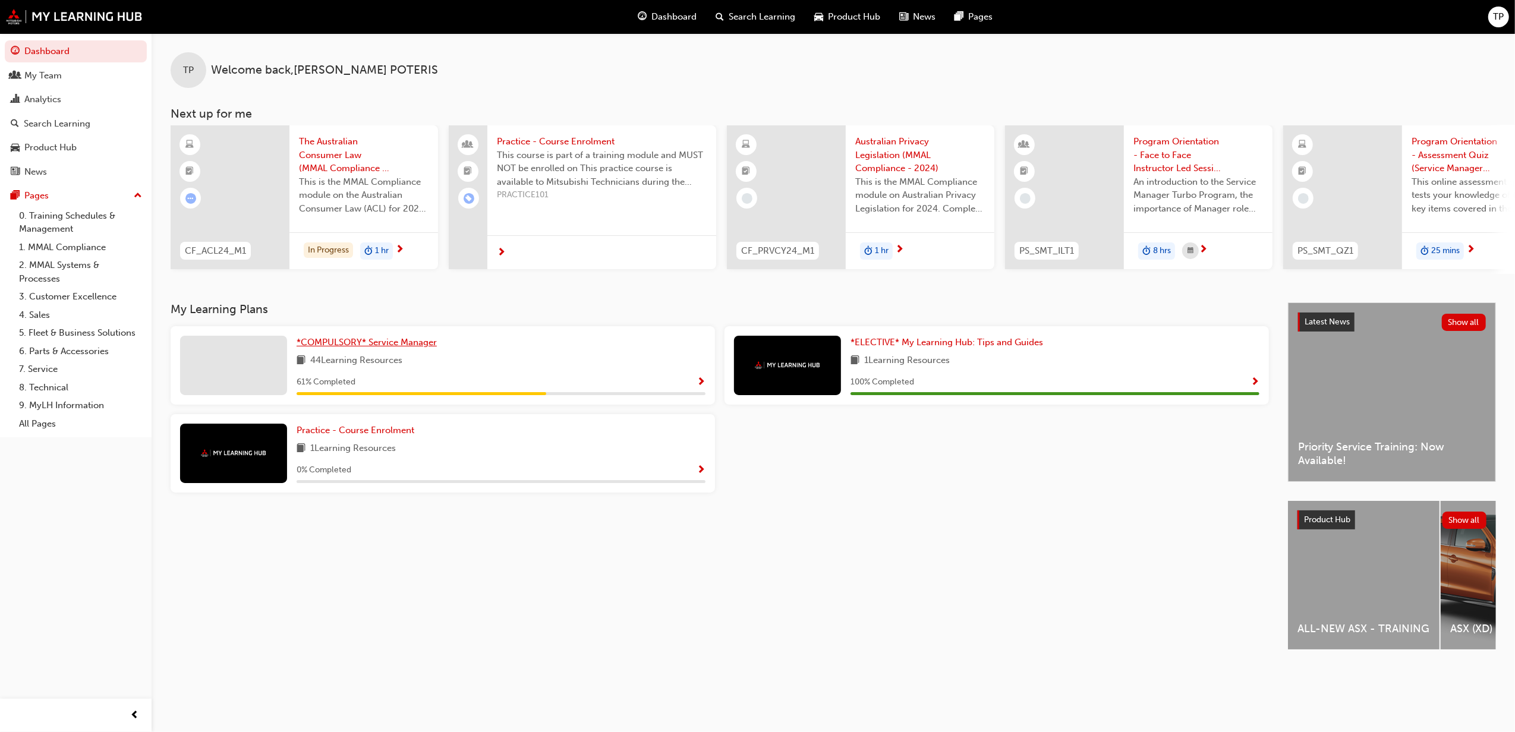
click at [405, 348] on span "*COMPULSORY* Service Manager" at bounding box center [367, 342] width 140 height 11
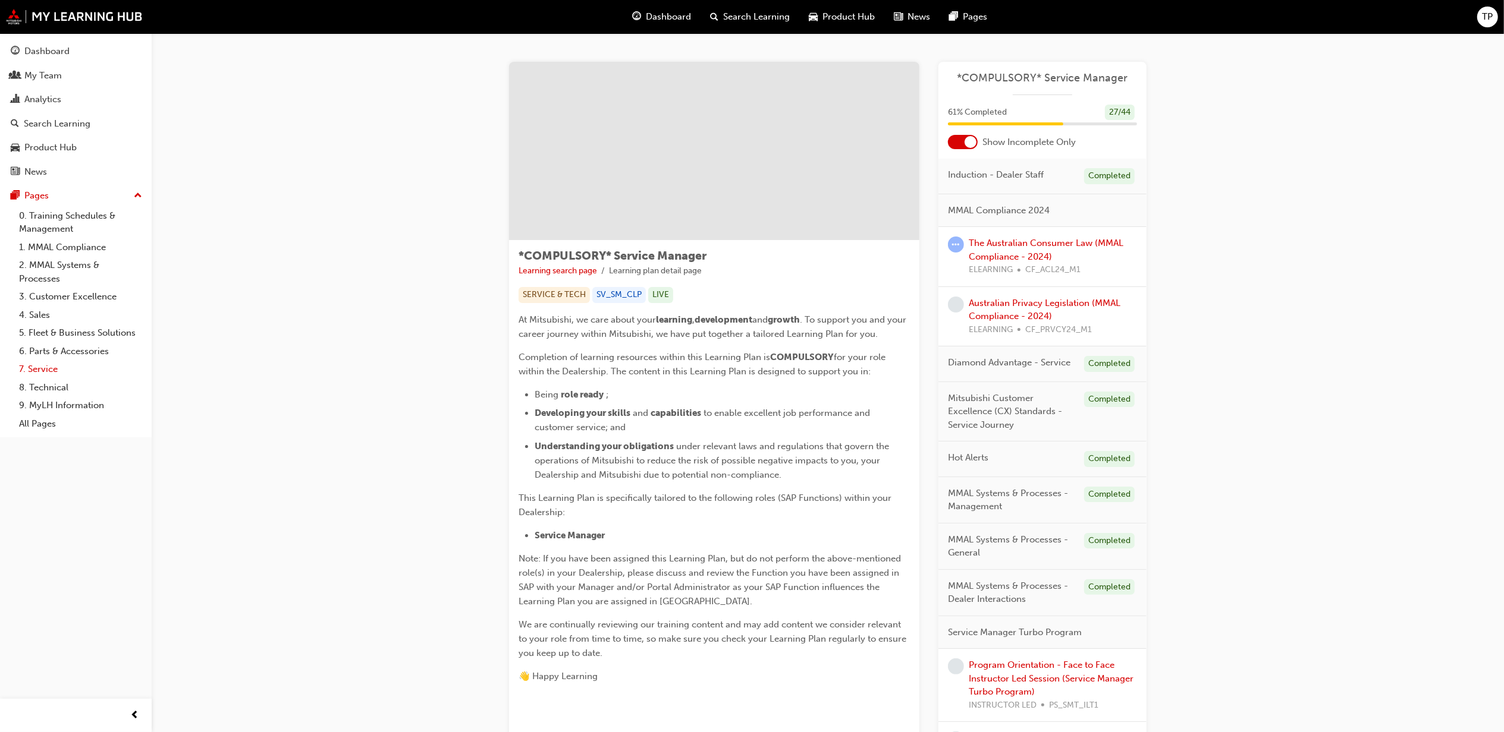
click at [39, 369] on link "7. Service" at bounding box center [80, 369] width 133 height 18
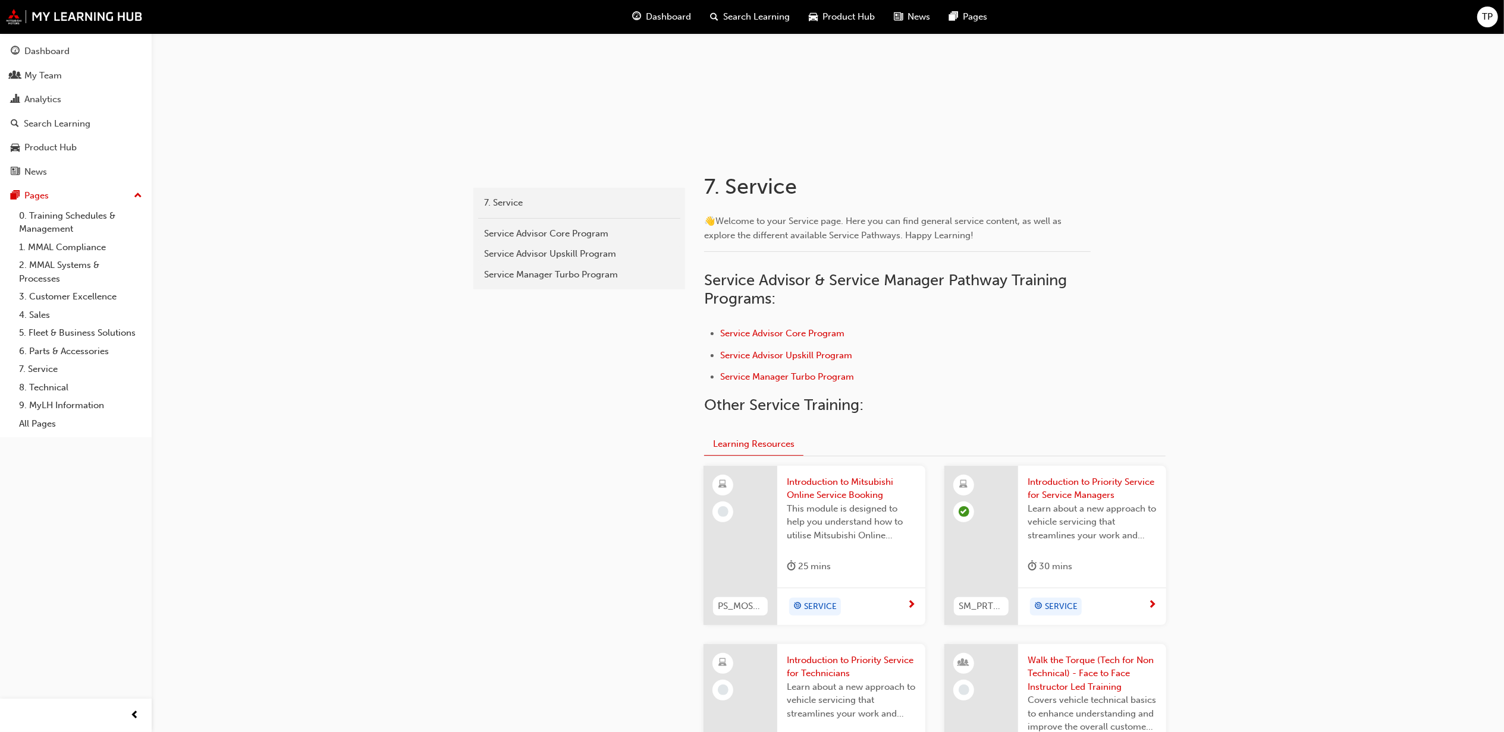
scroll to position [317, 0]
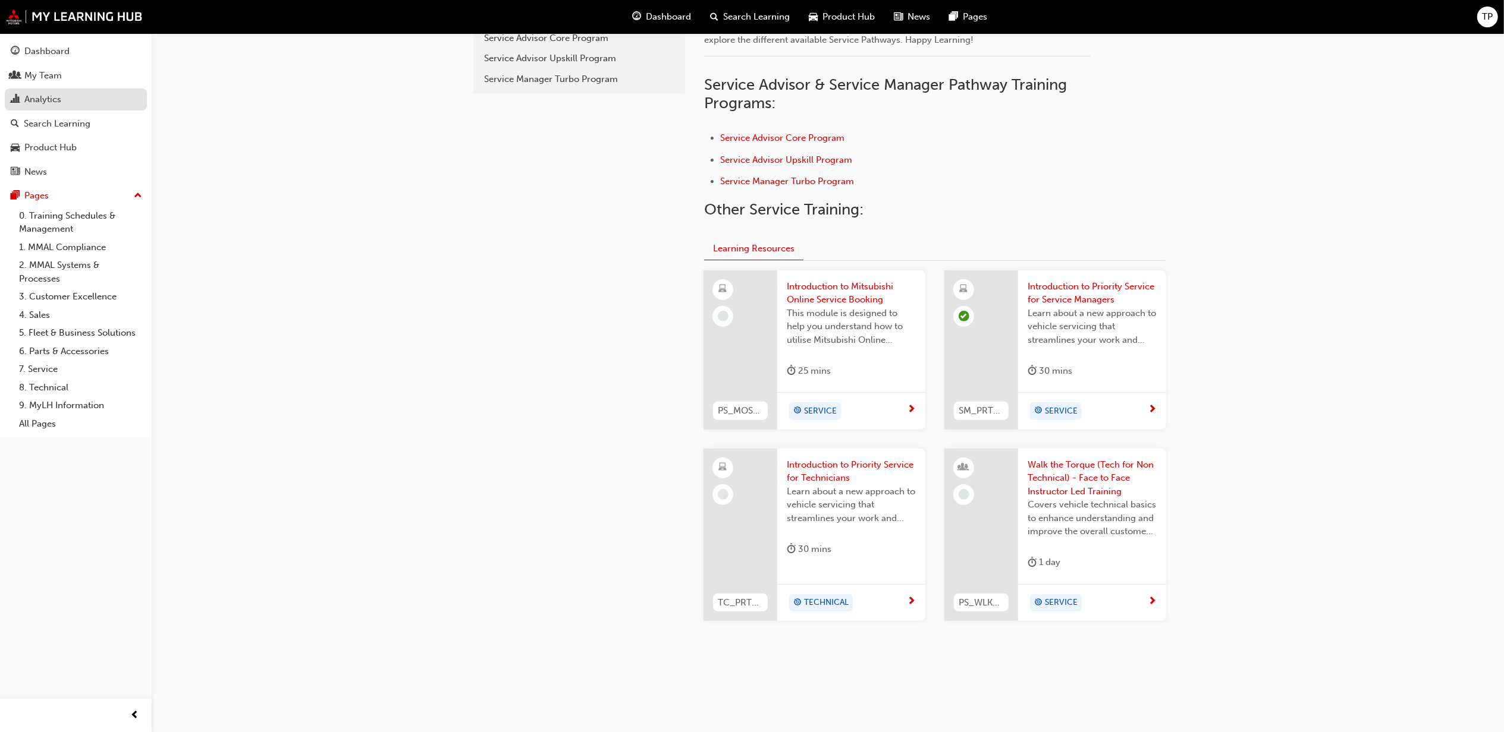
click at [48, 96] on div "Analytics" at bounding box center [42, 100] width 37 height 14
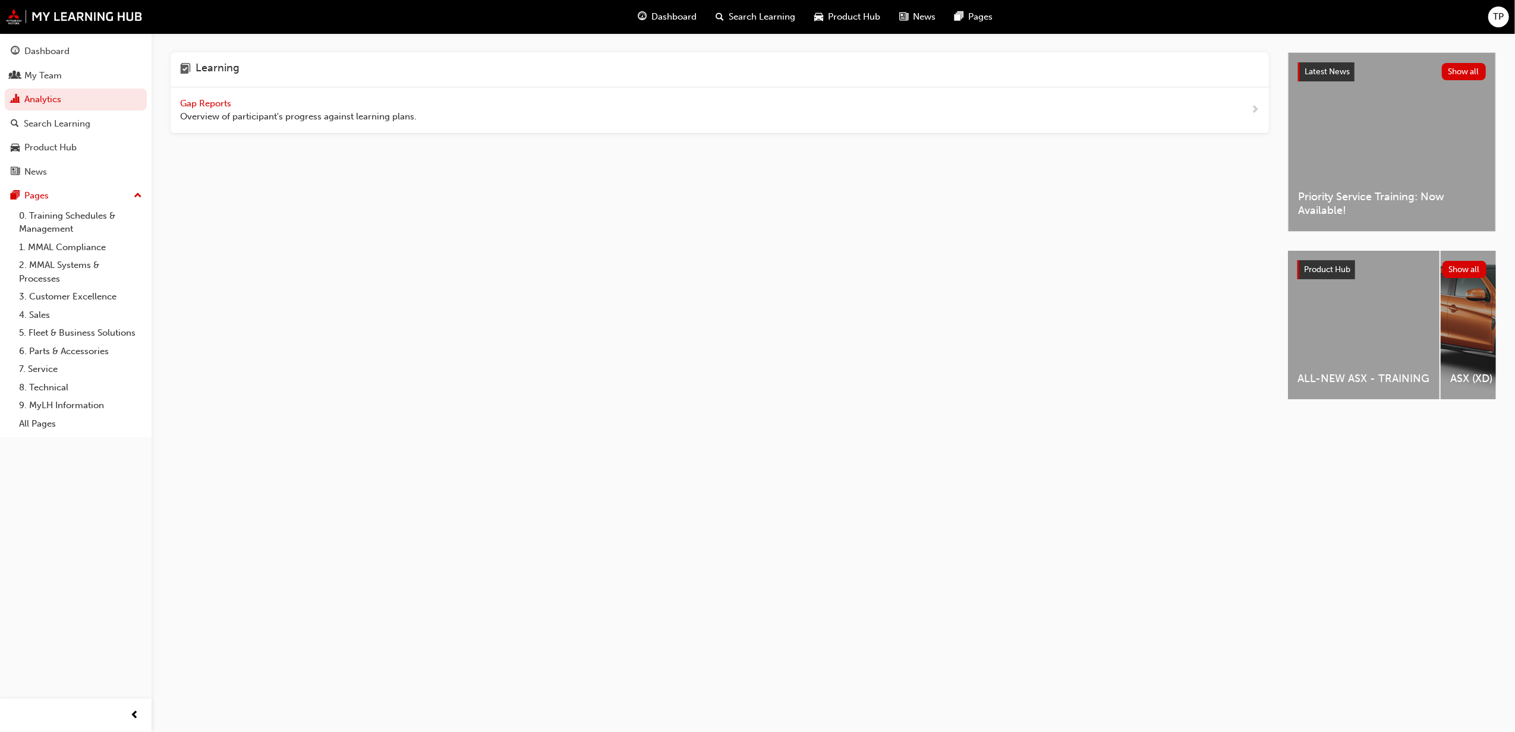
click at [226, 103] on span "Gap Reports" at bounding box center [207, 103] width 54 height 11
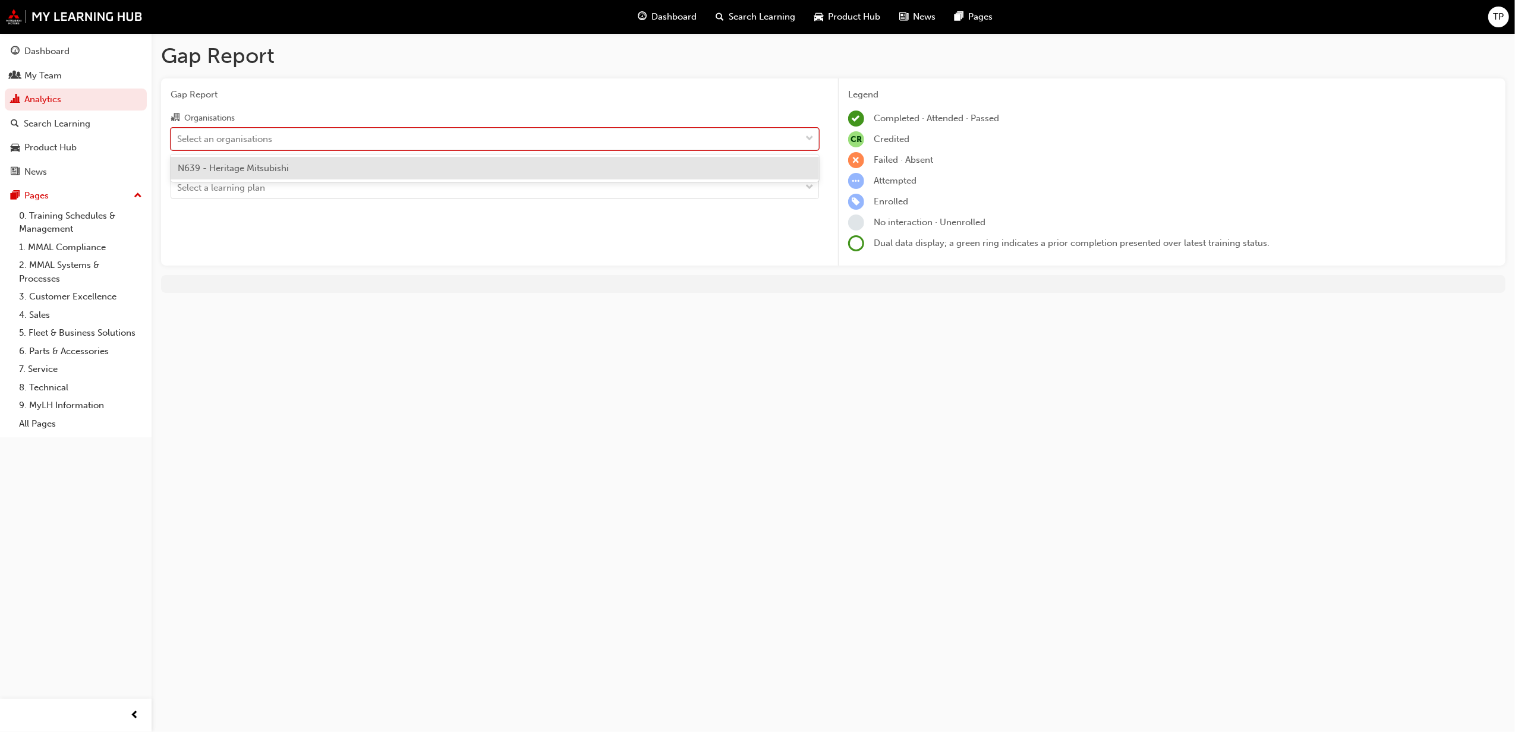
click at [298, 143] on div "Select an organisations" at bounding box center [486, 138] width 630 height 21
click at [178, 143] on input "Organisations option N639 - Heritage Mitsubishi focused, 1 of 1. 1 result avail…" at bounding box center [177, 138] width 1 height 10
click at [289, 162] on div "N639 - Heritage Mitsubishi" at bounding box center [495, 168] width 649 height 23
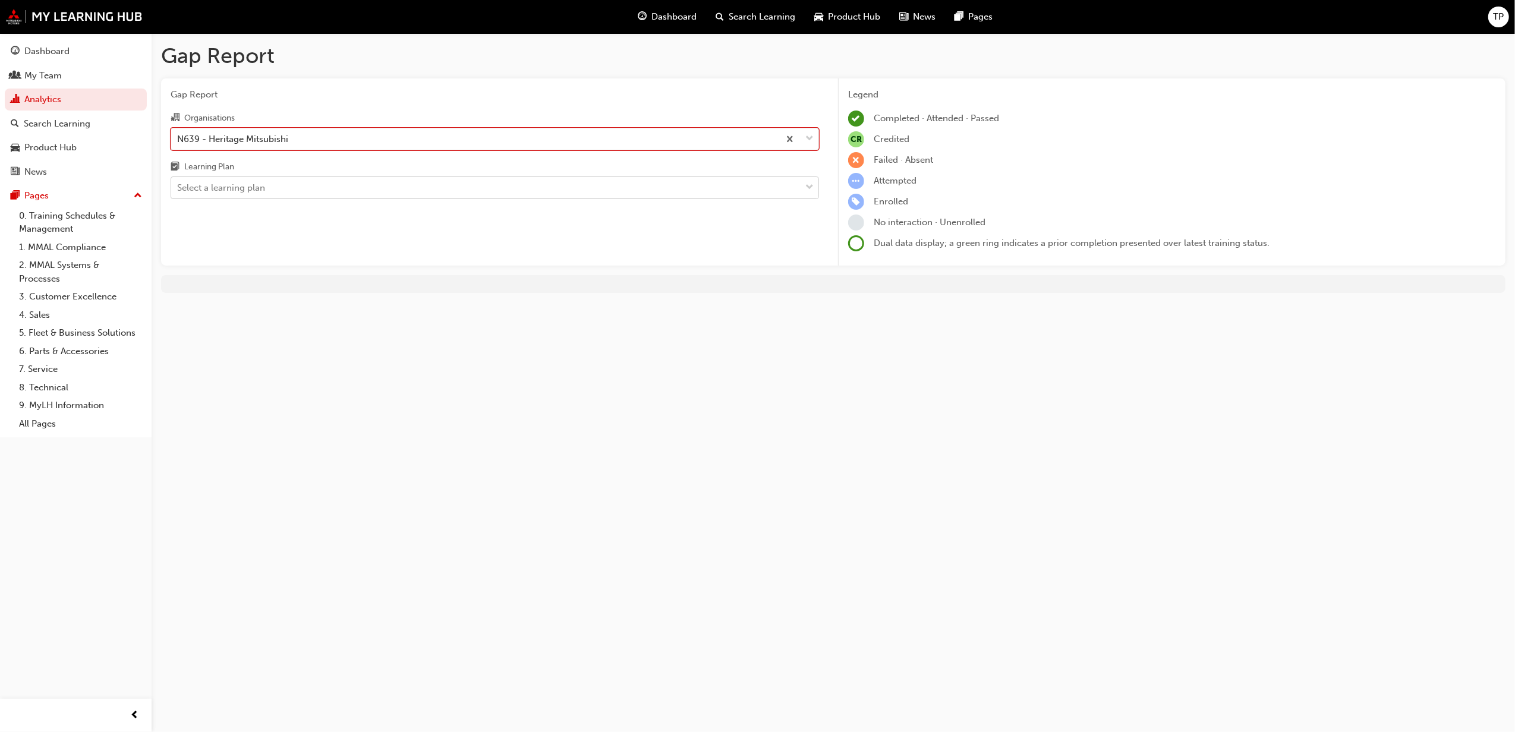
click at [276, 179] on div "Select a learning plan" at bounding box center [486, 188] width 630 height 21
click at [178, 183] on input "Learning Plan Select a learning plan" at bounding box center [177, 188] width 1 height 10
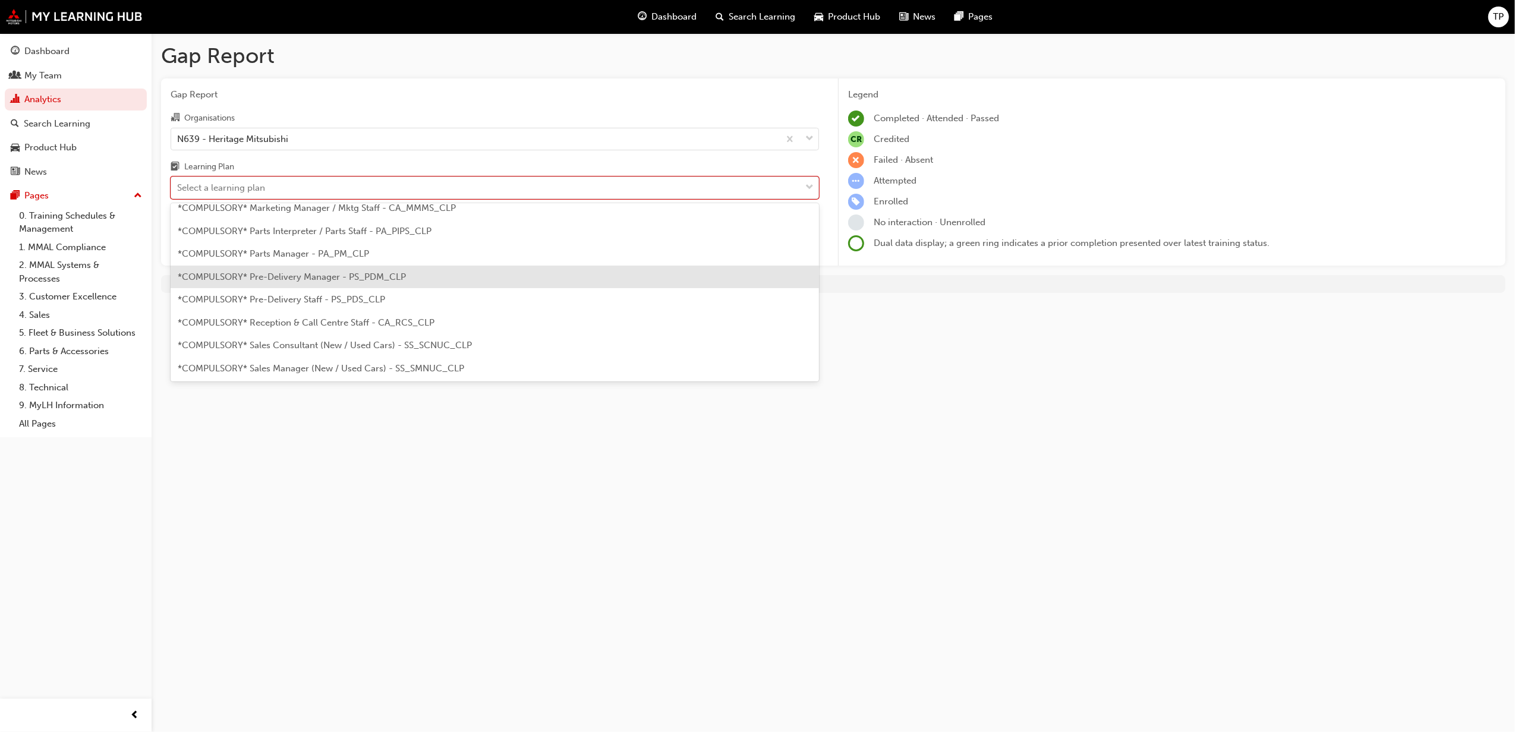
scroll to position [317, 0]
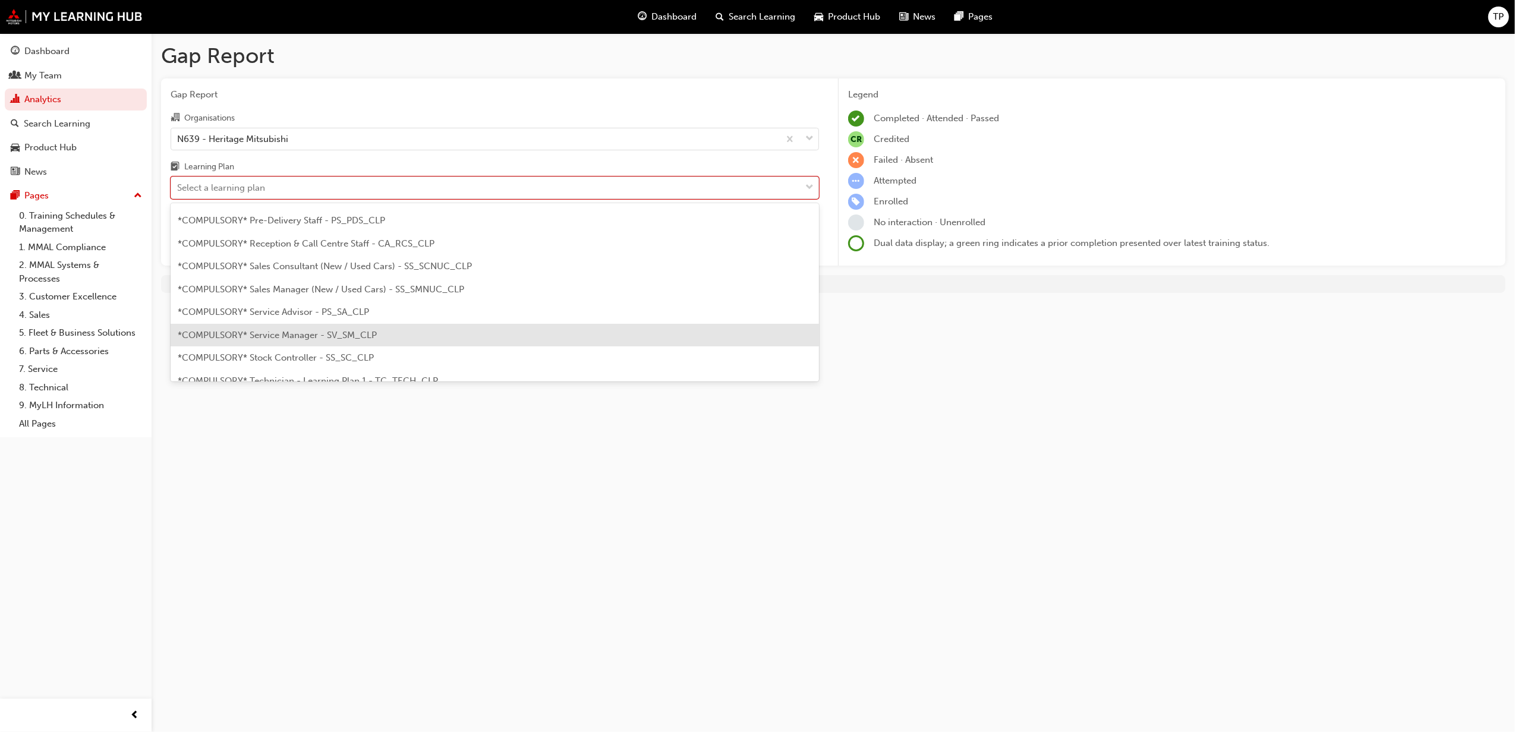
click at [391, 336] on div "*COMPULSORY* Service Manager - SV_SM_CLP" at bounding box center [495, 335] width 649 height 23
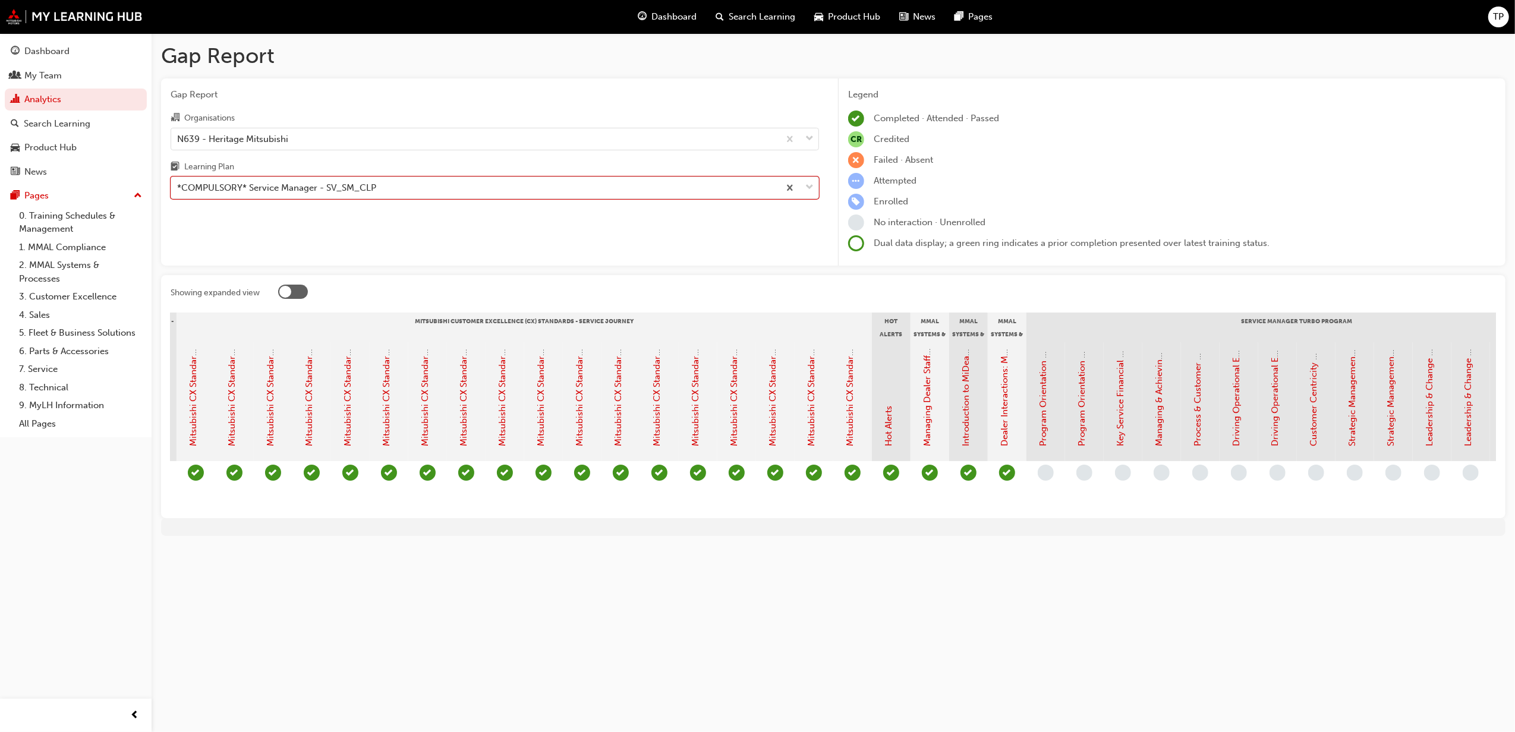
scroll to position [0, 567]
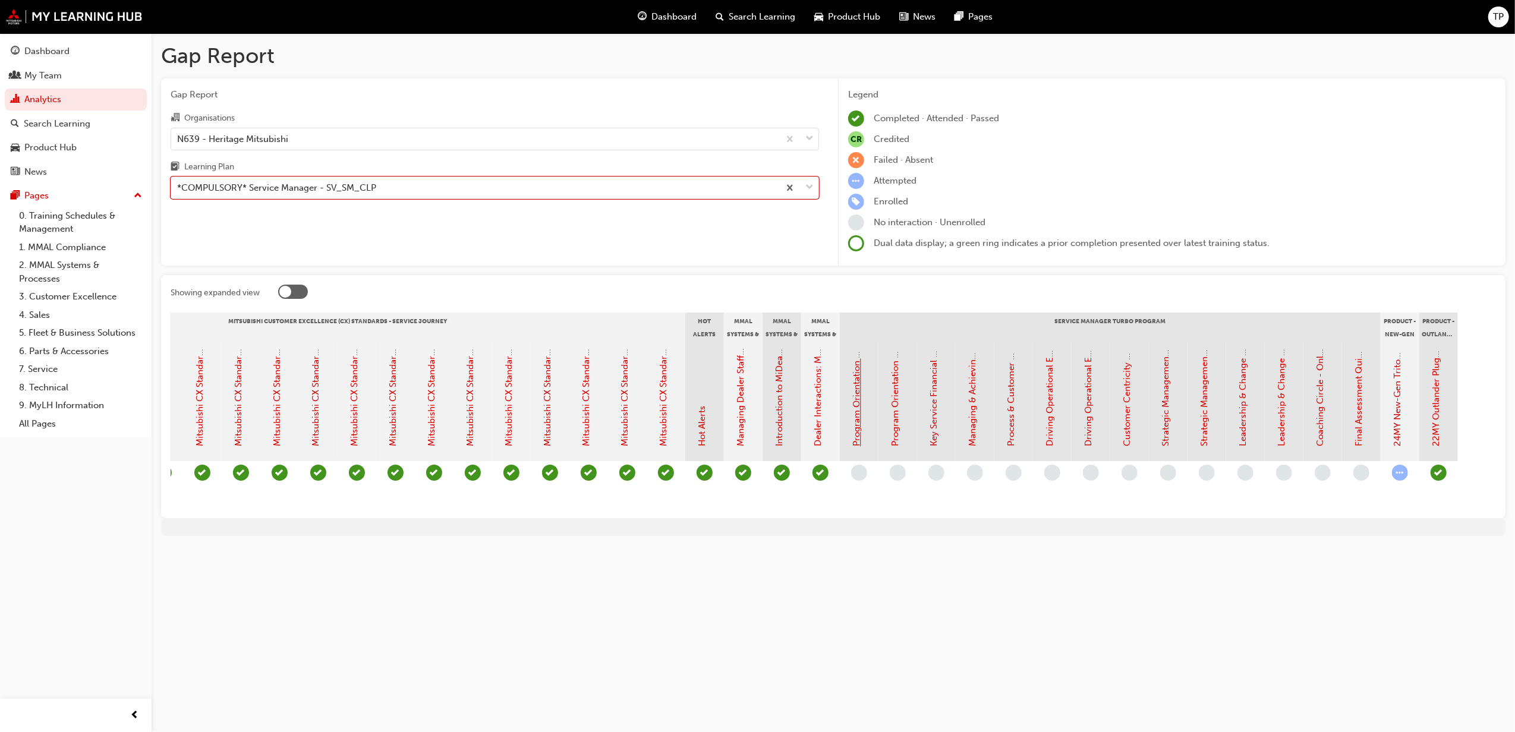
click at [859, 408] on link "Program Orientation - Face to Face Instructor Led Session (Service Manager Turb…" at bounding box center [857, 256] width 11 height 381
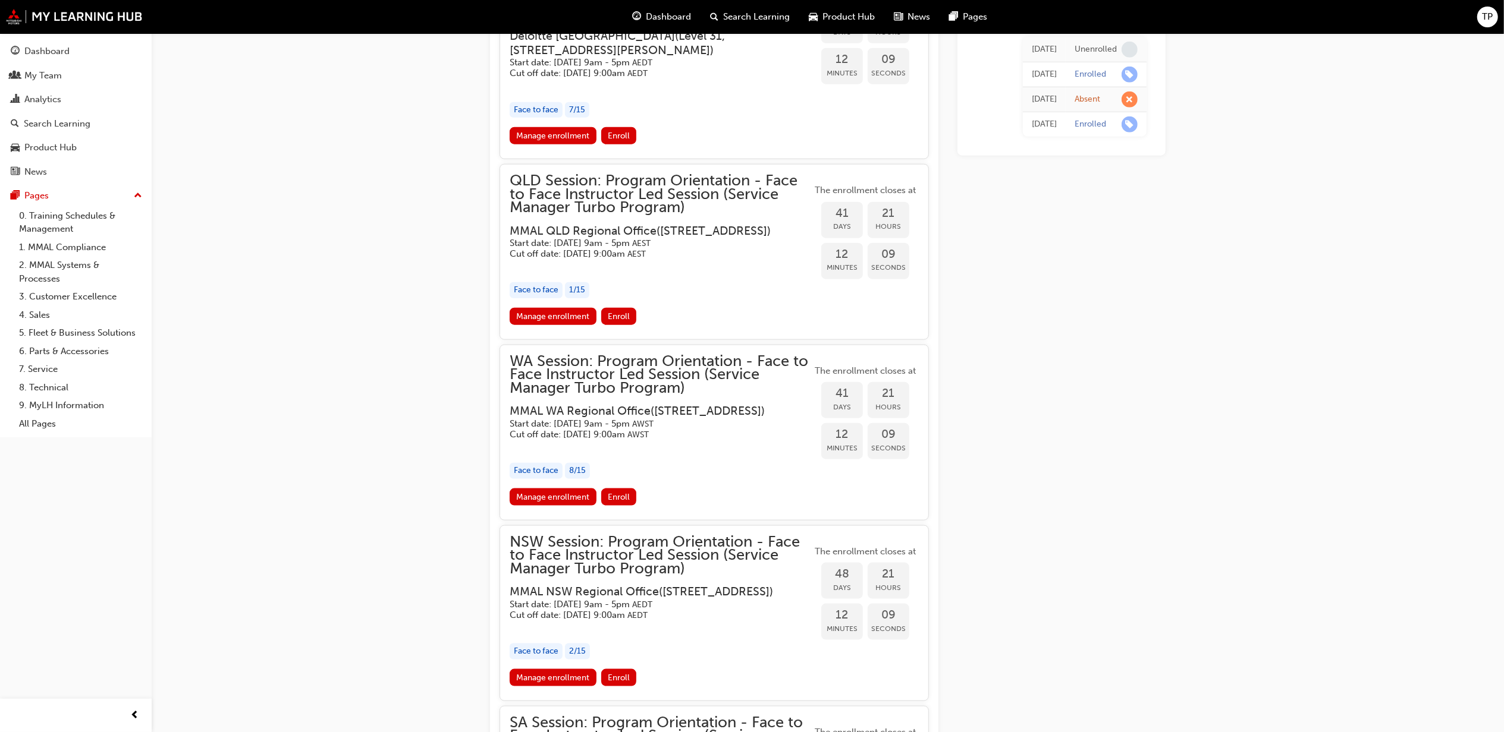
scroll to position [1340, 0]
